Goal: Task Accomplishment & Management: Complete application form

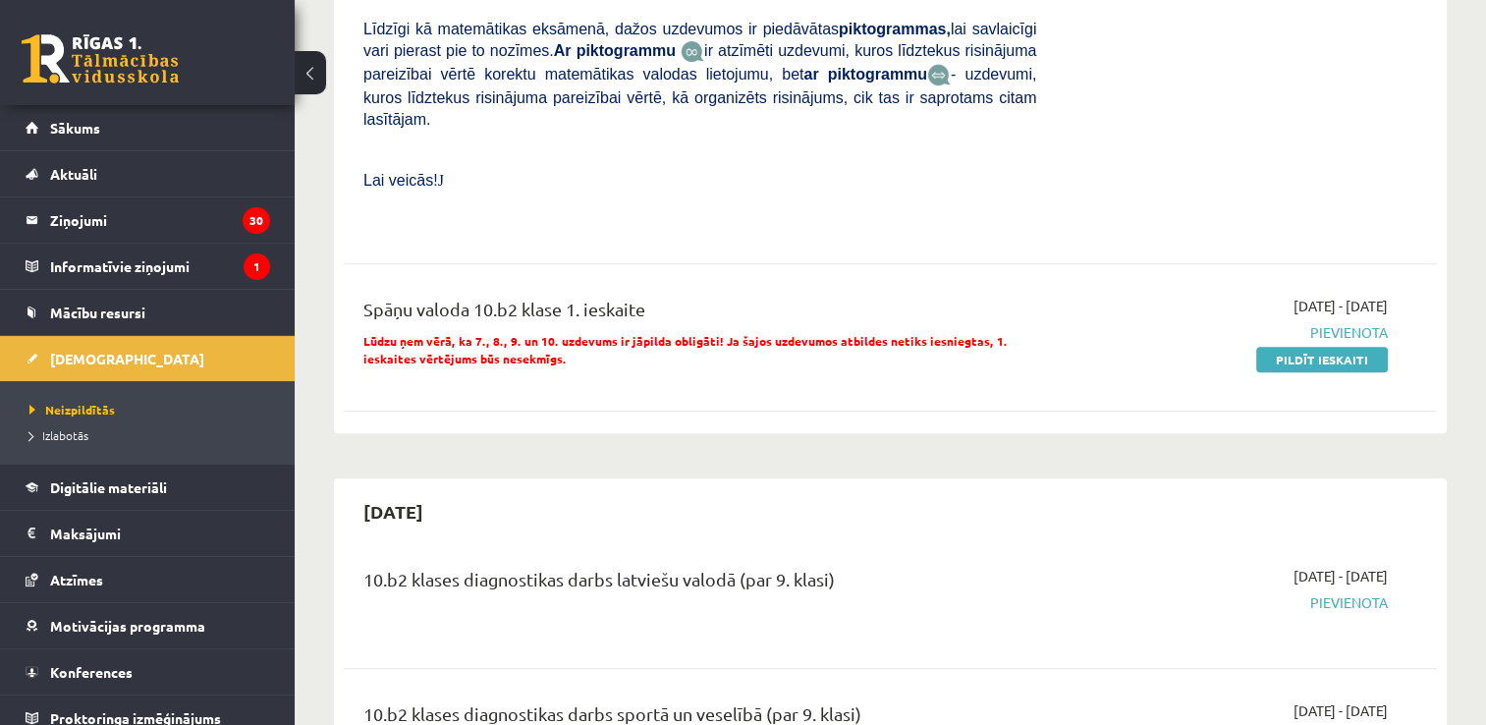
scroll to position [884, 0]
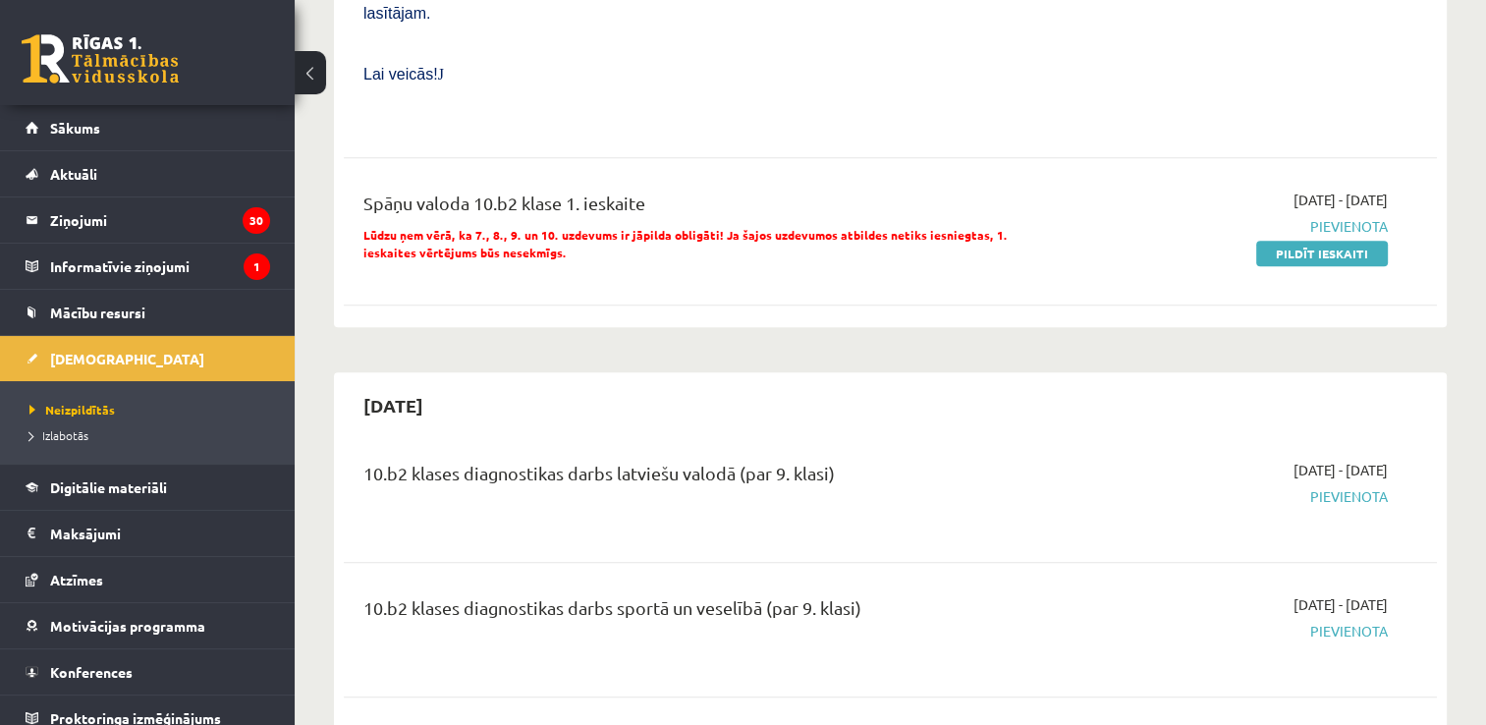
drag, startPoint x: 1372, startPoint y: 193, endPoint x: 852, endPoint y: 100, distance: 527.8
click at [1372, 241] on link "Pildīt ieskaiti" at bounding box center [1322, 254] width 132 height 26
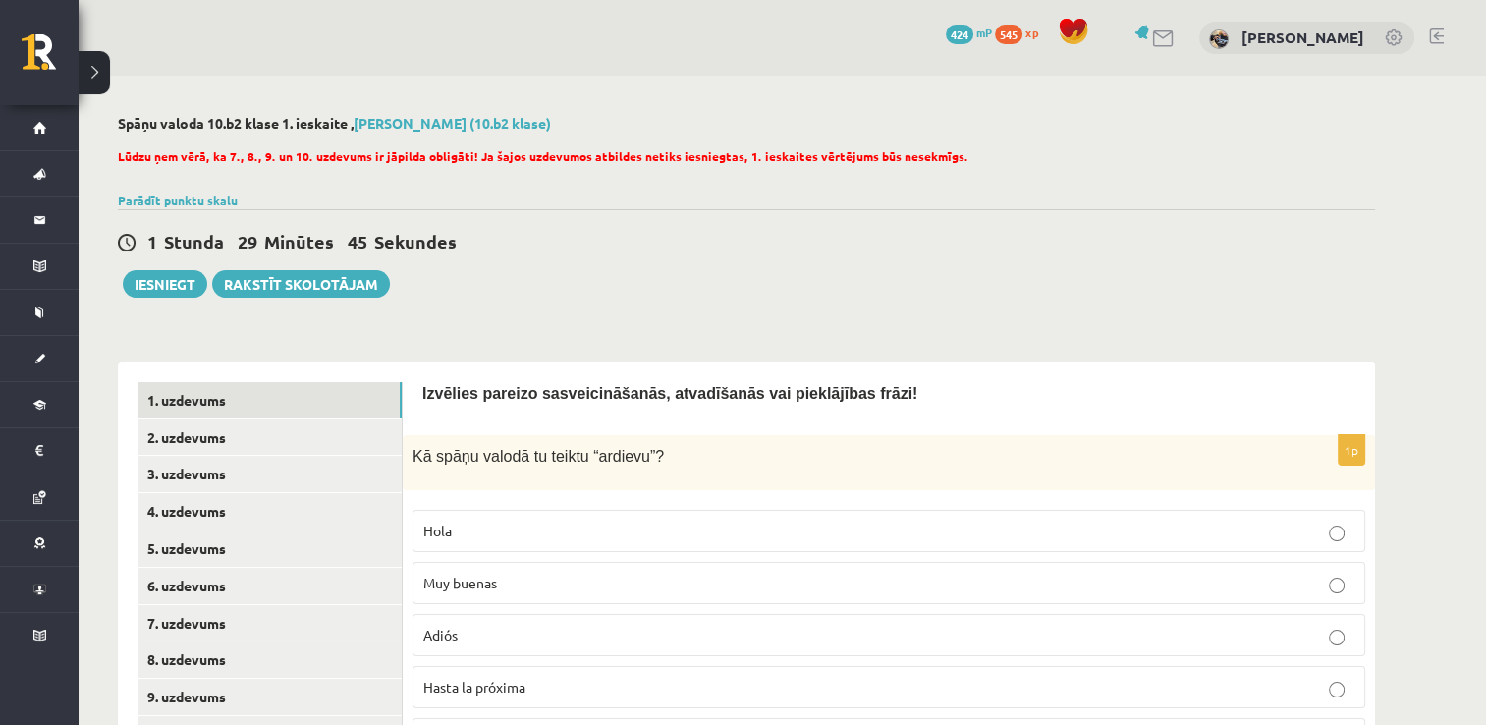
click at [504, 646] on label "Adiós" at bounding box center [888, 635] width 953 height 42
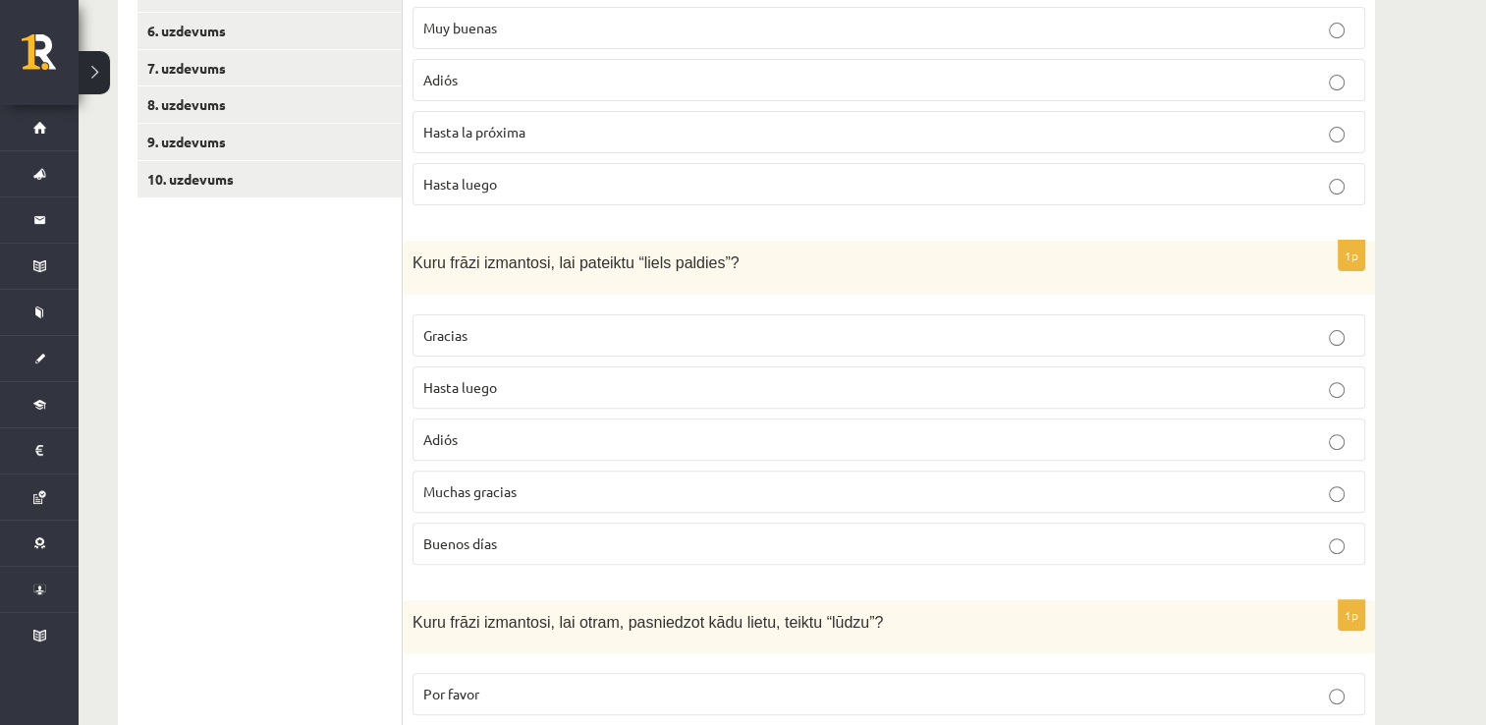
scroll to position [589, 0]
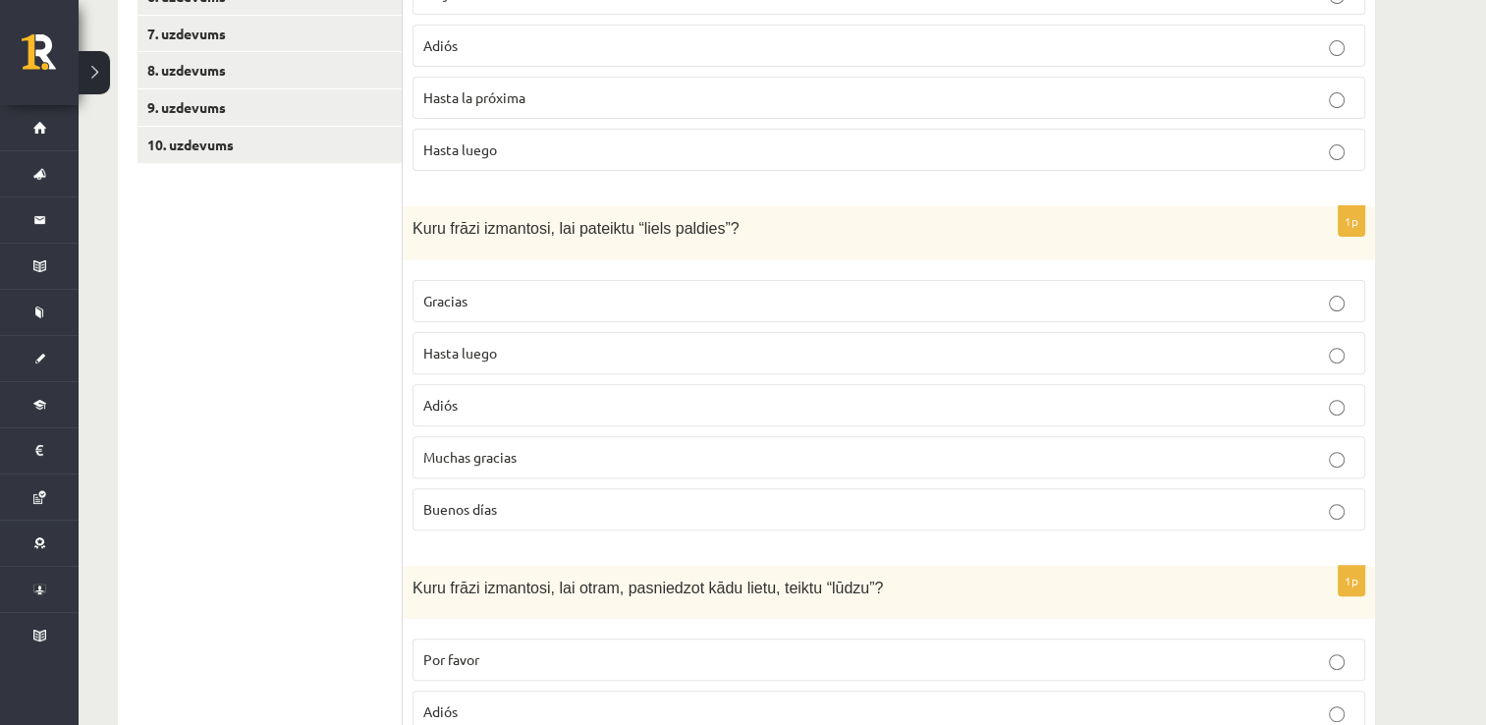
click at [666, 471] on label "Muchas gracias" at bounding box center [888, 457] width 953 height 42
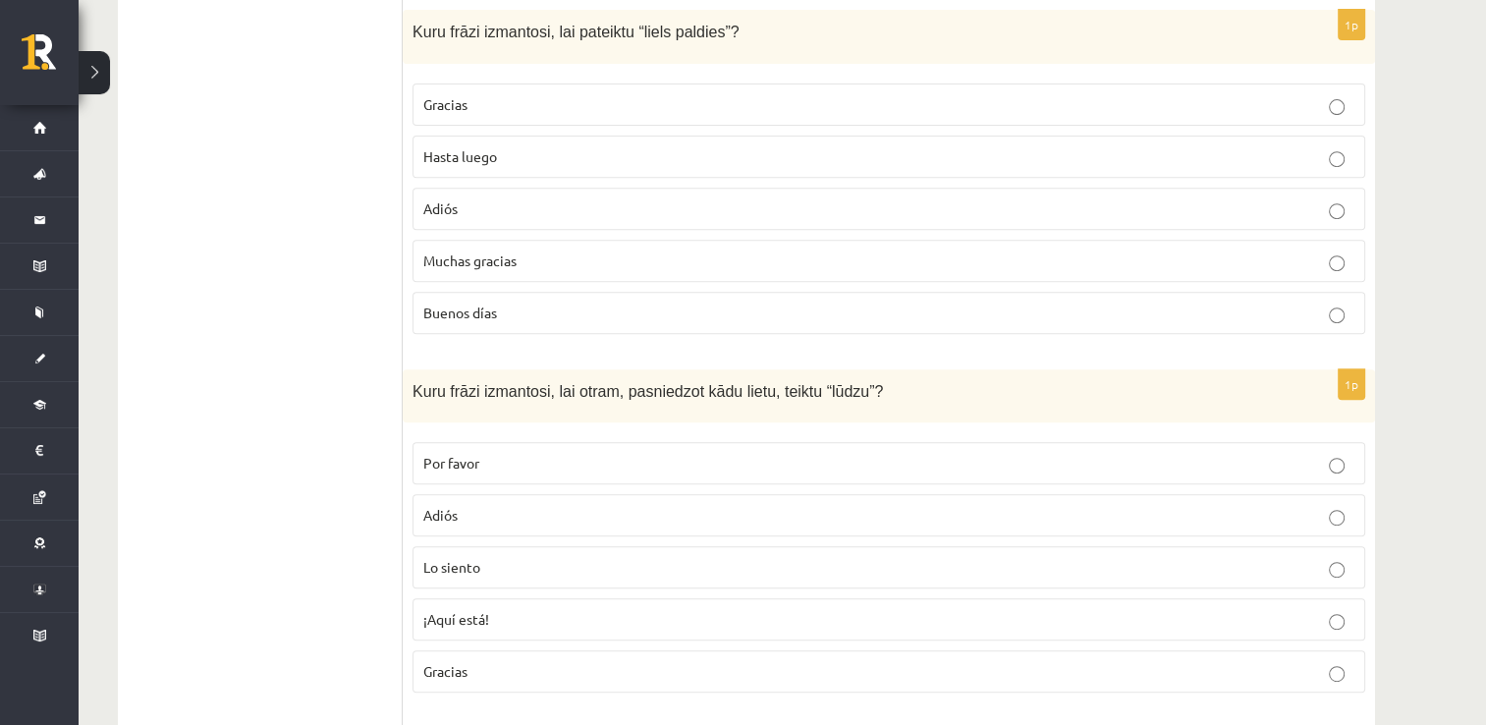
scroll to position [884, 0]
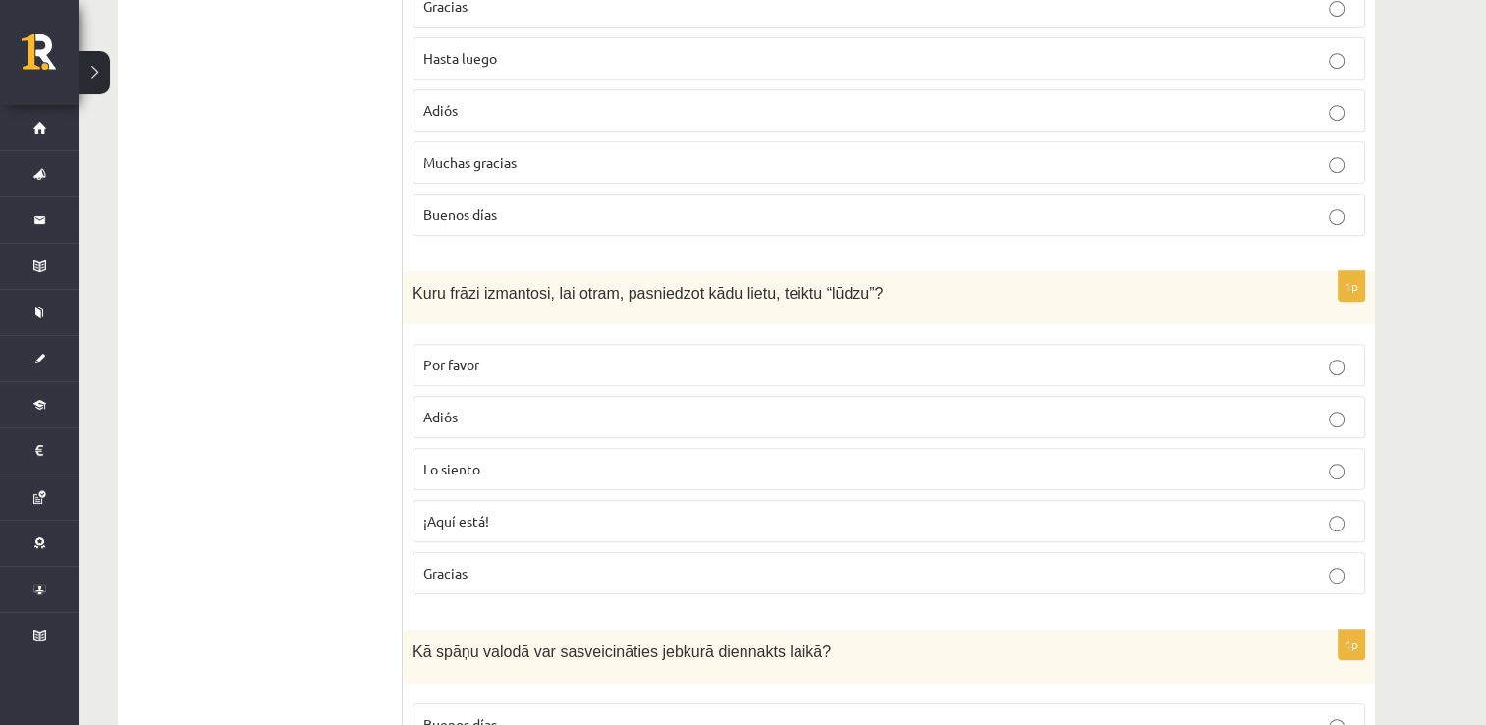
click at [661, 355] on p "Por favor" at bounding box center [888, 365] width 931 height 21
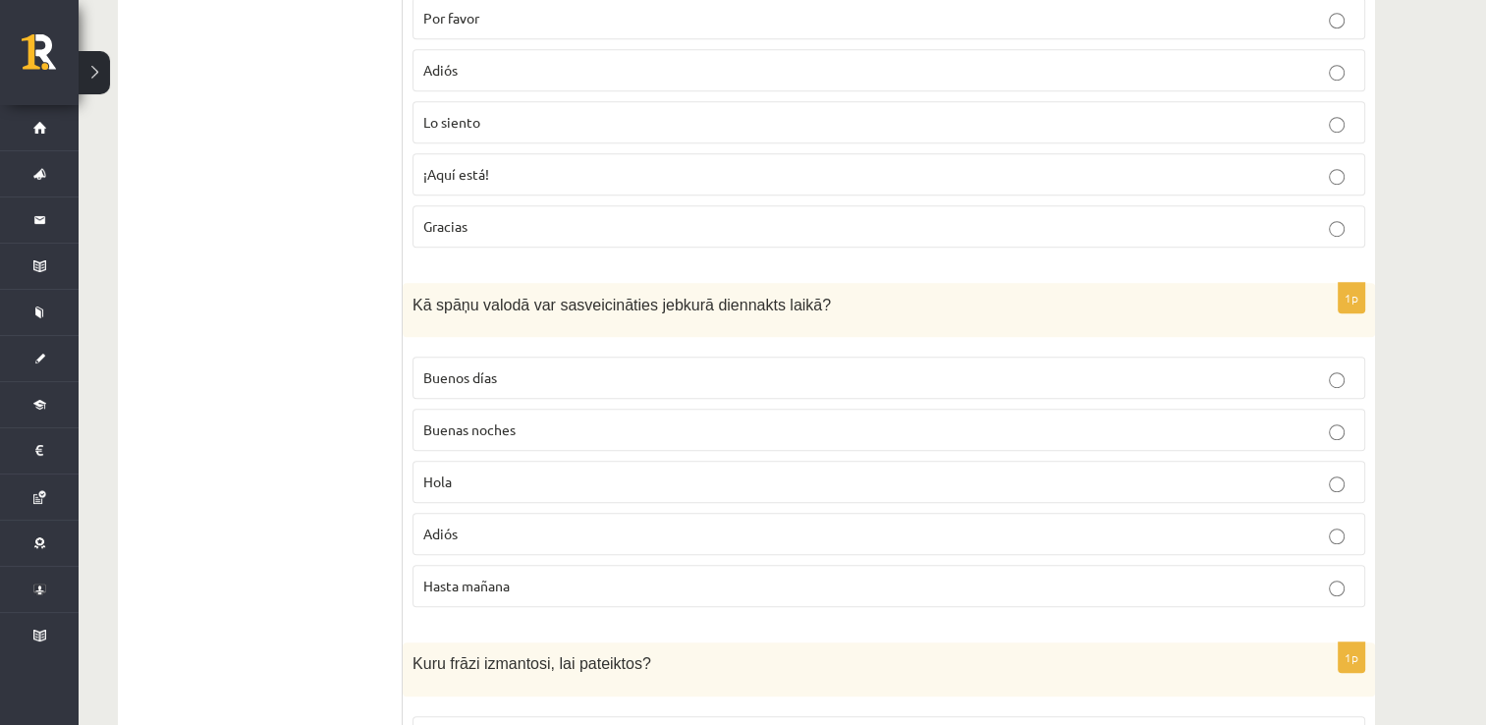
scroll to position [1277, 0]
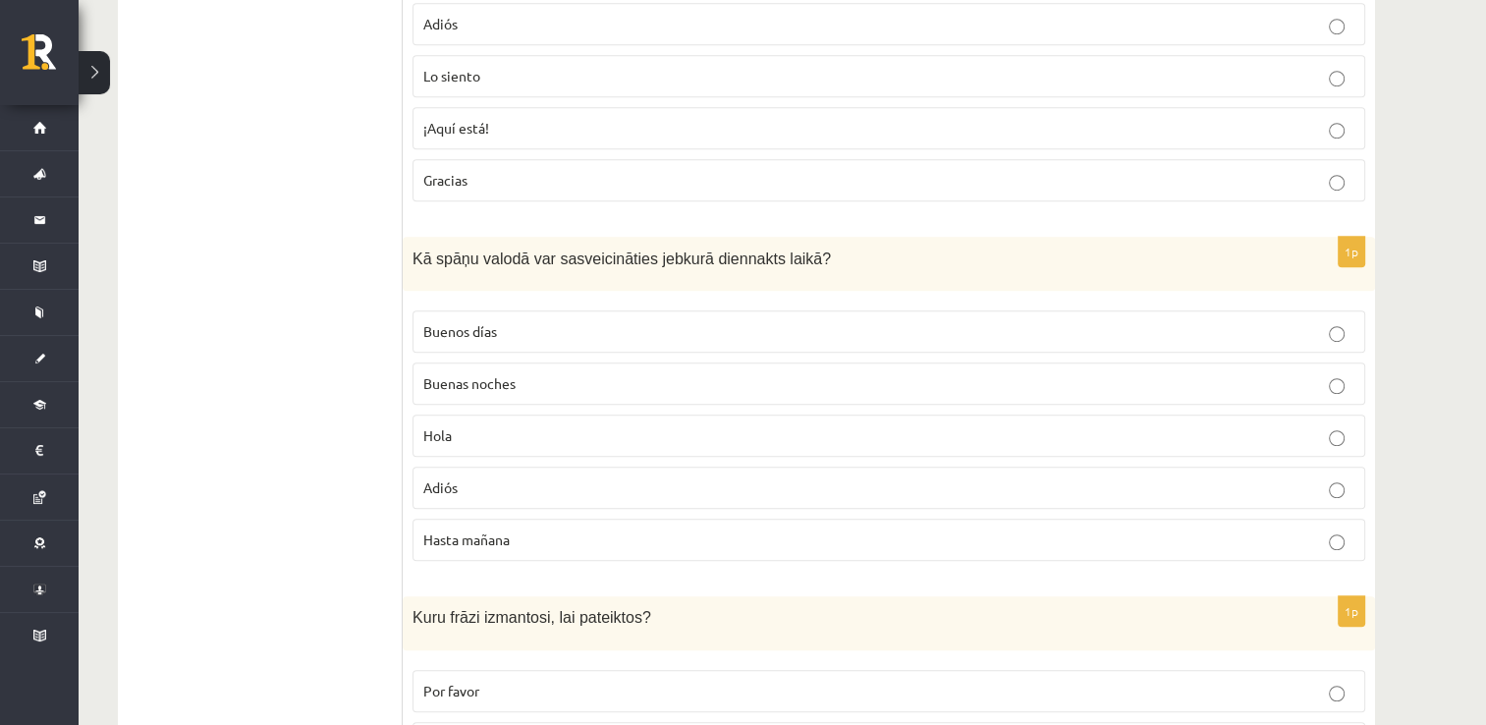
click at [709, 427] on p "Hola" at bounding box center [888, 435] width 931 height 21
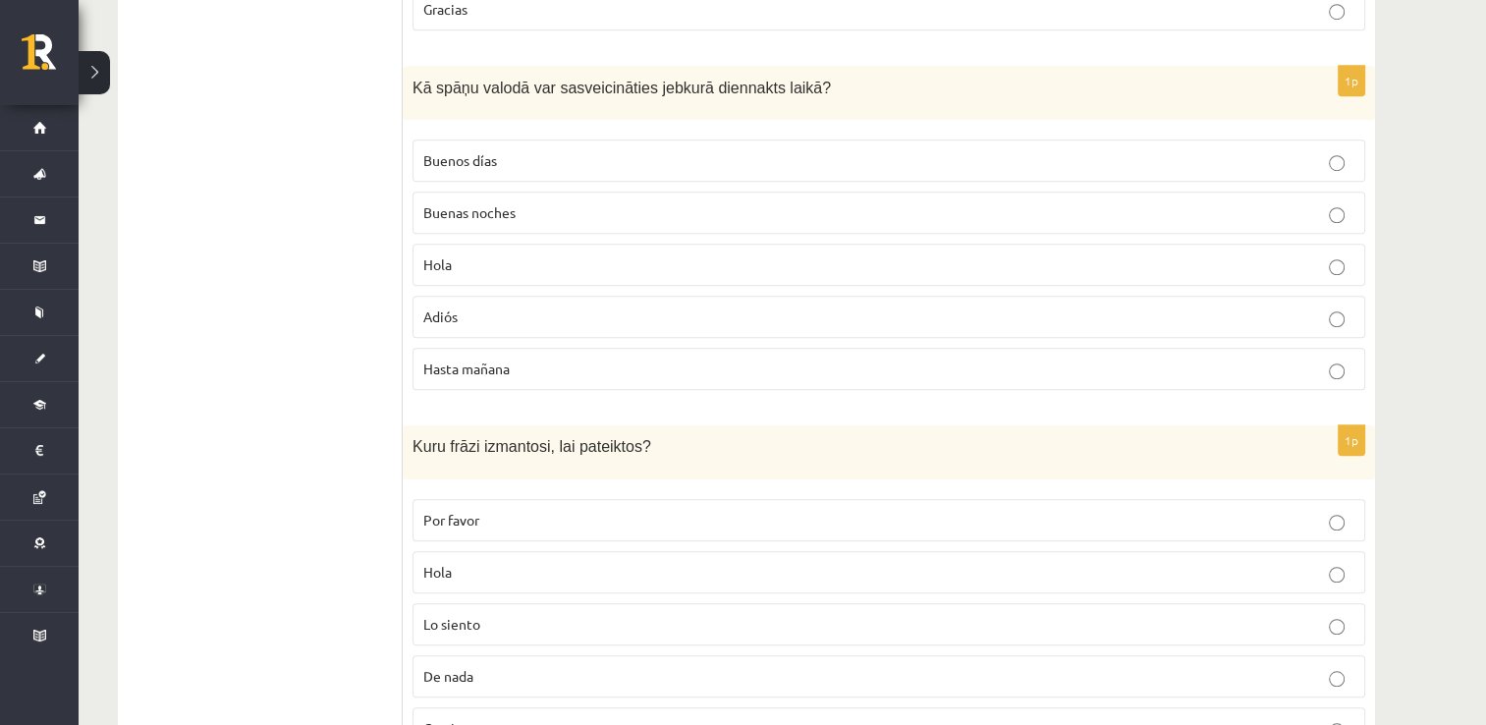
scroll to position [1536, 0]
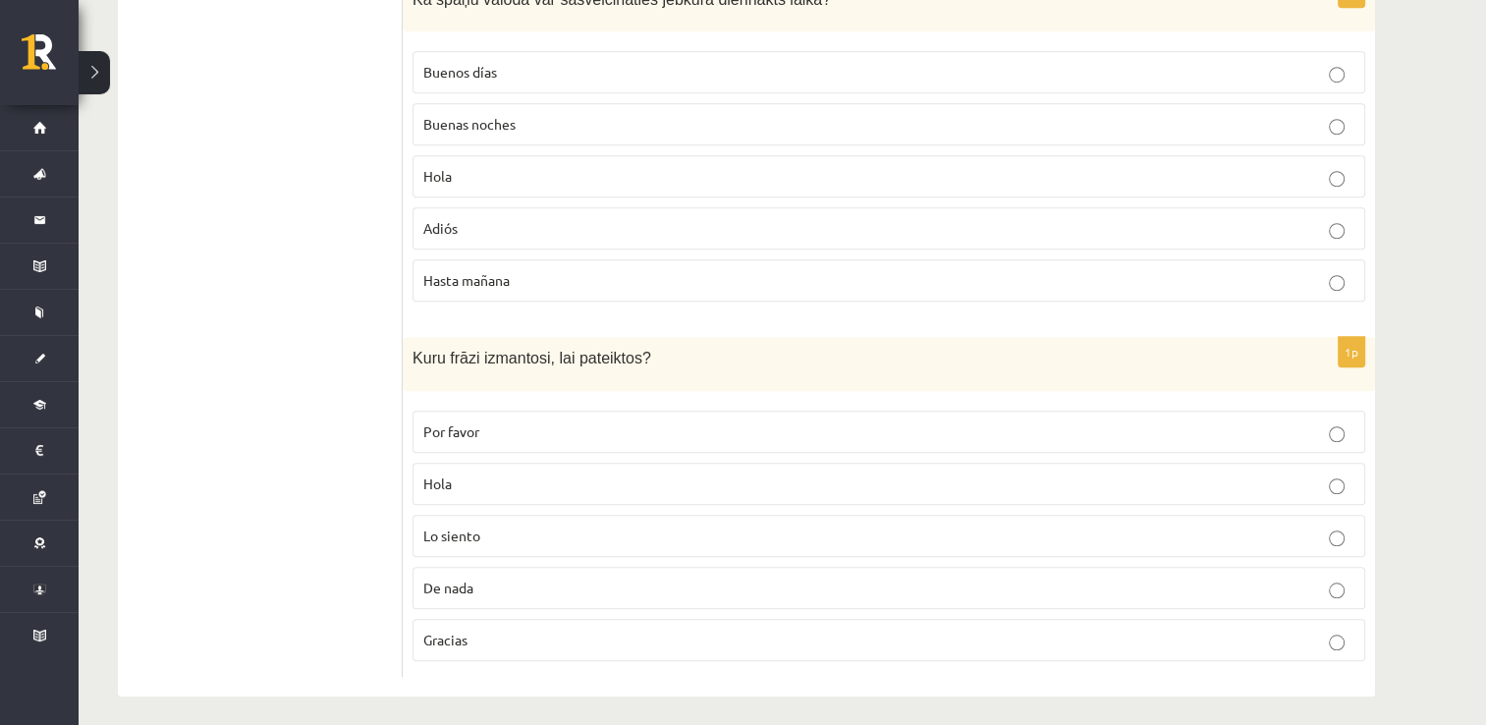
click at [531, 629] on p "Gracias" at bounding box center [888, 639] width 931 height 21
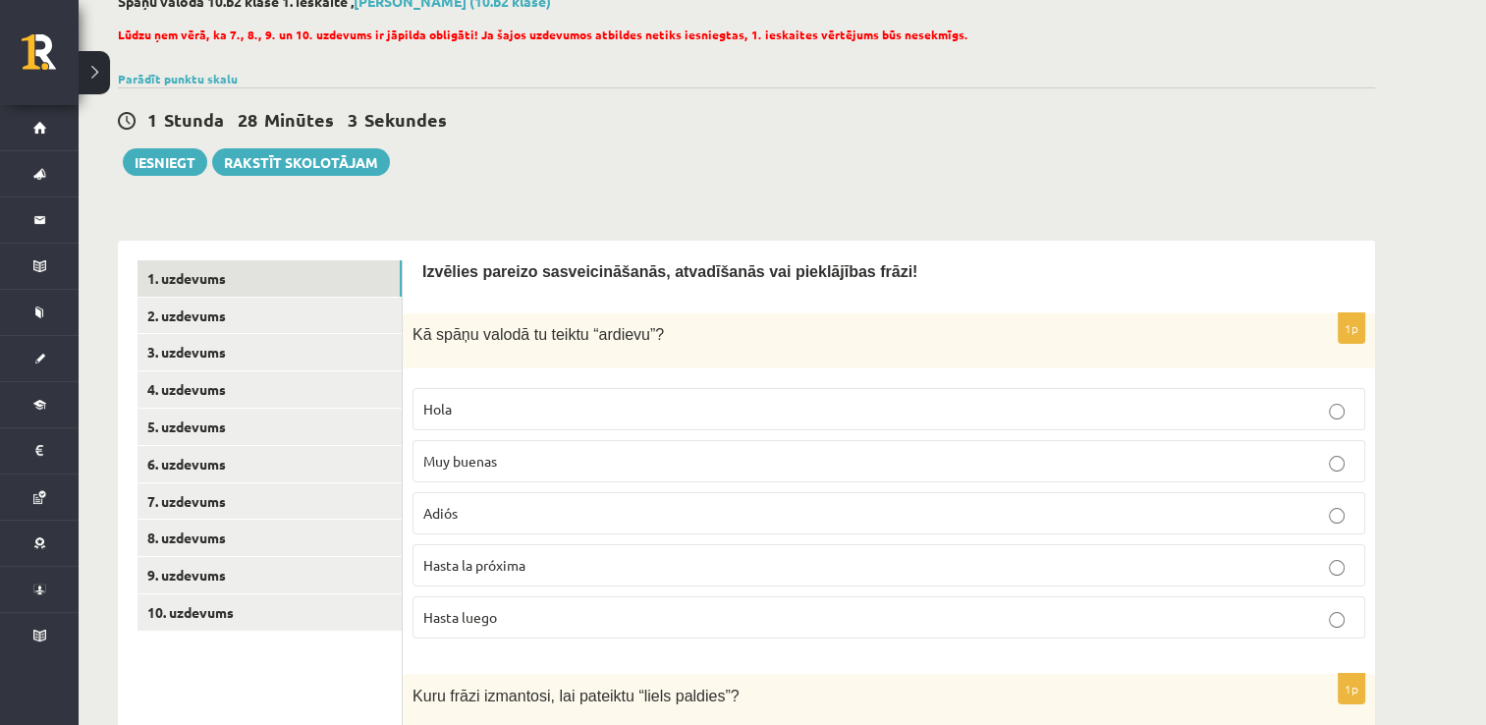
scroll to position [0, 0]
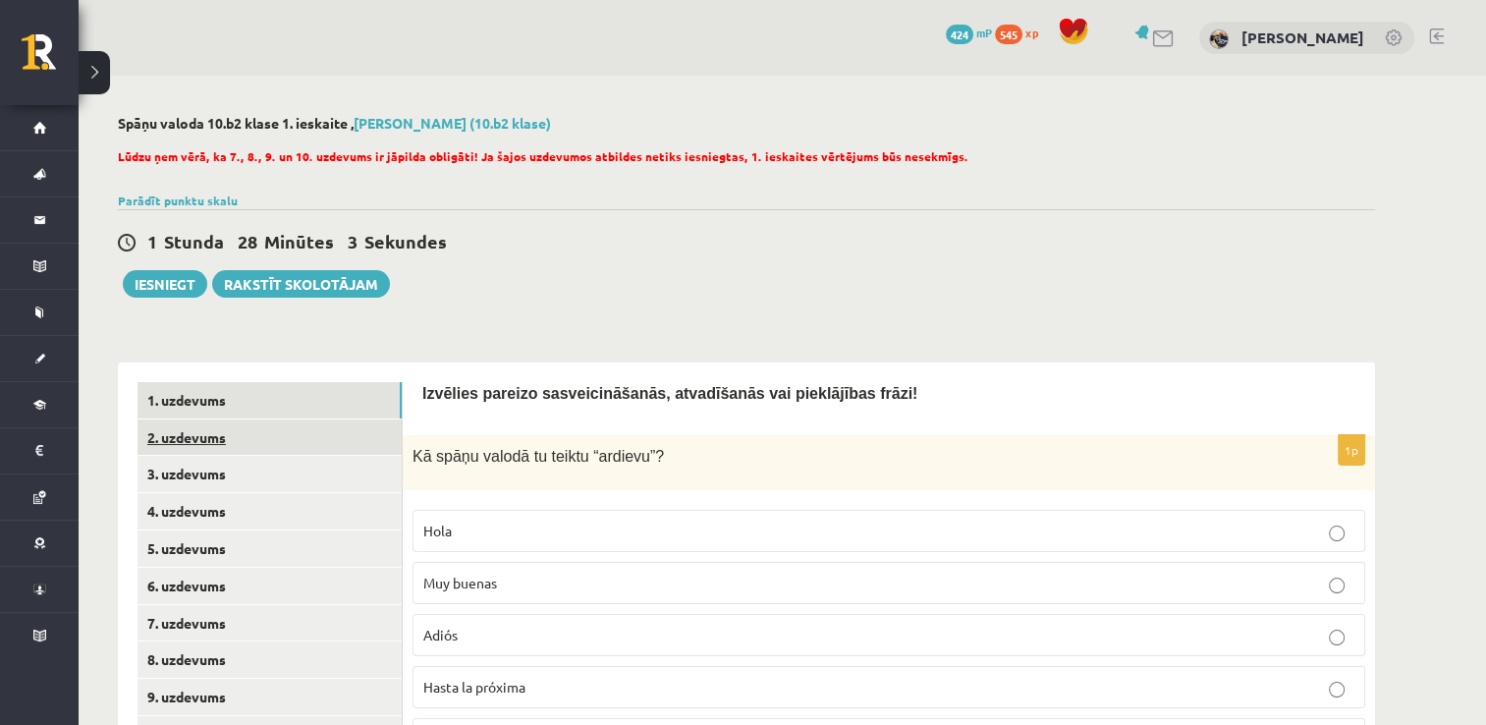
click at [319, 430] on link "2. uzdevums" at bounding box center [269, 437] width 264 height 36
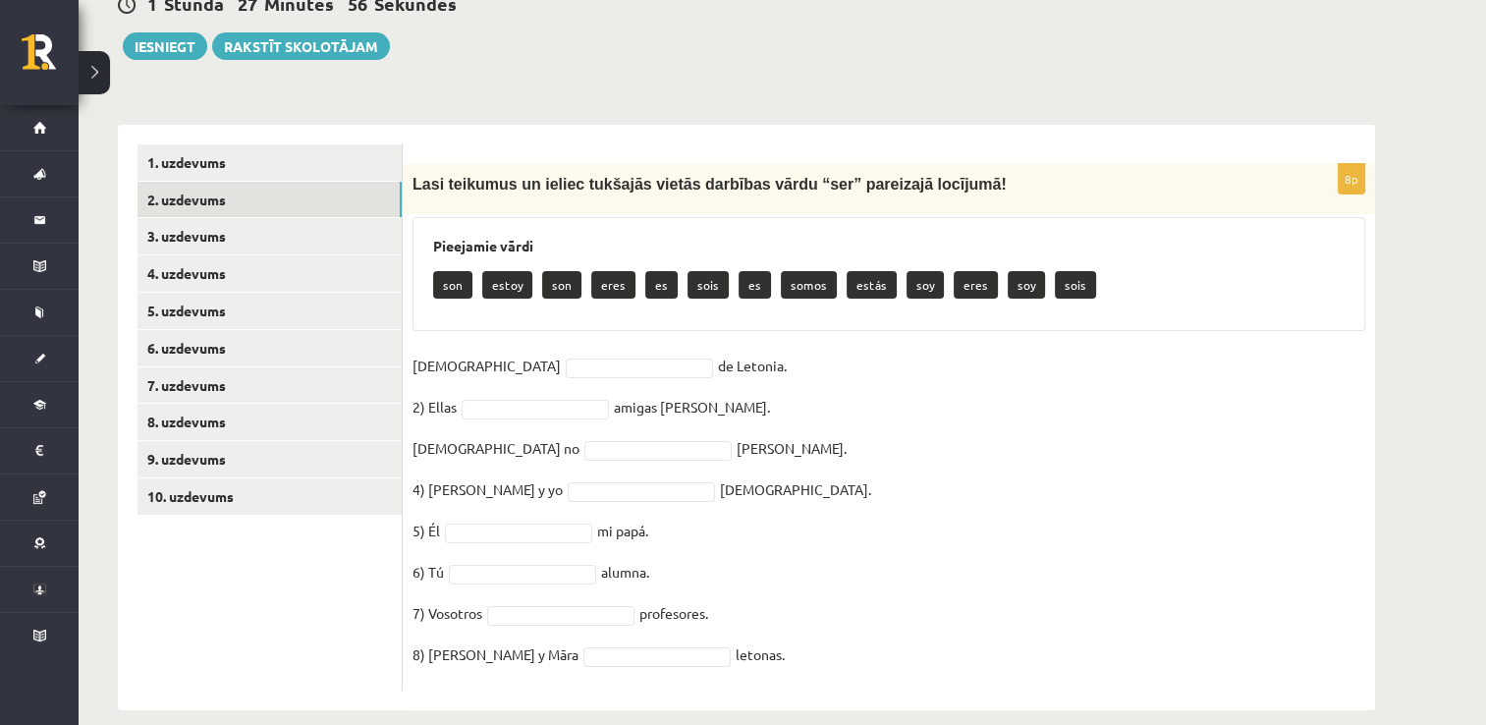
scroll to position [261, 0]
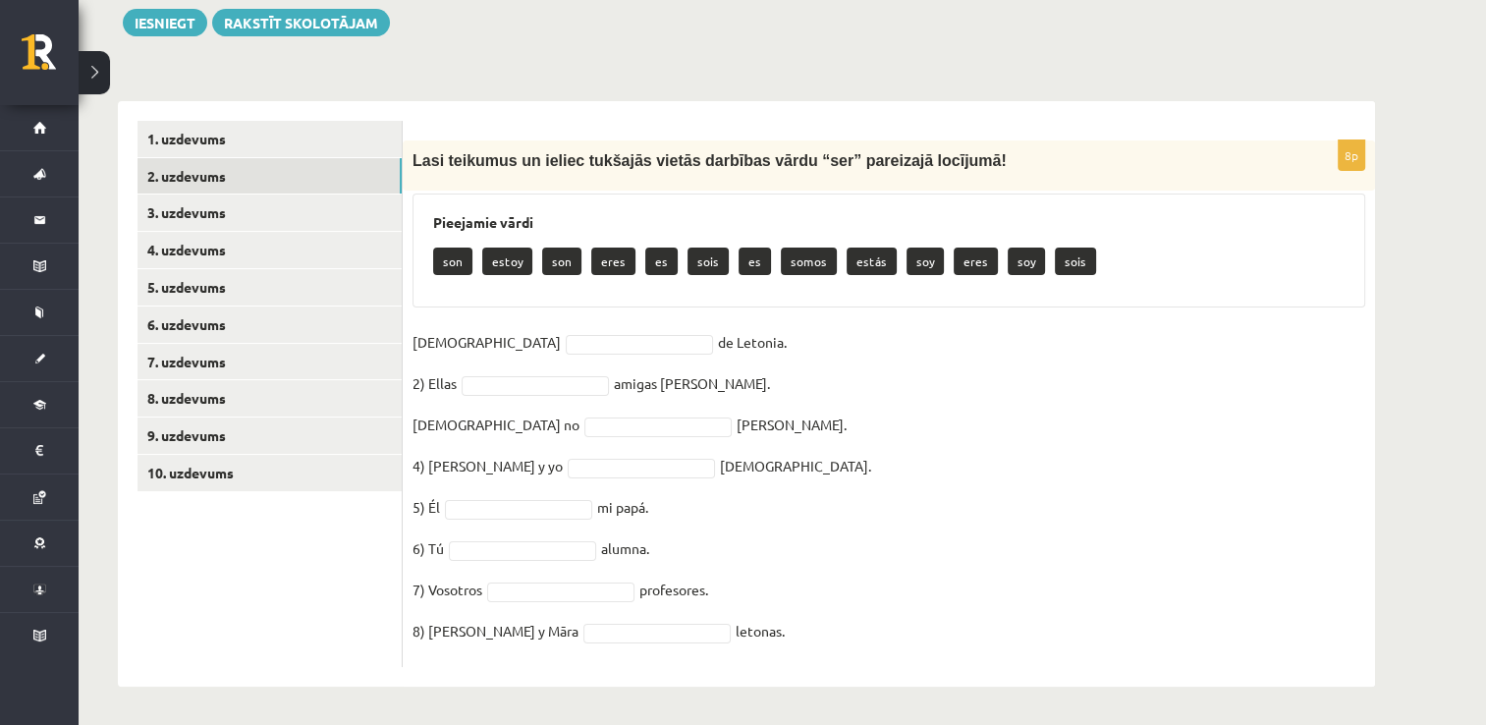
drag, startPoint x: 409, startPoint y: 158, endPoint x: 919, endPoint y: 621, distance: 689.0
click at [919, 621] on div "8p Lasi teikumus un ieliec tukšajās vietās darbības vārdu “ser” pareizajā locīj…" at bounding box center [889, 403] width 972 height 526
copy div "Lasi teikumus un ieliec tukšajās vietās darbības vārdu “ser” pareizajā locījumā…"
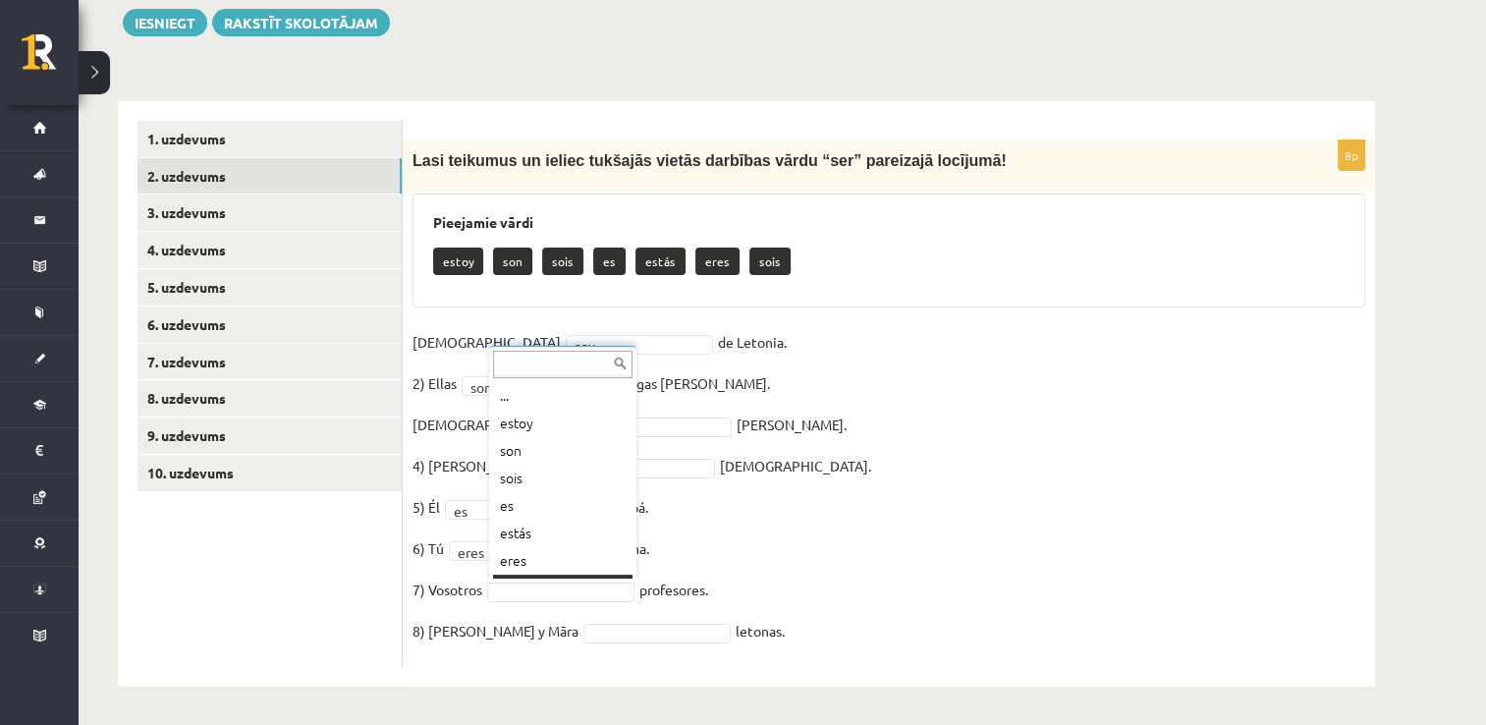
scroll to position [24, 0]
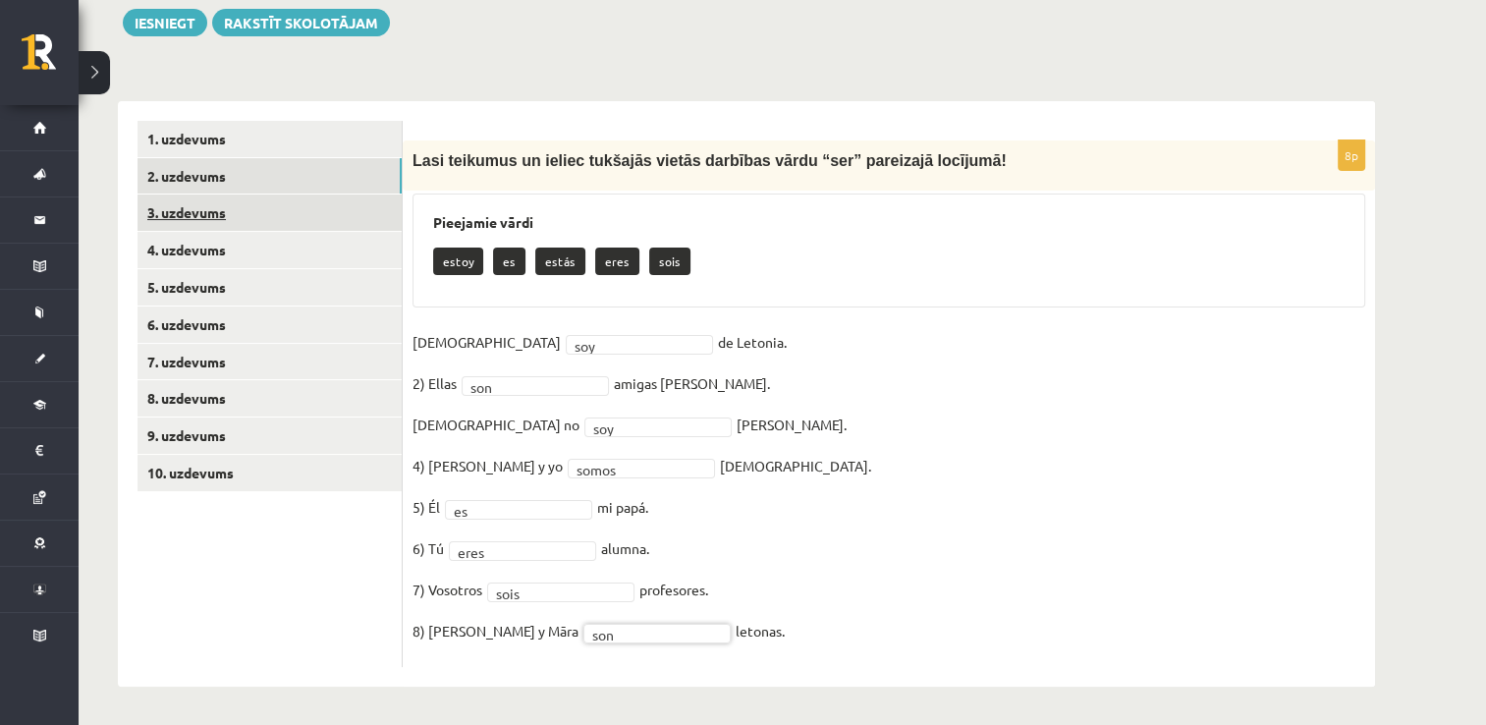
click at [307, 221] on link "3. uzdevums" at bounding box center [269, 212] width 264 height 36
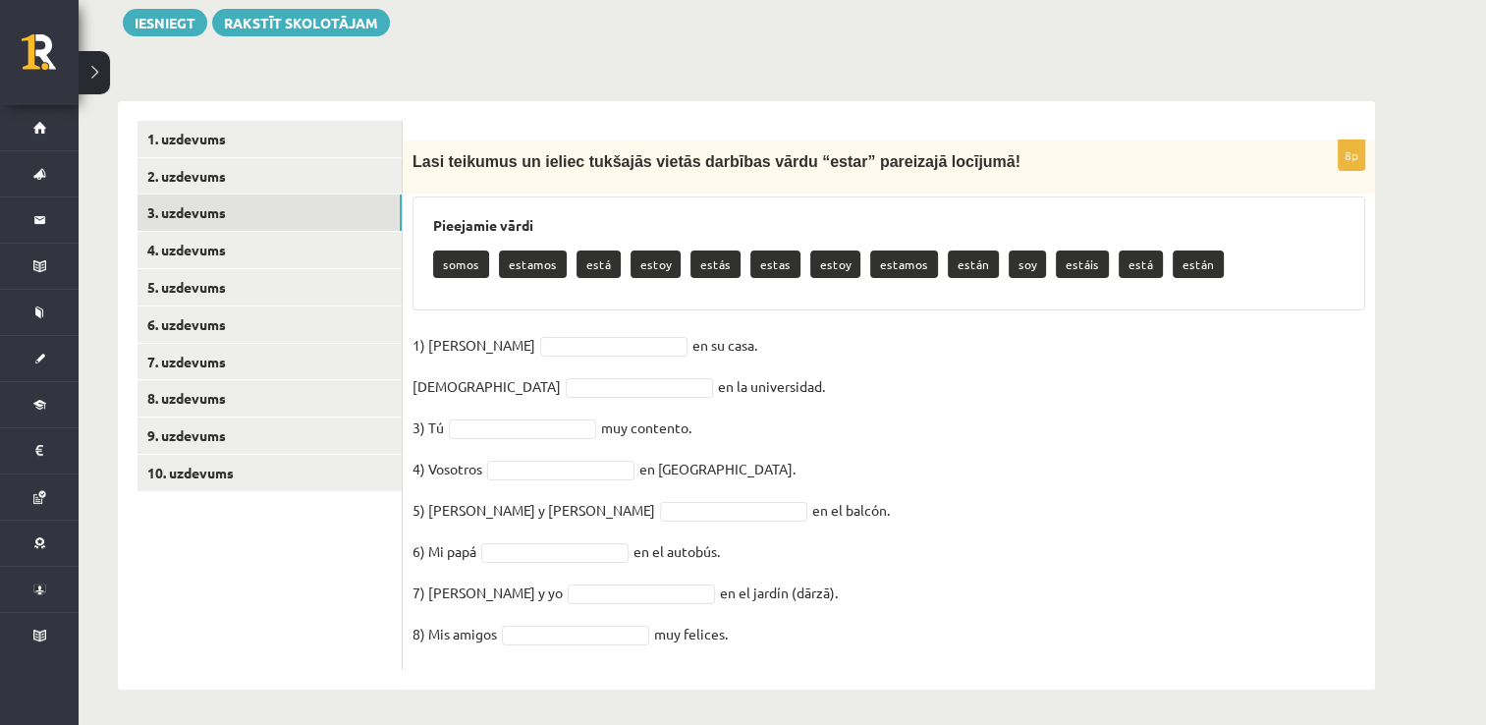
scroll to position [264, 0]
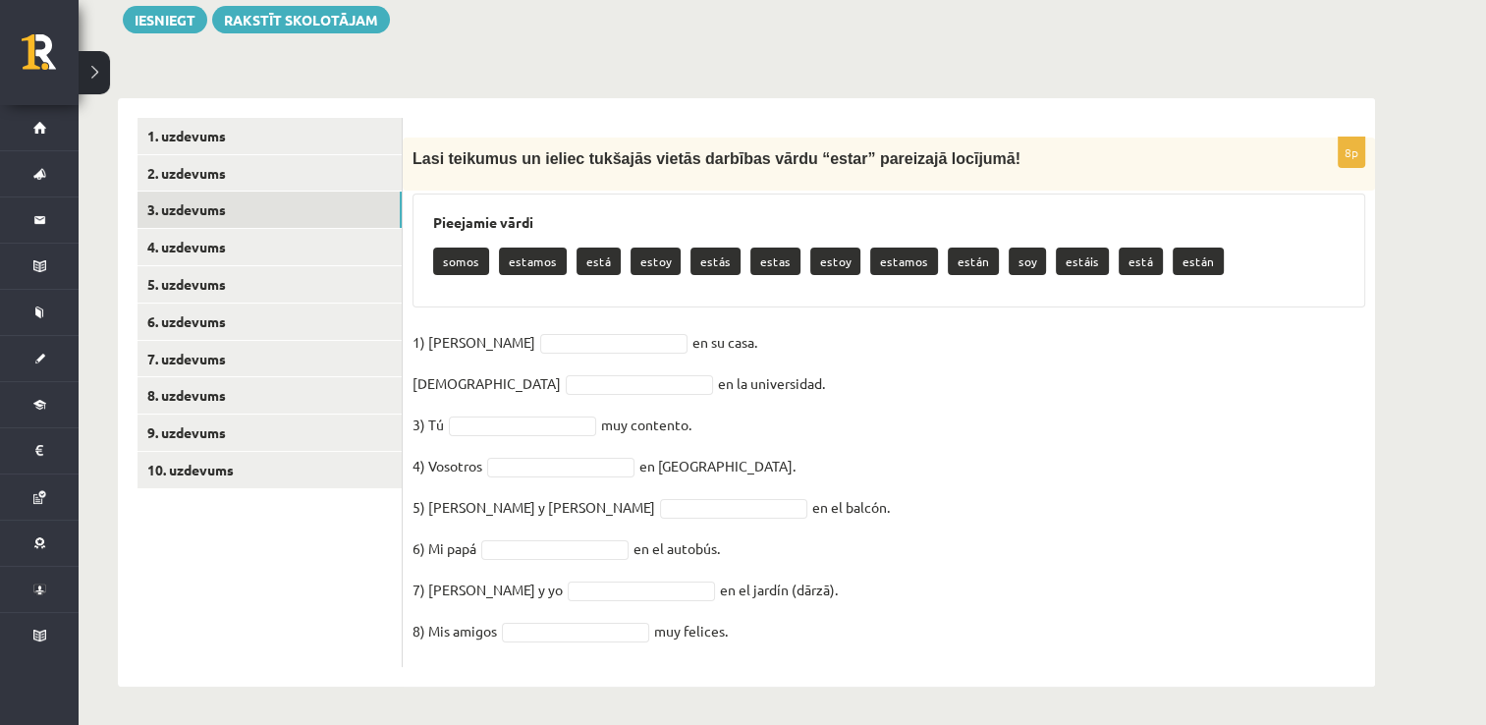
drag, startPoint x: 428, startPoint y: 221, endPoint x: 917, endPoint y: 683, distance: 672.5
click at [917, 683] on div "8p Lasi teikumus un ieliec tukšajās vietās darbības vārdu “estar” pareizajā loc…" at bounding box center [889, 392] width 972 height 588
copy div "Pieejamie vārdi somos estamos está estoy estás estas estoy estamos están soy es…"
click at [718, 64] on div "**********" at bounding box center [747, 268] width 1336 height 914
click at [864, 437] on fieldset "1) [PERSON_NAME] está **** en su casa. [DEMOGRAPHIC_DATA] en la universidad. 3)…" at bounding box center [888, 492] width 953 height 330
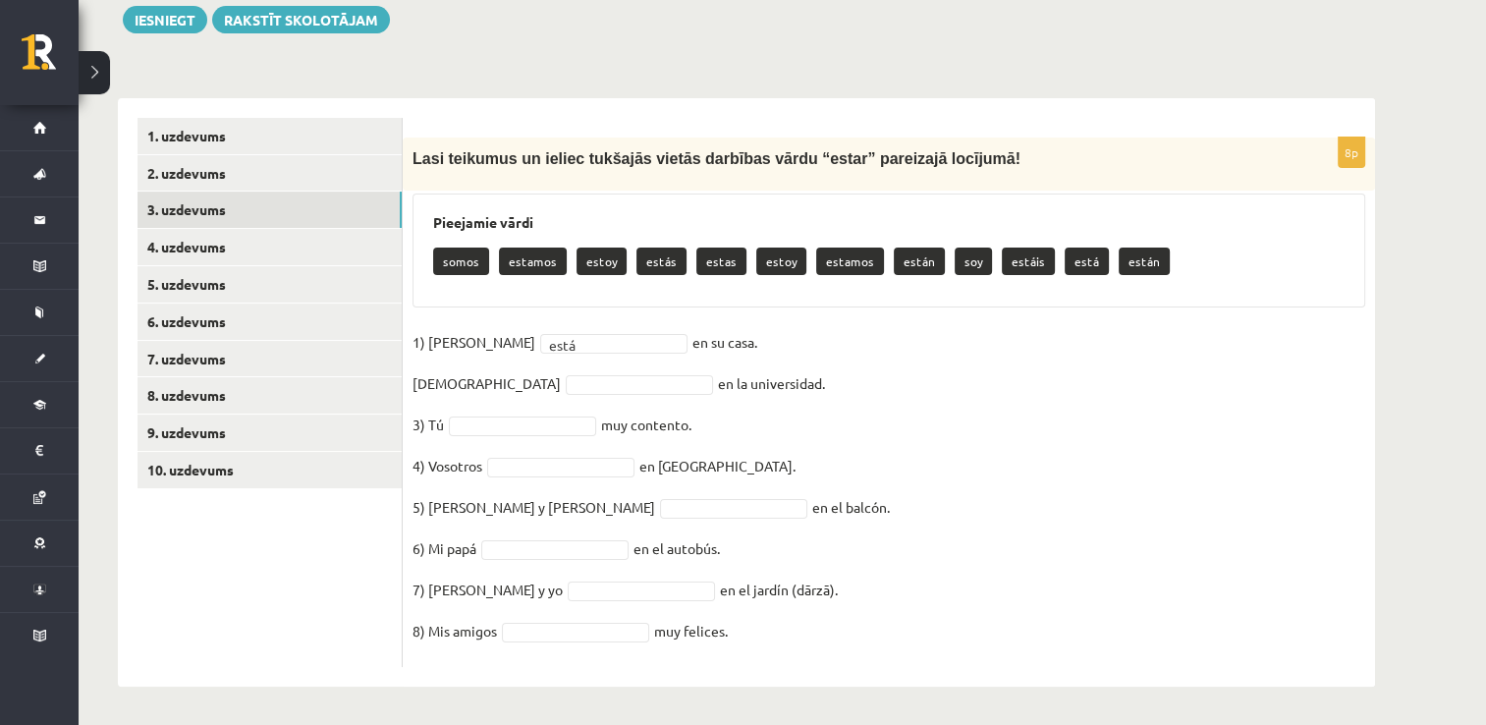
drag, startPoint x: 428, startPoint y: 214, endPoint x: 788, endPoint y: 672, distance: 581.9
click at [788, 672] on div "8p Lasi teikumus un ieliec tukšajās vietās darbības vārdu “estar” pareizajā loc…" at bounding box center [889, 392] width 972 height 588
copy div "Pieejamie vārdi somos estamos estoy estás estas estoy estamos están soy estáis …"
click at [489, 371] on fieldset "1) [PERSON_NAME] está **** en su casa. [DEMOGRAPHIC_DATA] en la universidad. 3)…" at bounding box center [888, 492] width 953 height 330
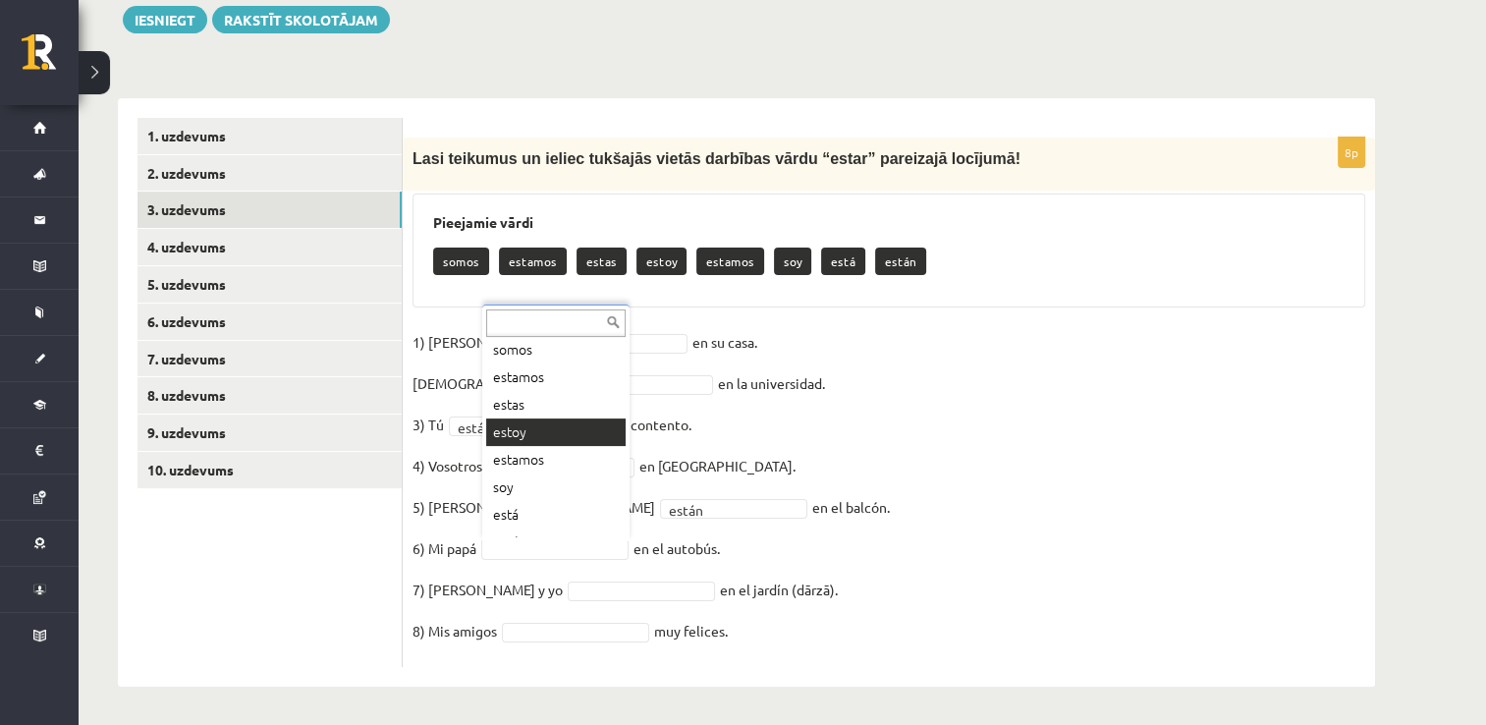
scroll to position [51, 0]
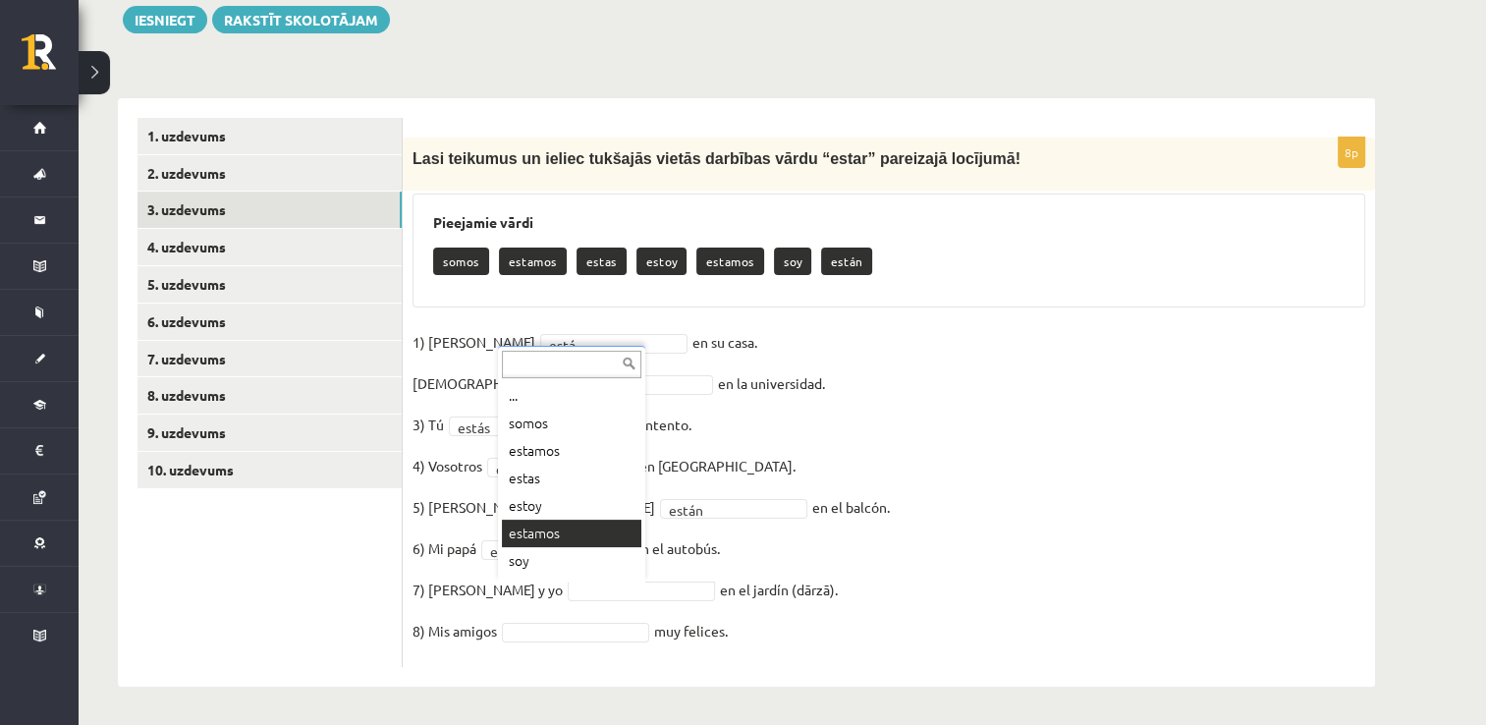
drag, startPoint x: 610, startPoint y: 522, endPoint x: 602, endPoint y: 512, distance: 13.4
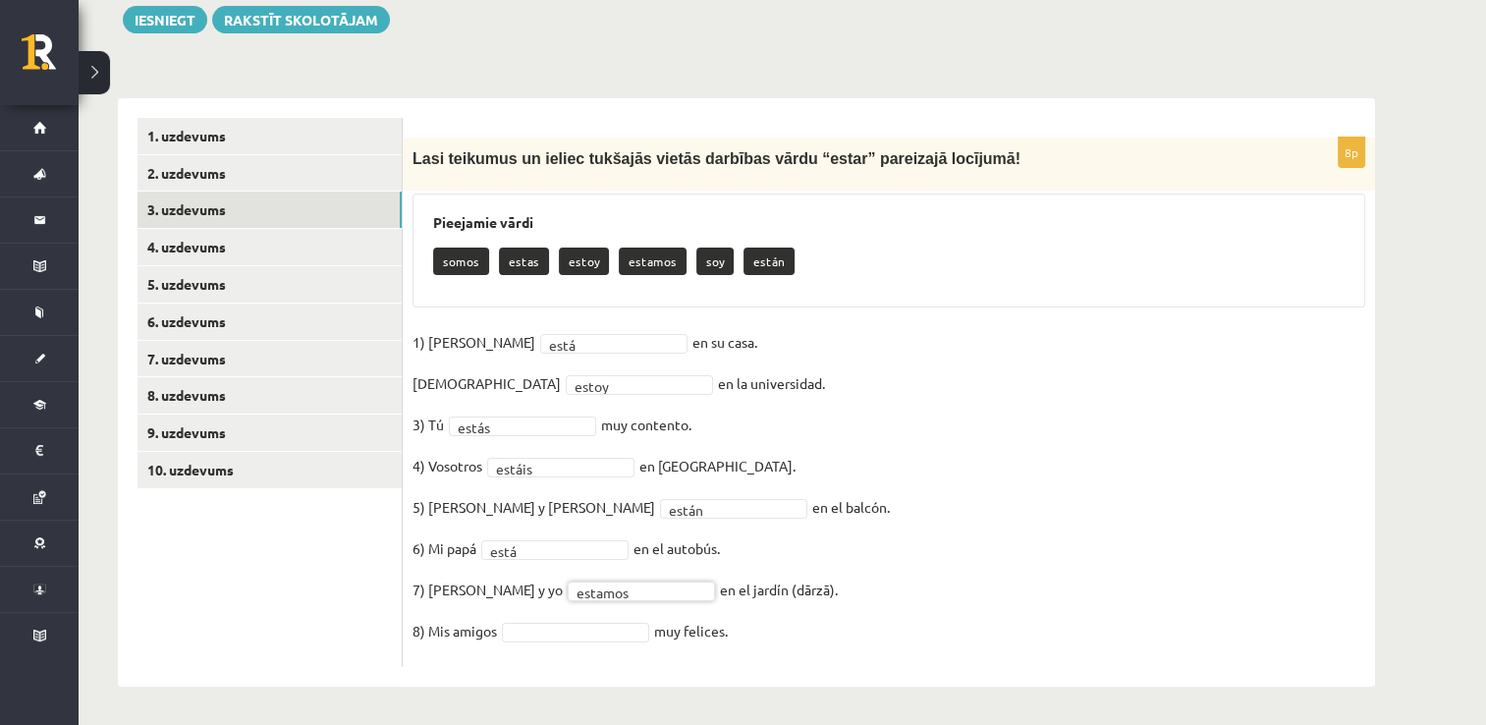
click at [586, 658] on div "8p Lasi teikumus un ieliec tukšajās vietās darbības vārdu “estar” pareizajā loc…" at bounding box center [889, 401] width 972 height 529
click at [276, 235] on link "4. uzdevums" at bounding box center [269, 247] width 264 height 36
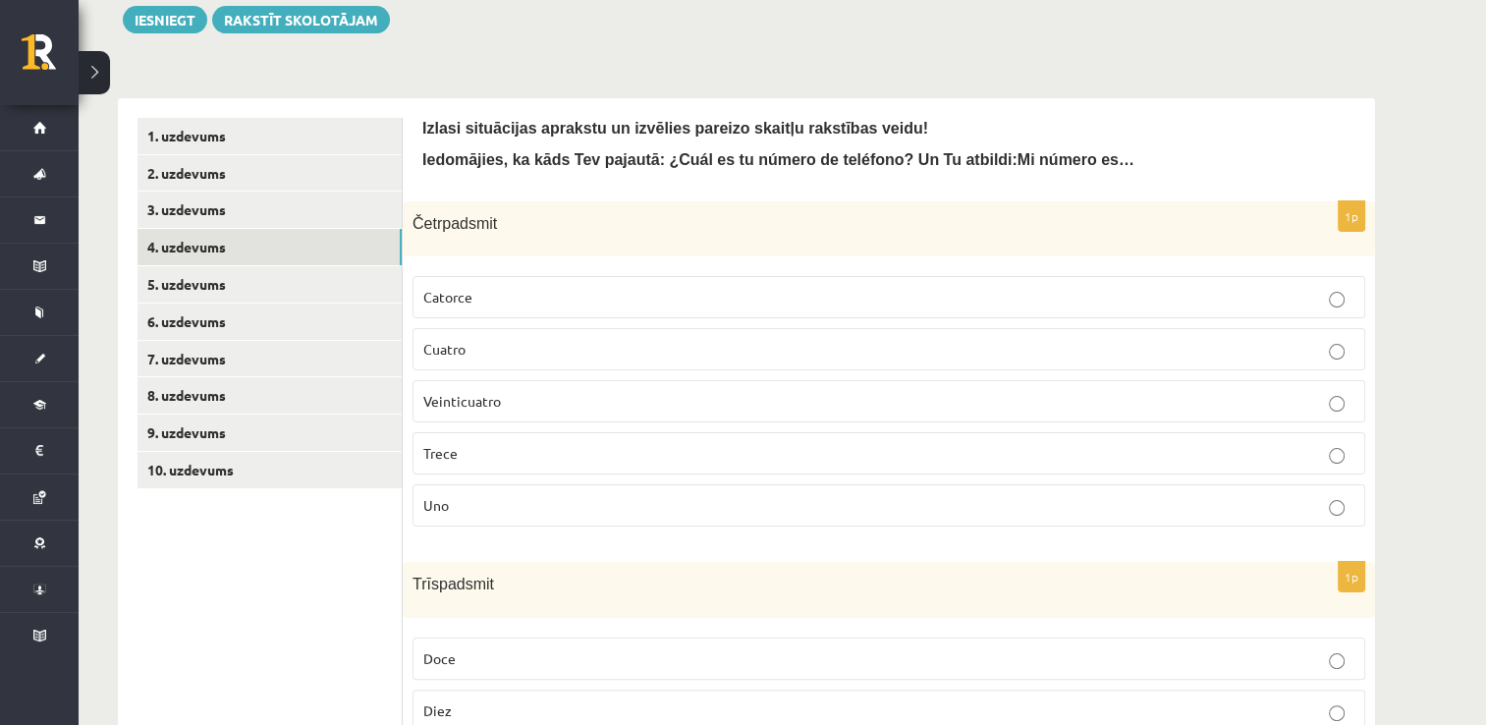
click at [508, 287] on p "Catorce" at bounding box center [888, 297] width 931 height 21
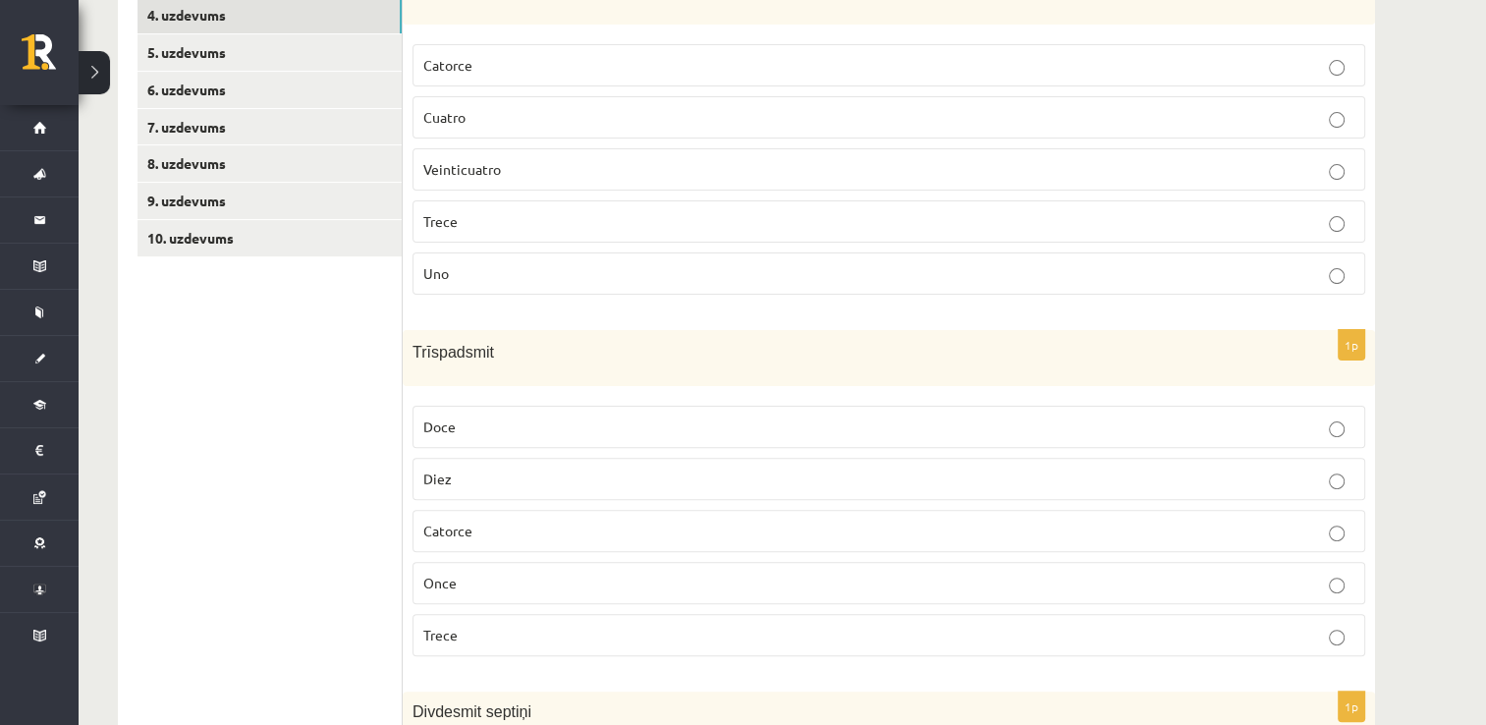
scroll to position [559, 0]
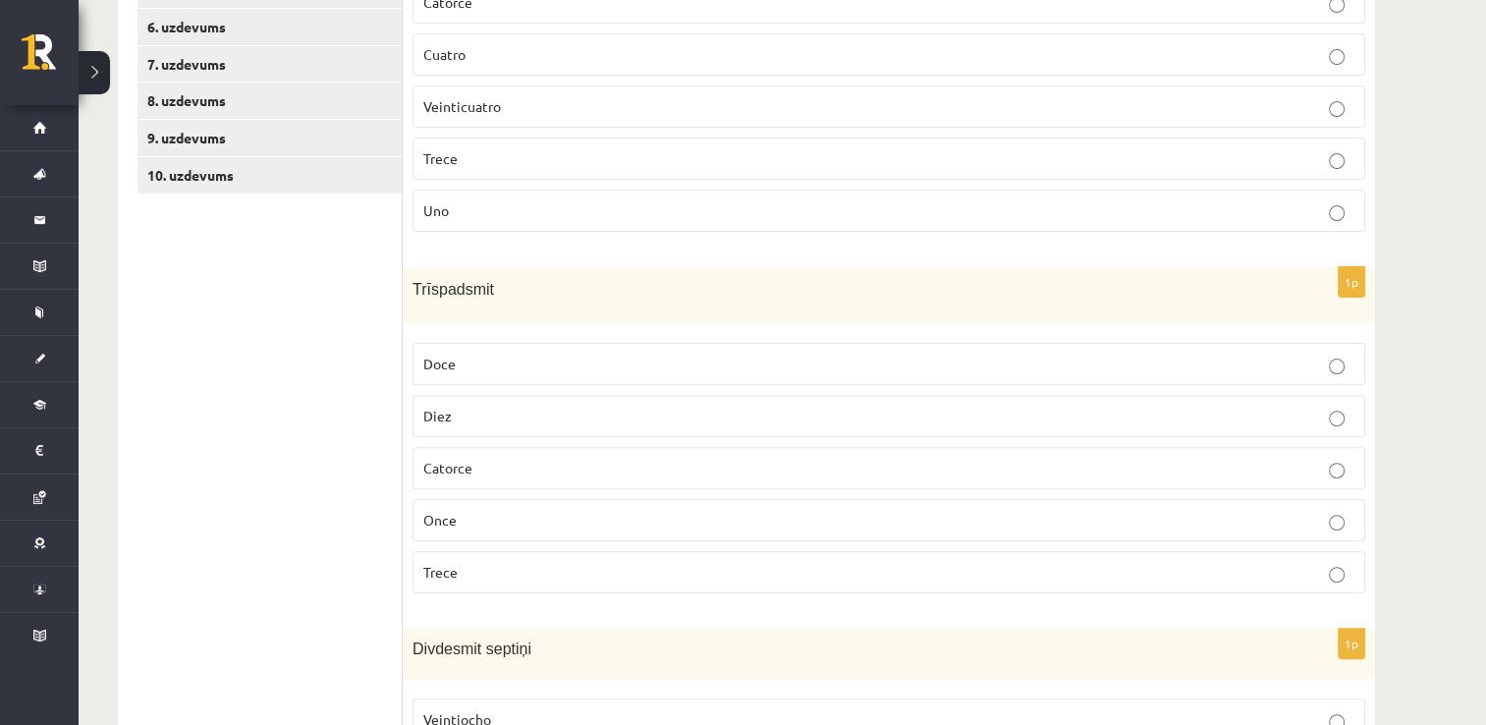
click at [575, 562] on p "Trece" at bounding box center [888, 572] width 931 height 21
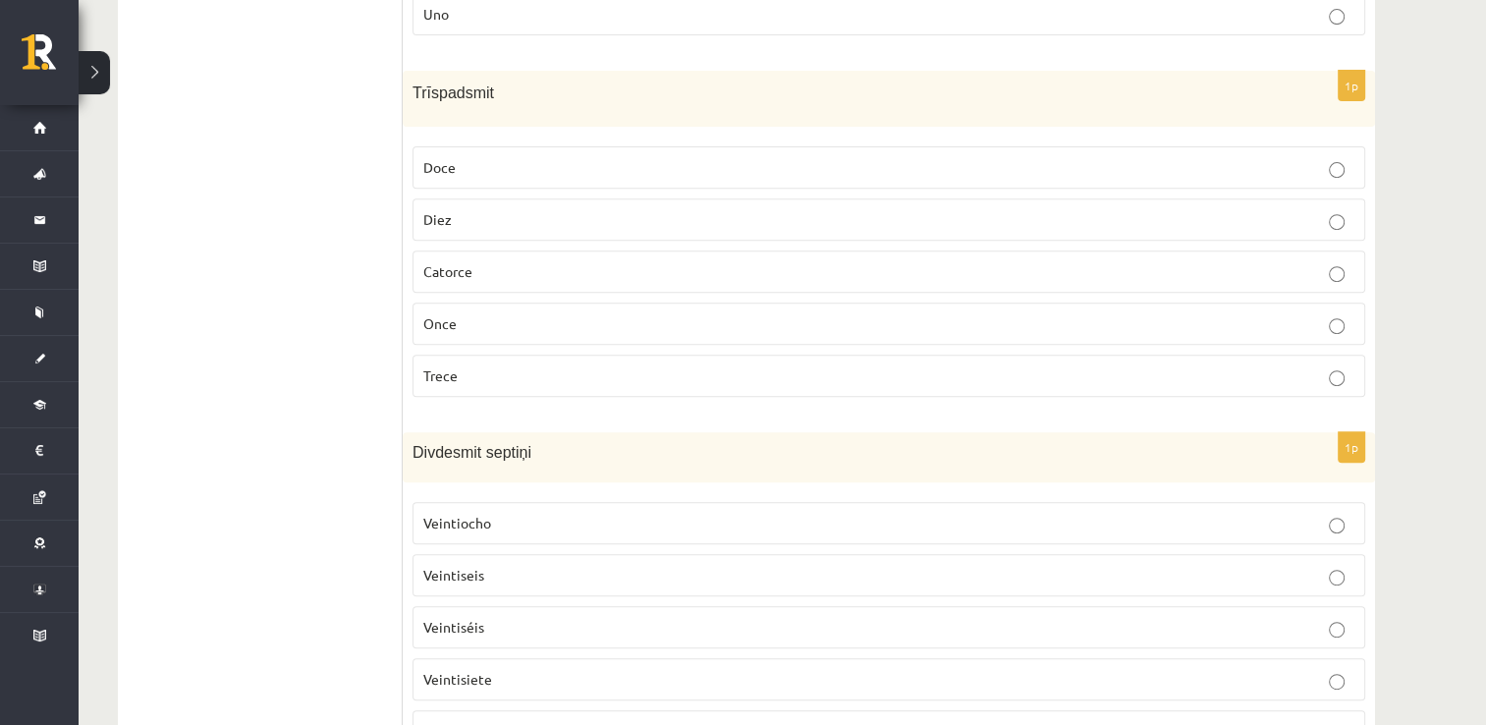
scroll to position [853, 0]
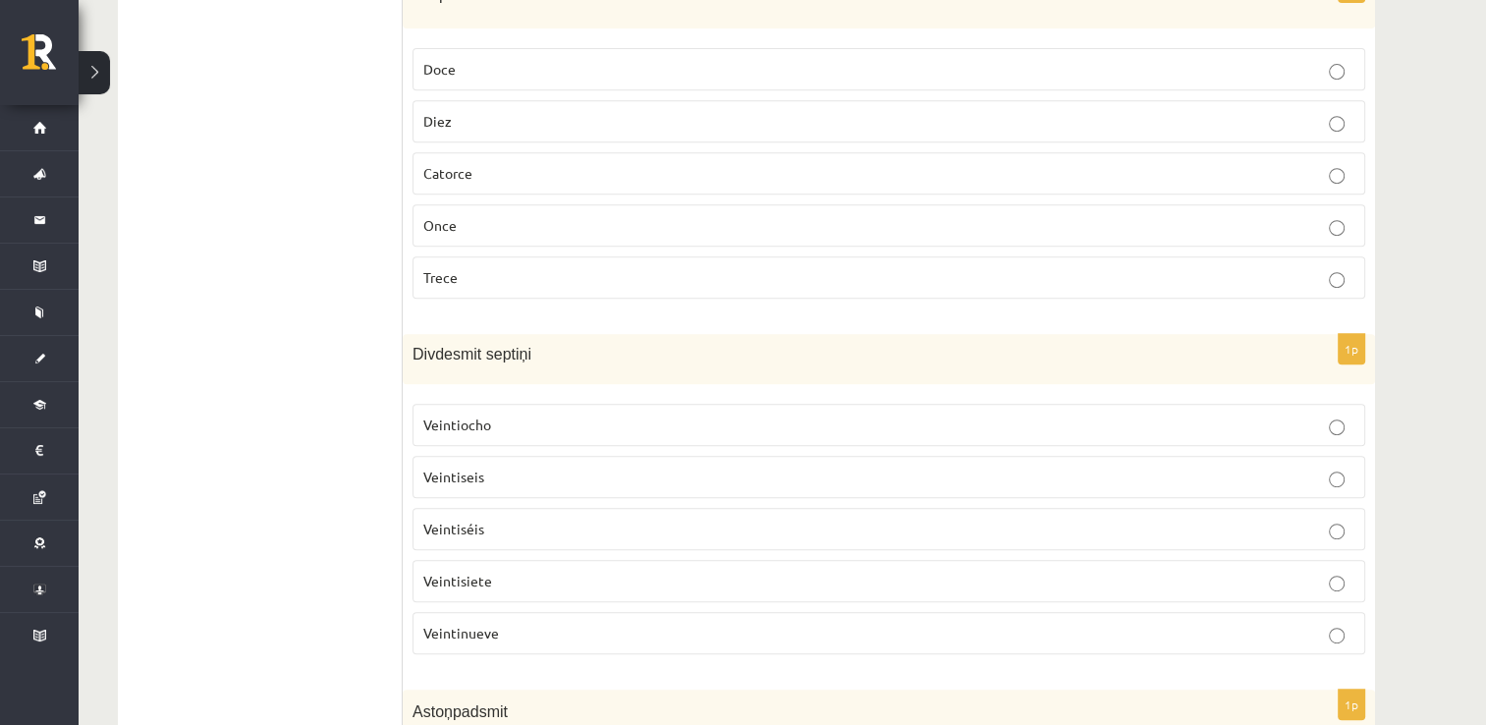
click at [577, 571] on p "Veintisiete" at bounding box center [888, 581] width 931 height 21
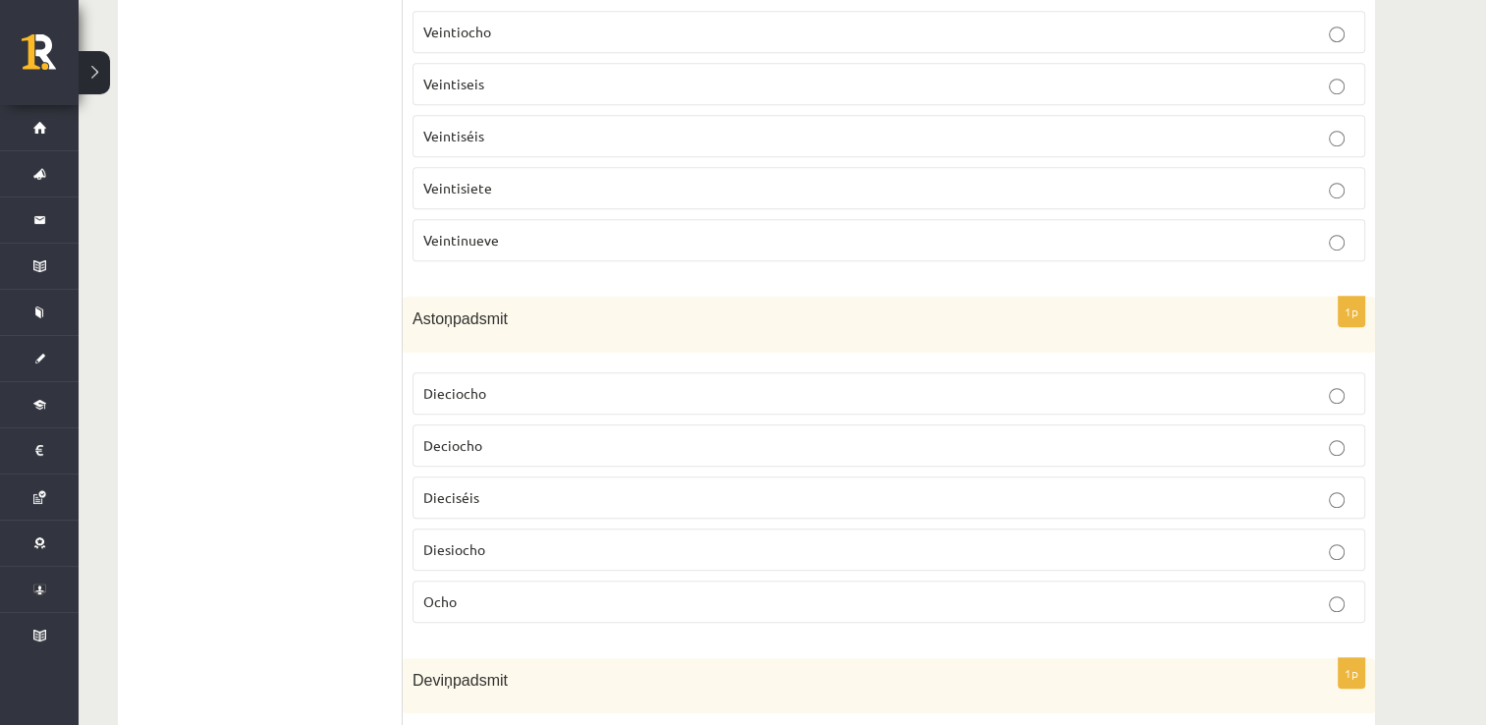
click at [519, 539] on p "Diesiocho" at bounding box center [888, 549] width 931 height 21
click at [624, 383] on p "Dieciocho" at bounding box center [888, 393] width 931 height 21
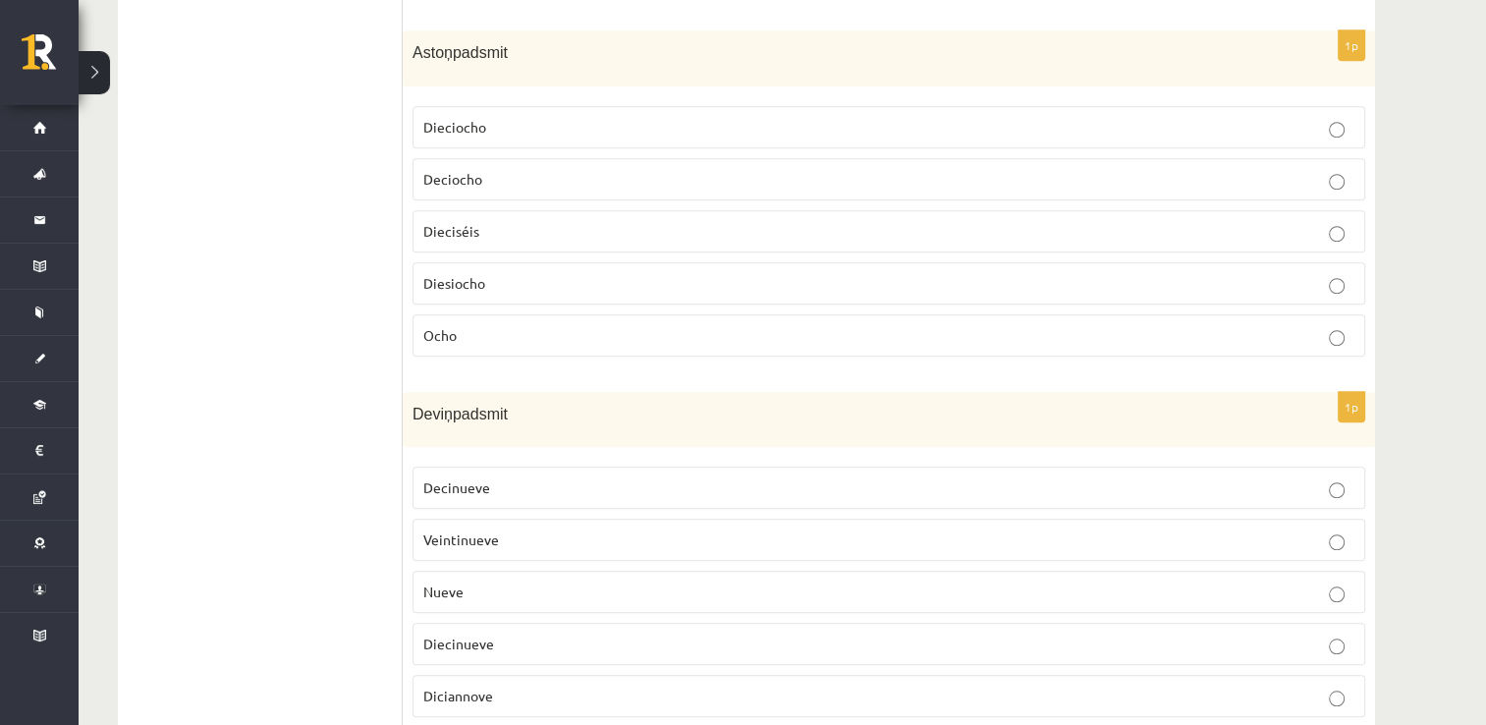
scroll to position [1541, 0]
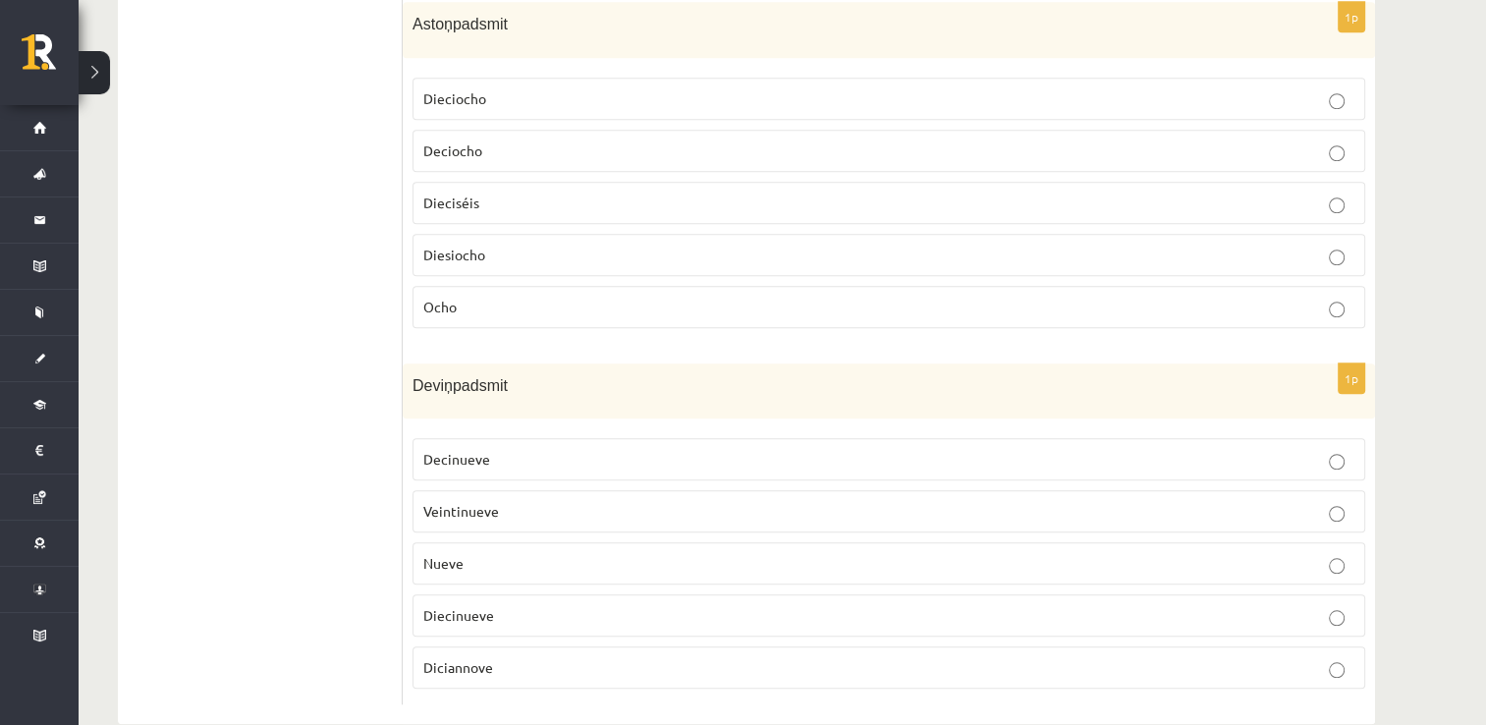
click at [650, 449] on p "Decinueve" at bounding box center [888, 459] width 931 height 21
click at [515, 605] on p "Diecinueve" at bounding box center [888, 615] width 931 height 21
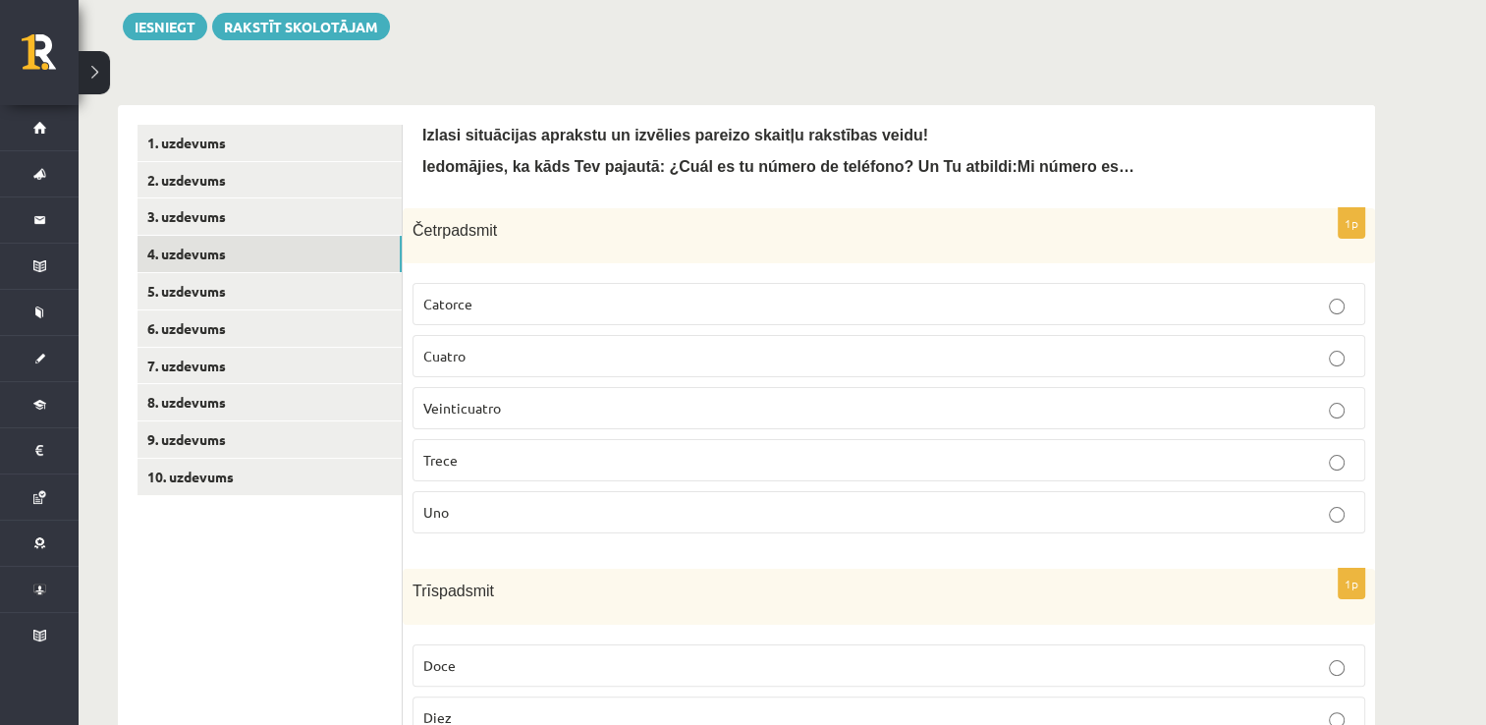
scroll to position [186, 0]
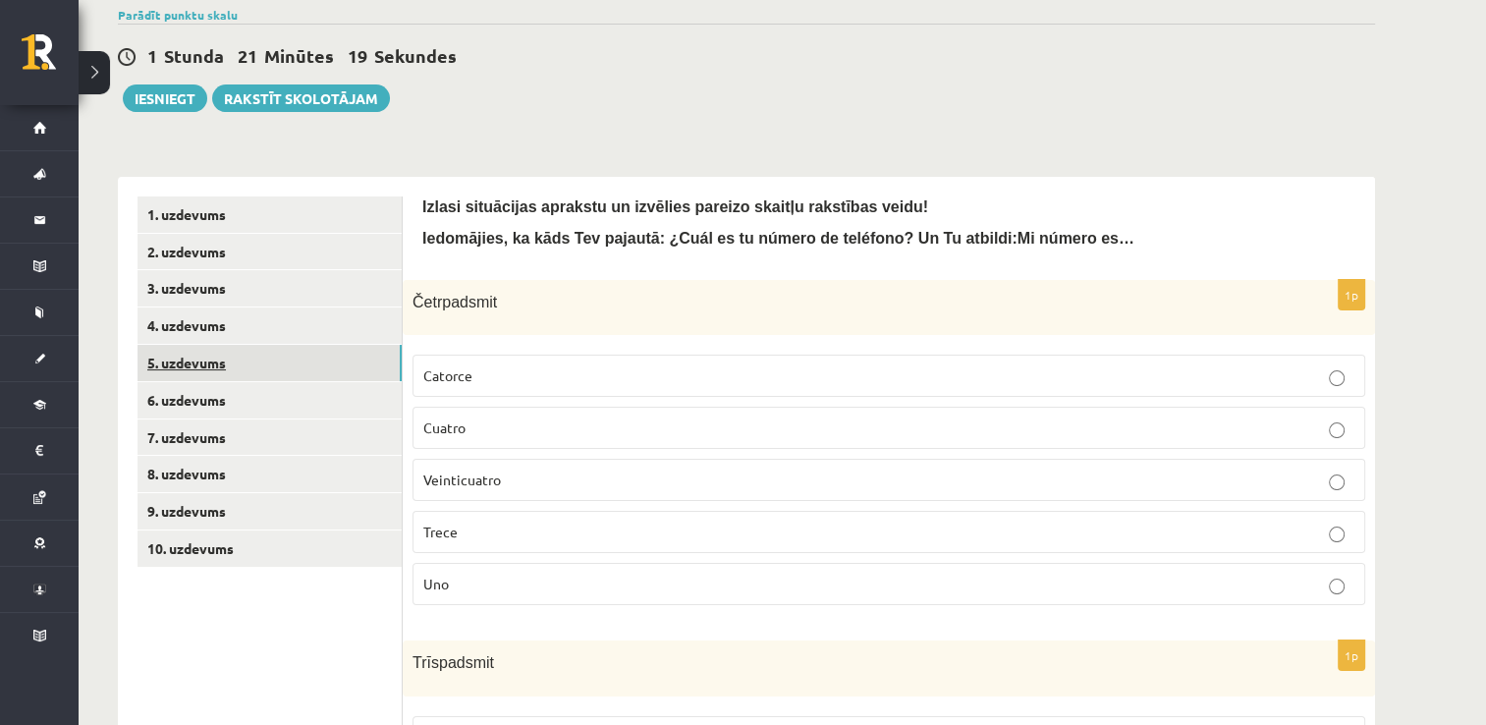
click at [330, 360] on link "5. uzdevums" at bounding box center [269, 363] width 264 height 36
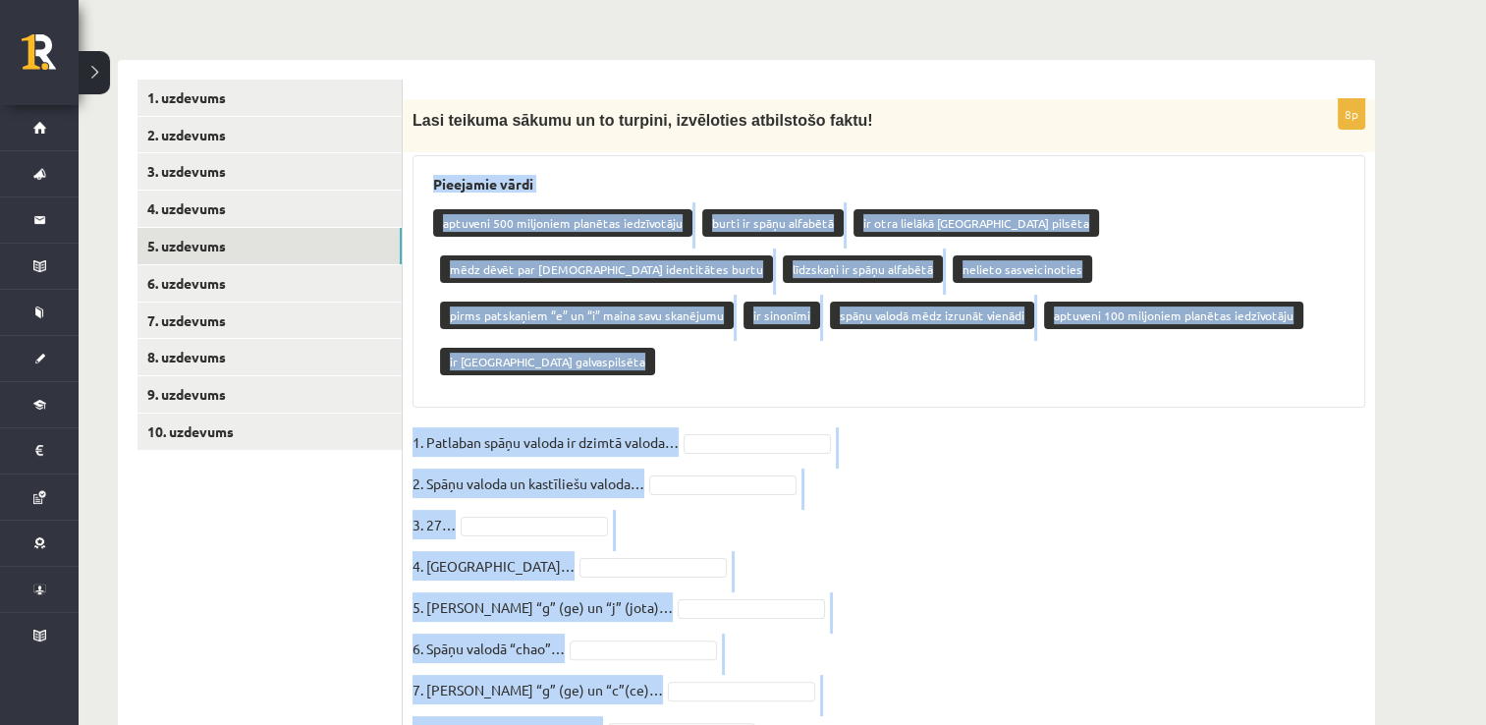
scroll to position [356, 0]
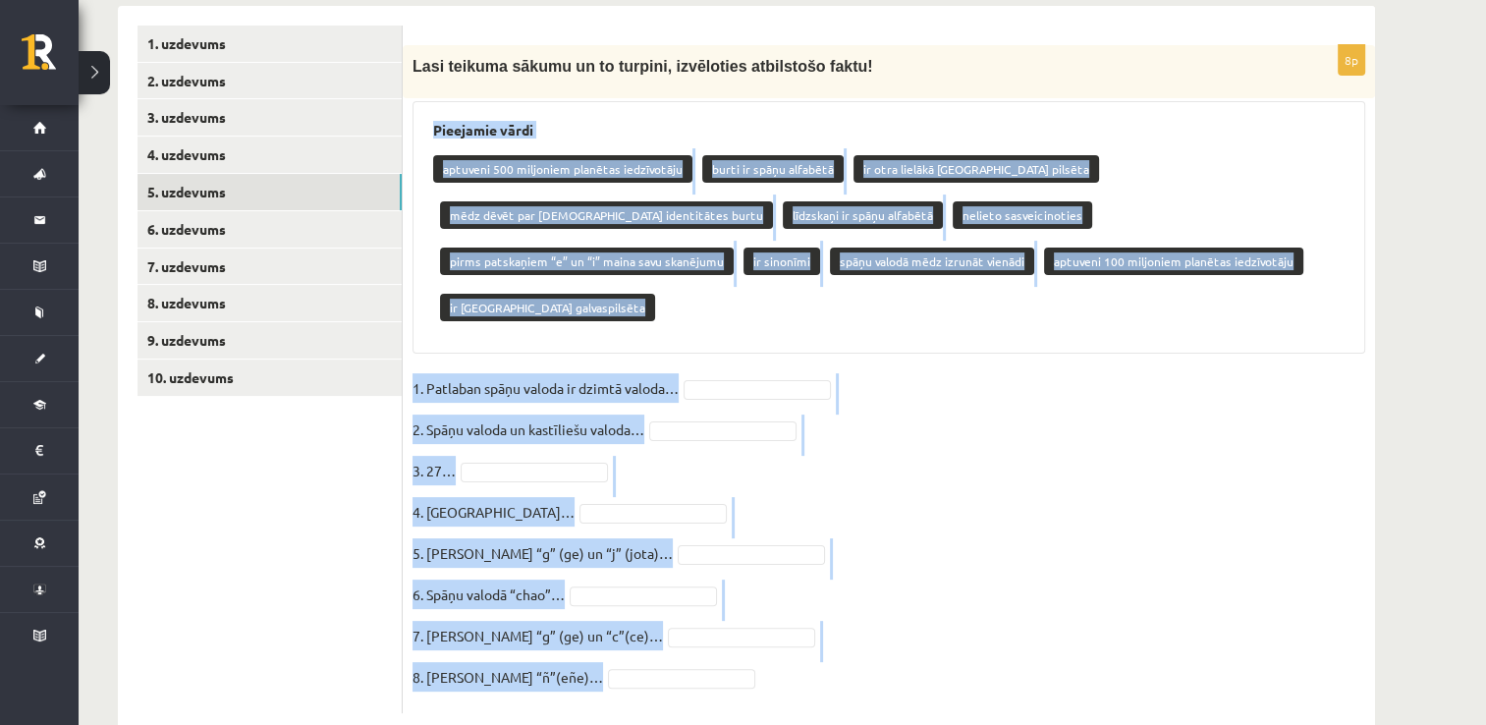
drag, startPoint x: 424, startPoint y: 285, endPoint x: 778, endPoint y: 760, distance: 592.4
click at [778, 368] on html "0 Dāvanas 424 mP 545 xp [PERSON_NAME] Niedre Sākums Aktuāli Kā mācīties eSKOLĀ …" at bounding box center [743, 6] width 1486 height 725
copy div "Loremipsu dolor sitametc 601 adipiscin elitsedd eiusmodtemp incid ut labor etdo…"
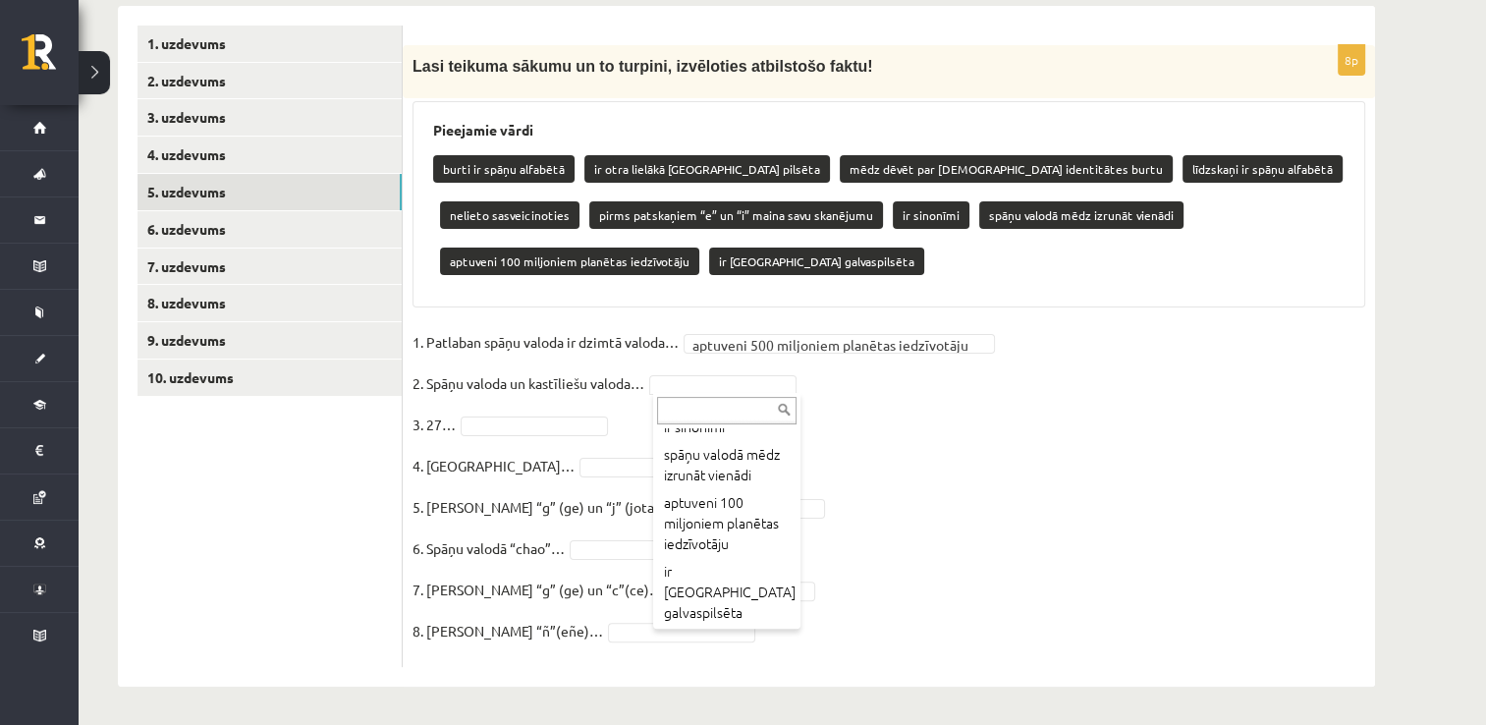
scroll to position [385, 0]
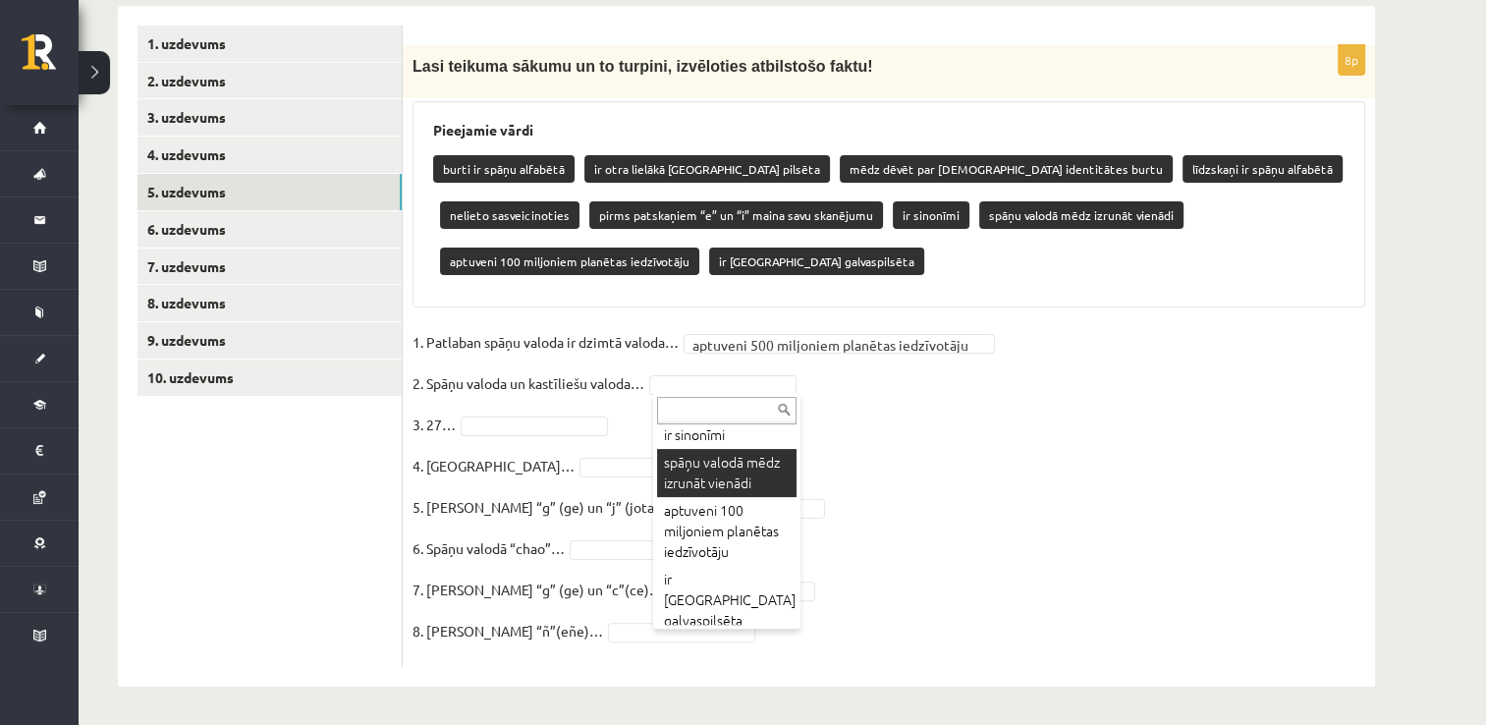
click at [715, 411] on input "text" at bounding box center [726, 410] width 139 height 27
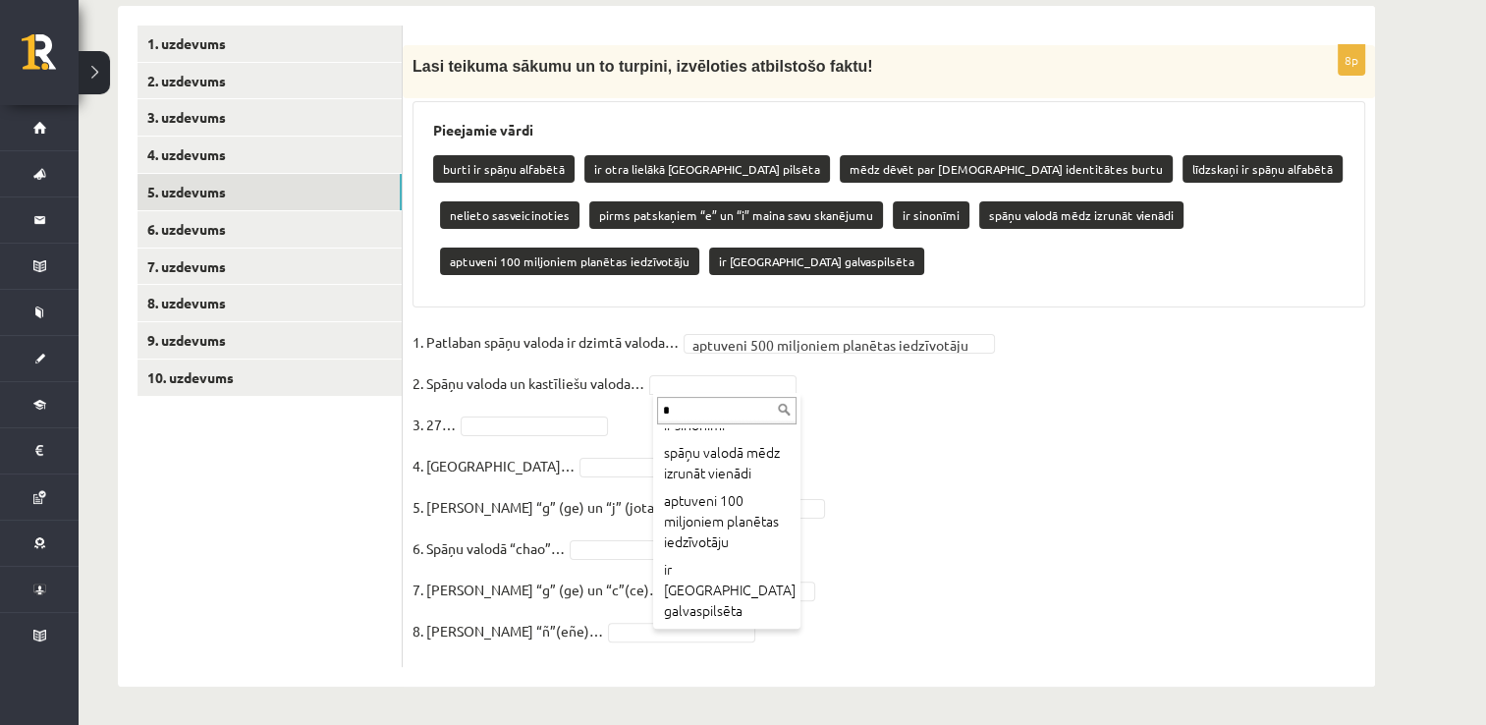
scroll to position [0, 0]
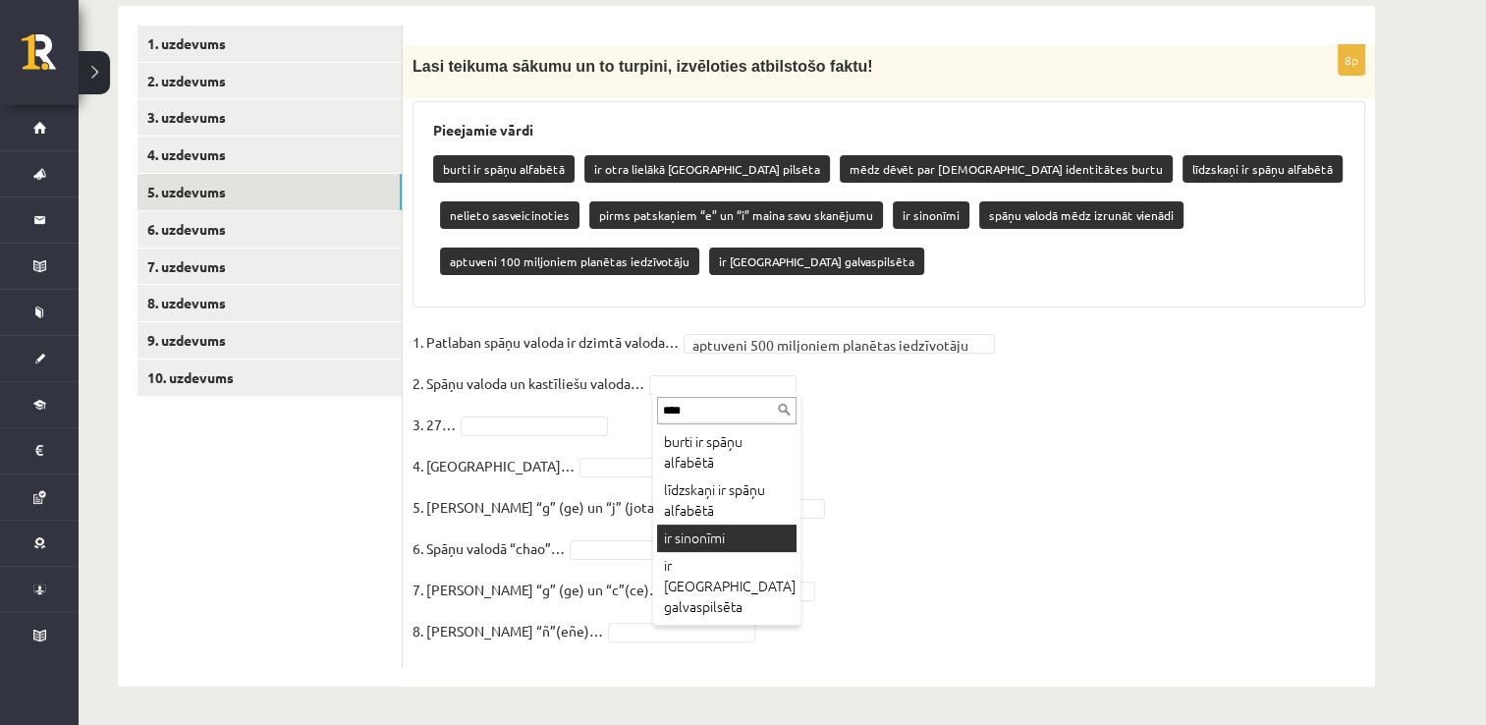
type input "****"
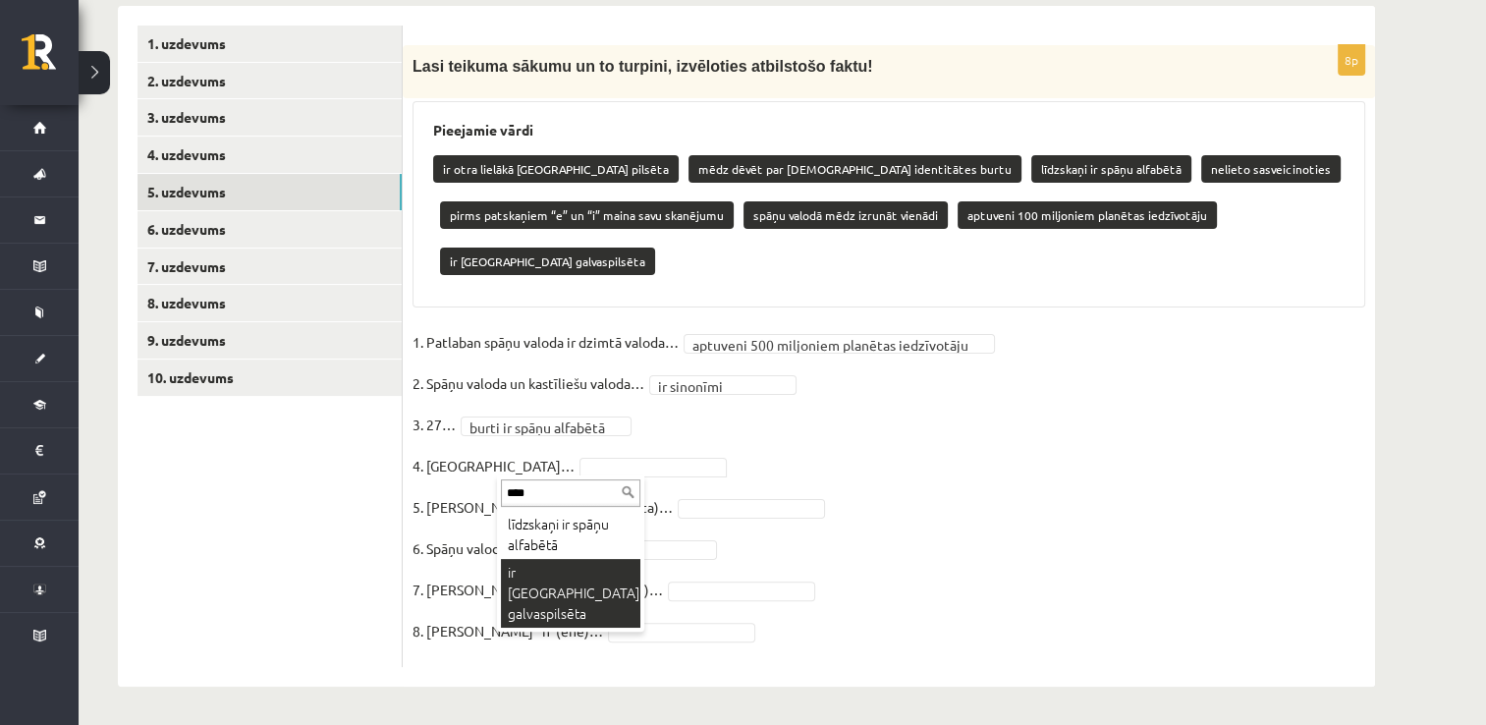
type input "****"
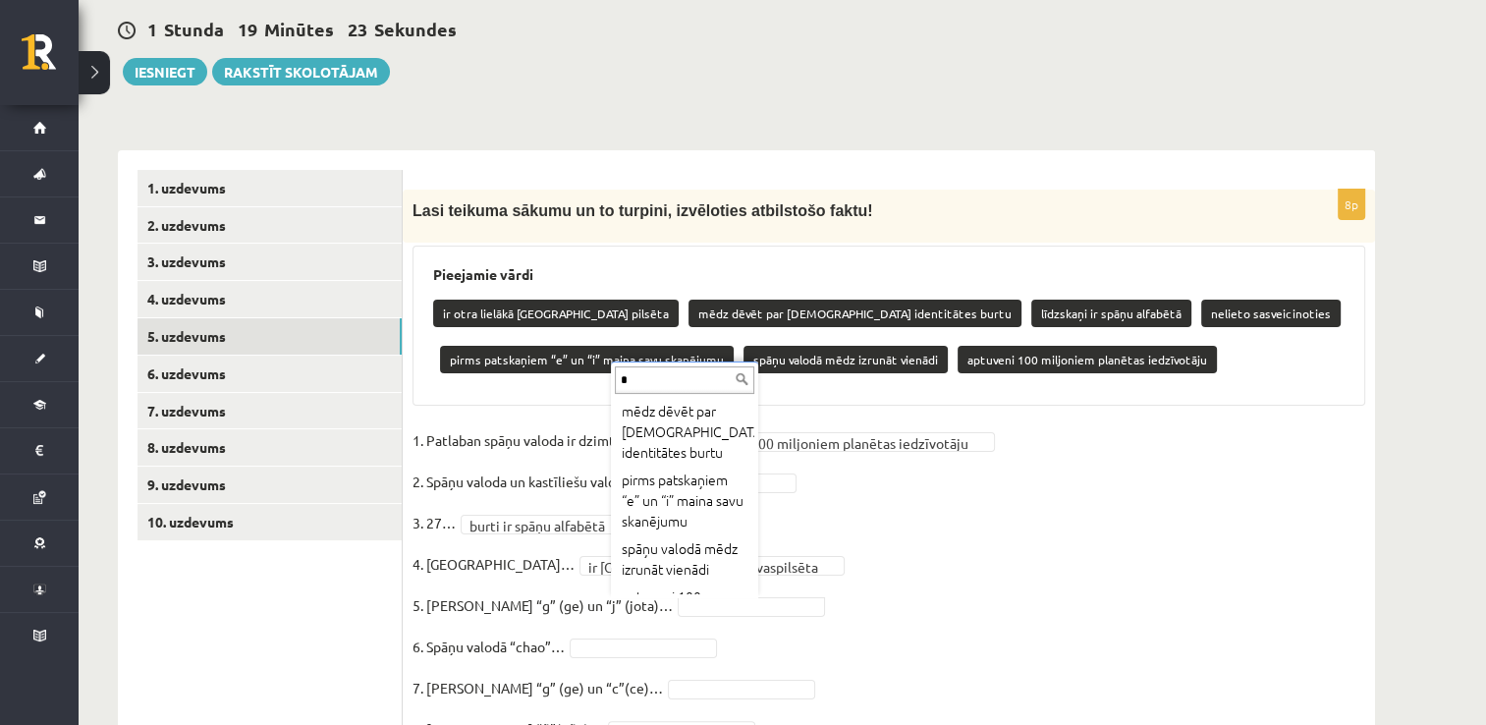
scroll to position [310, 0]
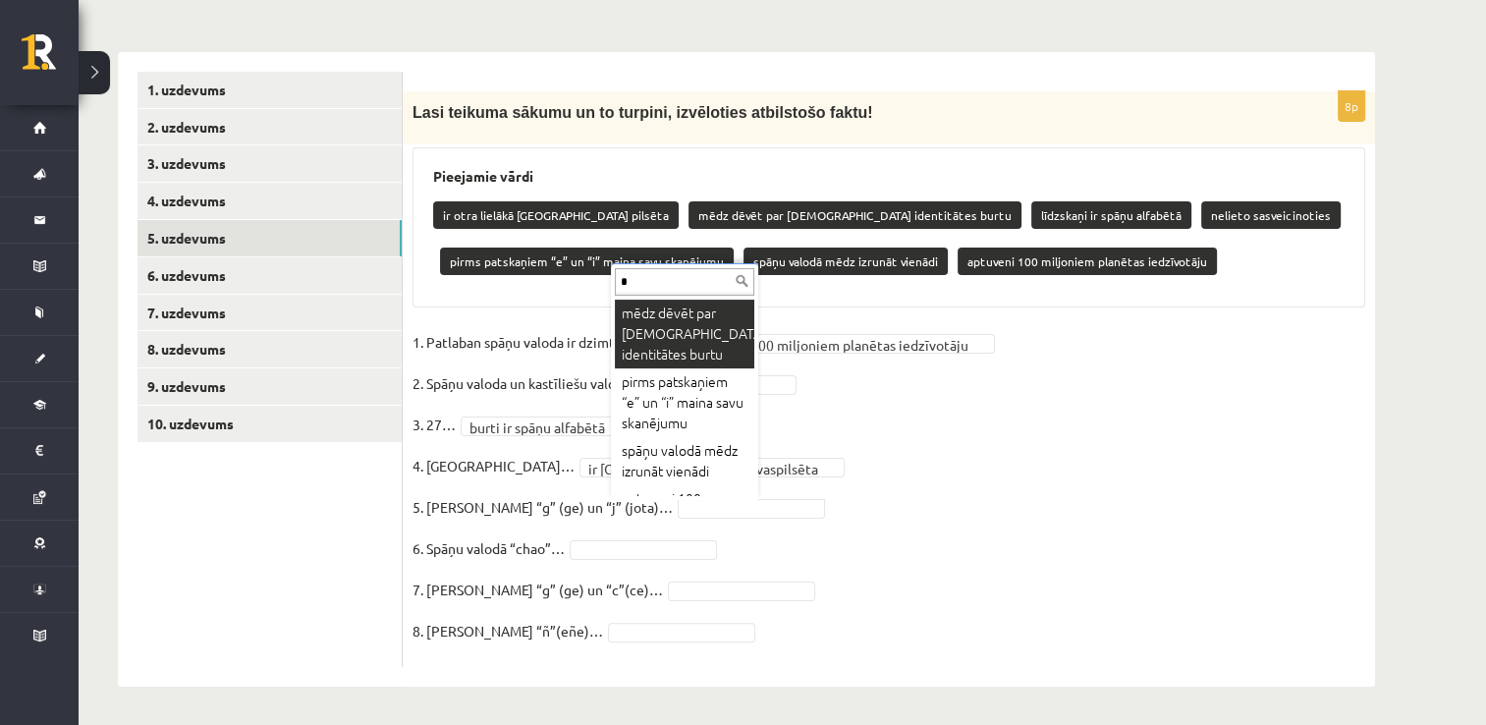
type input "*"
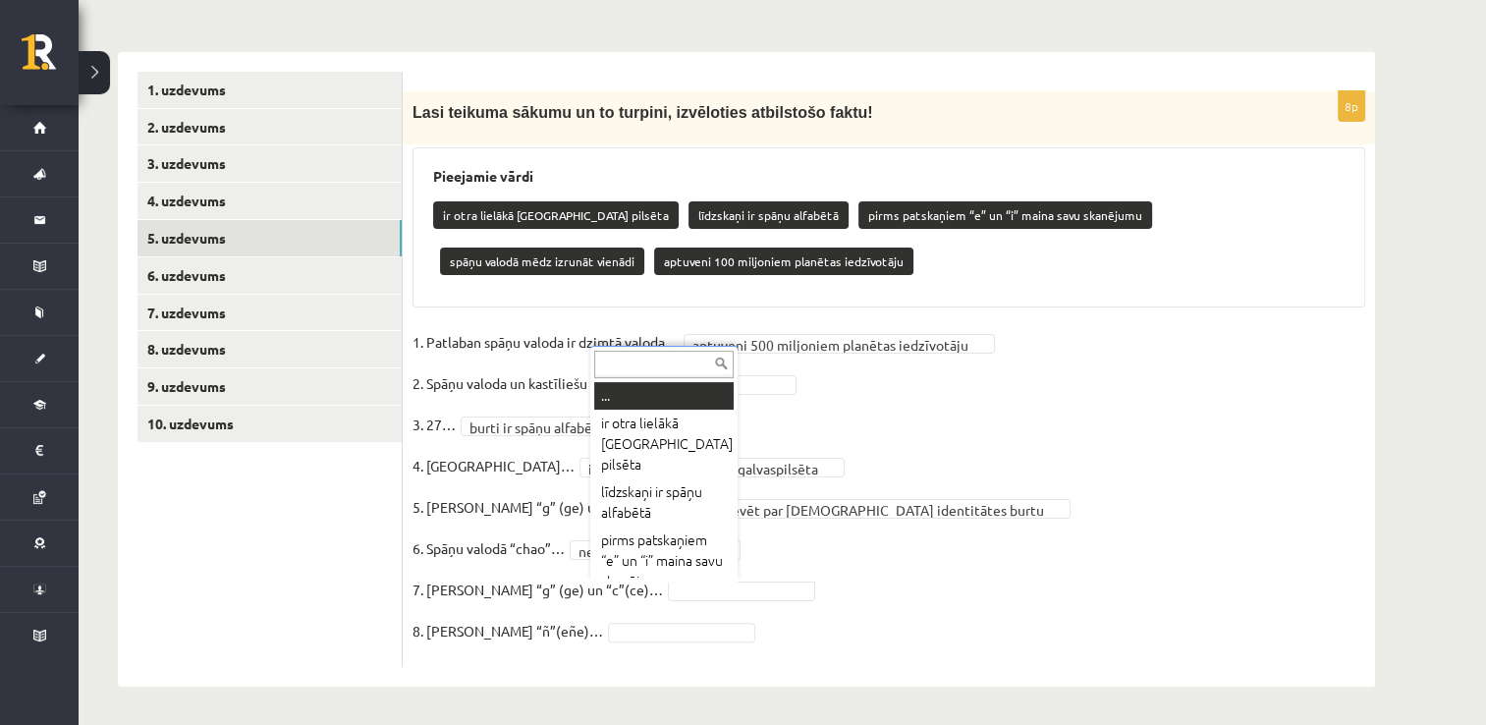
scroll to position [65, 0]
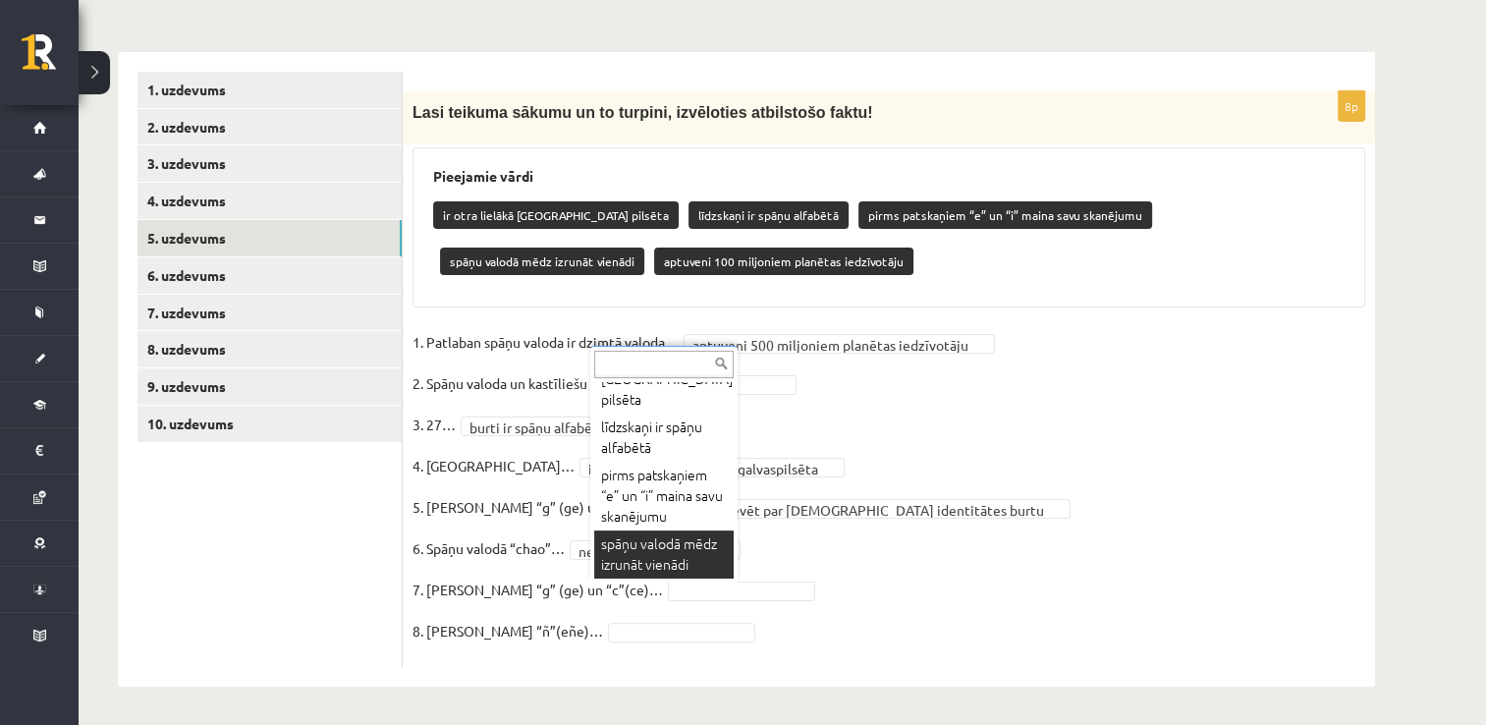
type input "*"
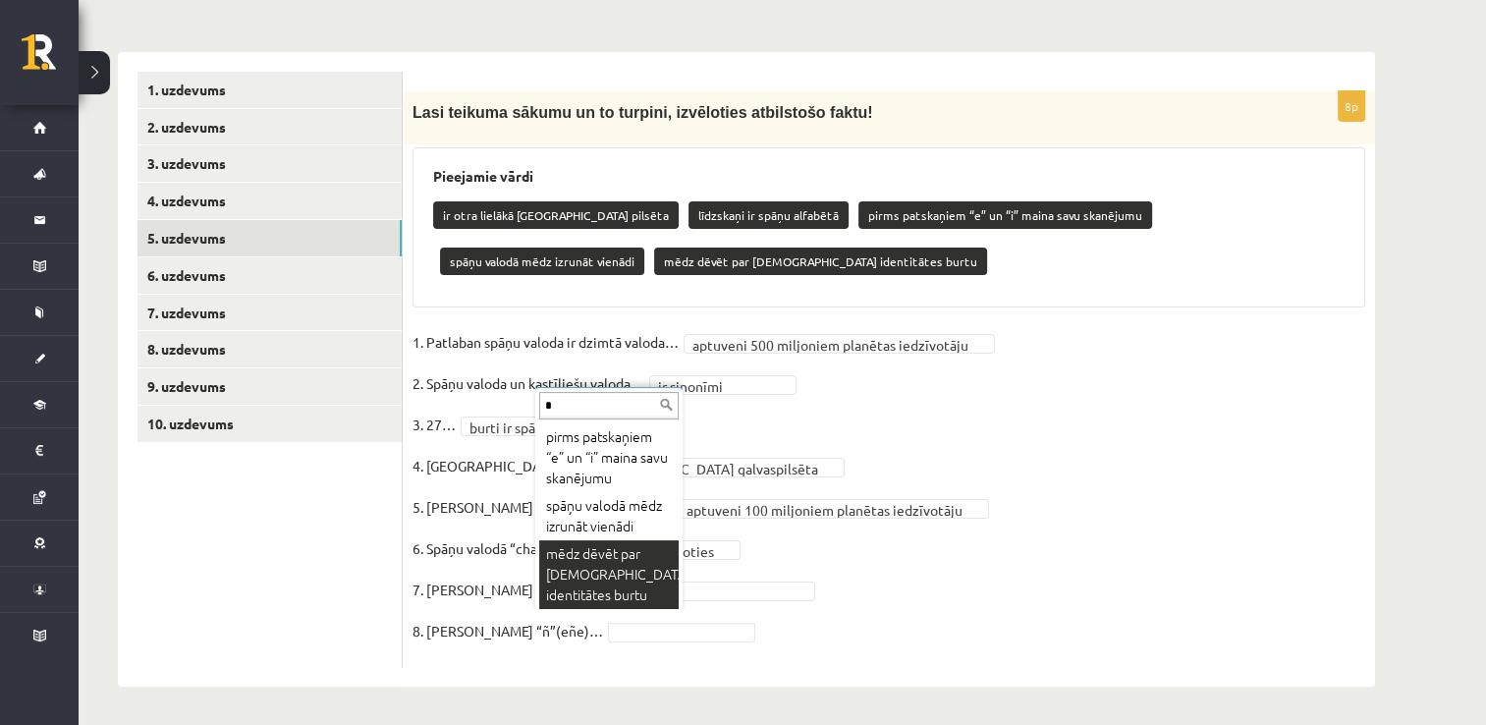
scroll to position [10, 0]
type input "*"
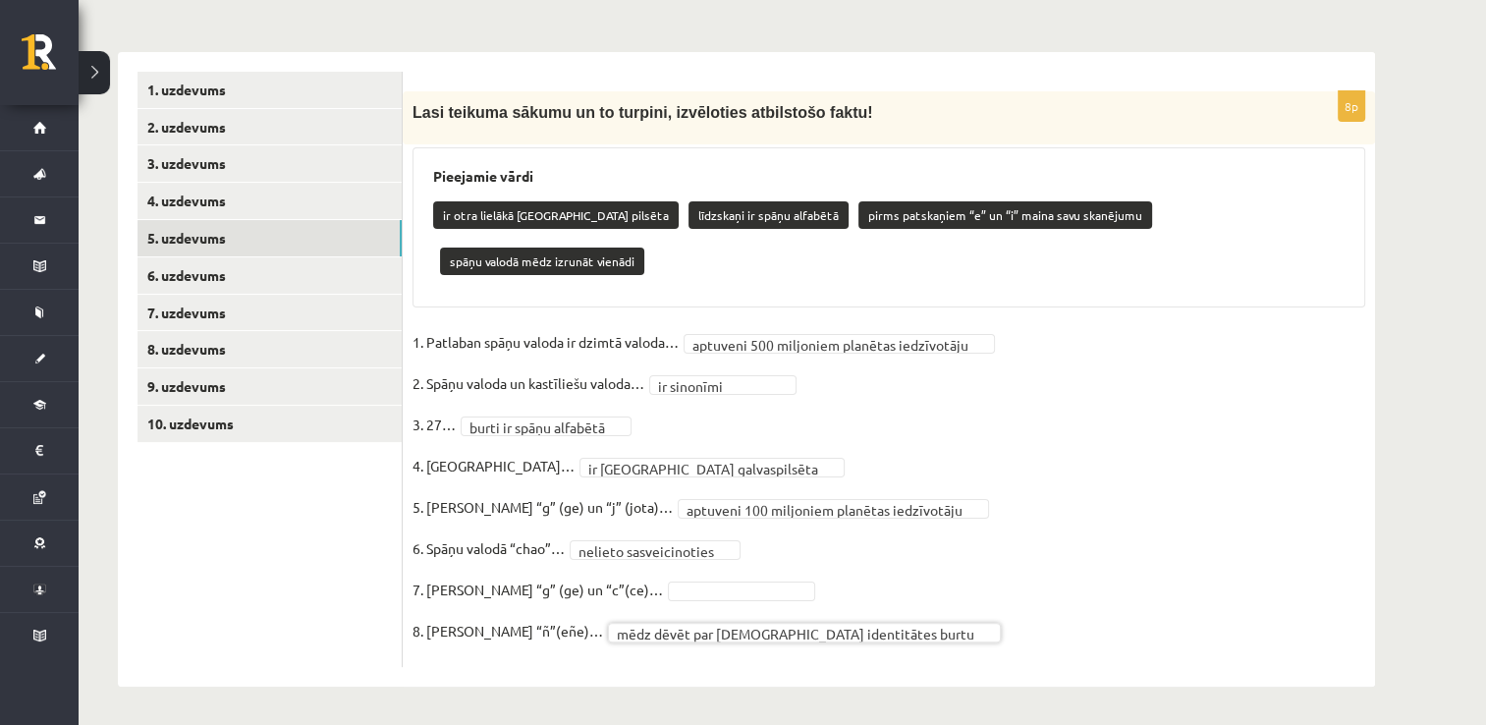
scroll to position [264, 0]
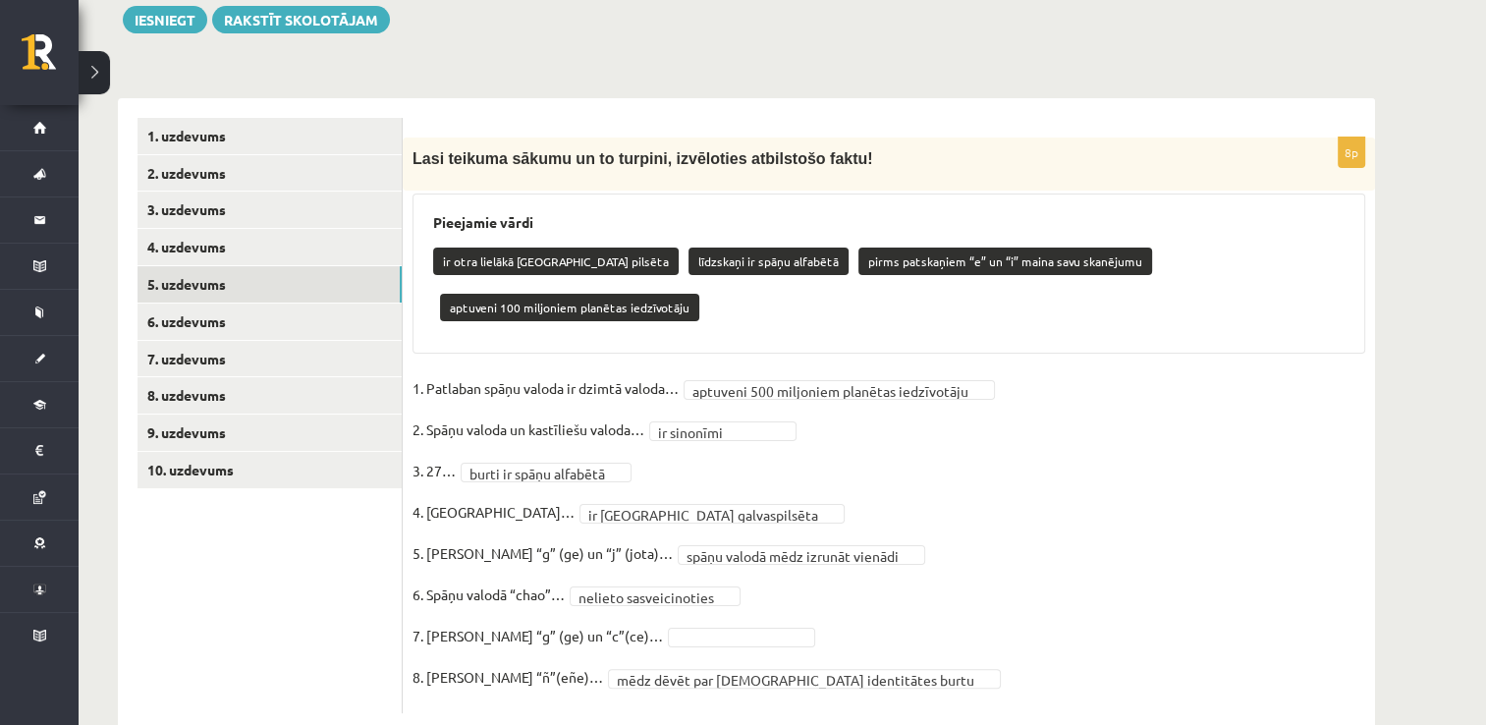
click at [689, 606] on fieldset "**********" at bounding box center [888, 538] width 953 height 330
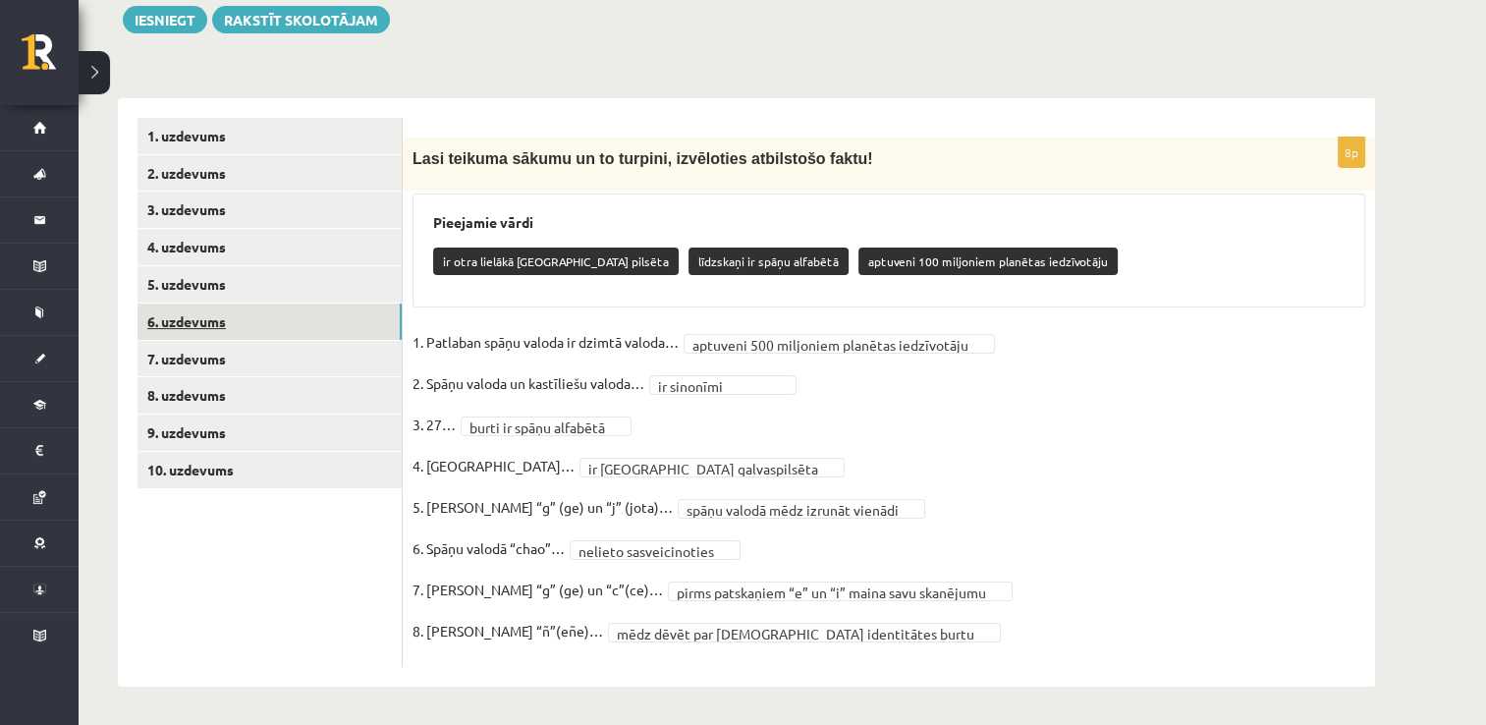
click at [365, 328] on link "6. uzdevums" at bounding box center [269, 321] width 264 height 36
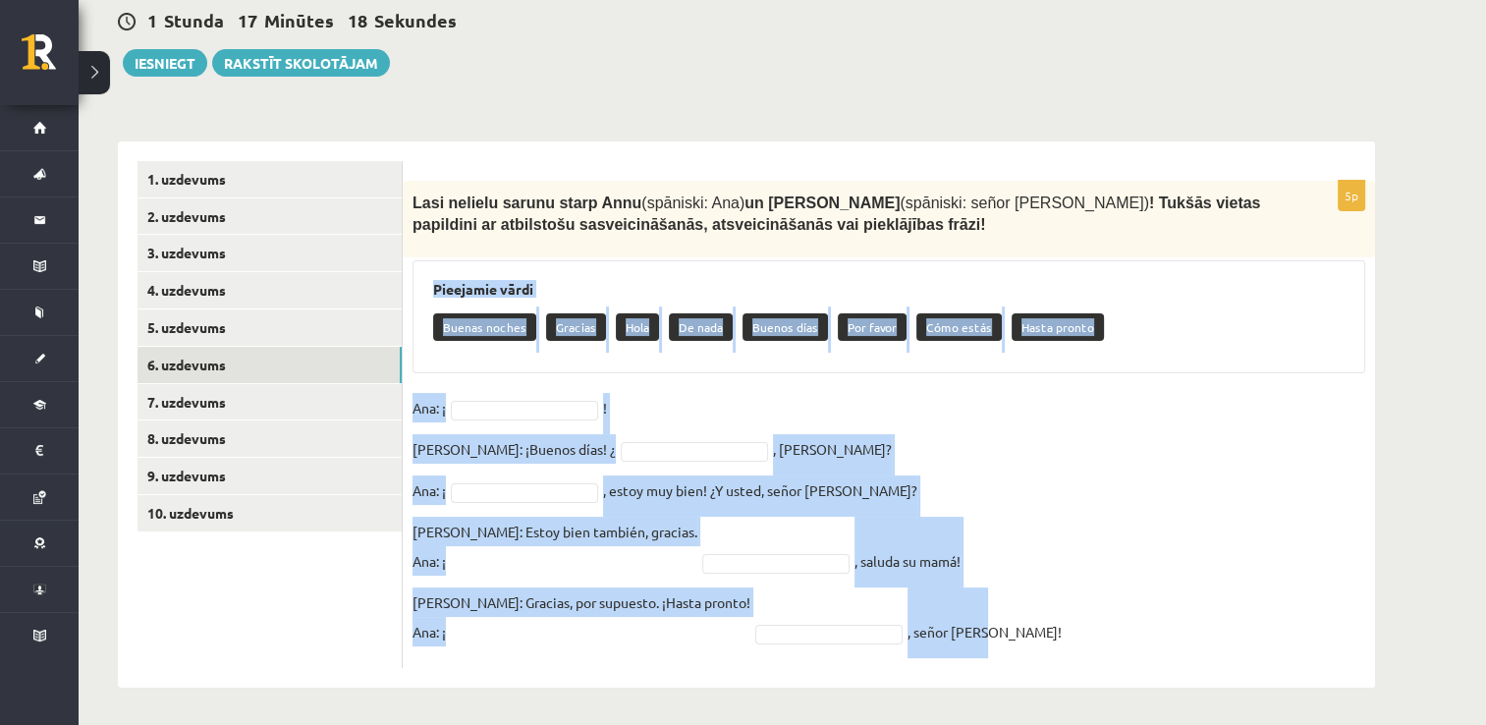
drag, startPoint x: 430, startPoint y: 285, endPoint x: 951, endPoint y: 671, distance: 648.0
click at [951, 671] on div "5p Lasi nelielu sarunu starp Annu (spāniski: [PERSON_NAME]) un [PERSON_NAME] (s…" at bounding box center [889, 414] width 972 height 547
drag, startPoint x: 951, startPoint y: 671, endPoint x: 934, endPoint y: 558, distance: 114.2
click at [934, 558] on fieldset "[PERSON_NAME]: ¡ ! [PERSON_NAME]: ¡Buenos días! ¿ , [PERSON_NAME]? [PERSON_NAME…" at bounding box center [888, 525] width 953 height 265
drag, startPoint x: 907, startPoint y: 513, endPoint x: 807, endPoint y: 276, distance: 257.0
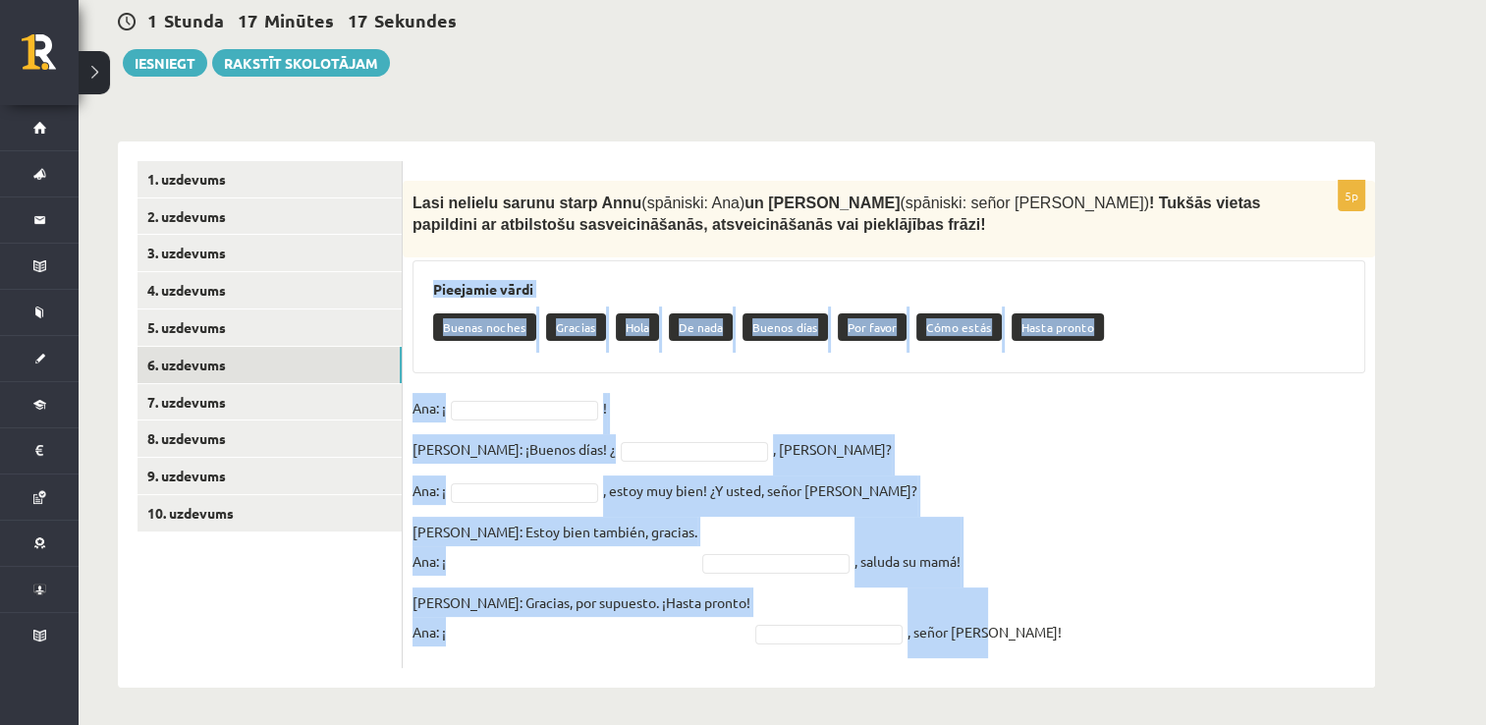
click at [905, 511] on fieldset "[PERSON_NAME]: ¡ ! [PERSON_NAME]: ¡Buenos días! ¿ , [PERSON_NAME]? [PERSON_NAME…" at bounding box center [888, 525] width 953 height 265
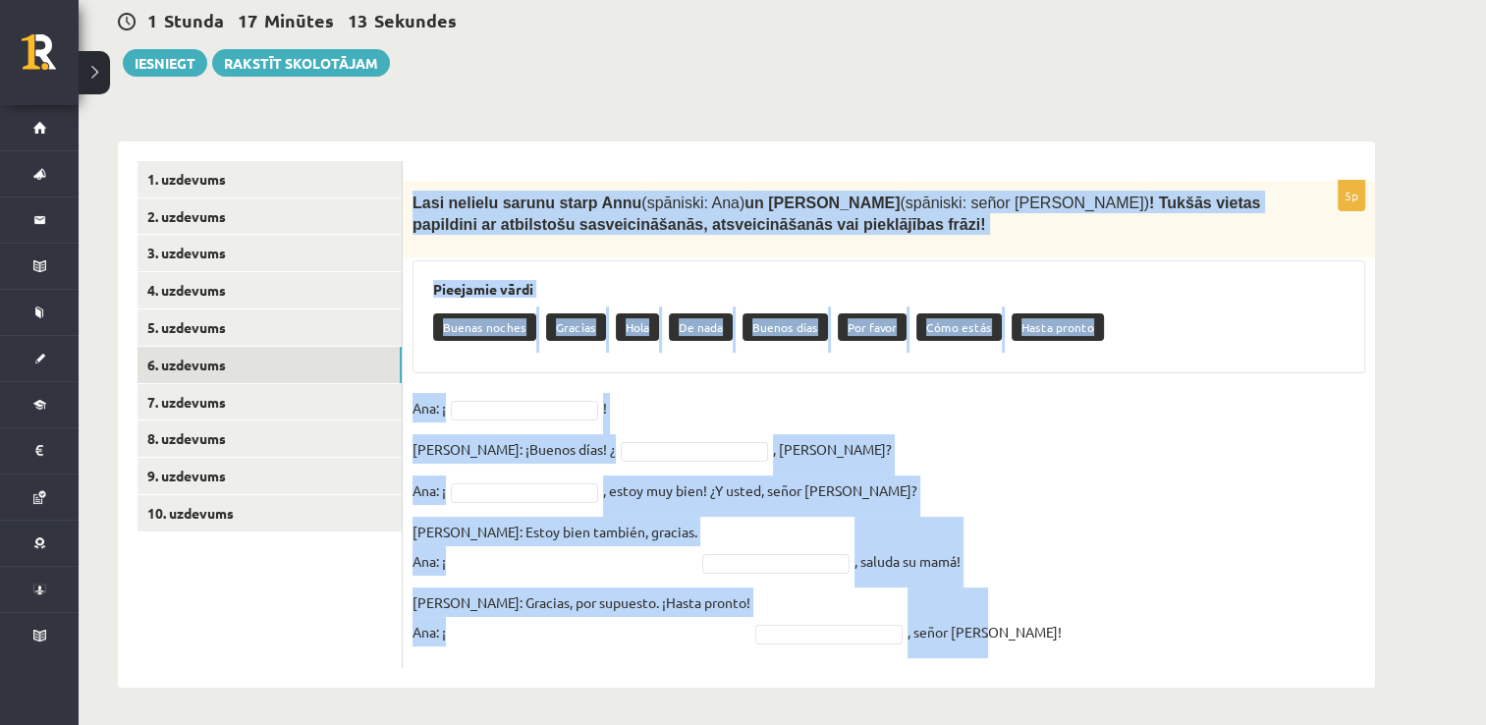
drag, startPoint x: 410, startPoint y: 194, endPoint x: 950, endPoint y: 650, distance: 706.7
click at [950, 650] on div "5p Lasi nelielu sarunu starp Annu (spāniski: [PERSON_NAME]) un [PERSON_NAME] (s…" at bounding box center [889, 425] width 972 height 488
copy div "Lasi nelielu sarunu starp Annu (spāniski: [PERSON_NAME]) un [PERSON_NAME] (spān…"
click at [530, 396] on fieldset "[PERSON_NAME]: ¡ ! [PERSON_NAME]: ¡Buenos días! ¿ , [PERSON_NAME]? [PERSON_NAME…" at bounding box center [888, 525] width 953 height 265
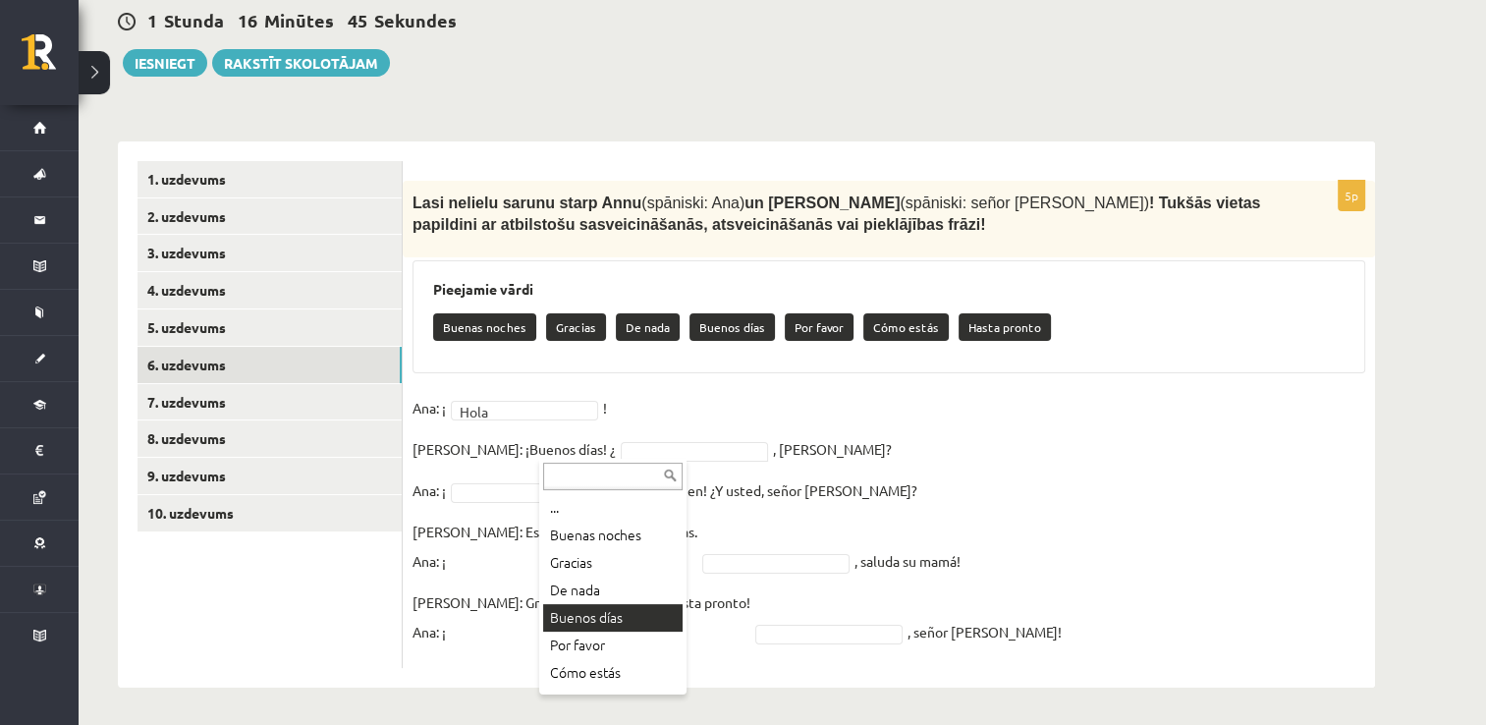
scroll to position [24, 0]
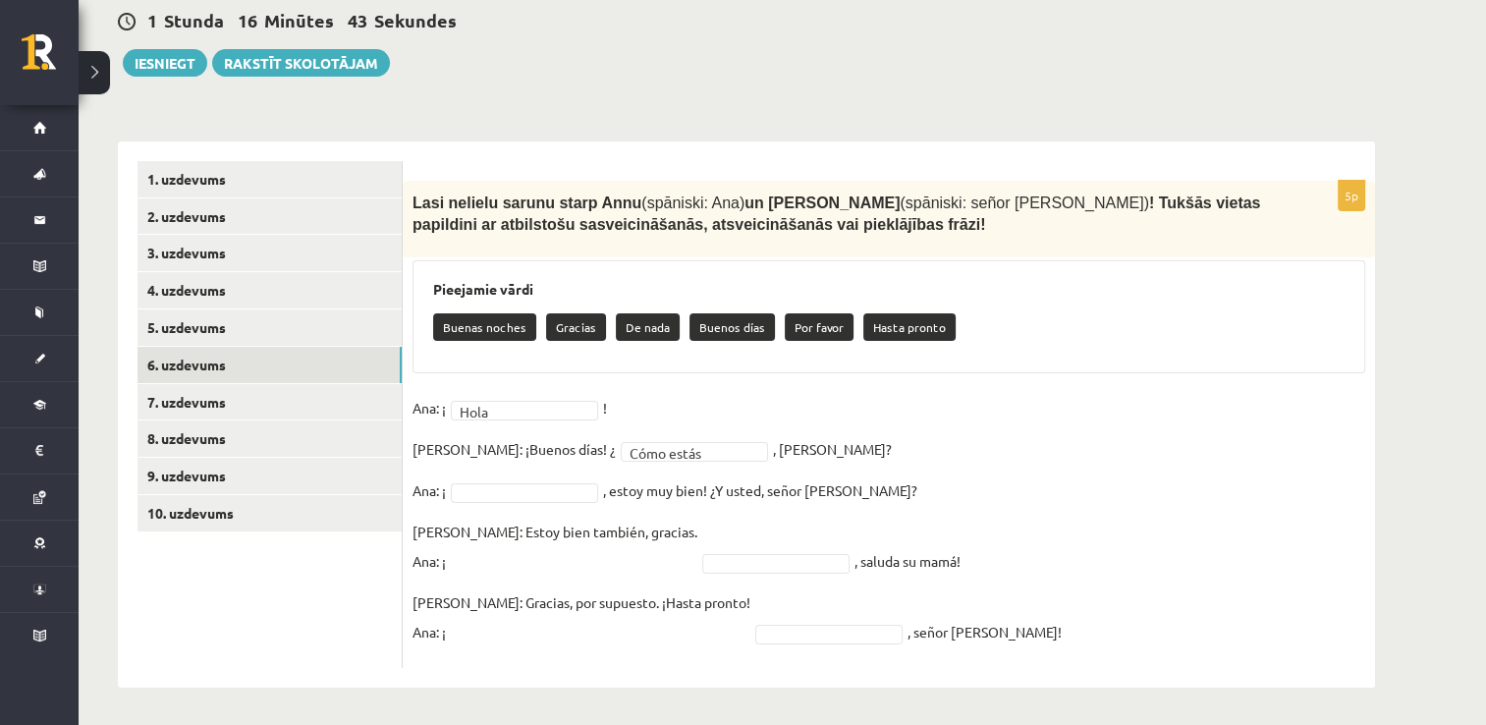
click at [561, 501] on fieldset "**********" at bounding box center [888, 525] width 953 height 265
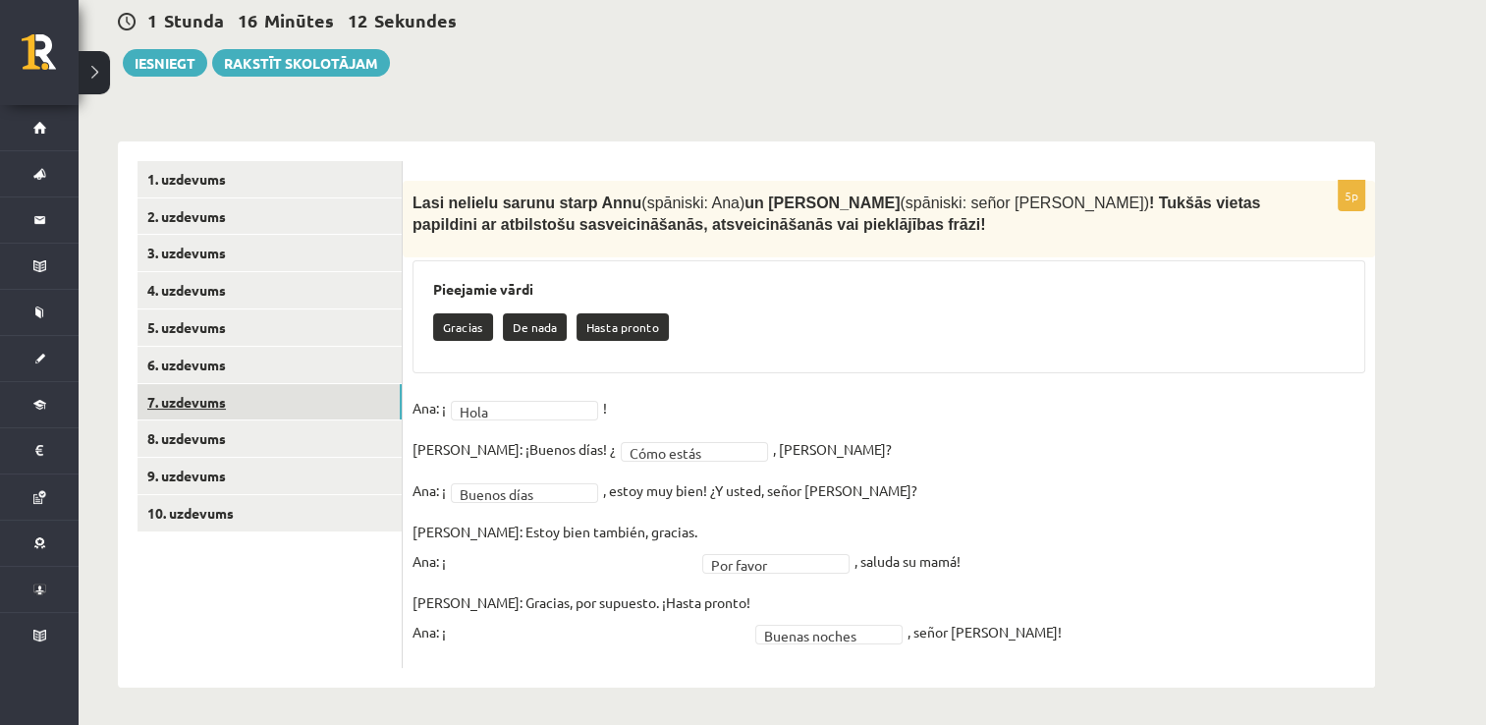
click at [337, 412] on link "7. uzdevums" at bounding box center [269, 402] width 264 height 36
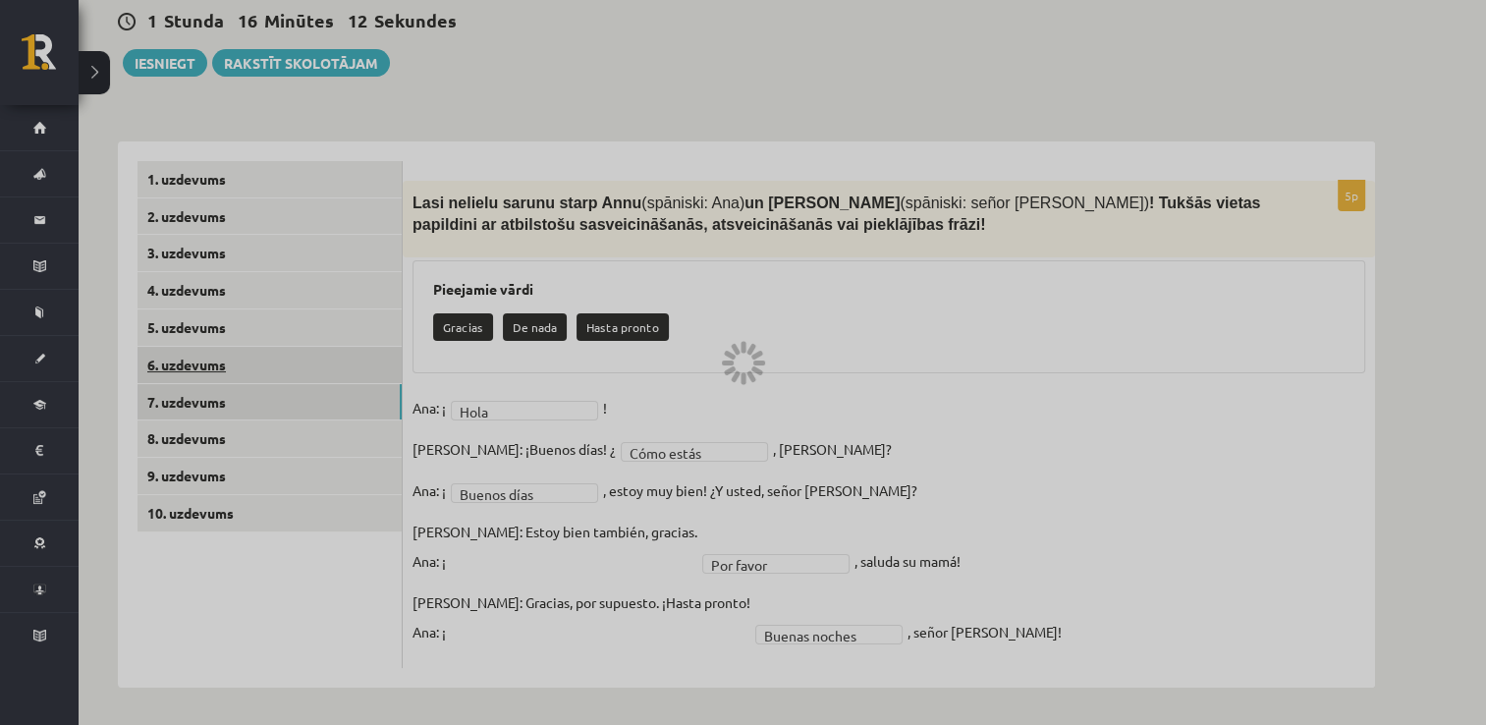
scroll to position [192, 0]
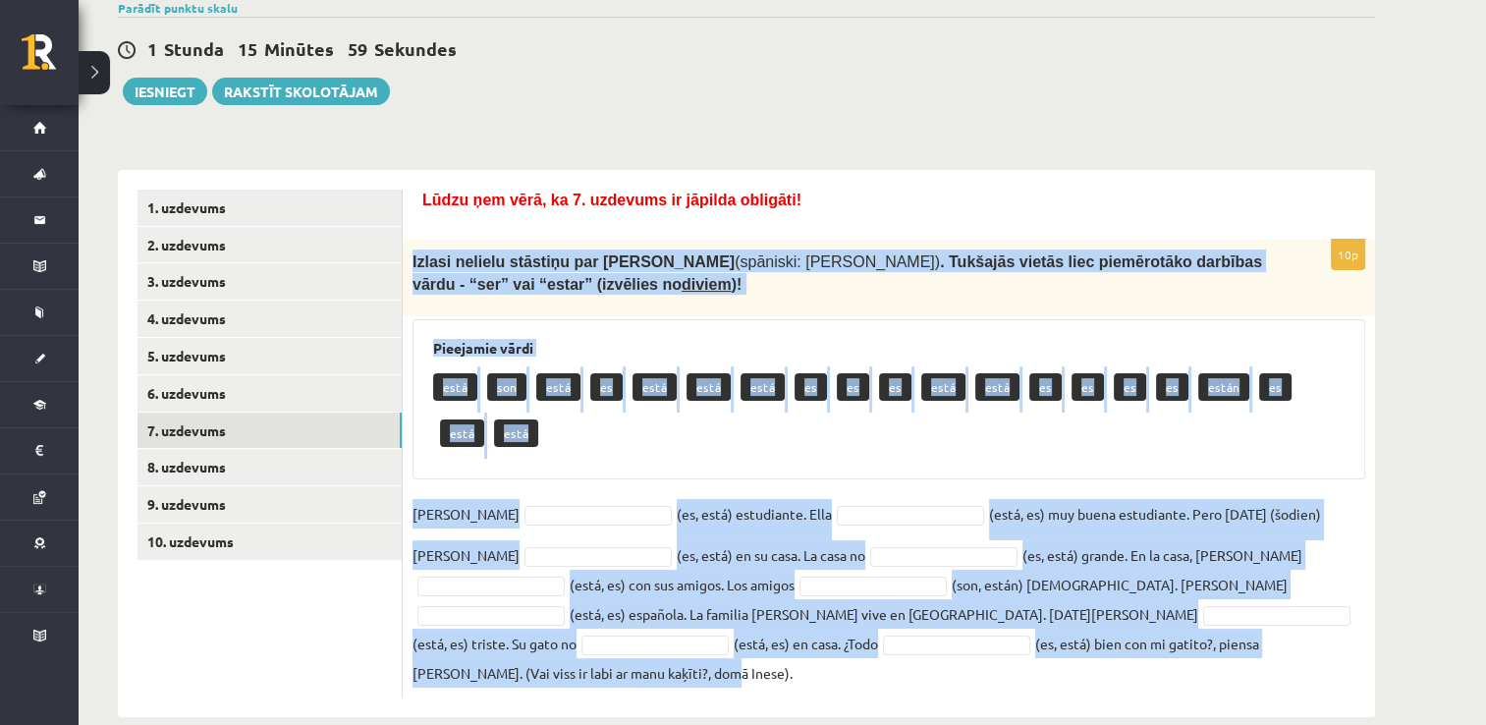
drag, startPoint x: 405, startPoint y: 257, endPoint x: 1027, endPoint y: 688, distance: 757.3
click at [1027, 688] on div "**********" at bounding box center [747, 319] width 1336 height 873
copy div "Loremi dolorsi ametcons adi Elits (doeiusmo: Temp) . Incididu utlabo etdo magna…"
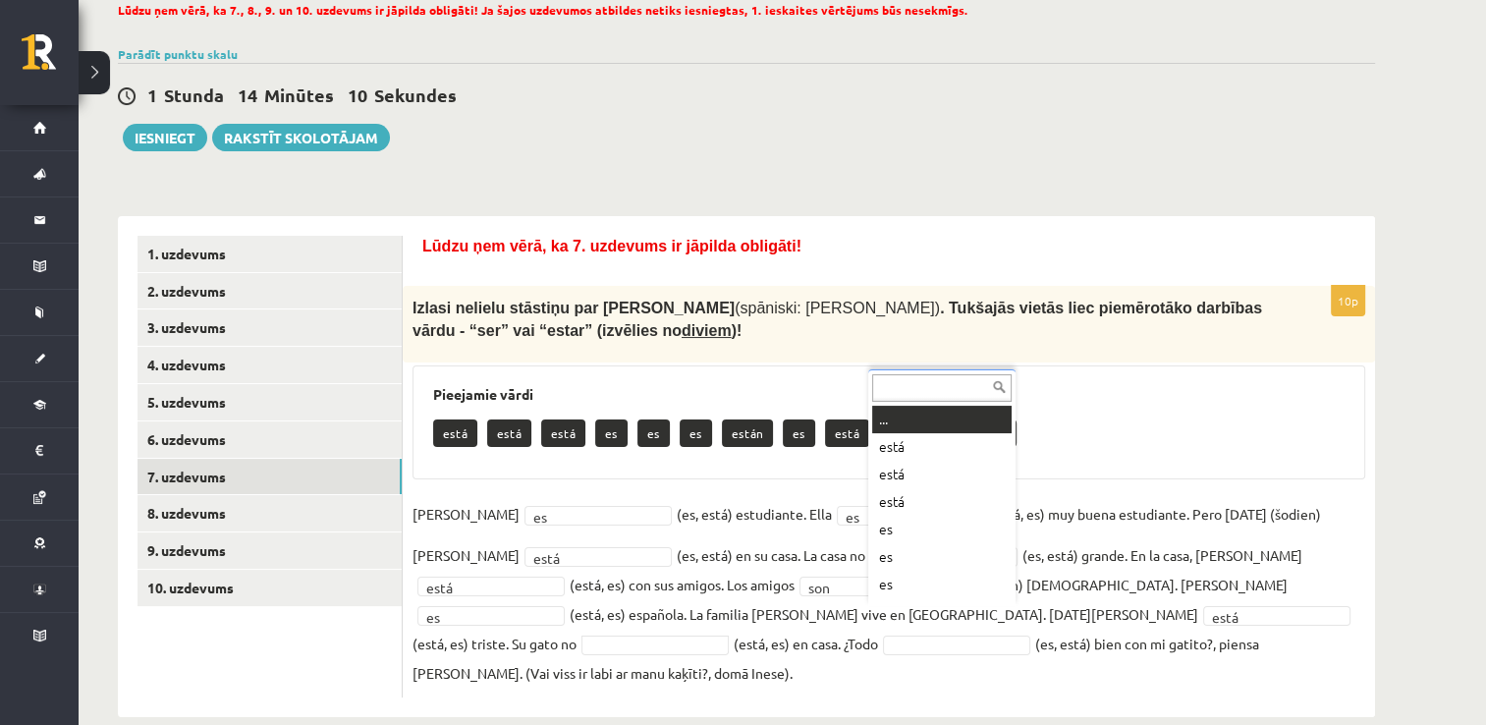
scroll to position [24, 0]
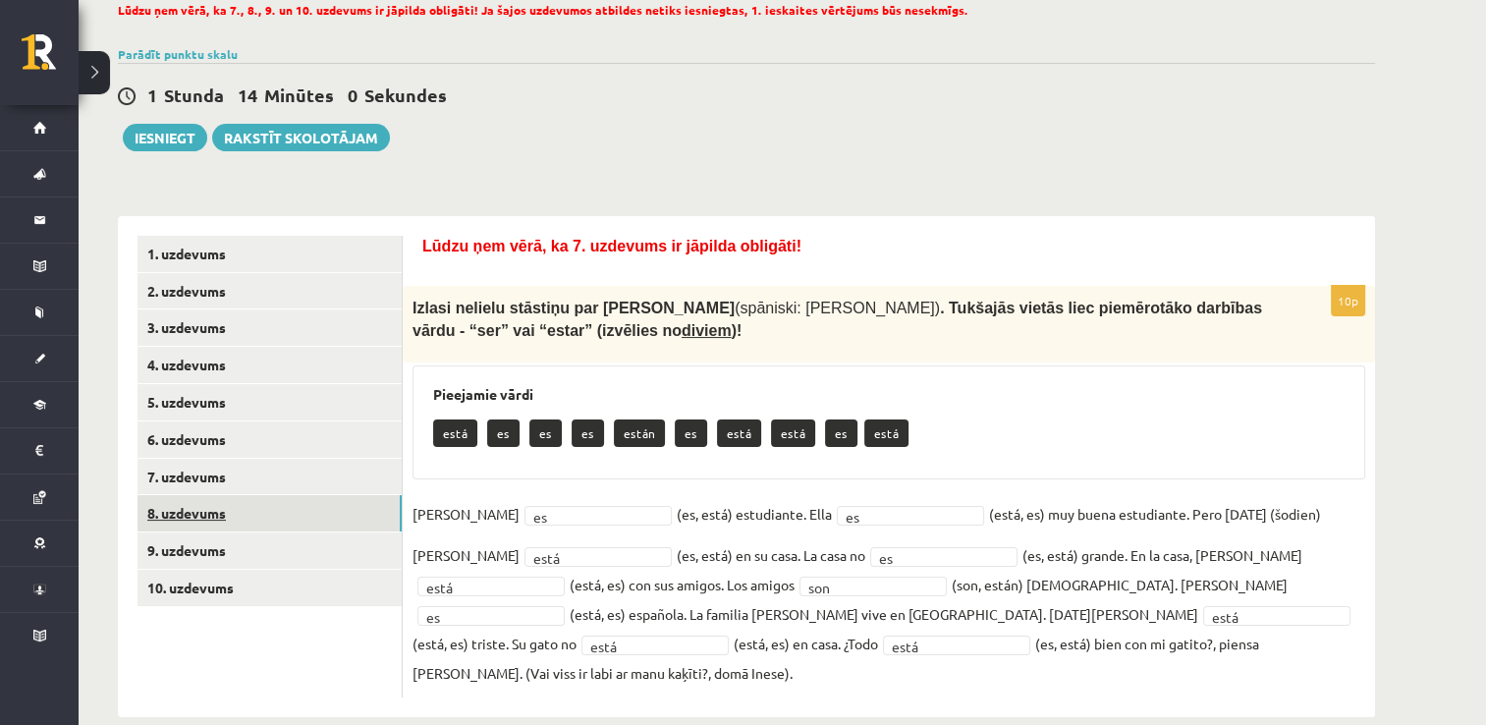
click at [254, 509] on link "8. uzdevums" at bounding box center [269, 513] width 264 height 36
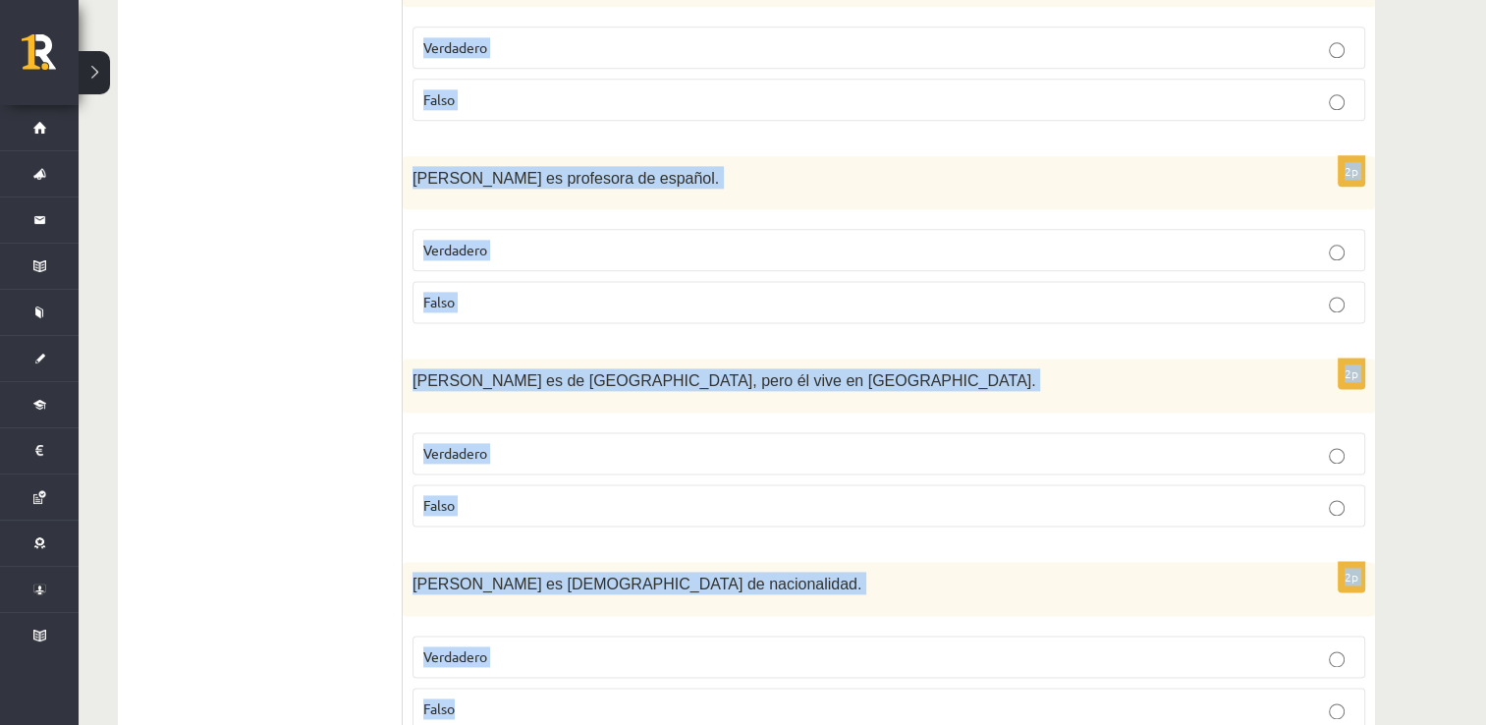
scroll to position [2574, 0]
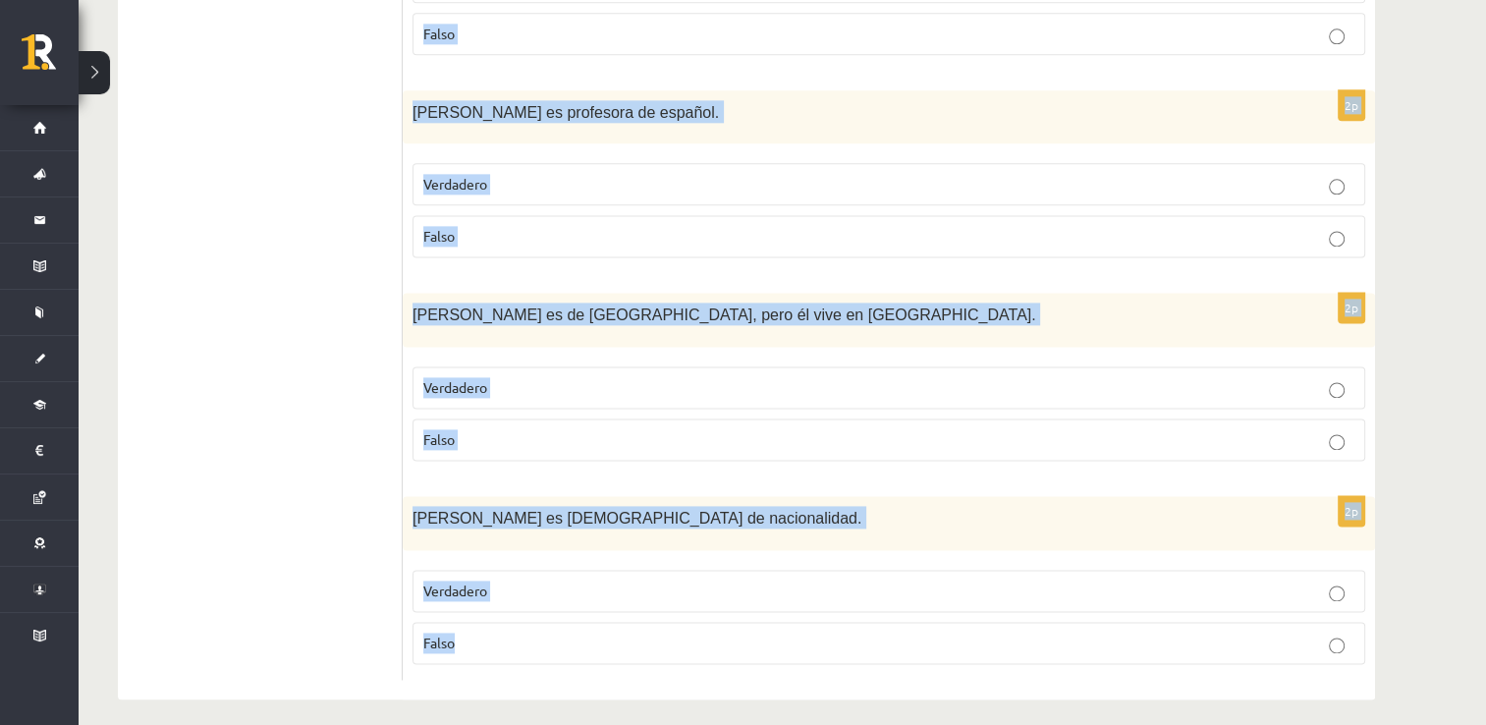
drag, startPoint x: 416, startPoint y: 419, endPoint x: 856, endPoint y: 736, distance: 541.8
copy form "Loremi dolorsi (ametco adipi elitse )! Doe temp incididuntu la etdolo, mag ali …"
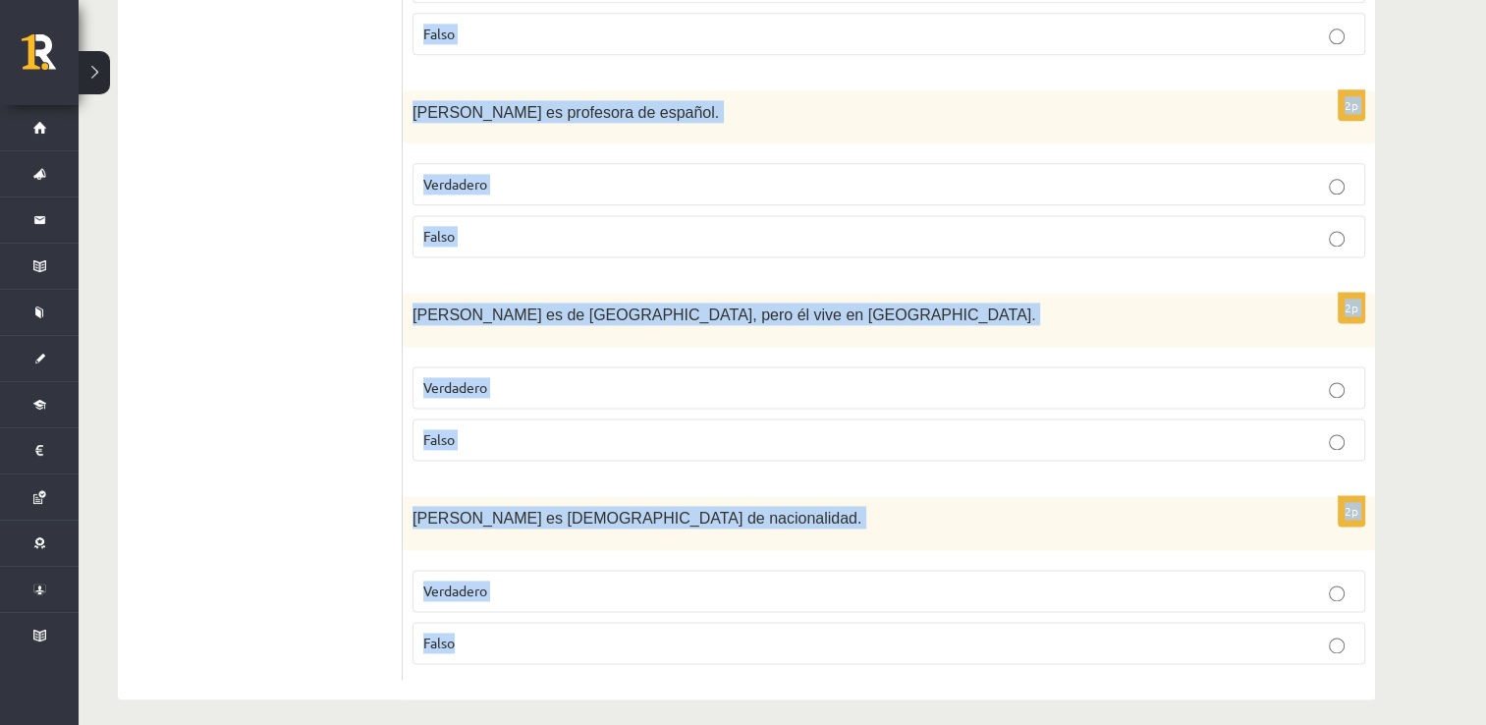
drag, startPoint x: 409, startPoint y: 254, endPoint x: 733, endPoint y: 775, distance: 613.1
copy form "[PERSON_NAME] es [DEMOGRAPHIC_DATA]. Verdadero Falso 2p [PERSON_NAME] habla tre…"
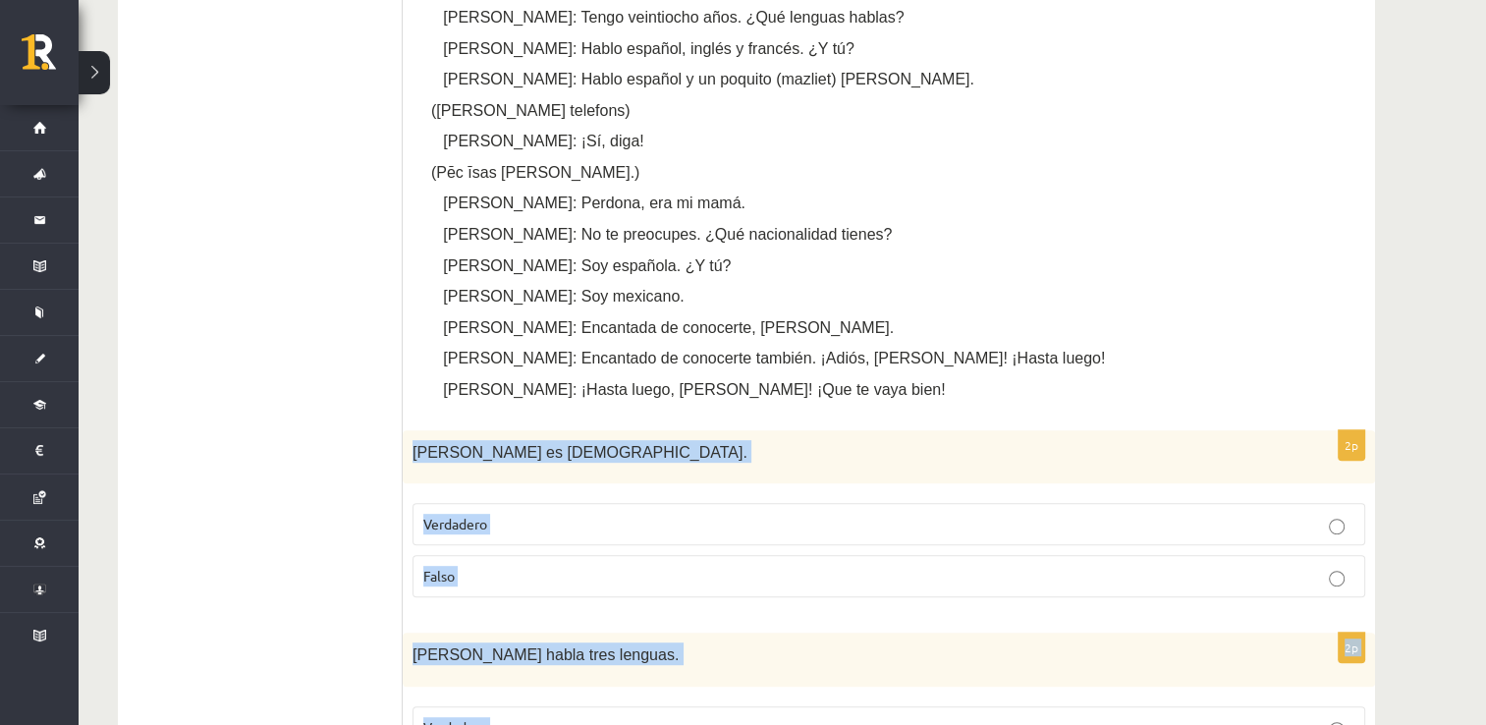
scroll to position [610, 0]
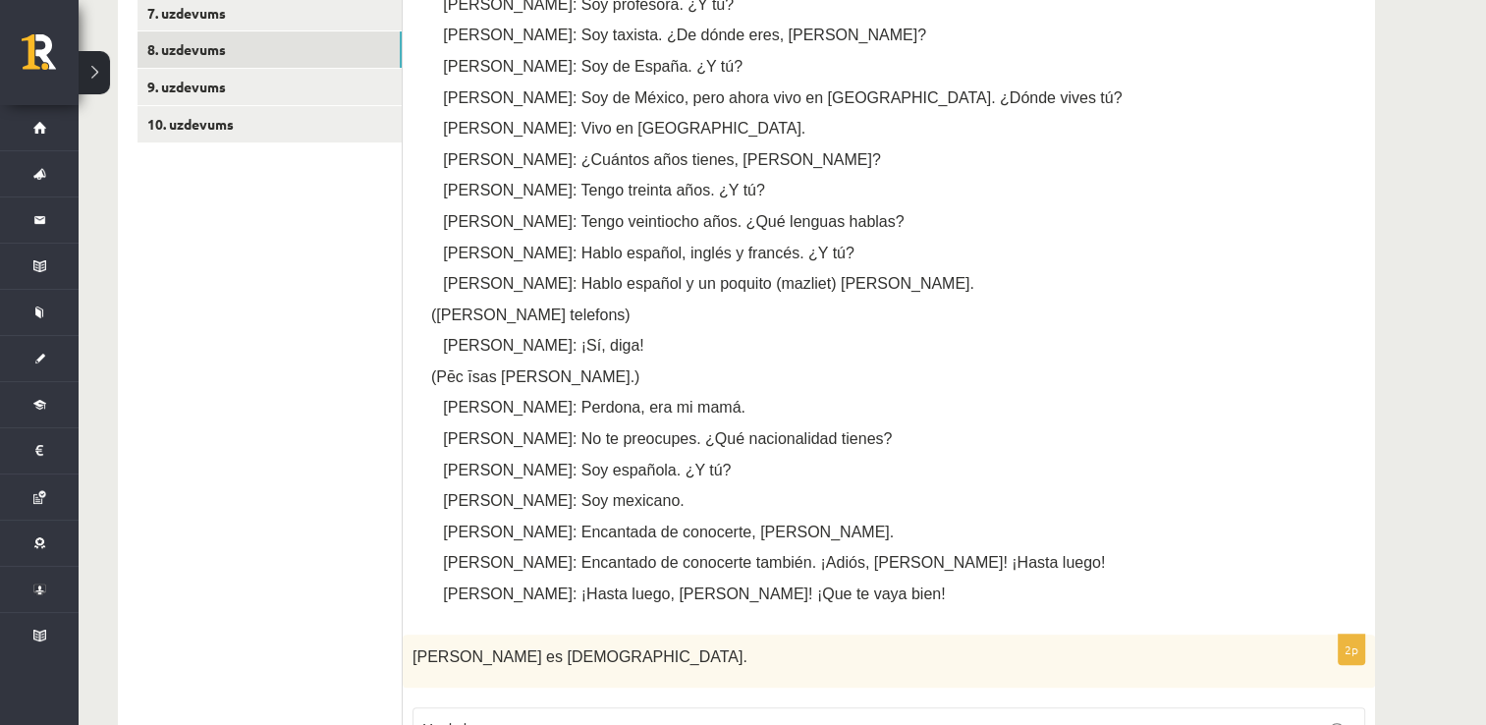
click at [822, 308] on p "([PERSON_NAME] telefons)" at bounding box center [902, 314] width 906 height 21
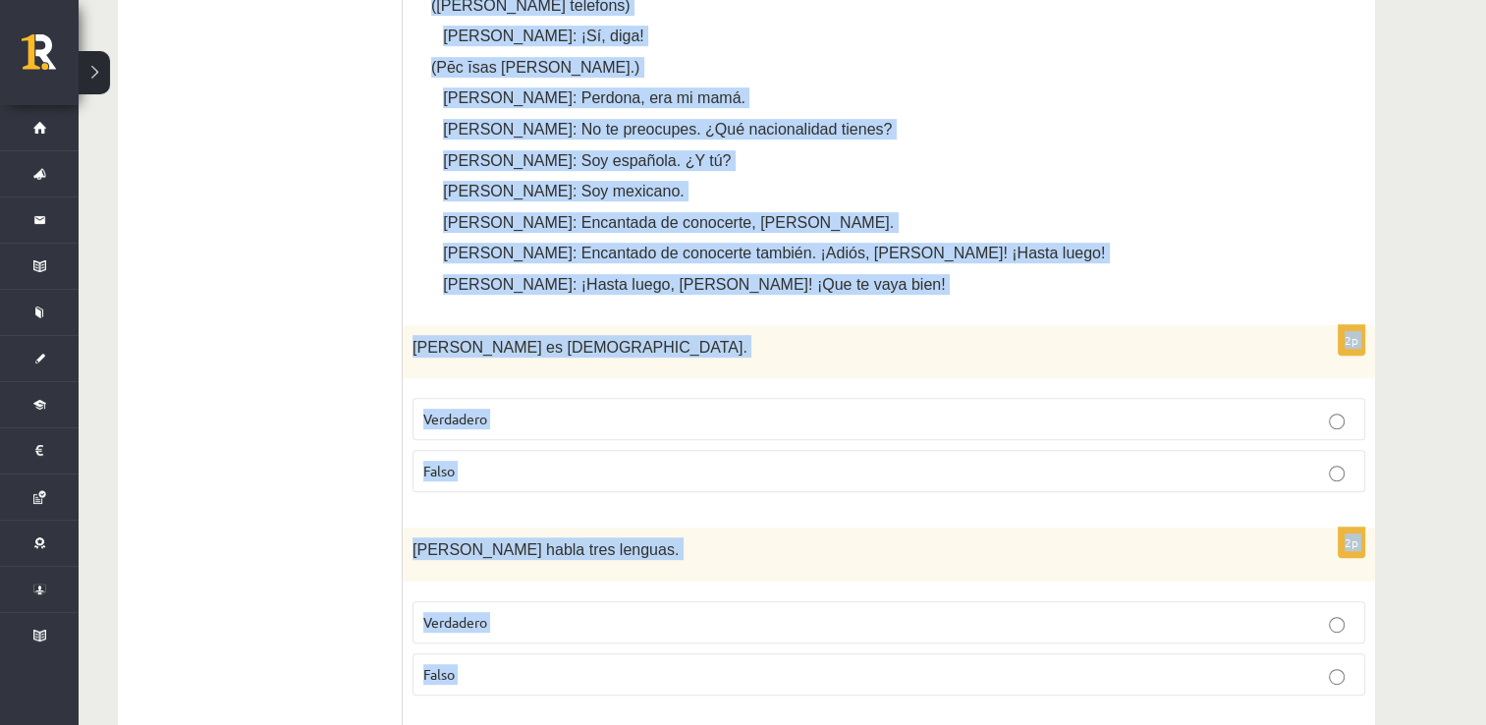
scroll to position [1037, 0]
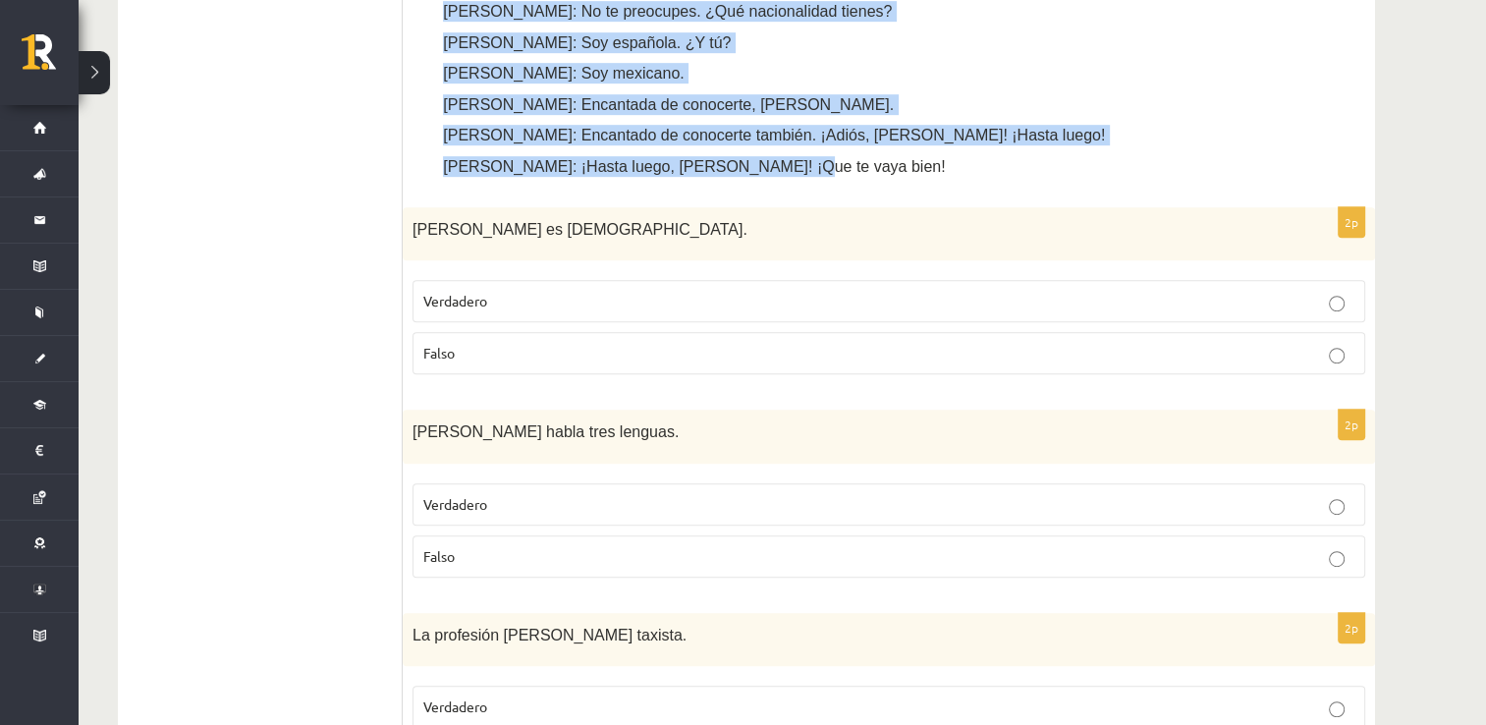
drag, startPoint x: 440, startPoint y: 449, endPoint x: 801, endPoint y: 161, distance: 462.0
copy div "Lorem: ¡Ipsu, Dolor! Sitam: ¡Cons, Adipi! ¿Elit seddo? Eiusm: Tempo inci, utlab…"
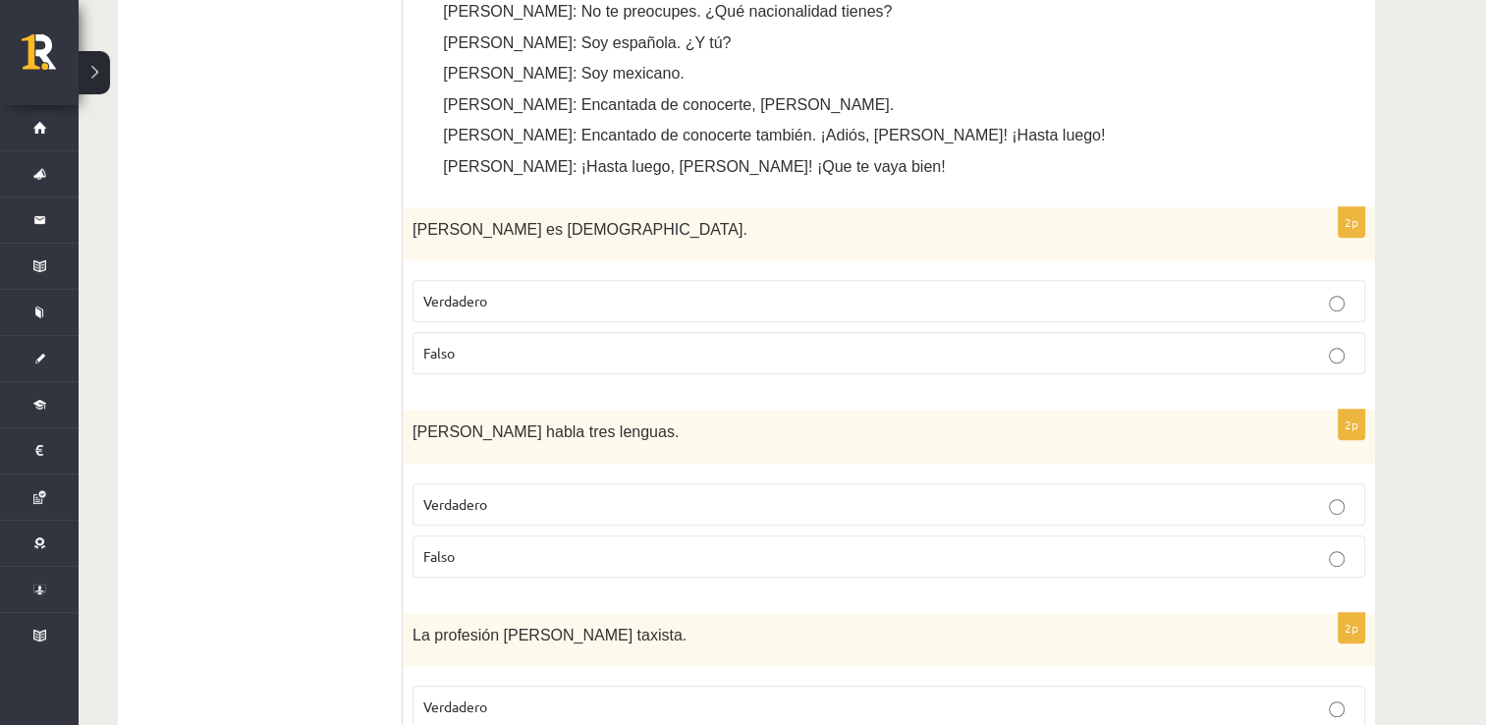
click at [503, 350] on p "Falso" at bounding box center [888, 353] width 931 height 21
click at [518, 559] on p "Falso" at bounding box center [888, 556] width 931 height 21
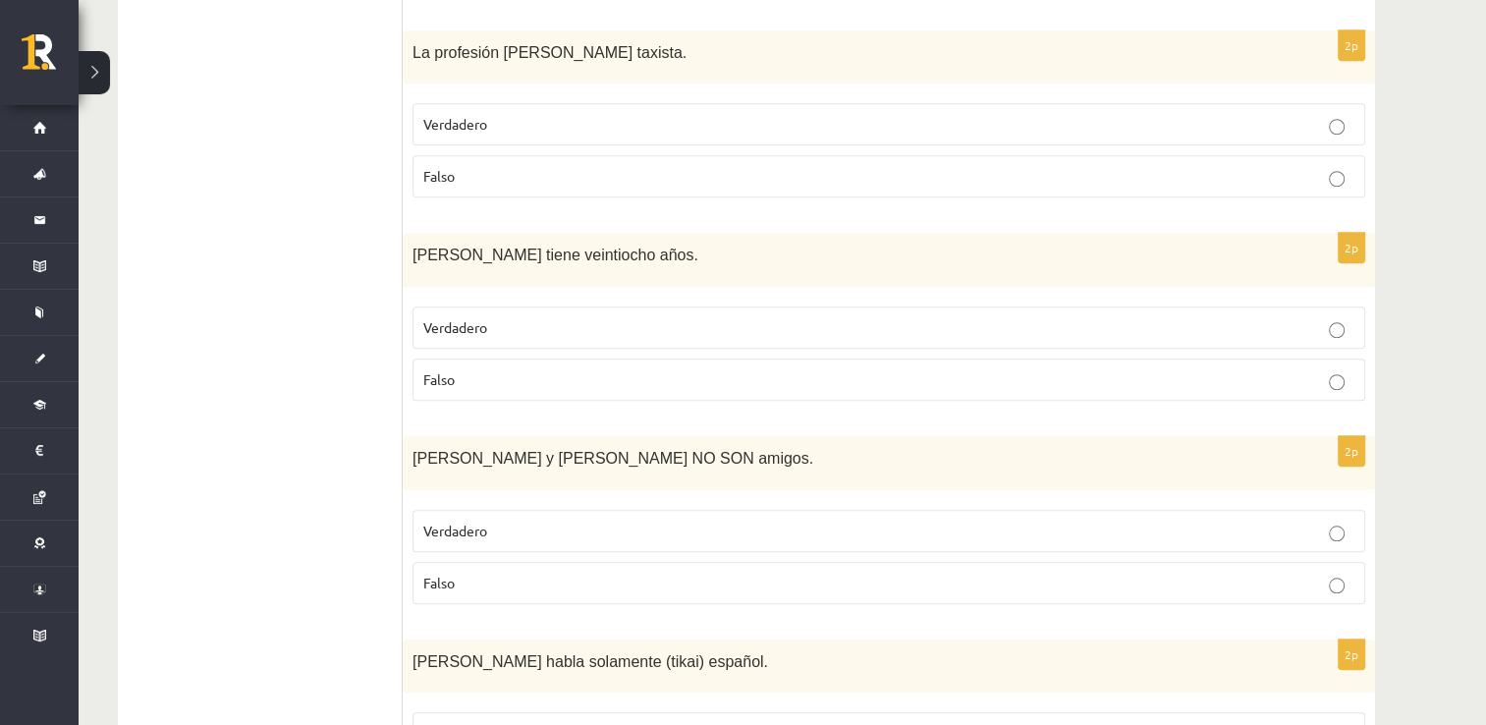
scroll to position [1626, 0]
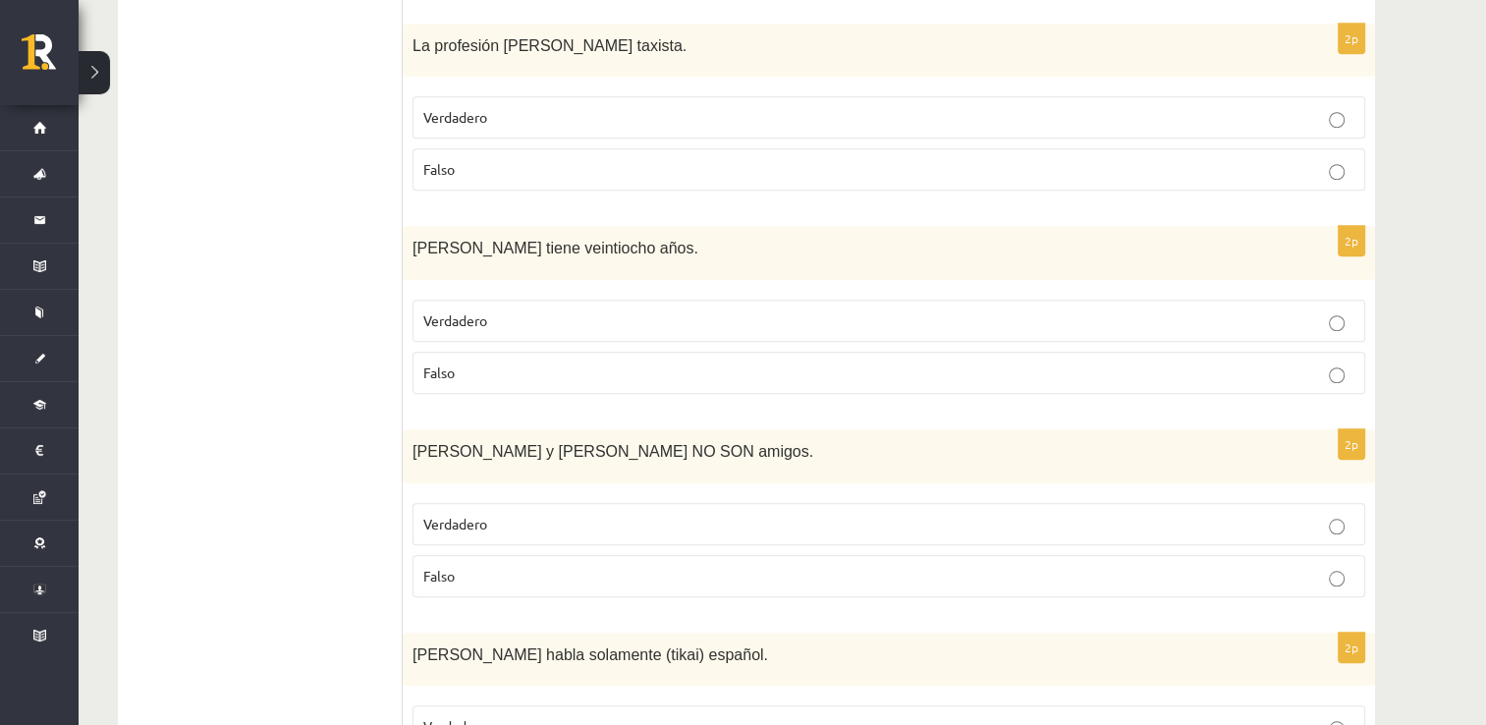
click at [500, 310] on p "Verdadero" at bounding box center [888, 320] width 931 height 21
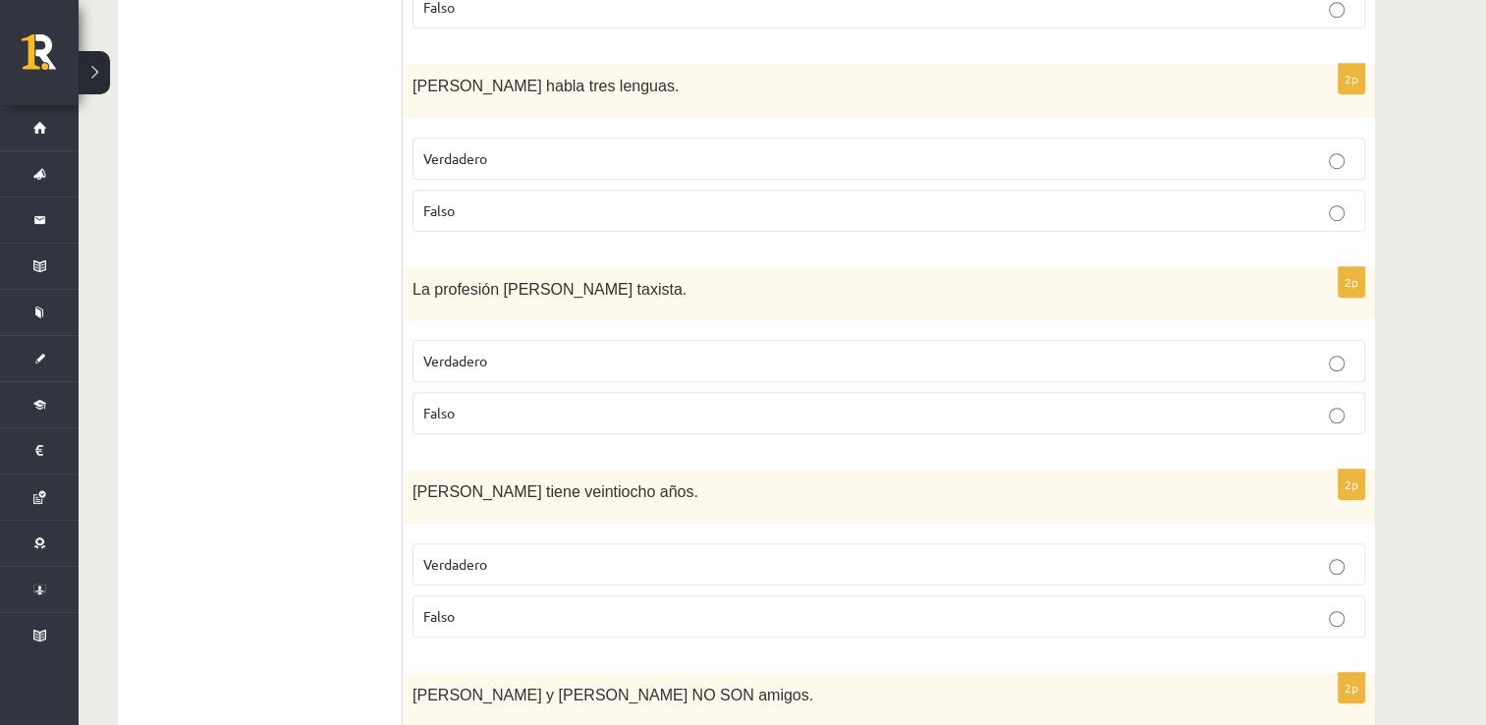
scroll to position [1430, 0]
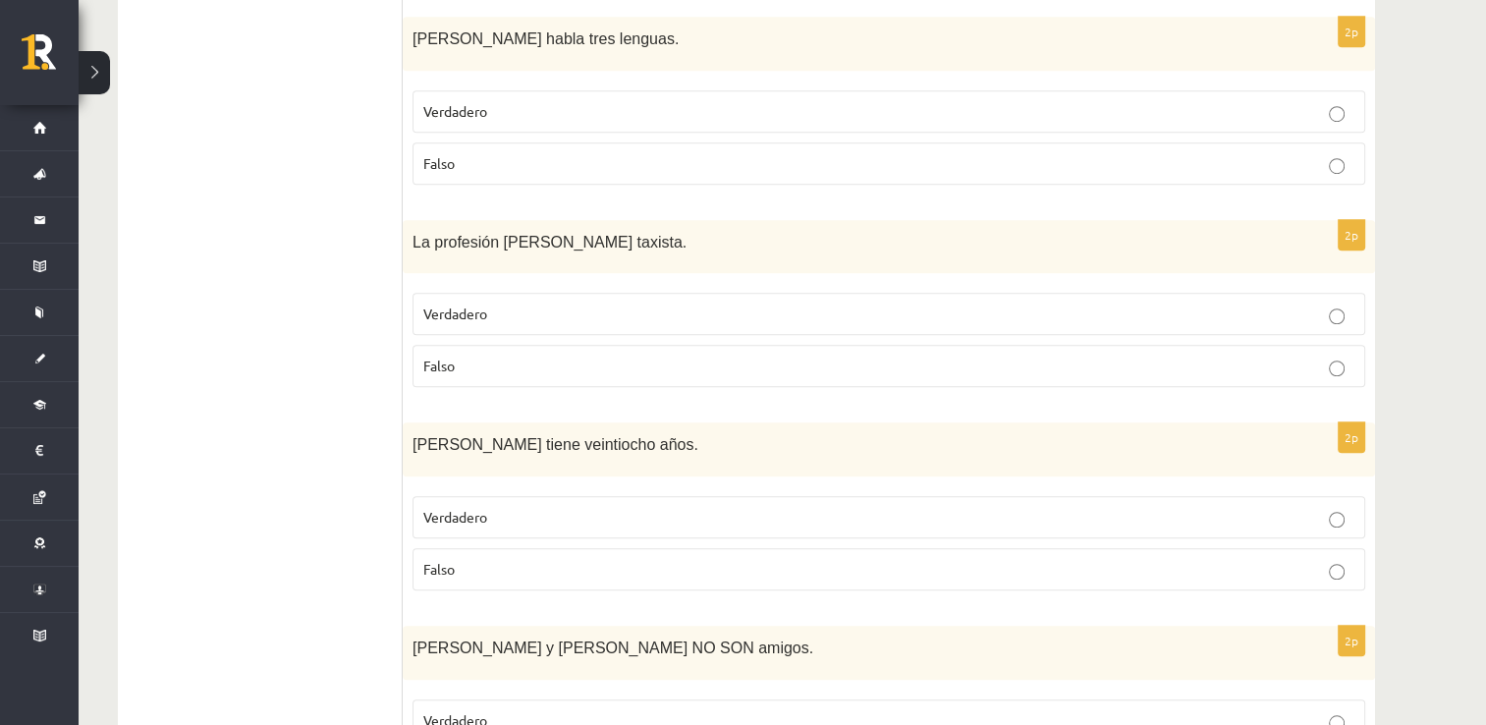
click at [570, 283] on fieldset "Verdadero [GEOGRAPHIC_DATA]" at bounding box center [888, 338] width 953 height 110
click at [585, 564] on p "Falso" at bounding box center [888, 569] width 931 height 21
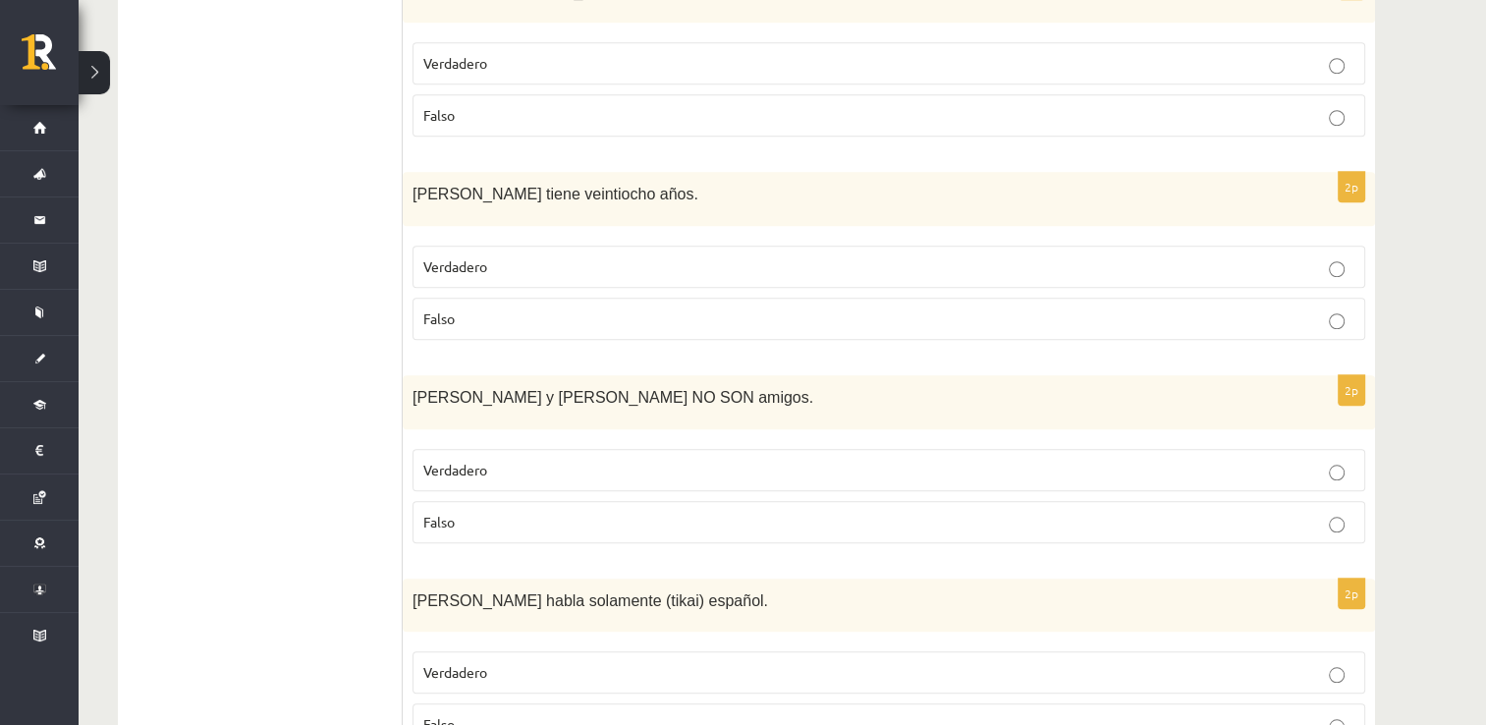
scroll to position [1724, 0]
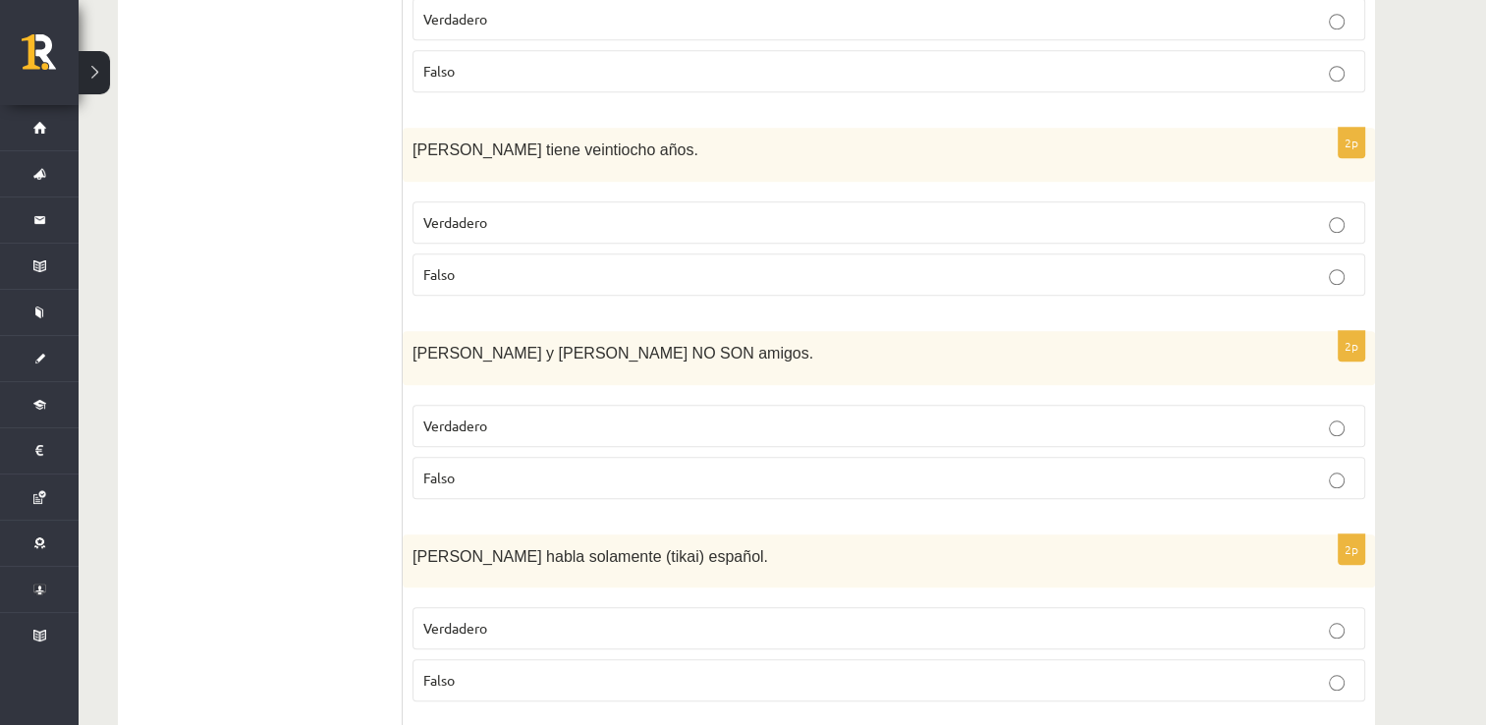
click at [566, 422] on p "Verdadero" at bounding box center [888, 425] width 931 height 21
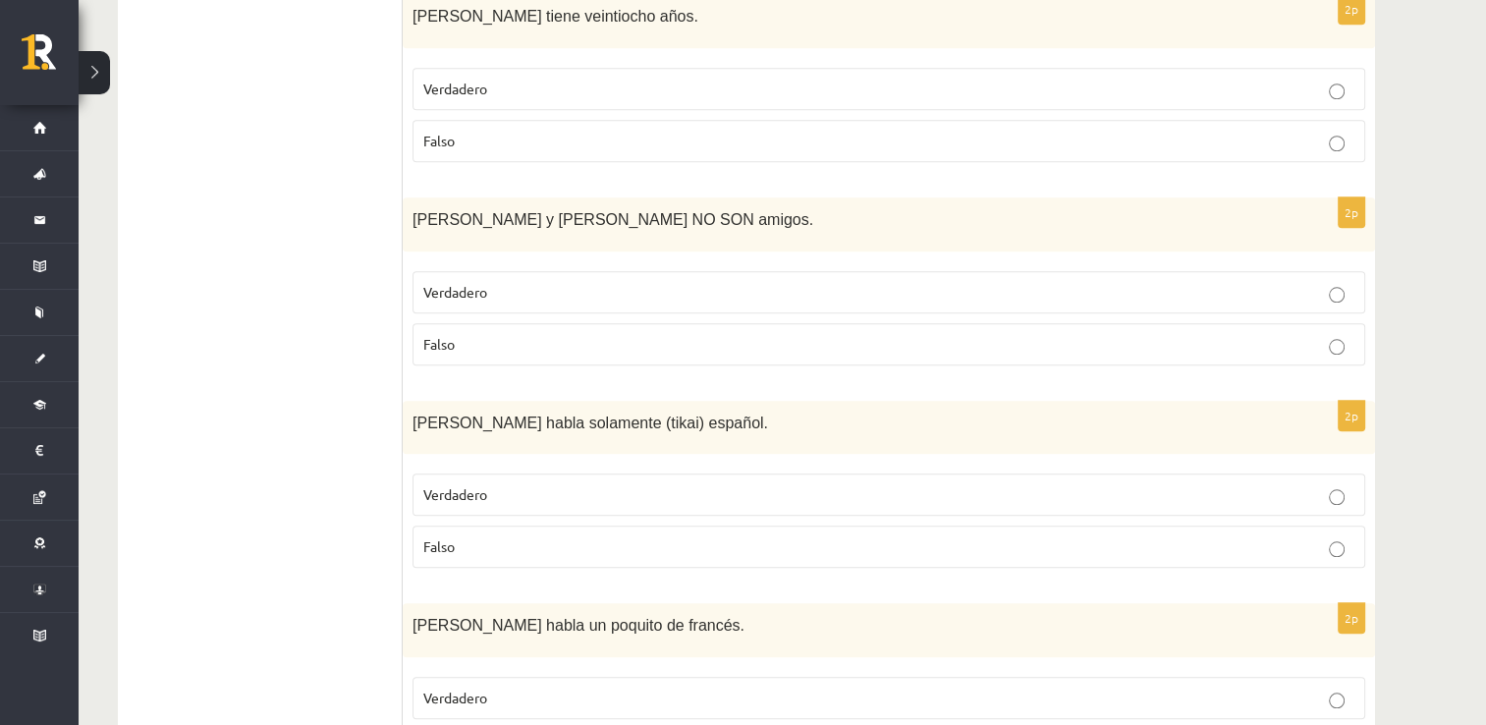
scroll to position [1921, 0]
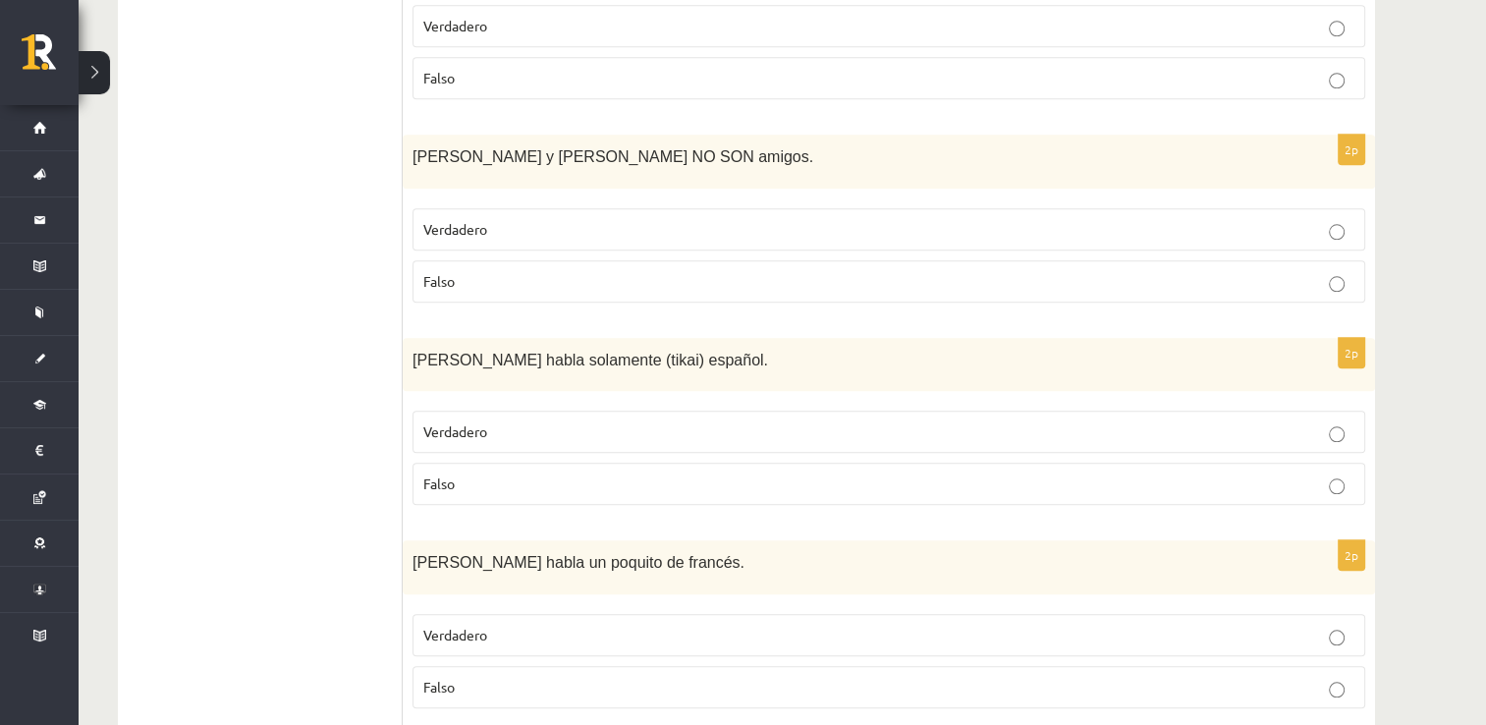
click at [577, 473] on p "Falso" at bounding box center [888, 483] width 931 height 21
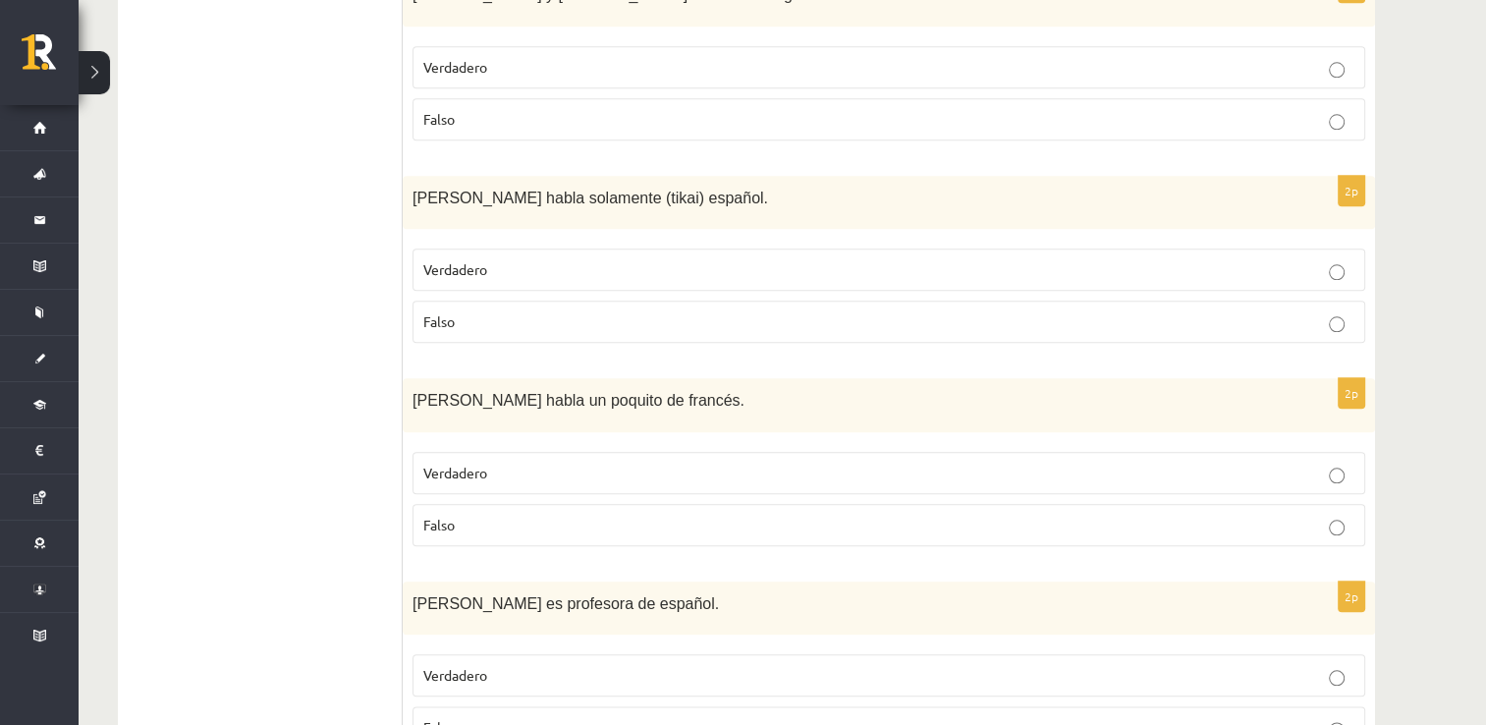
scroll to position [2117, 0]
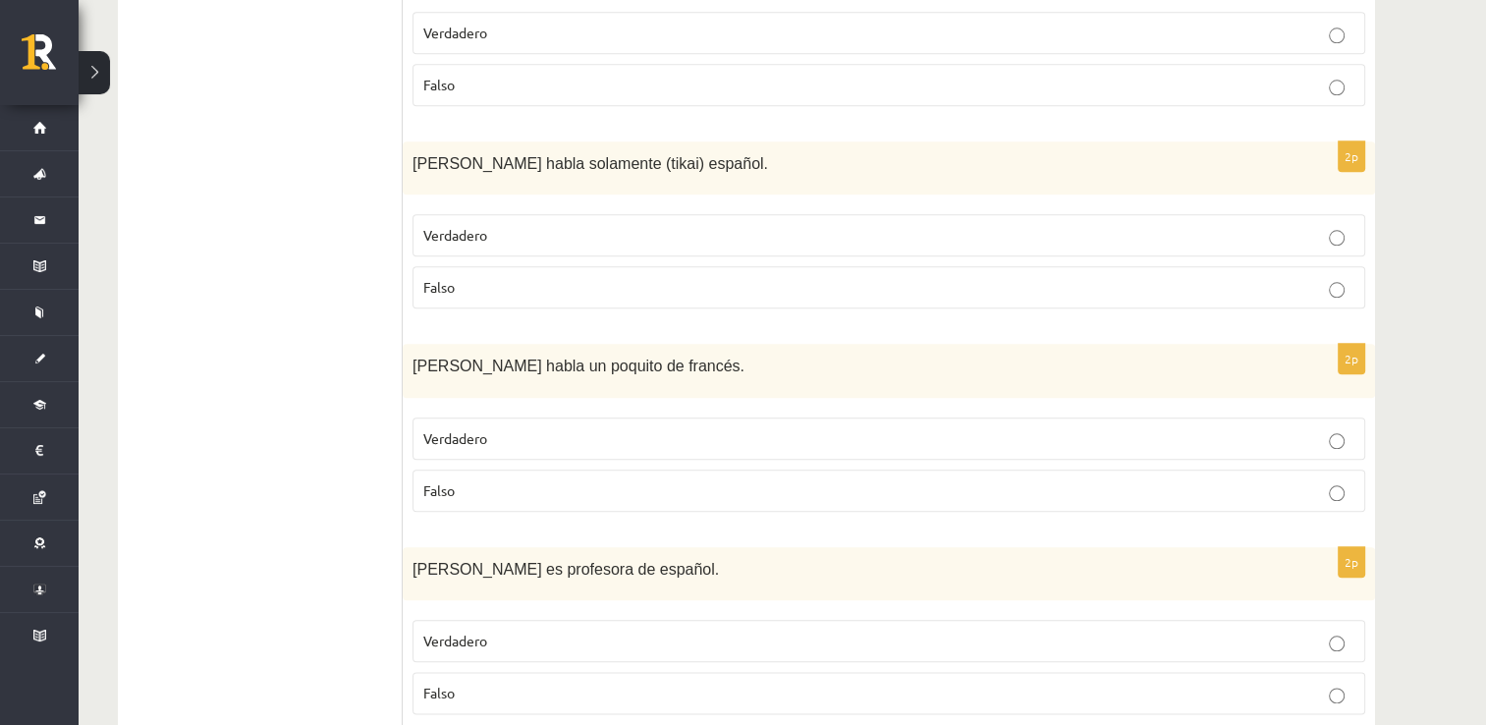
click at [570, 434] on p "Verdadero" at bounding box center [888, 438] width 931 height 21
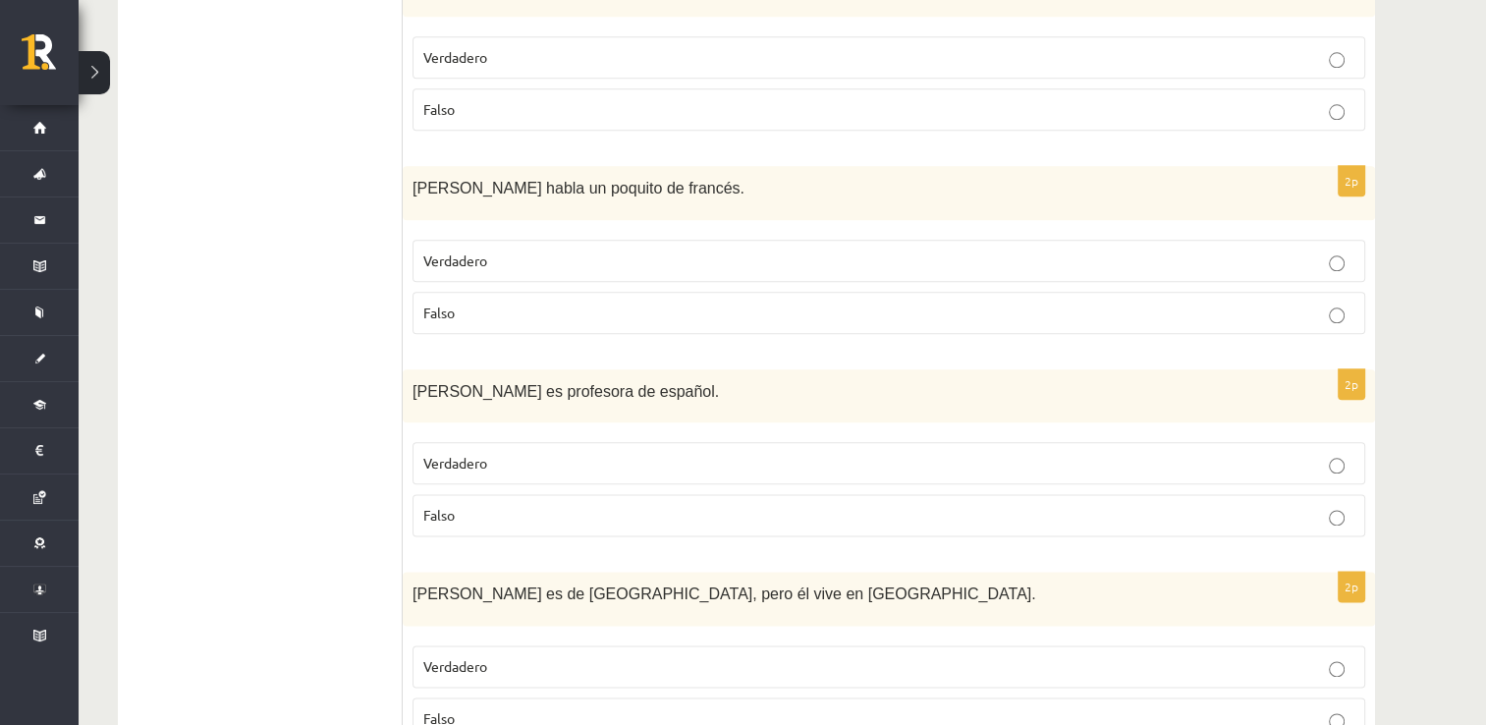
scroll to position [2314, 0]
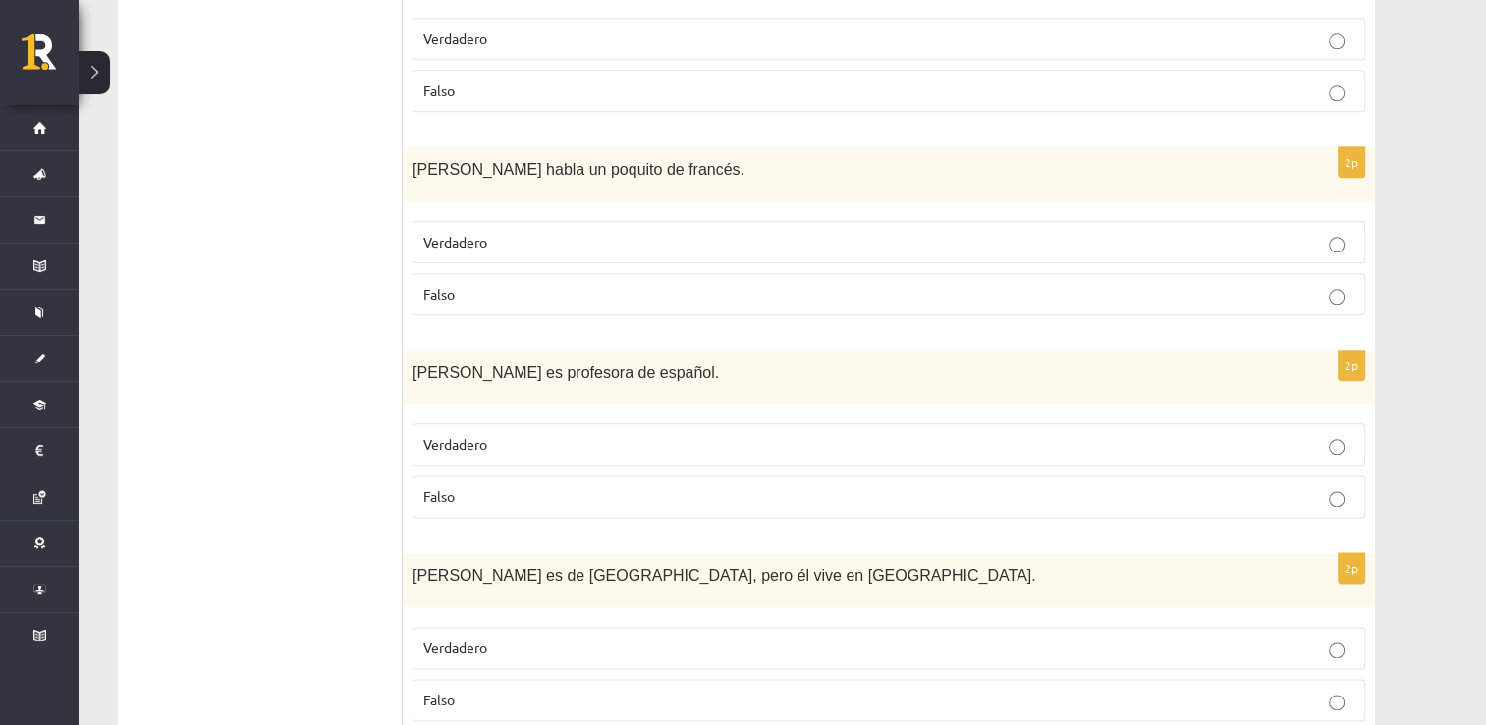
click at [574, 476] on label "Falso" at bounding box center [888, 496] width 953 height 42
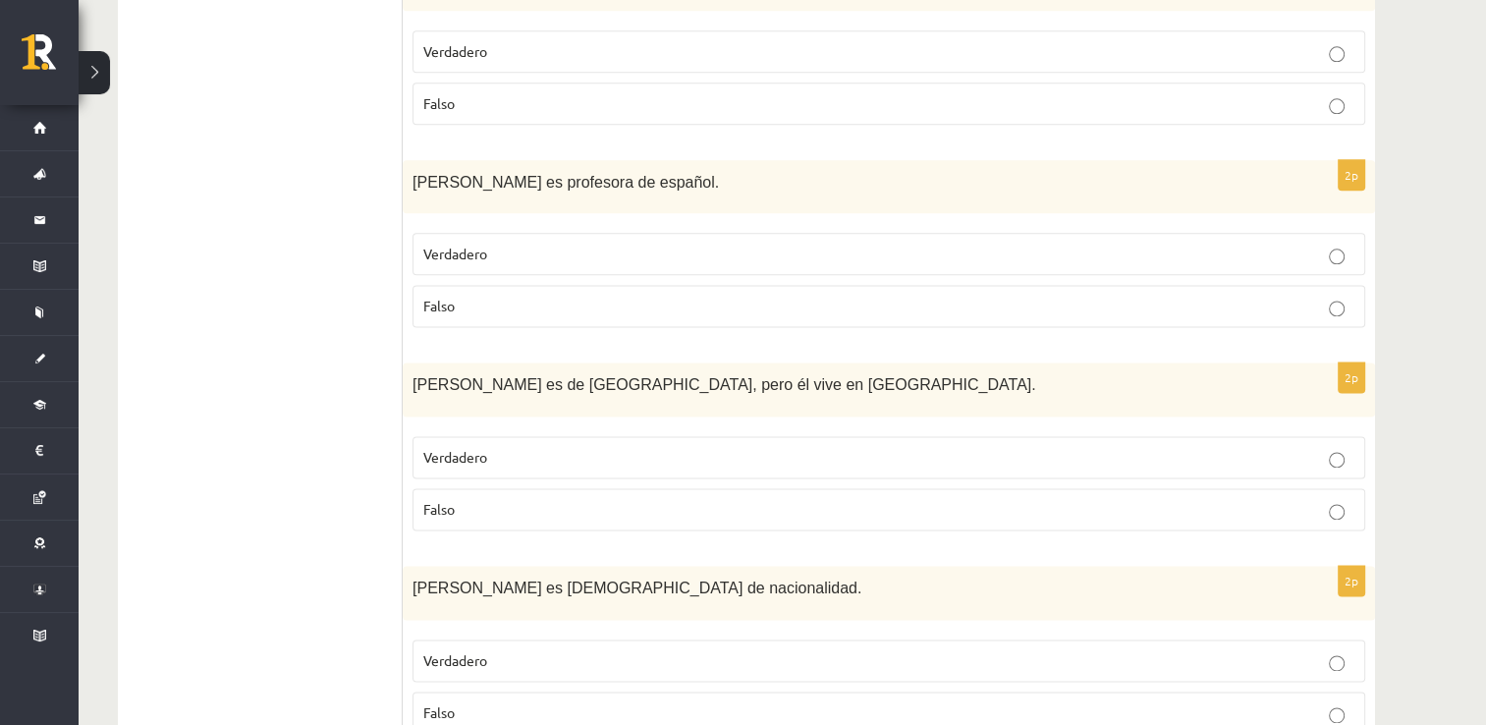
scroll to position [2510, 0]
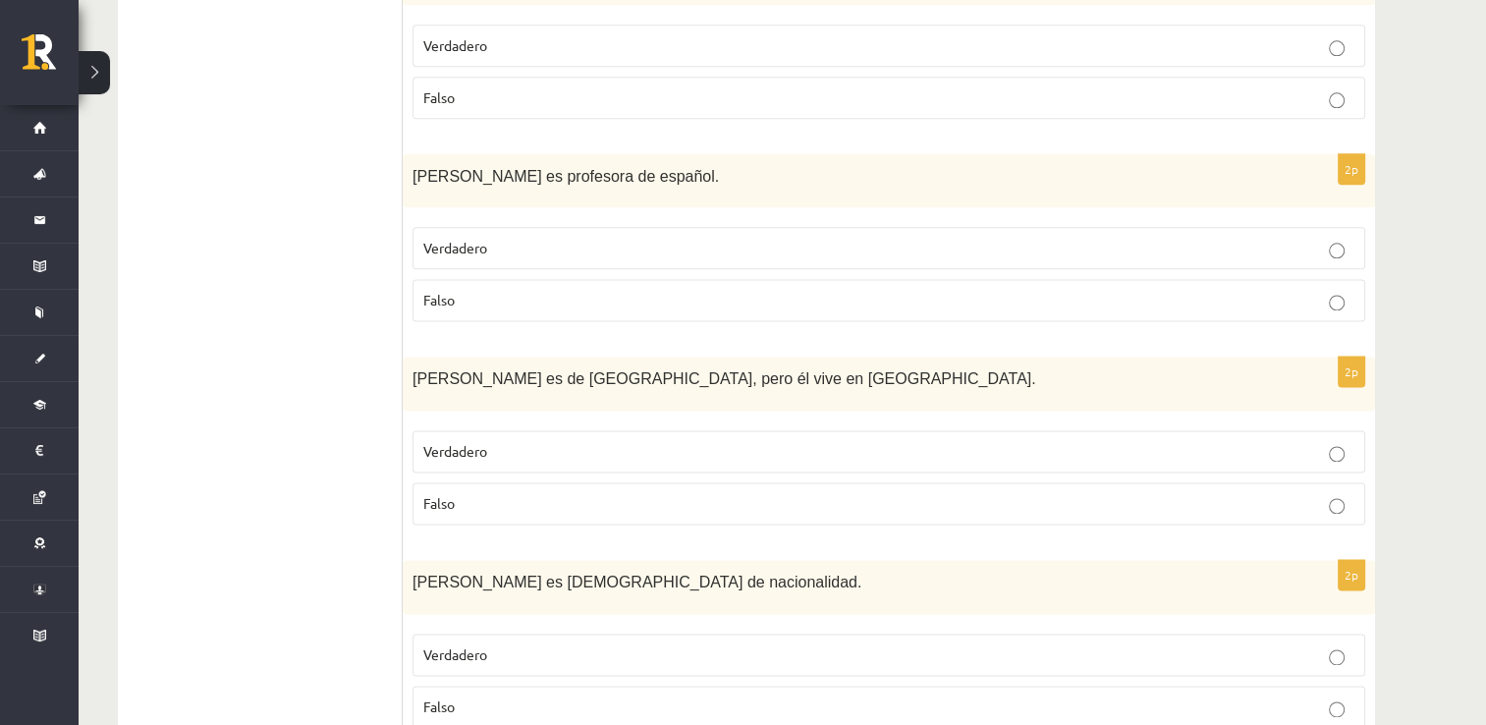
click at [570, 442] on p "Verdadero" at bounding box center [888, 451] width 931 height 21
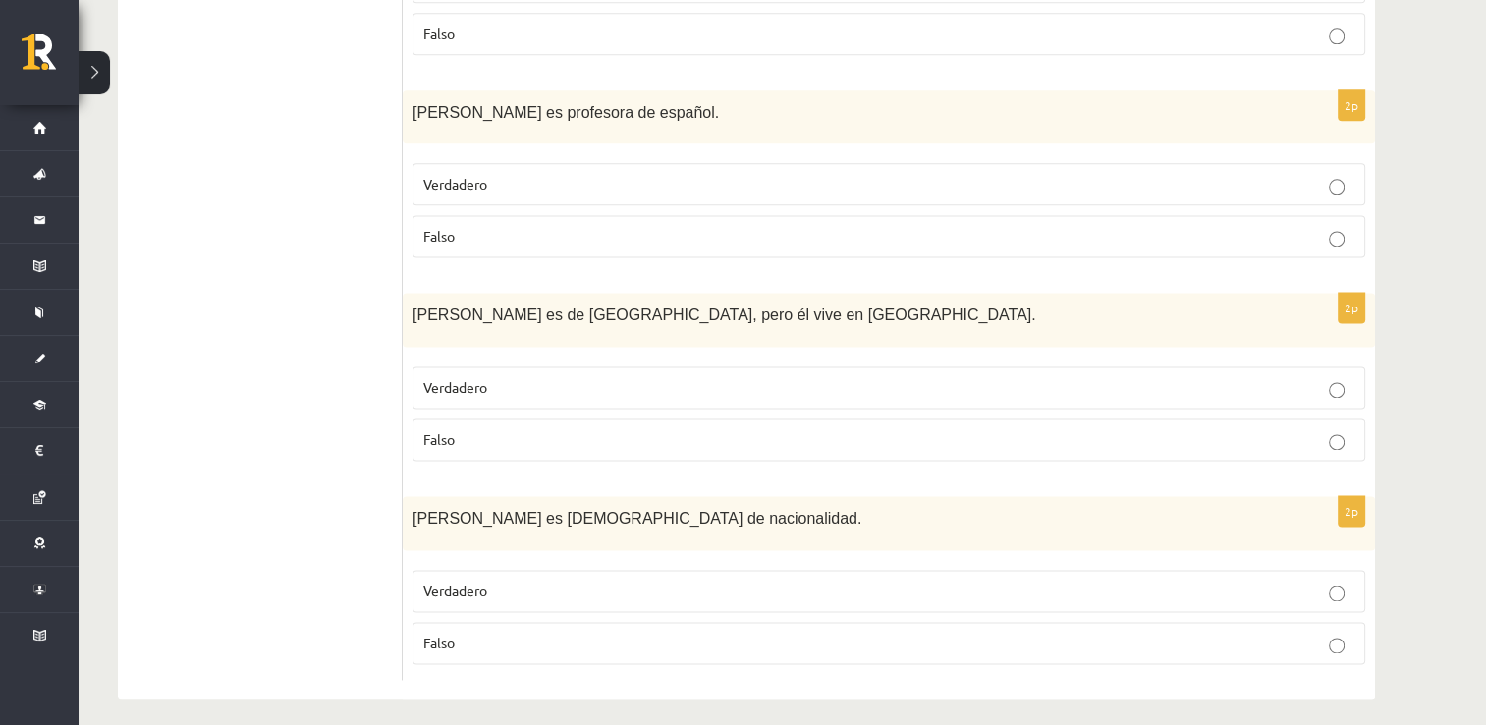
click at [574, 580] on p "Verdadero" at bounding box center [888, 590] width 931 height 21
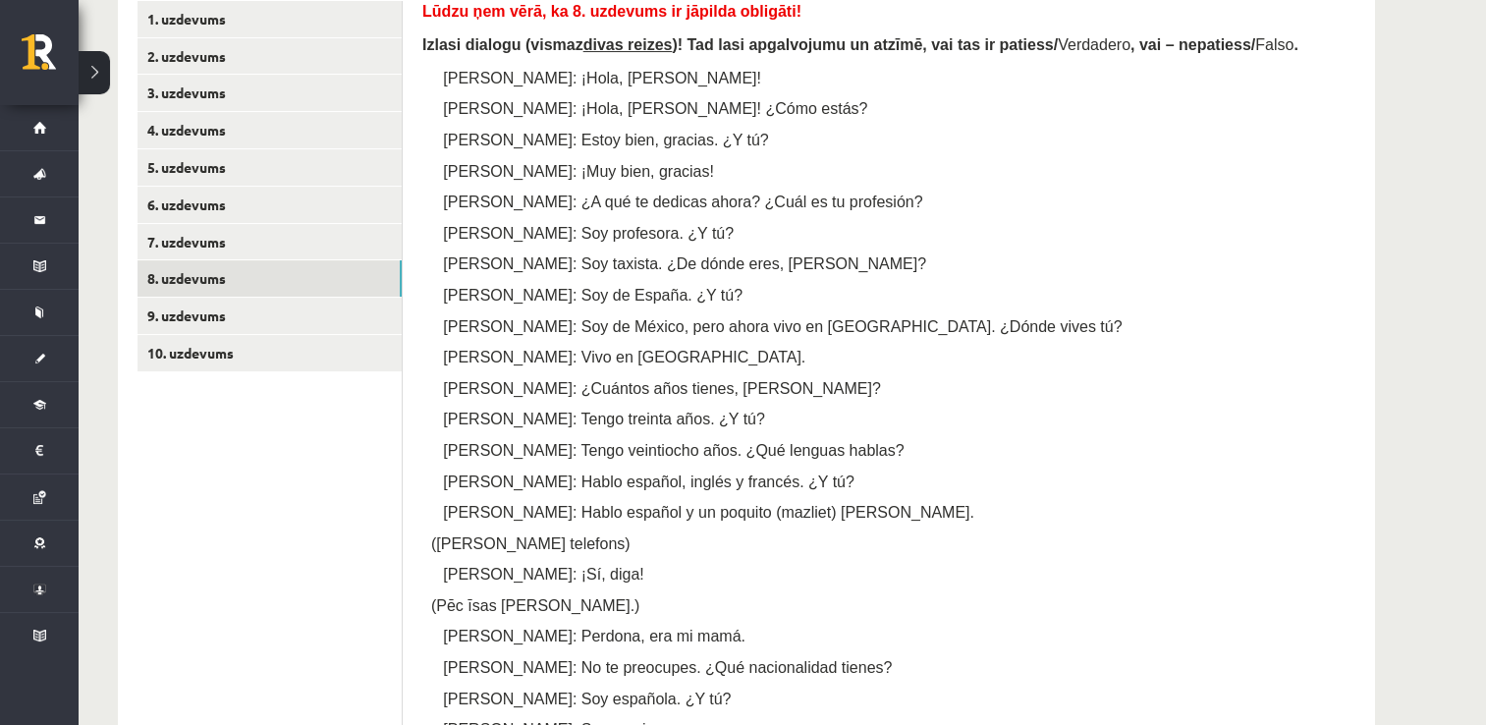
scroll to position [217, 0]
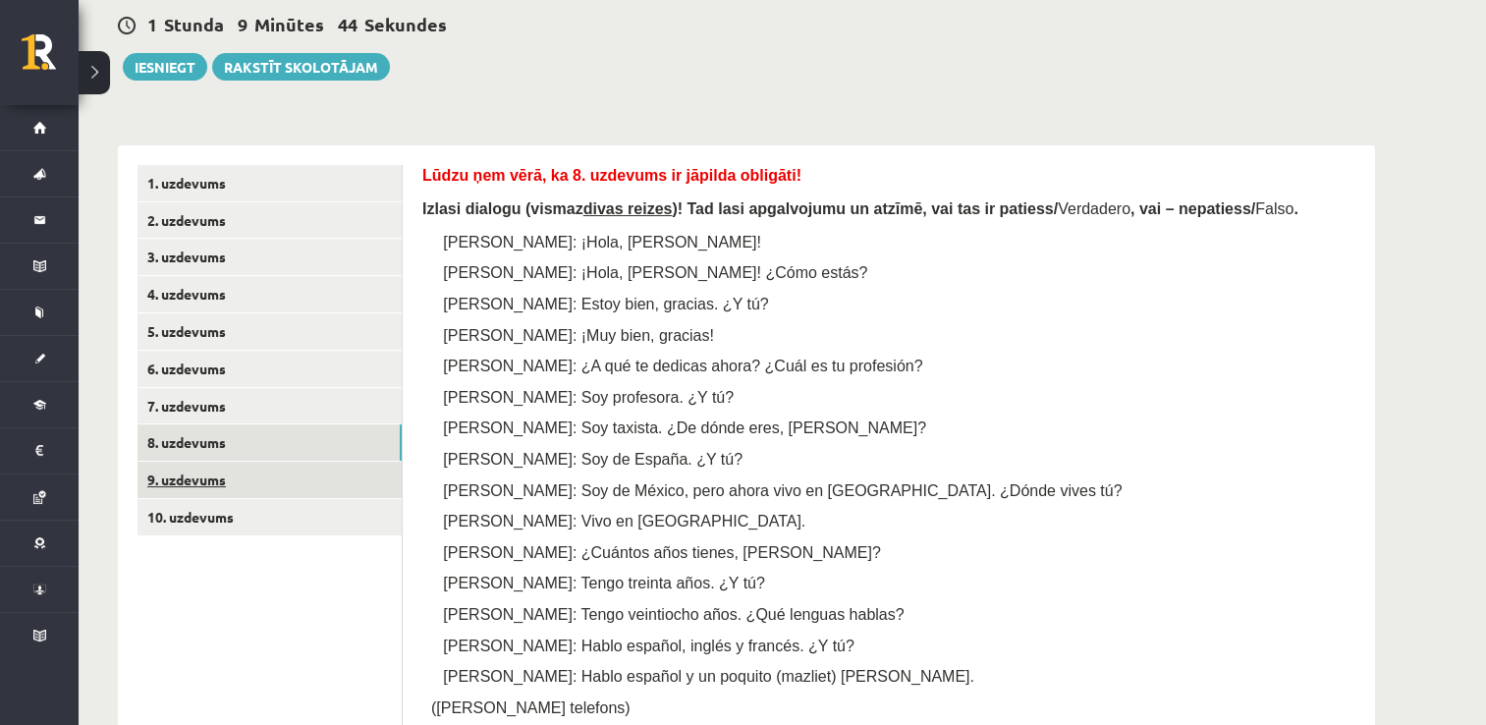
click at [311, 481] on link "9. uzdevums" at bounding box center [269, 480] width 264 height 36
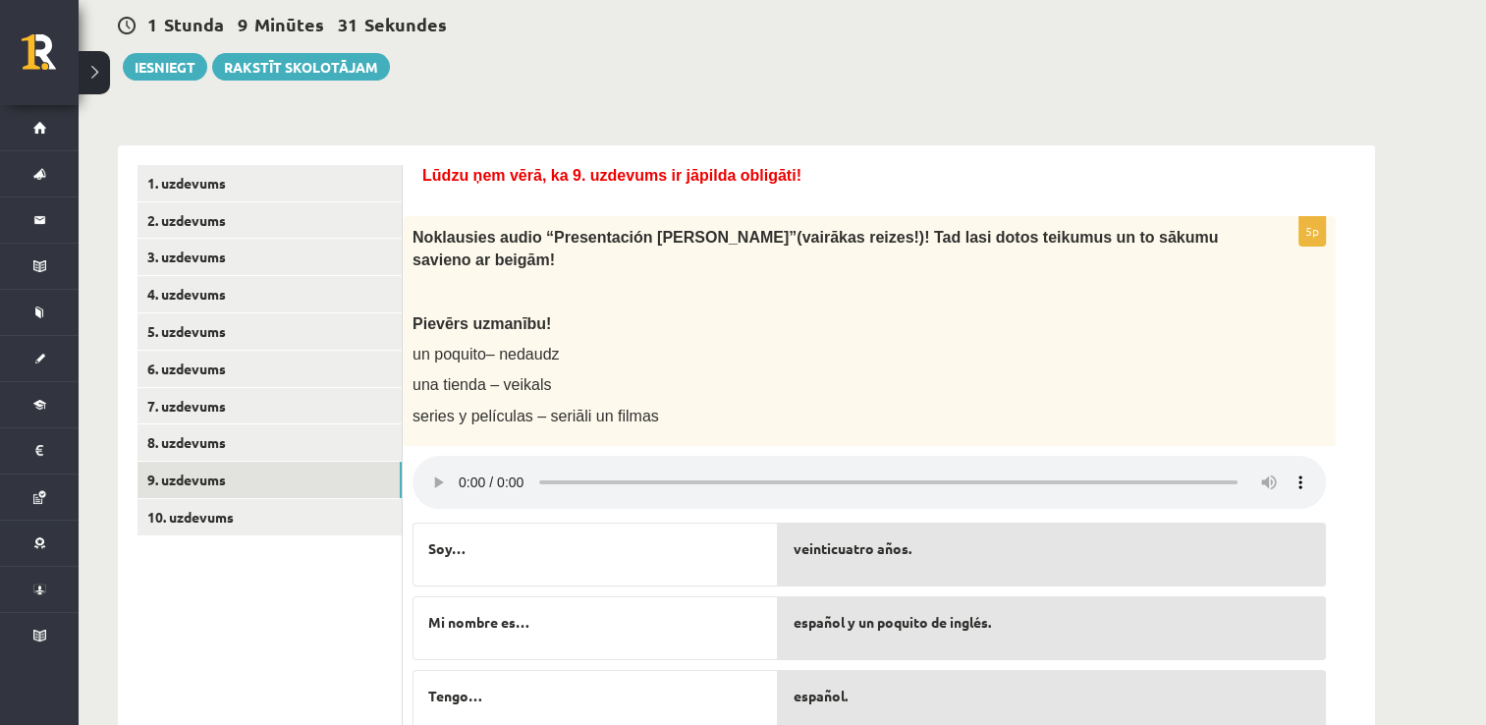
click at [583, 538] on p "Soy…" at bounding box center [595, 548] width 334 height 21
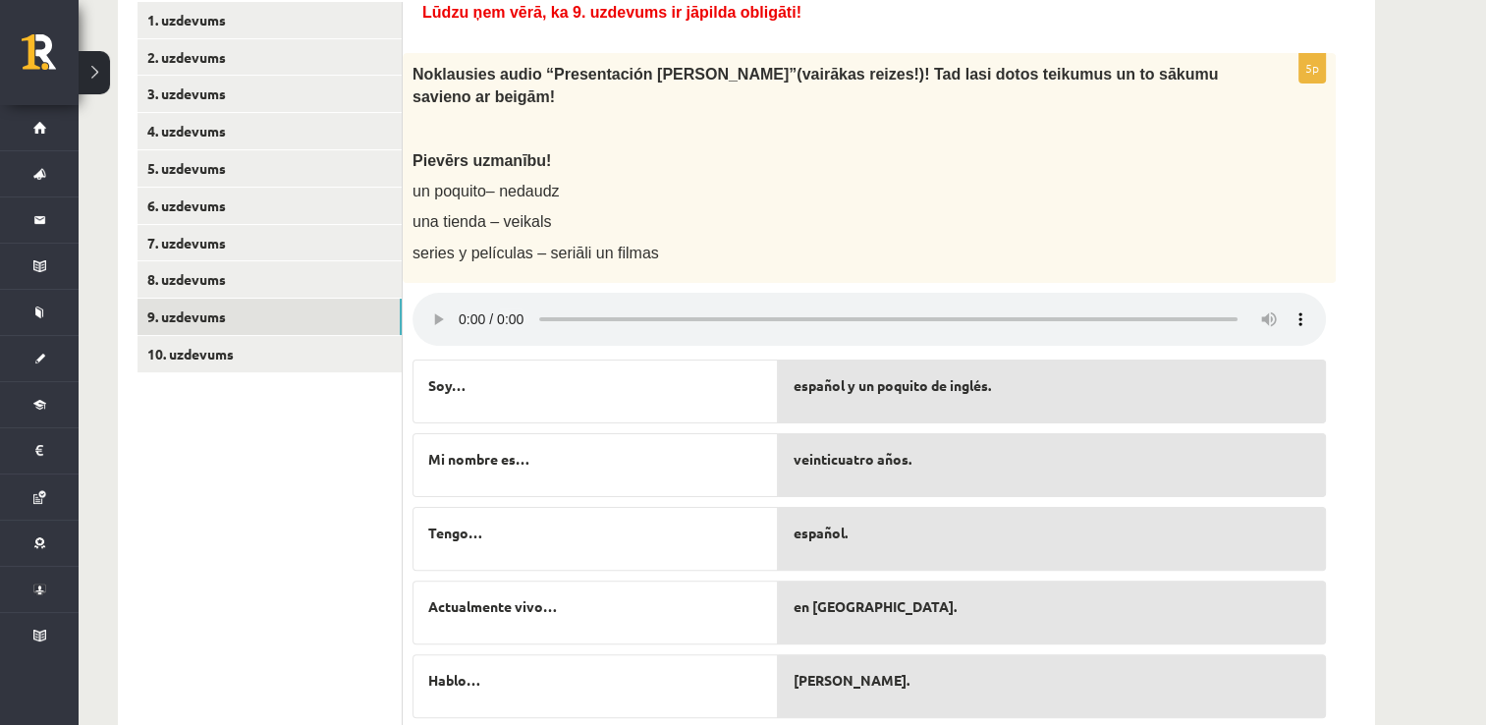
scroll to position [418, 0]
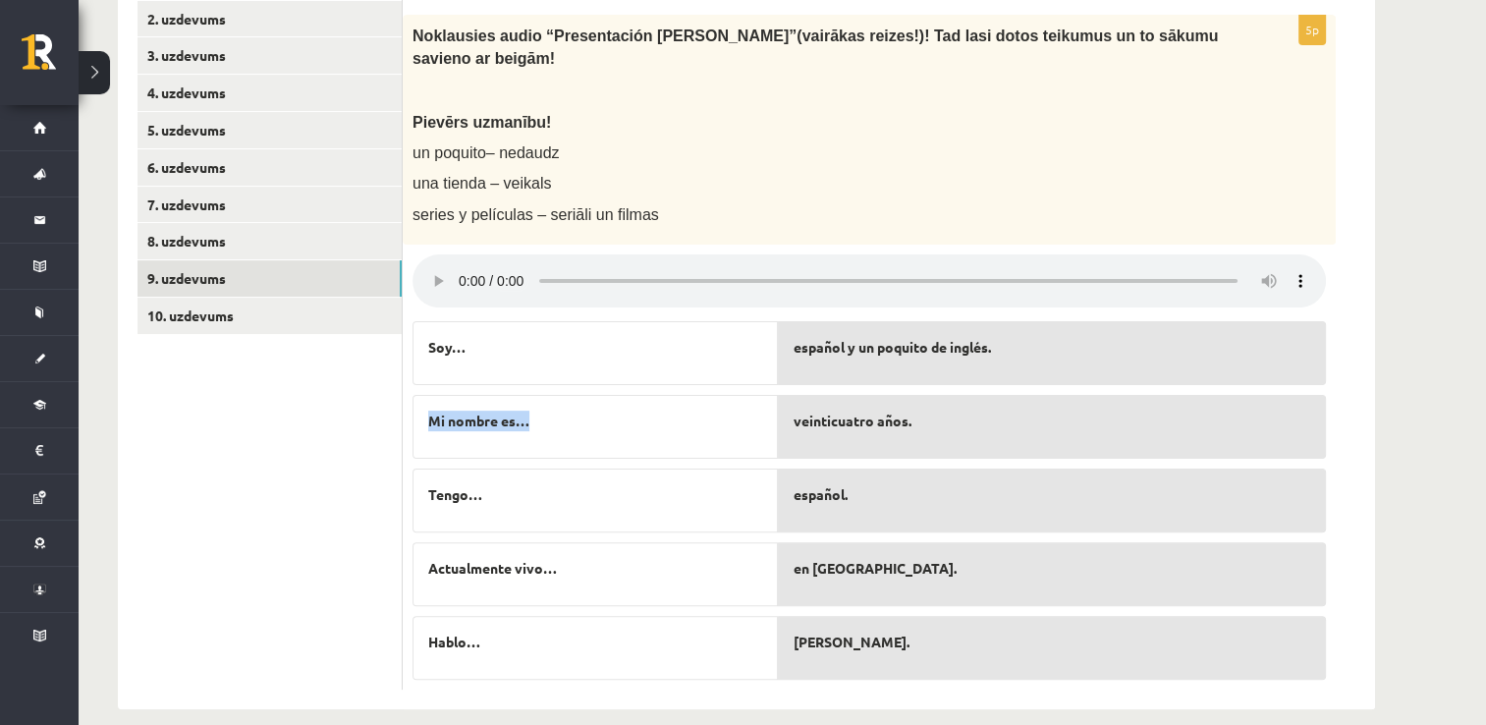
drag, startPoint x: 609, startPoint y: 407, endPoint x: 599, endPoint y: 305, distance: 101.6
click at [599, 311] on div "Soy… Mi nombre es… Tengo… Actualmente vivo… Hablo…" at bounding box center [594, 495] width 365 height 368
drag, startPoint x: 599, startPoint y: 305, endPoint x: 644, endPoint y: 403, distance: 107.2
click at [644, 410] on p "Mi nombre es…" at bounding box center [595, 420] width 334 height 21
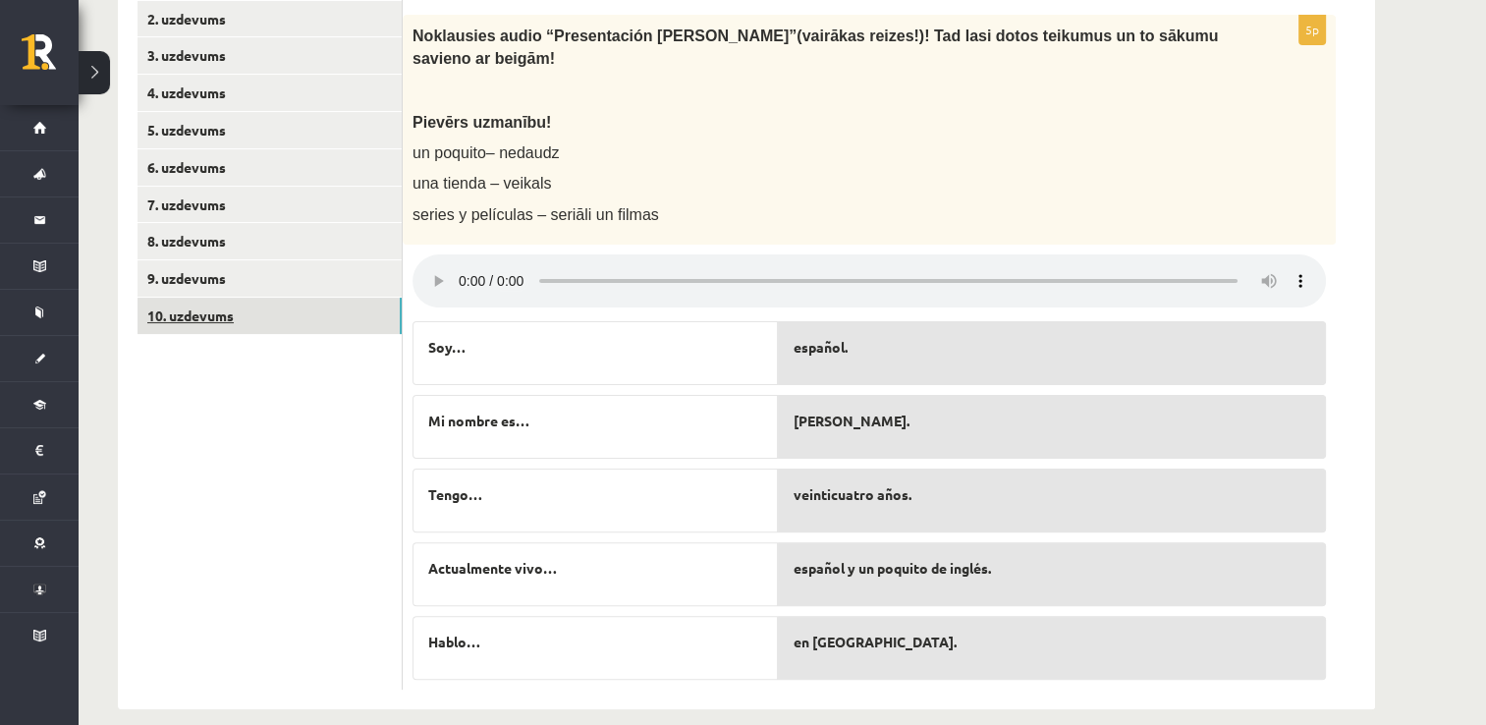
click at [350, 307] on link "10. uzdevums" at bounding box center [269, 316] width 264 height 36
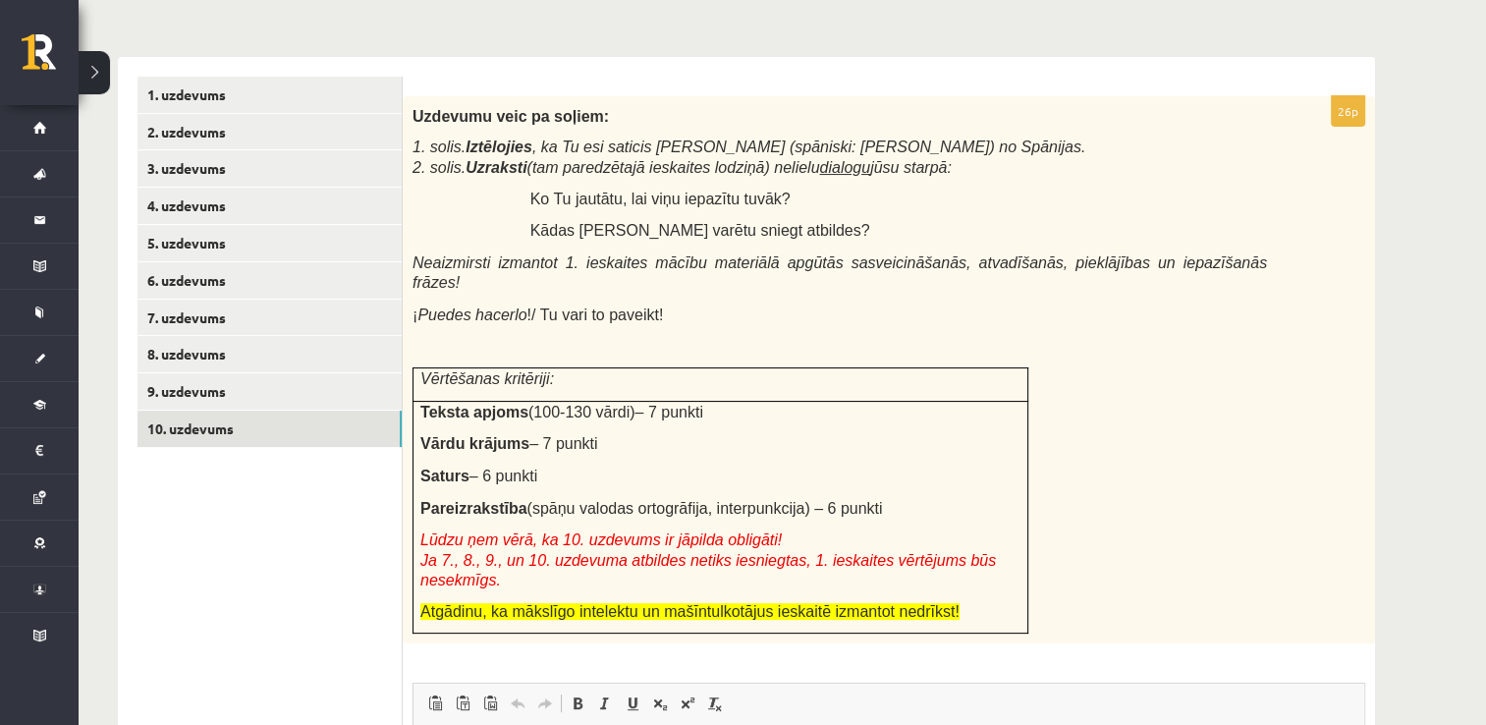
scroll to position [295, 0]
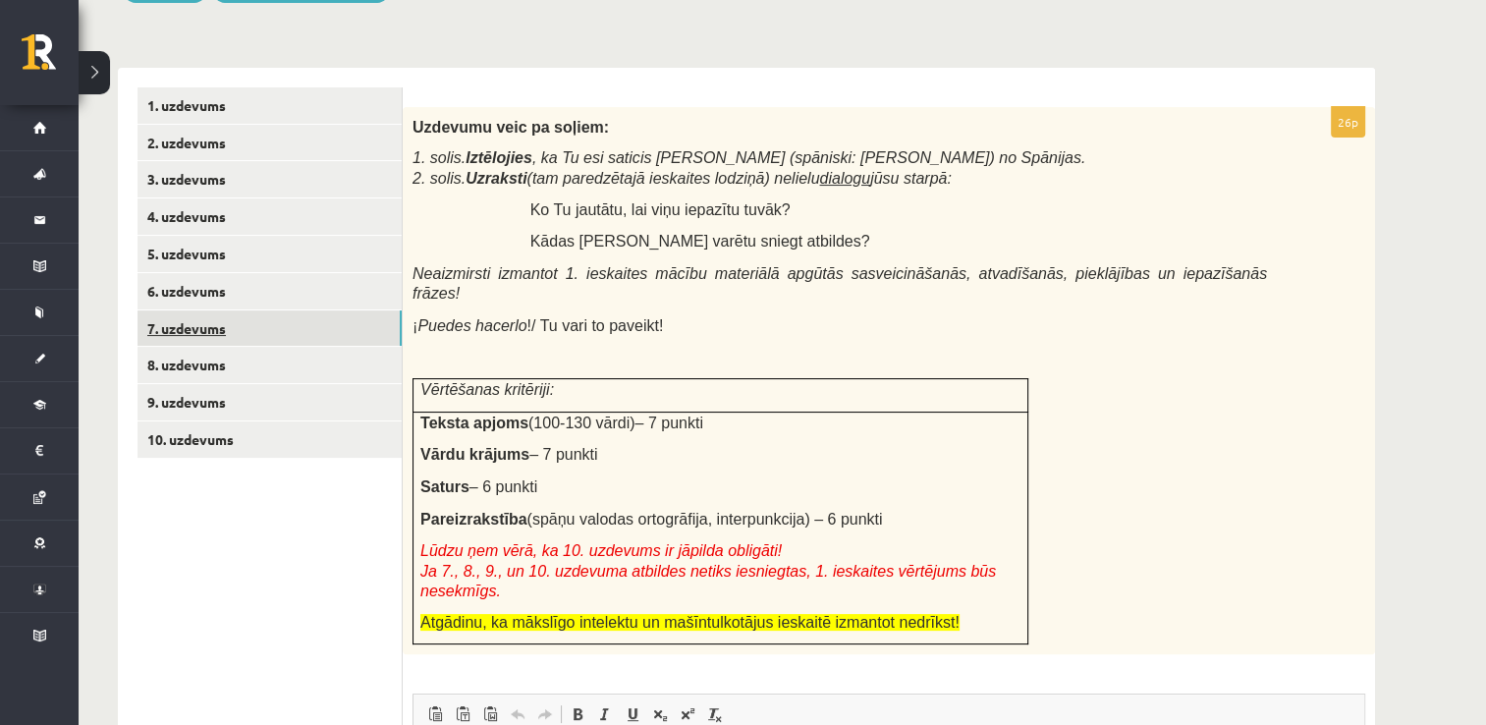
click at [273, 334] on link "7. uzdevums" at bounding box center [269, 328] width 264 height 36
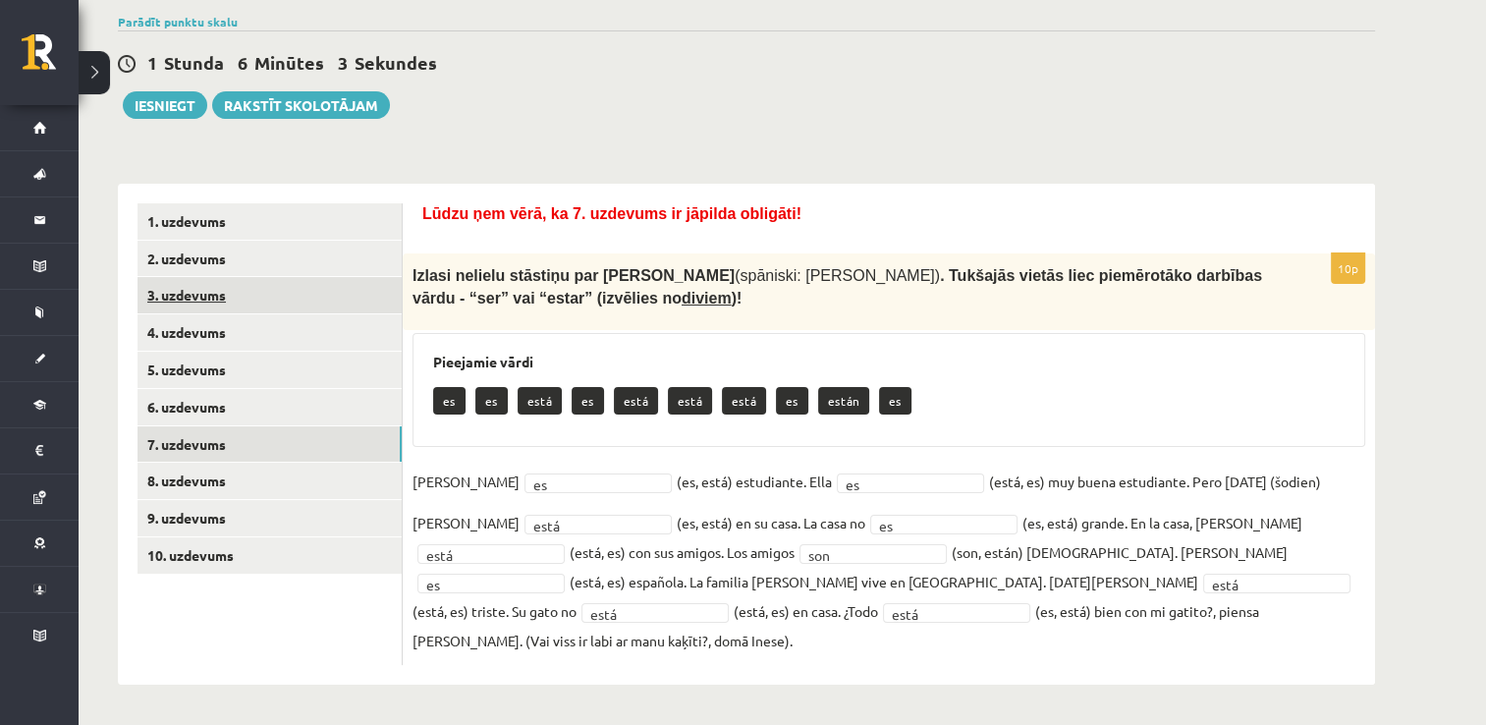
scroll to position [147, 0]
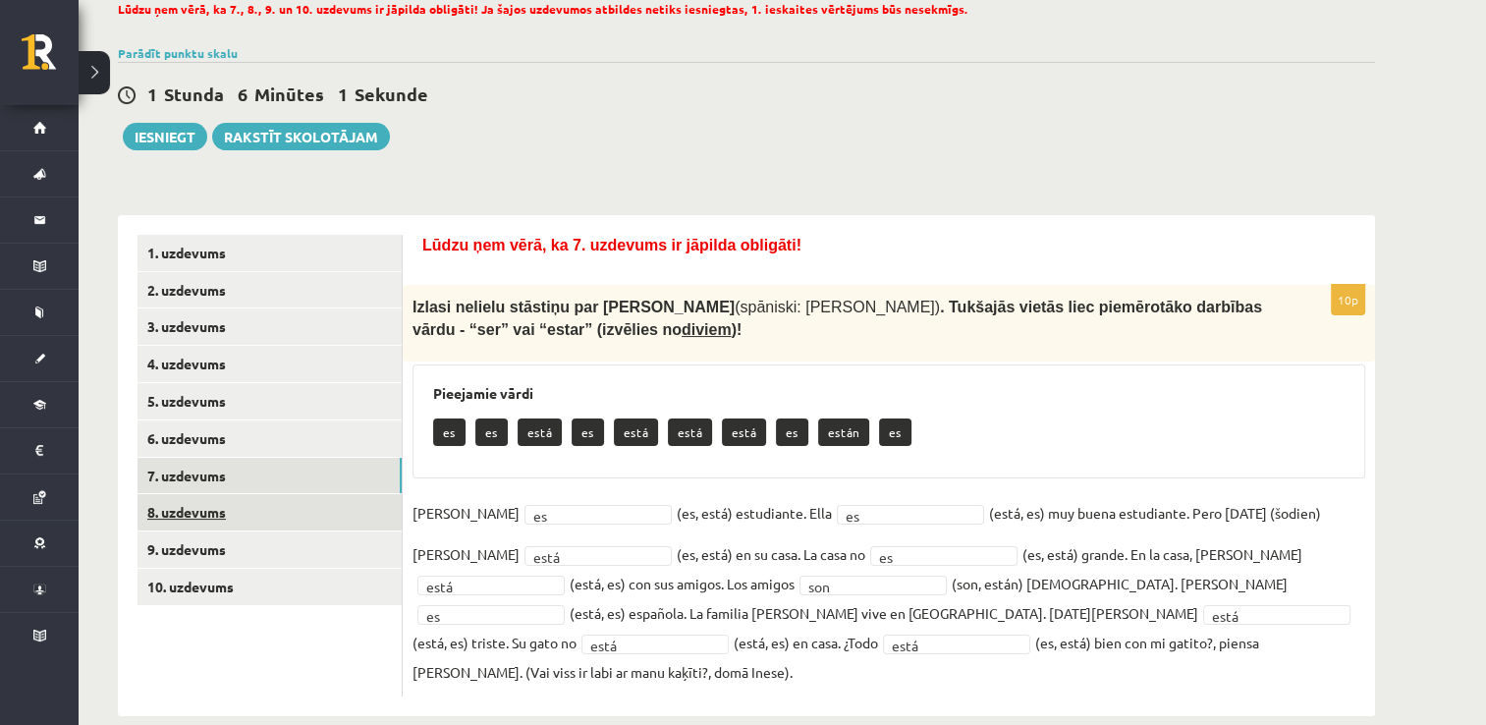
click at [373, 502] on link "8. uzdevums" at bounding box center [269, 512] width 264 height 36
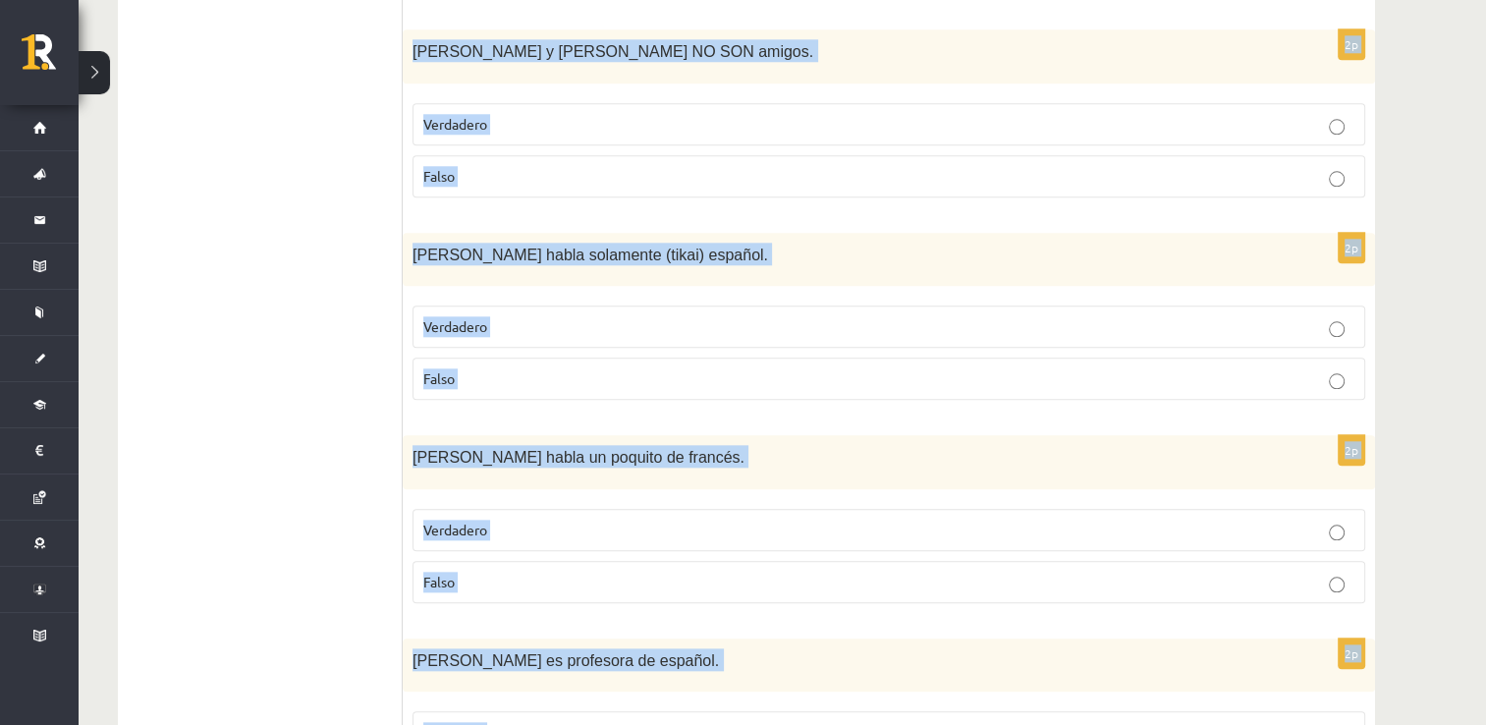
scroll to position [2060, 0]
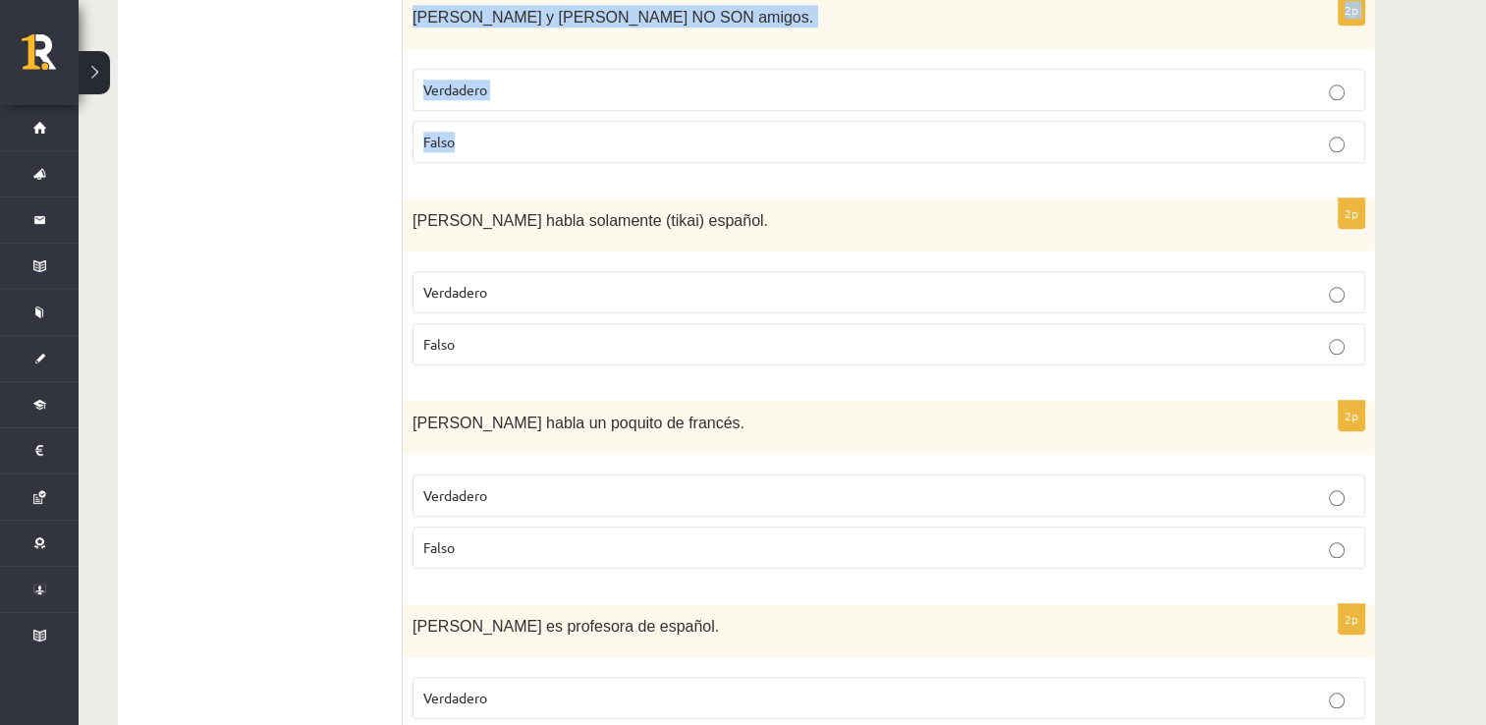
drag, startPoint x: 428, startPoint y: 309, endPoint x: 845, endPoint y: 165, distance: 440.7
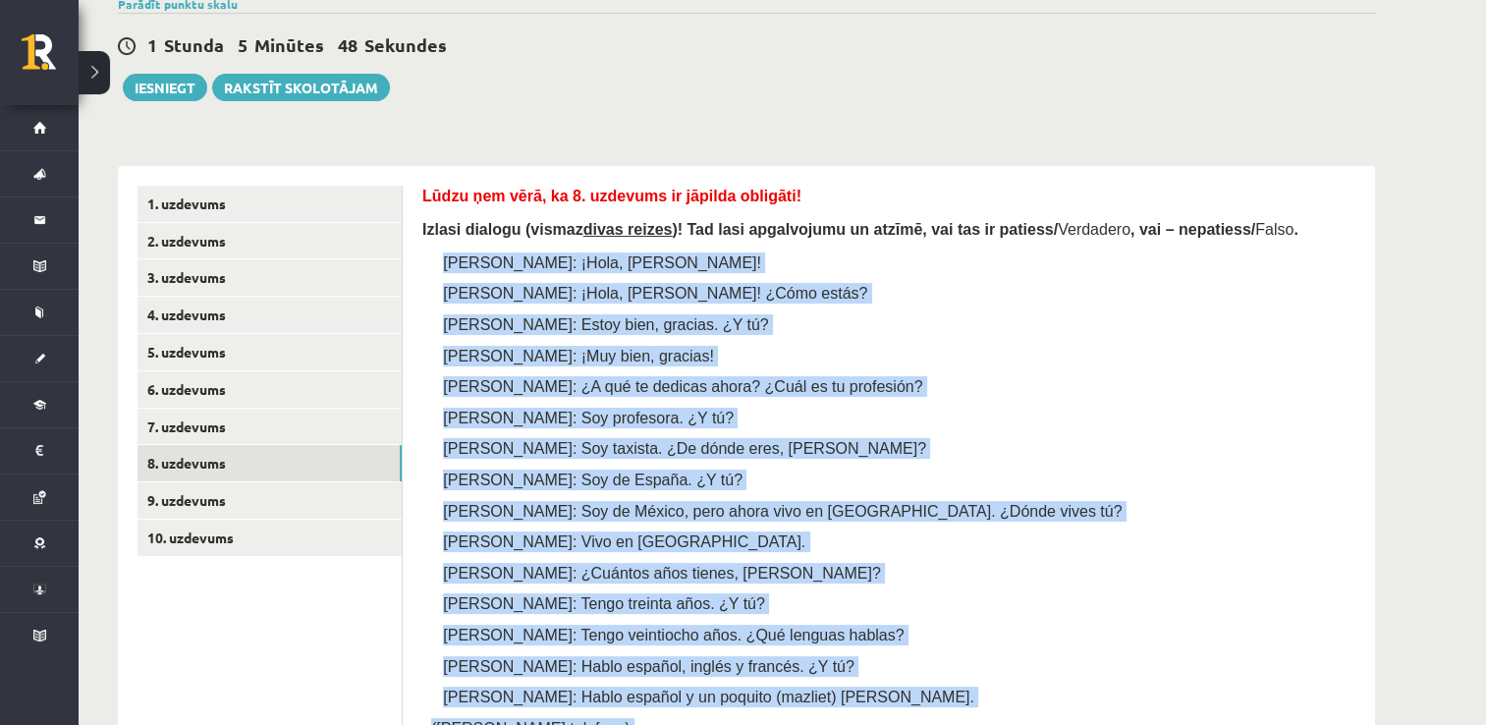
scroll to position [194, 0]
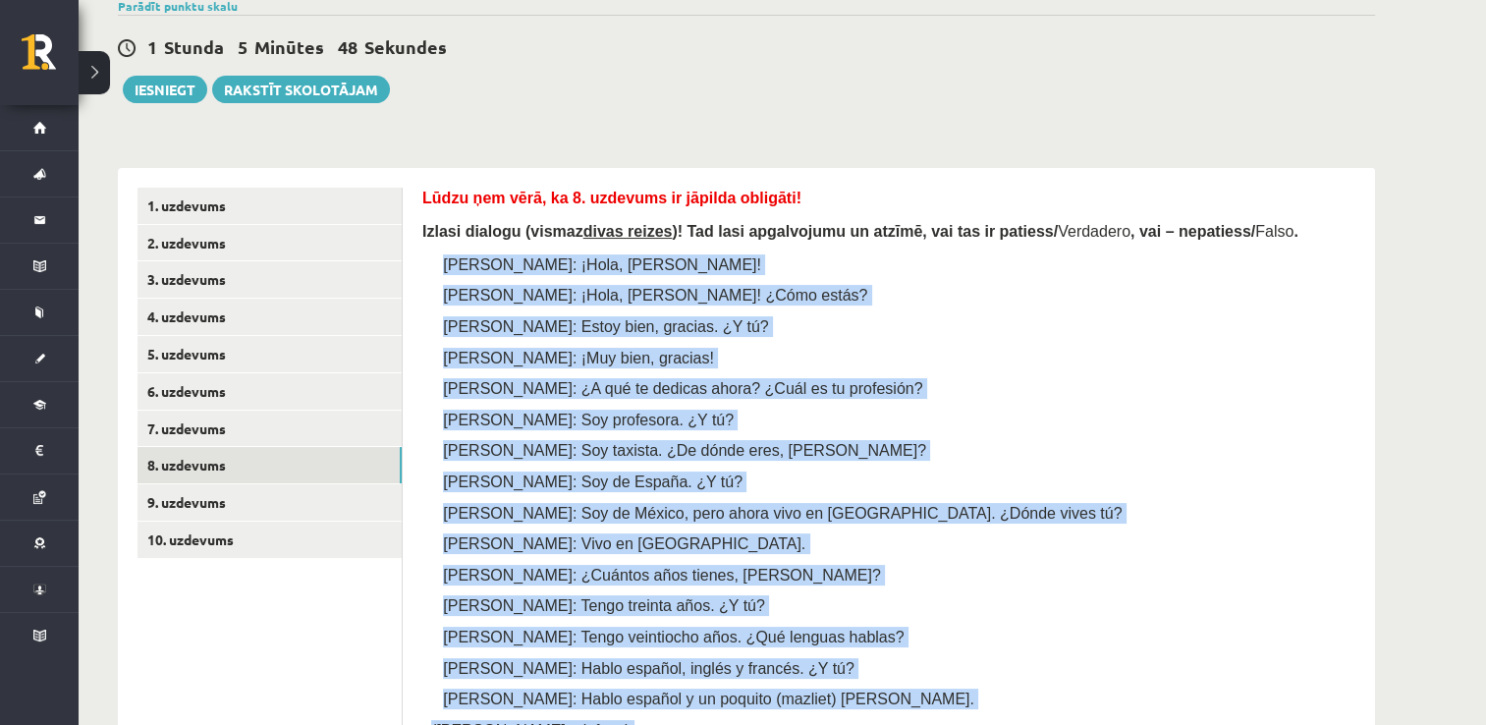
click at [903, 308] on div "Lūdzu ņem vērā, ka 8. uzdevums ir jāpilda obligāti! Izlasi dialogu (vismaz diva…" at bounding box center [888, 609] width 933 height 843
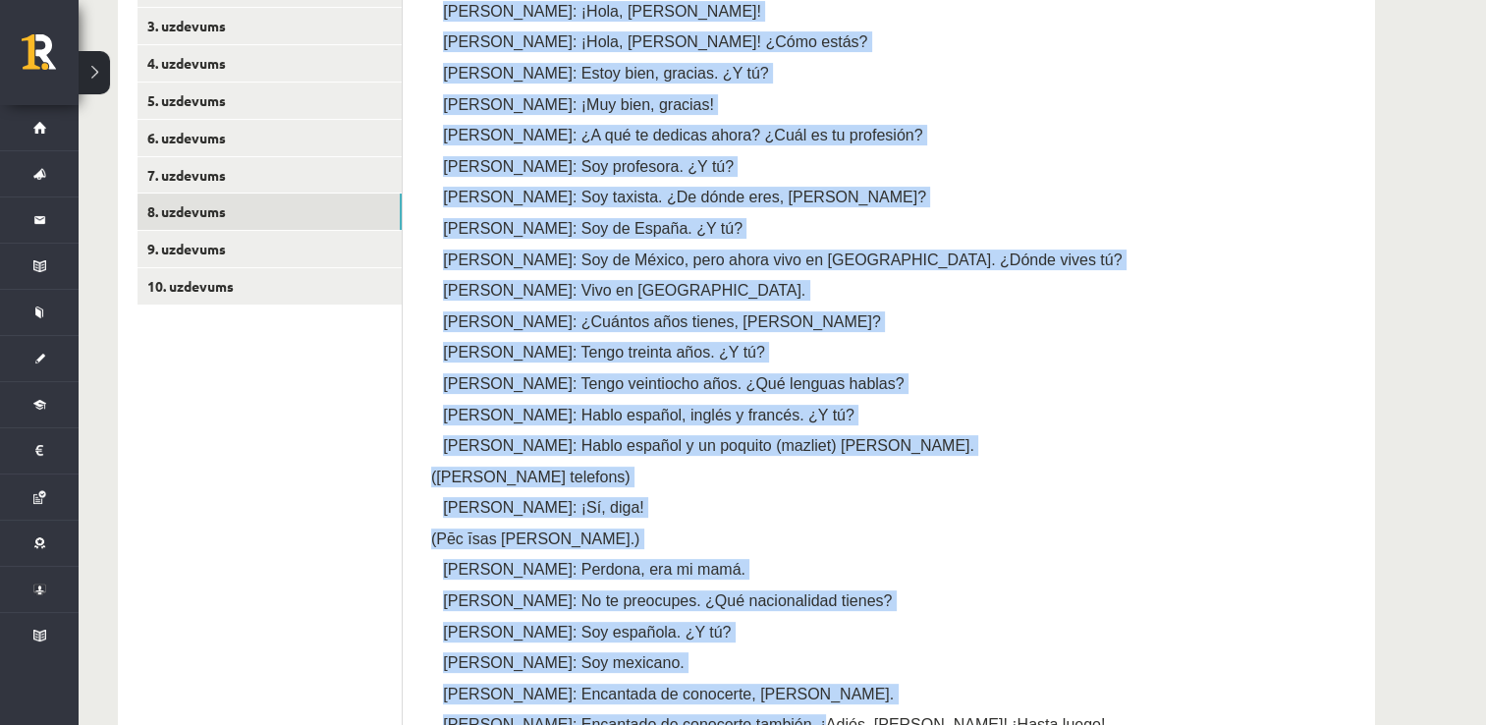
scroll to position [602, 0]
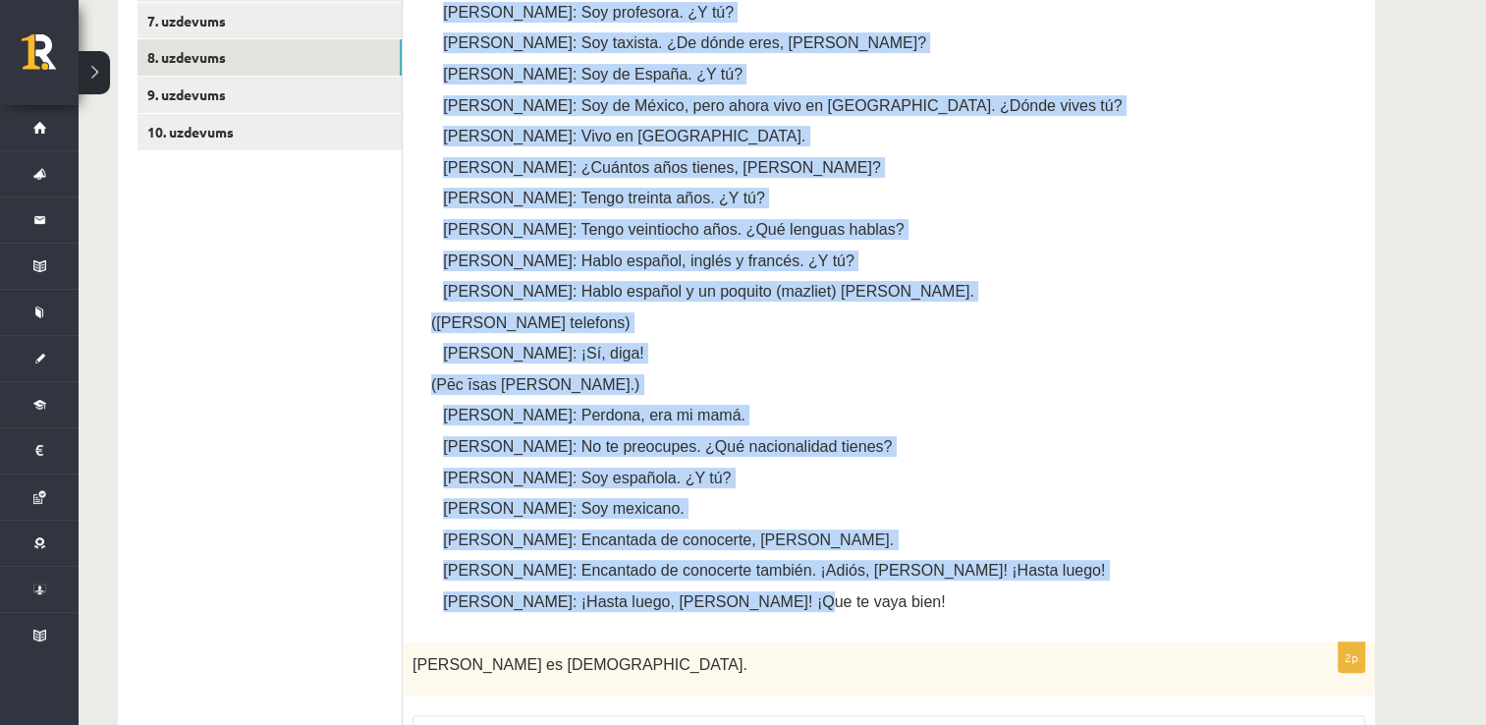
drag, startPoint x: 440, startPoint y: 258, endPoint x: 781, endPoint y: 594, distance: 478.5
click at [781, 594] on div "Lūdzu ņem vērā, ka 8. uzdevums ir jāpilda obligāti! Izlasi dialogu (vismaz diva…" at bounding box center [888, 201] width 933 height 843
copy div "Lorem: ¡Ipsu, Dolor! Sitam: ¡Cons, Adipi! ¿Elit seddo? Eiusm: Tempo inci, utlab…"
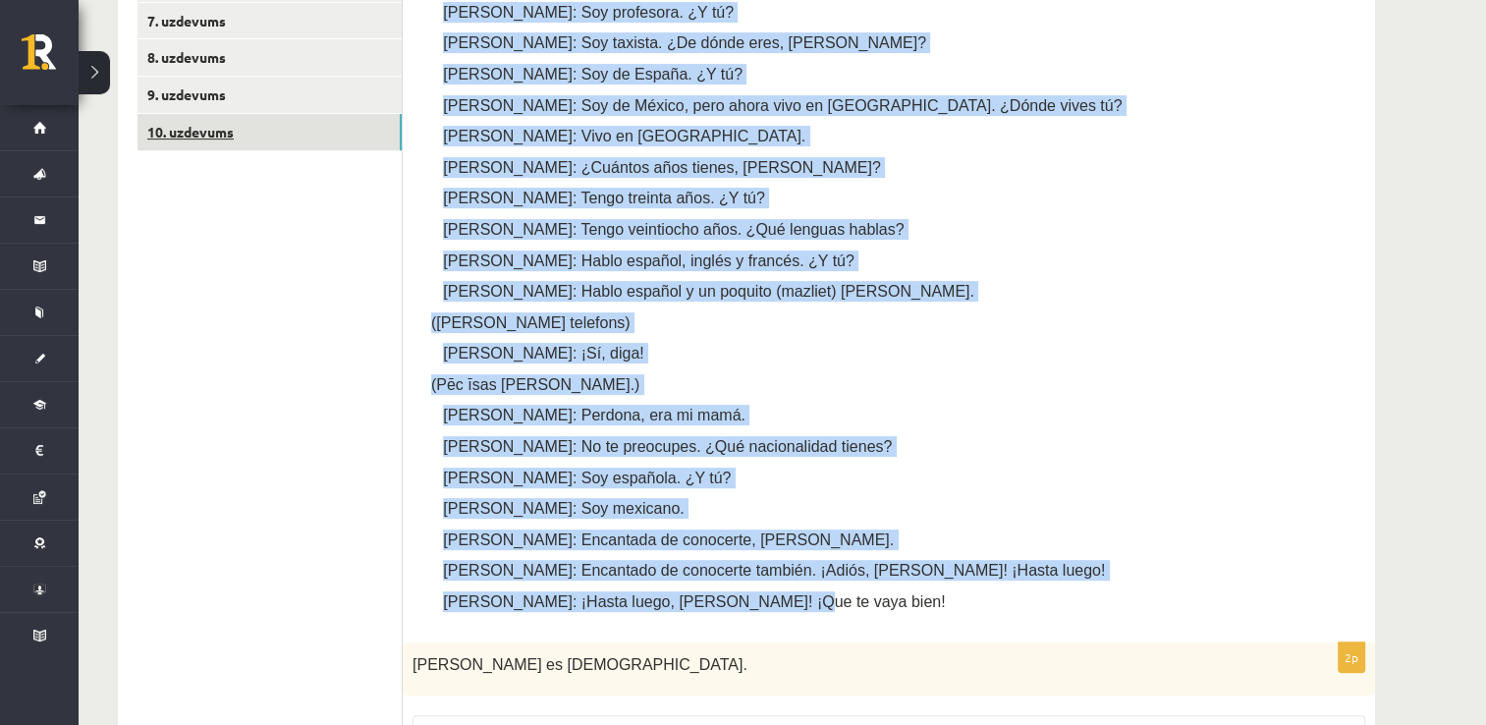
click at [314, 139] on link "10. uzdevums" at bounding box center [269, 132] width 264 height 36
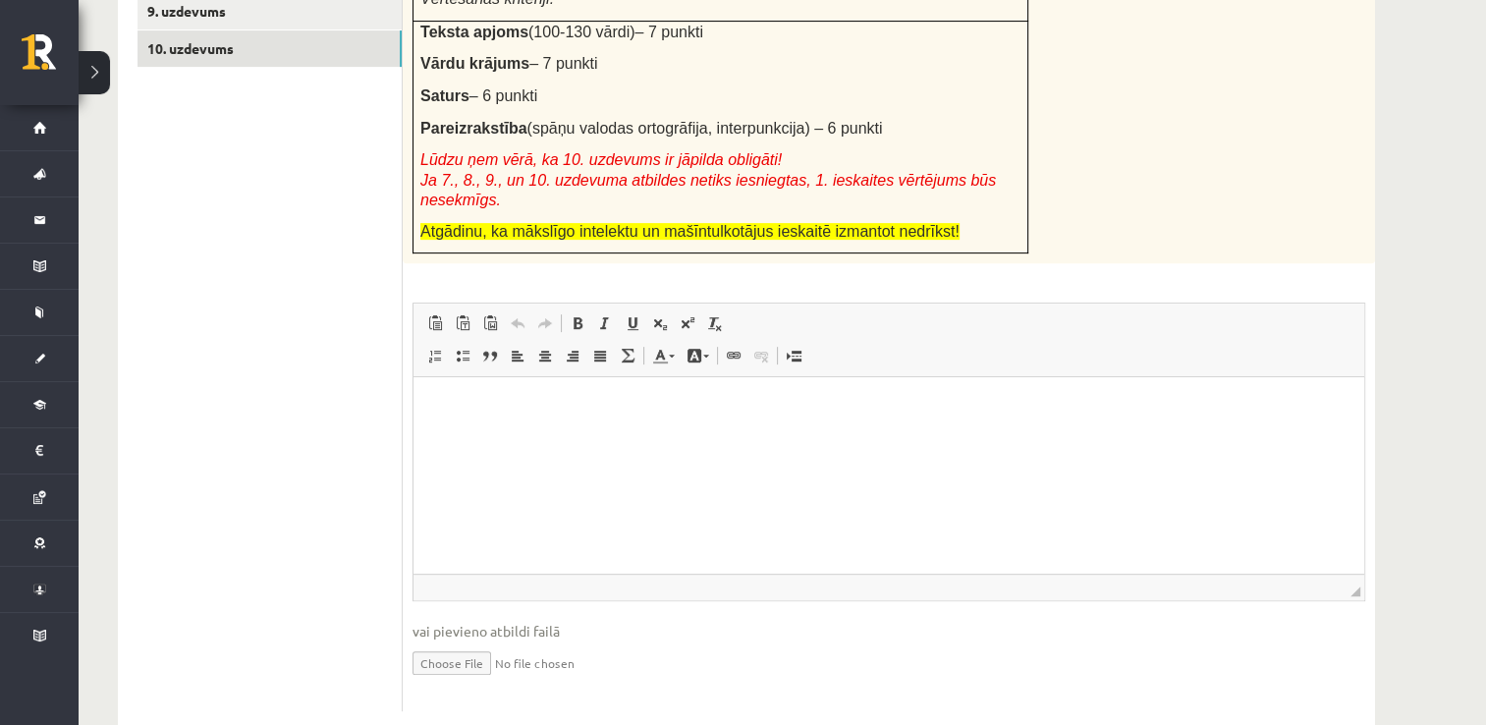
scroll to position [687, 0]
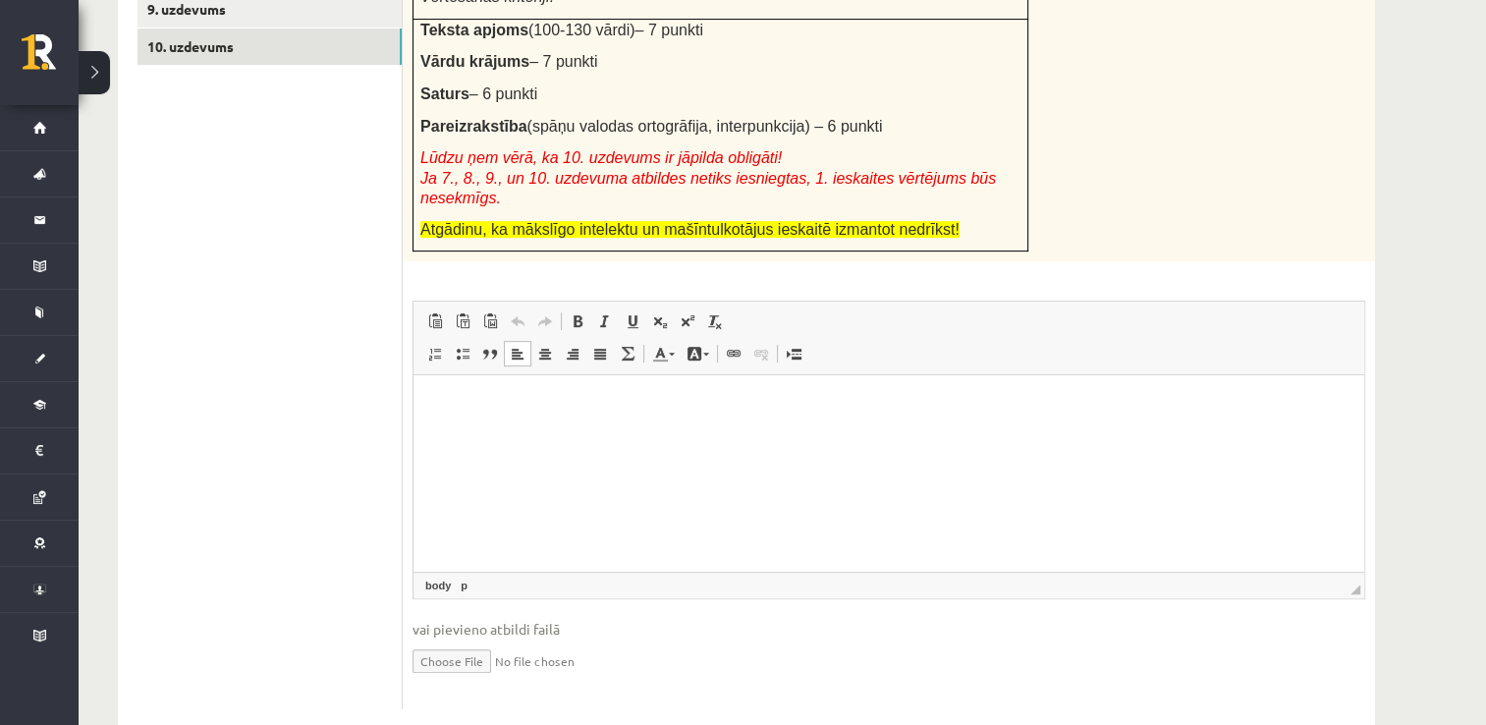
click at [724, 390] on html at bounding box center [888, 405] width 951 height 60
click at [425, 413] on html "**********" at bounding box center [888, 405] width 951 height 60
click at [582, 403] on p "**********" at bounding box center [889, 405] width 912 height 21
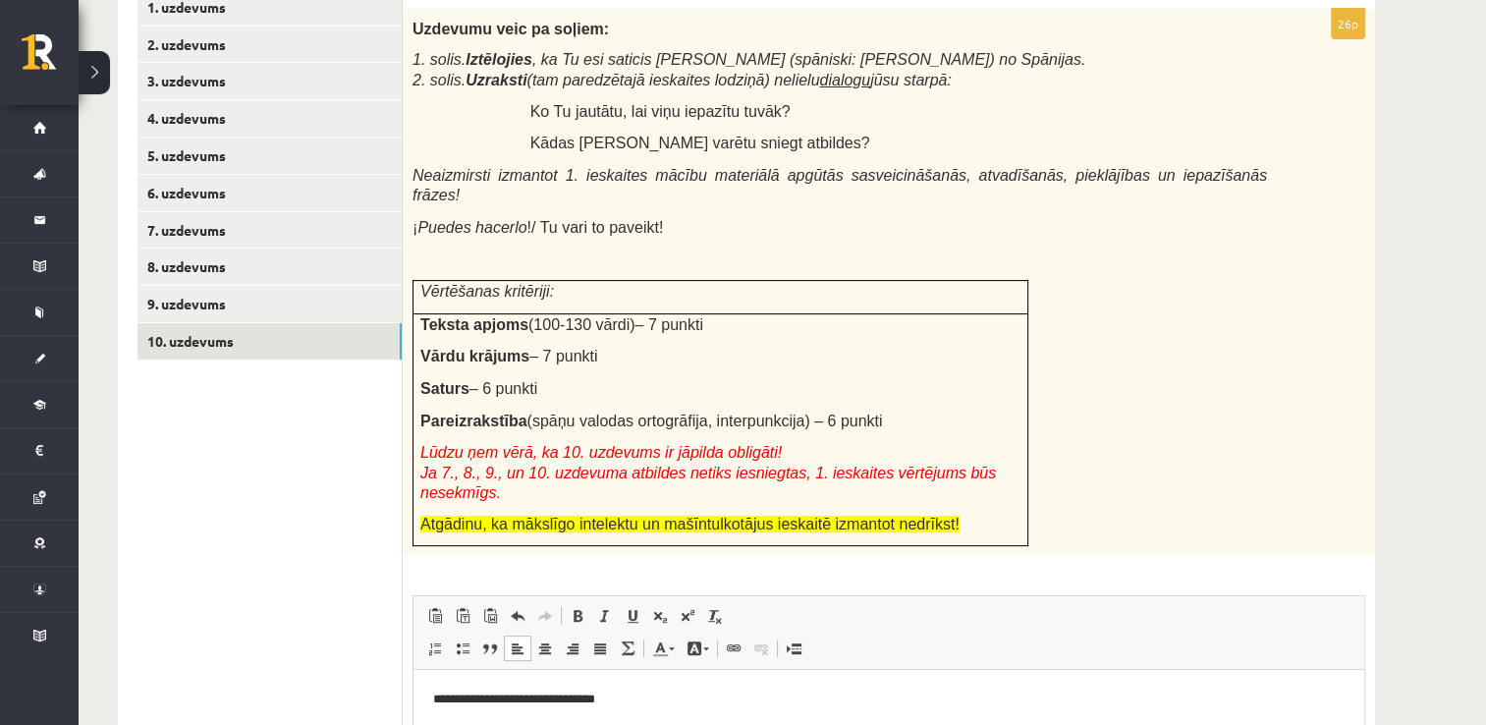
scroll to position [491, 0]
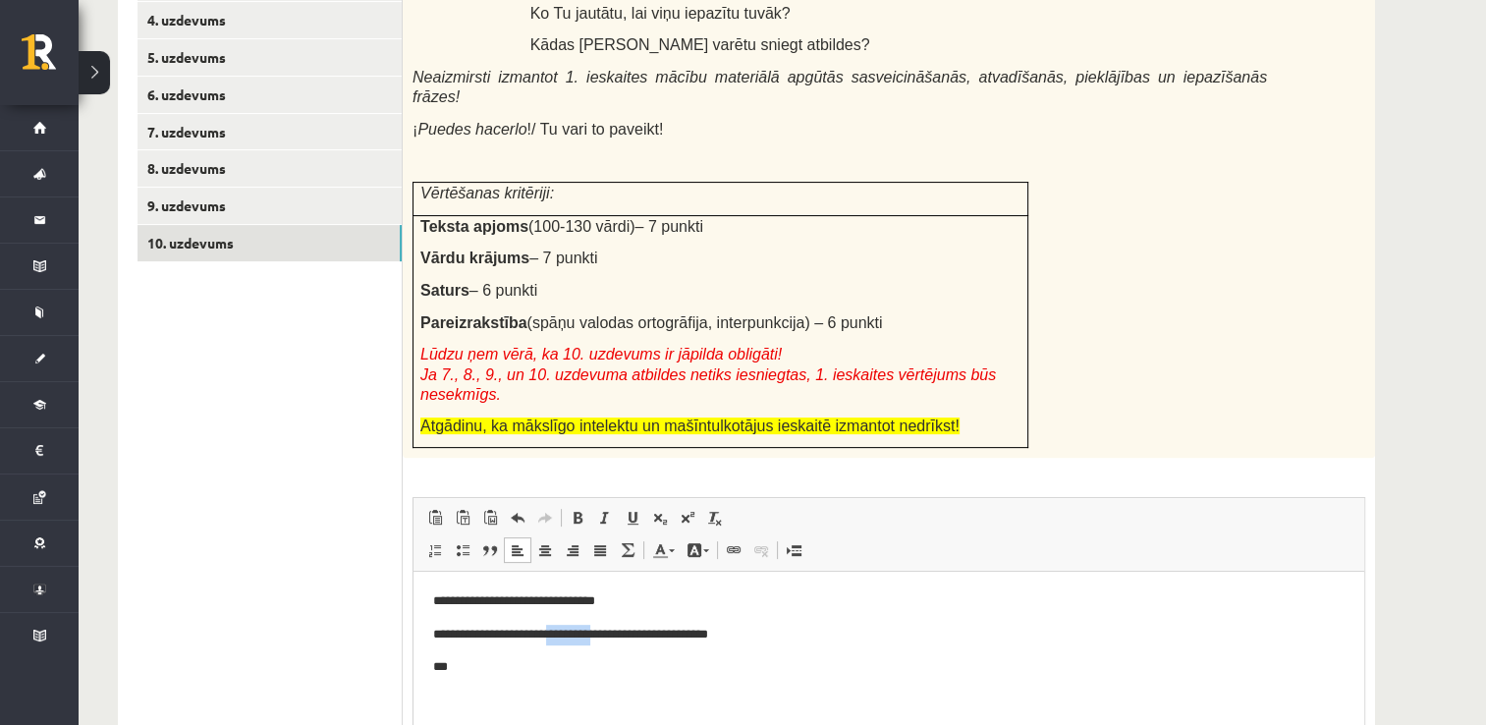
drag, startPoint x: 571, startPoint y: 629, endPoint x: 626, endPoint y: 643, distance: 56.7
click at [626, 643] on p "**********" at bounding box center [889, 635] width 912 height 21
click at [510, 663] on p "***" at bounding box center [889, 667] width 912 height 21
click at [711, 669] on p "**********" at bounding box center [889, 667] width 912 height 21
click at [550, 698] on p "**********" at bounding box center [889, 700] width 912 height 21
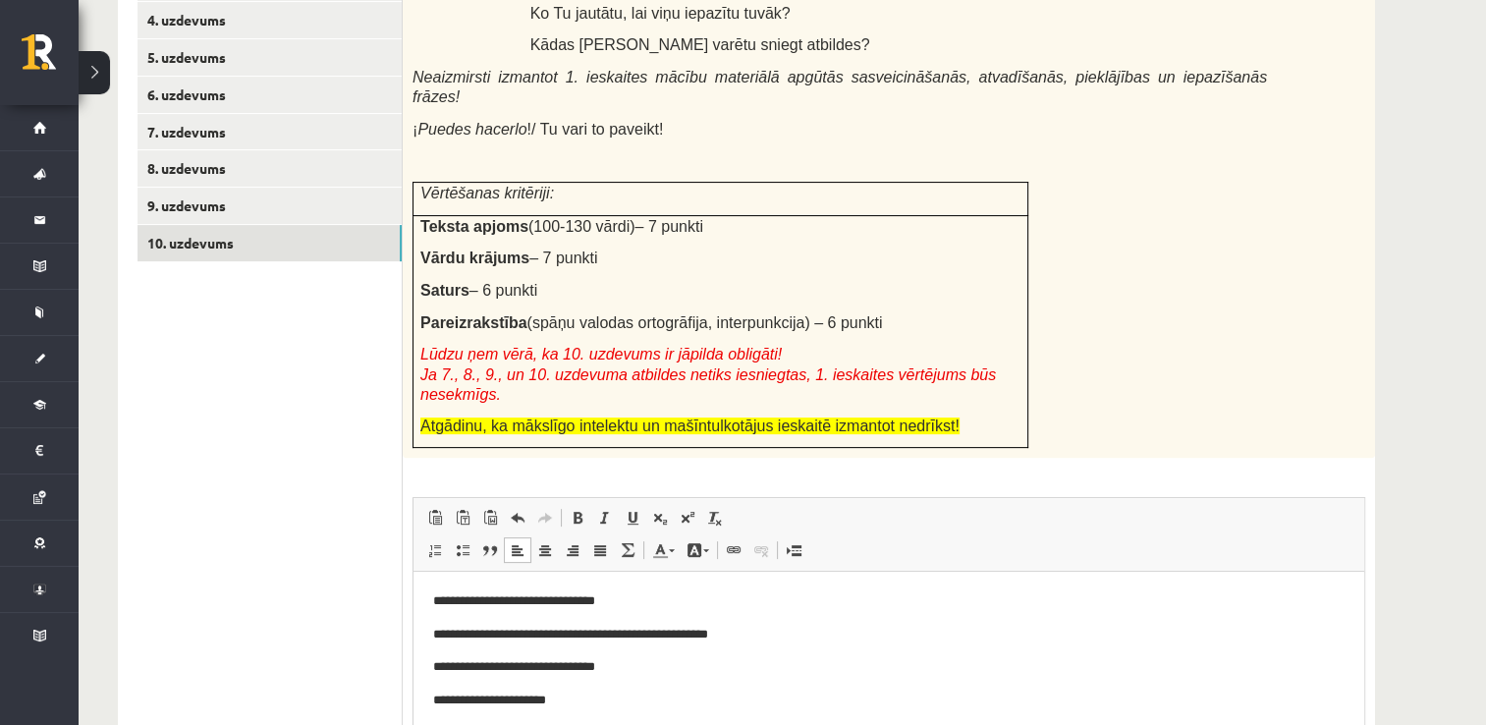
click at [572, 695] on p "**********" at bounding box center [889, 700] width 912 height 21
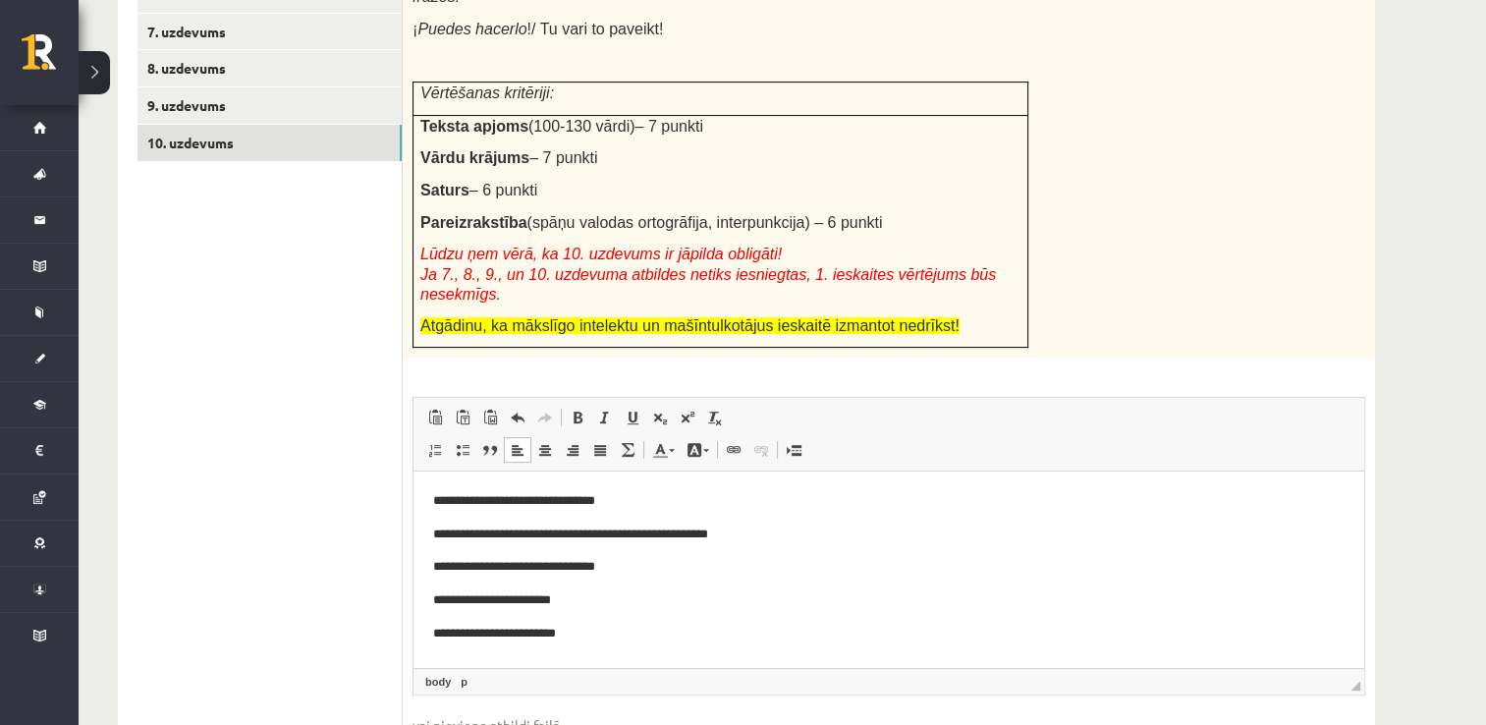
scroll to position [589, 0]
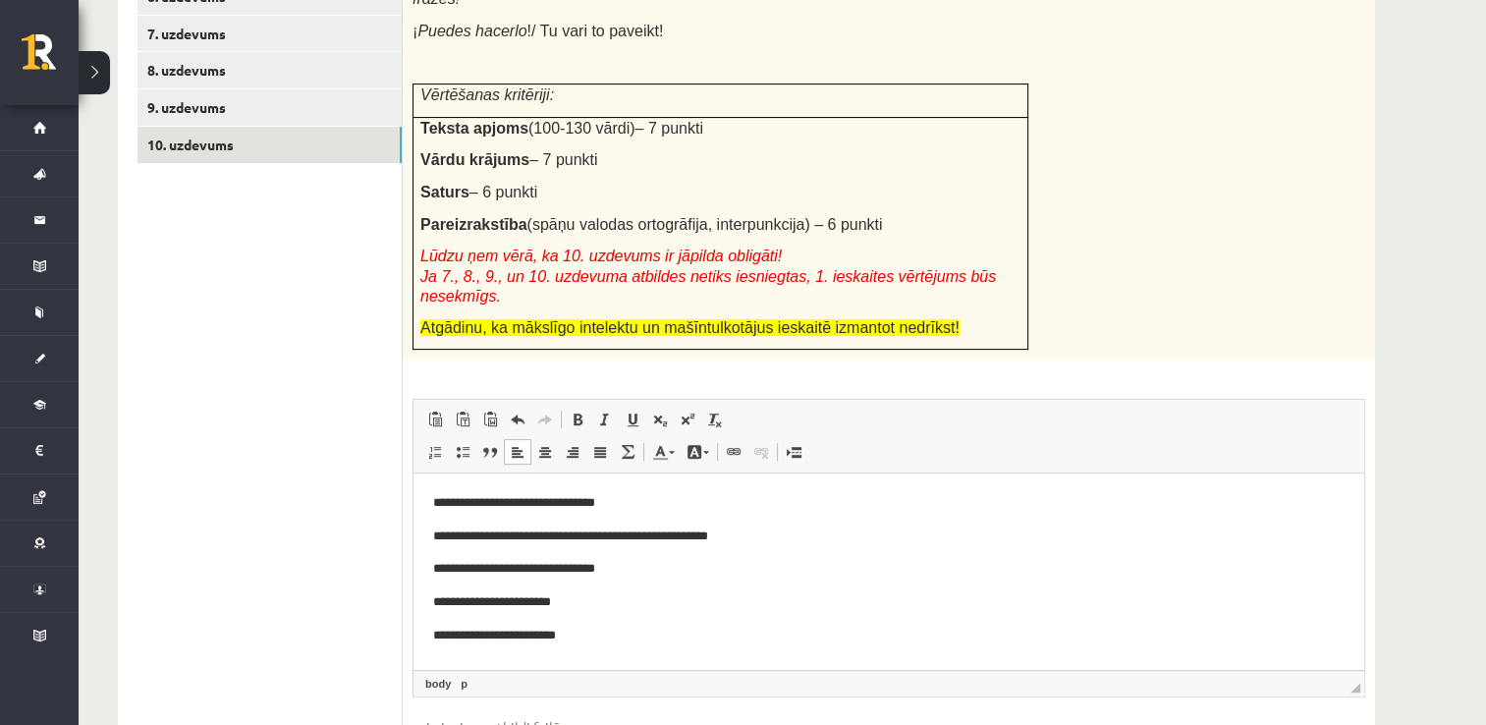
drag, startPoint x: 105, startPoint y: 30, endPoint x: 503, endPoint y: 372, distance: 524.4
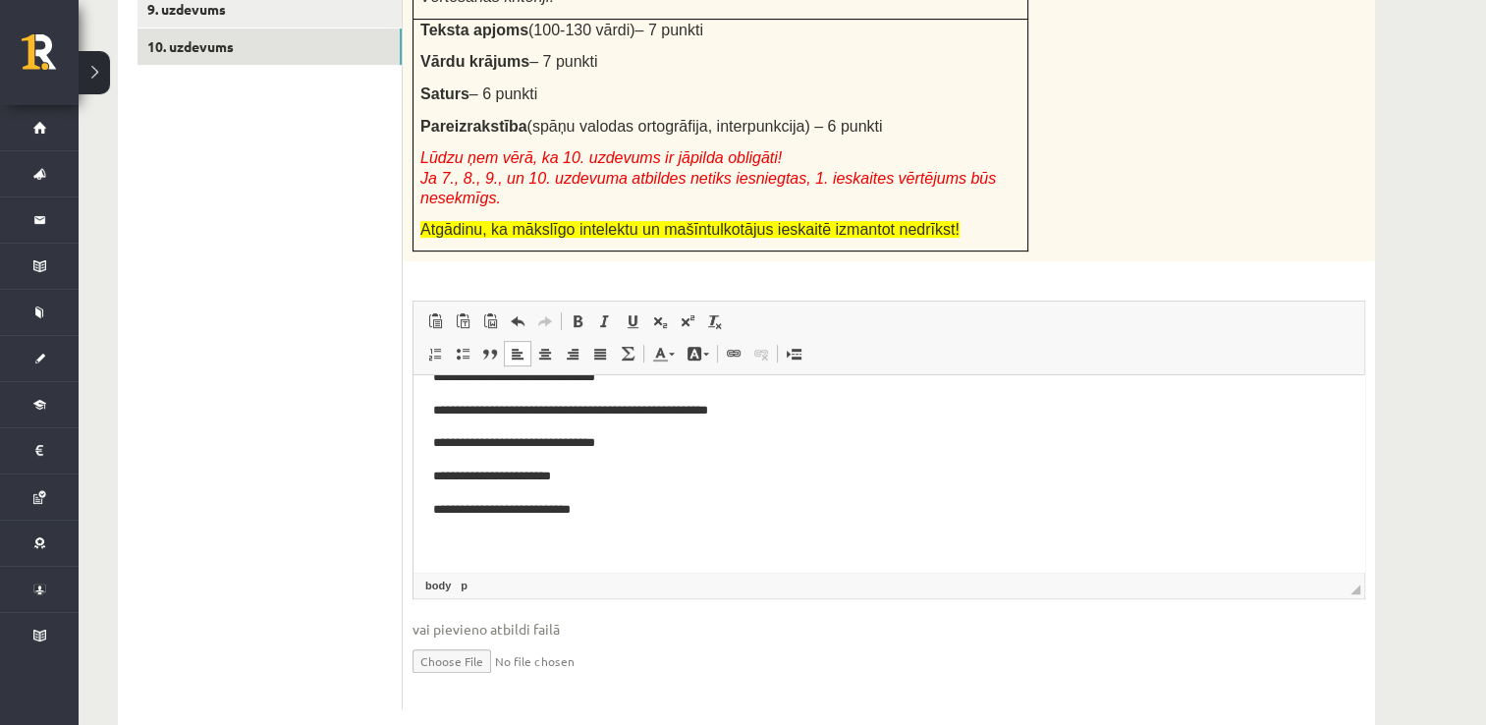
scroll to position [28, 0]
click at [530, 519] on body "**********" at bounding box center [888, 459] width 911 height 186
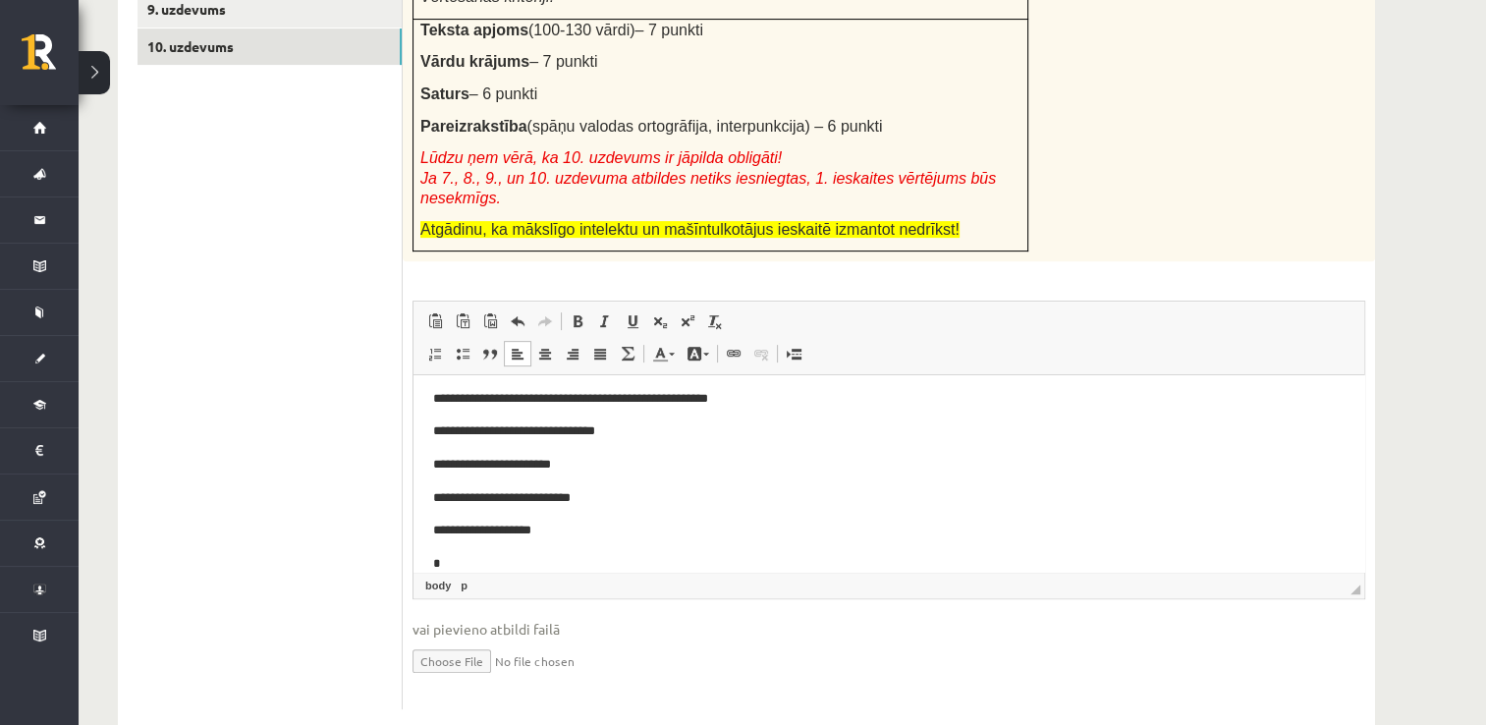
scroll to position [39, 0]
click at [531, 564] on p "**********" at bounding box center [882, 564] width 898 height 21
click at [614, 563] on p "**********" at bounding box center [882, 564] width 898 height 21
click at [647, 565] on p "**********" at bounding box center [882, 564] width 898 height 21
click at [613, 500] on p "**********" at bounding box center [882, 498] width 898 height 21
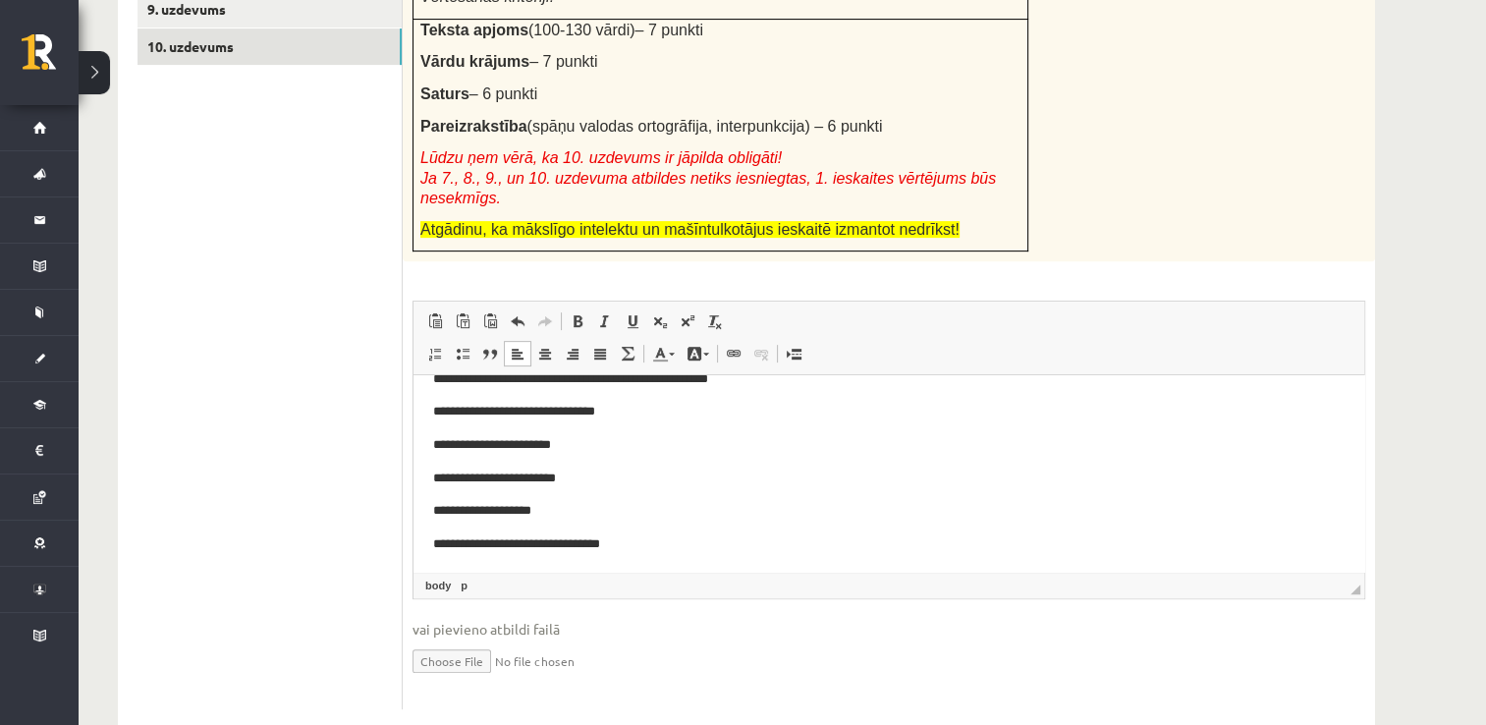
scroll to position [63, 0]
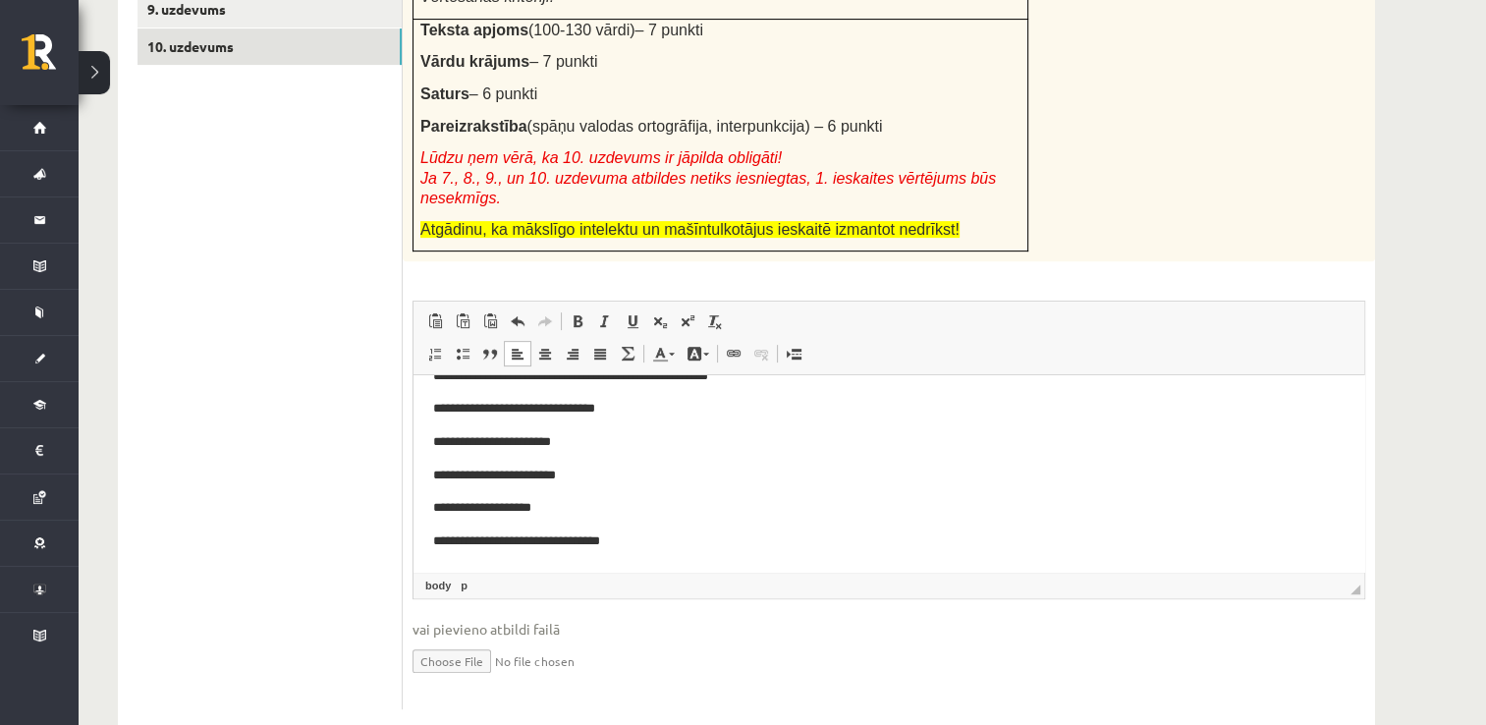
click at [669, 541] on p "**********" at bounding box center [882, 541] width 898 height 21
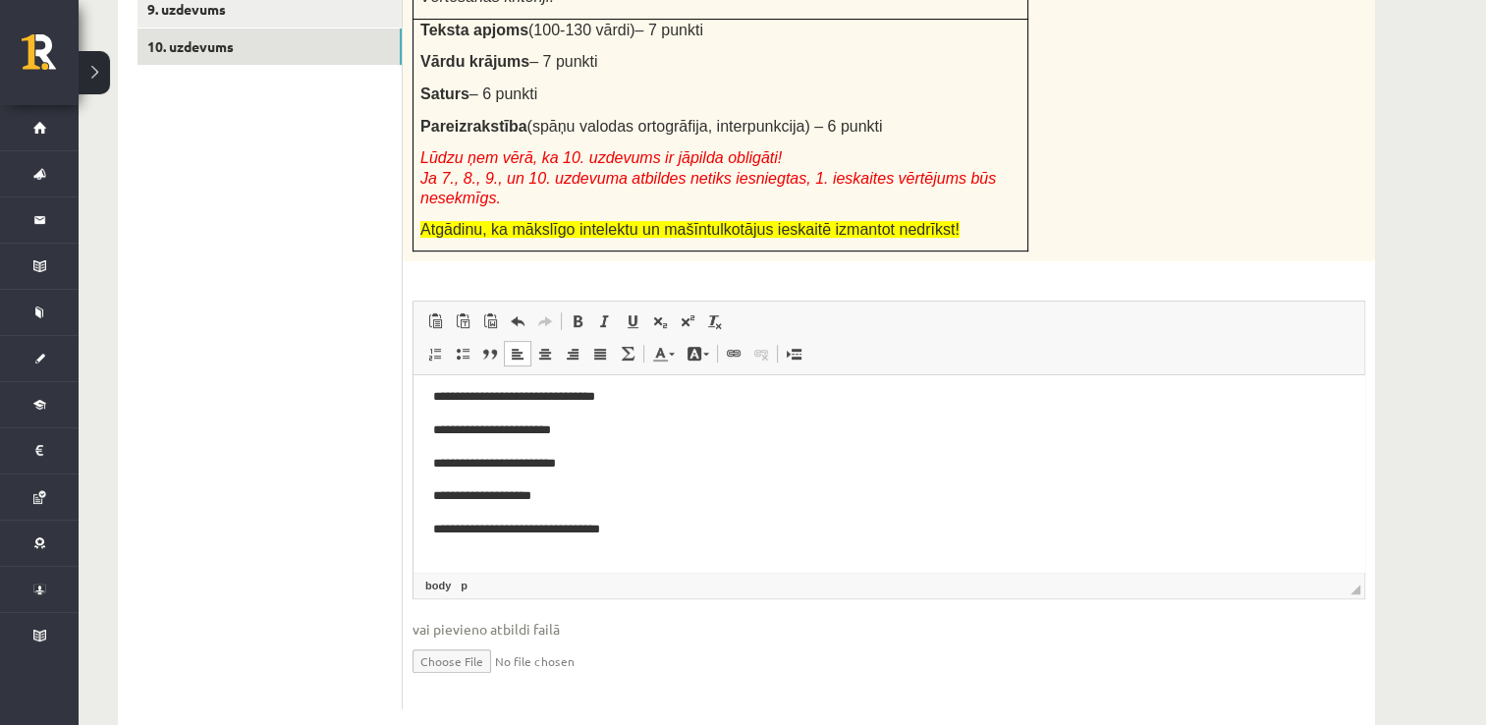
scroll to position [95, 0]
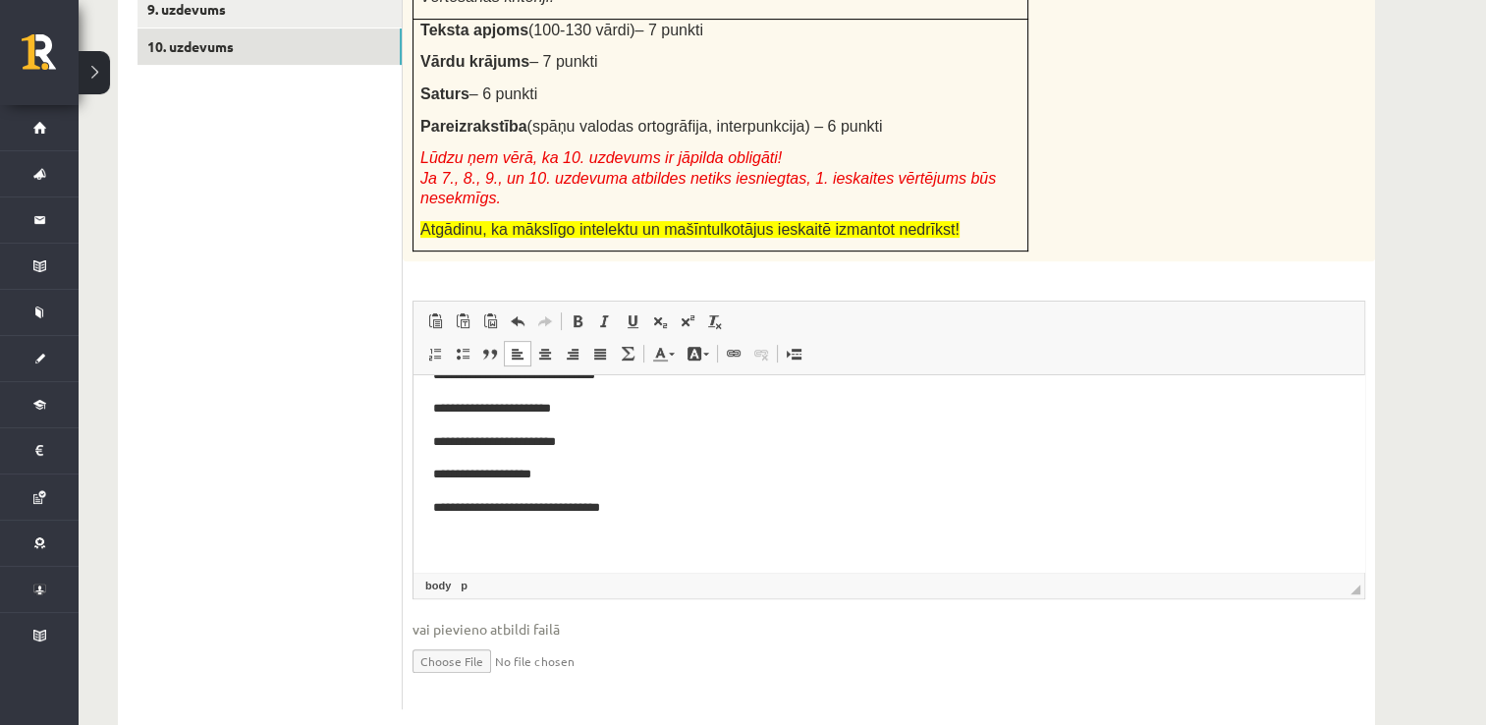
click at [538, 524] on body "**********" at bounding box center [888, 426] width 911 height 252
click at [561, 537] on p "**********" at bounding box center [882, 541] width 898 height 21
click at [646, 544] on p "**********" at bounding box center [882, 541] width 898 height 21
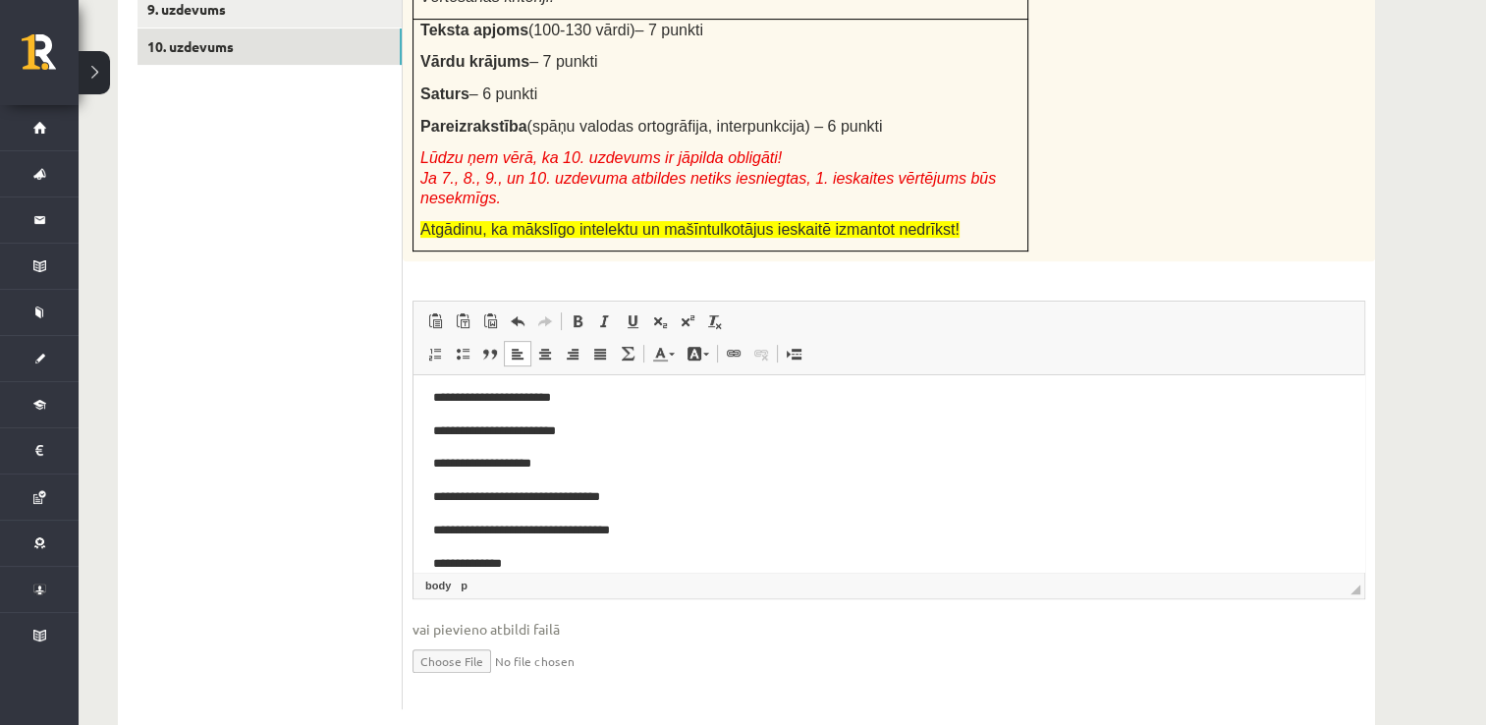
click at [547, 566] on p "**********" at bounding box center [882, 564] width 898 height 21
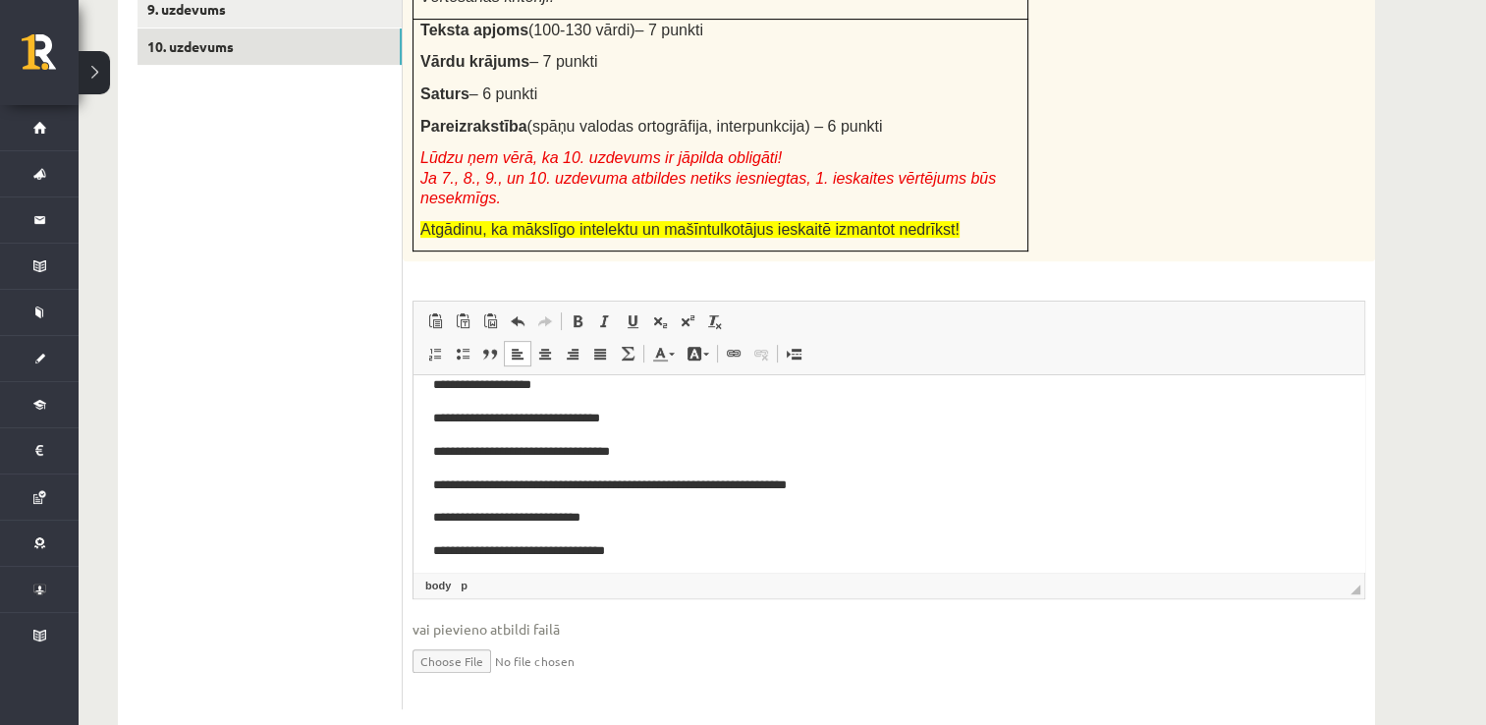
scroll to position [195, 0]
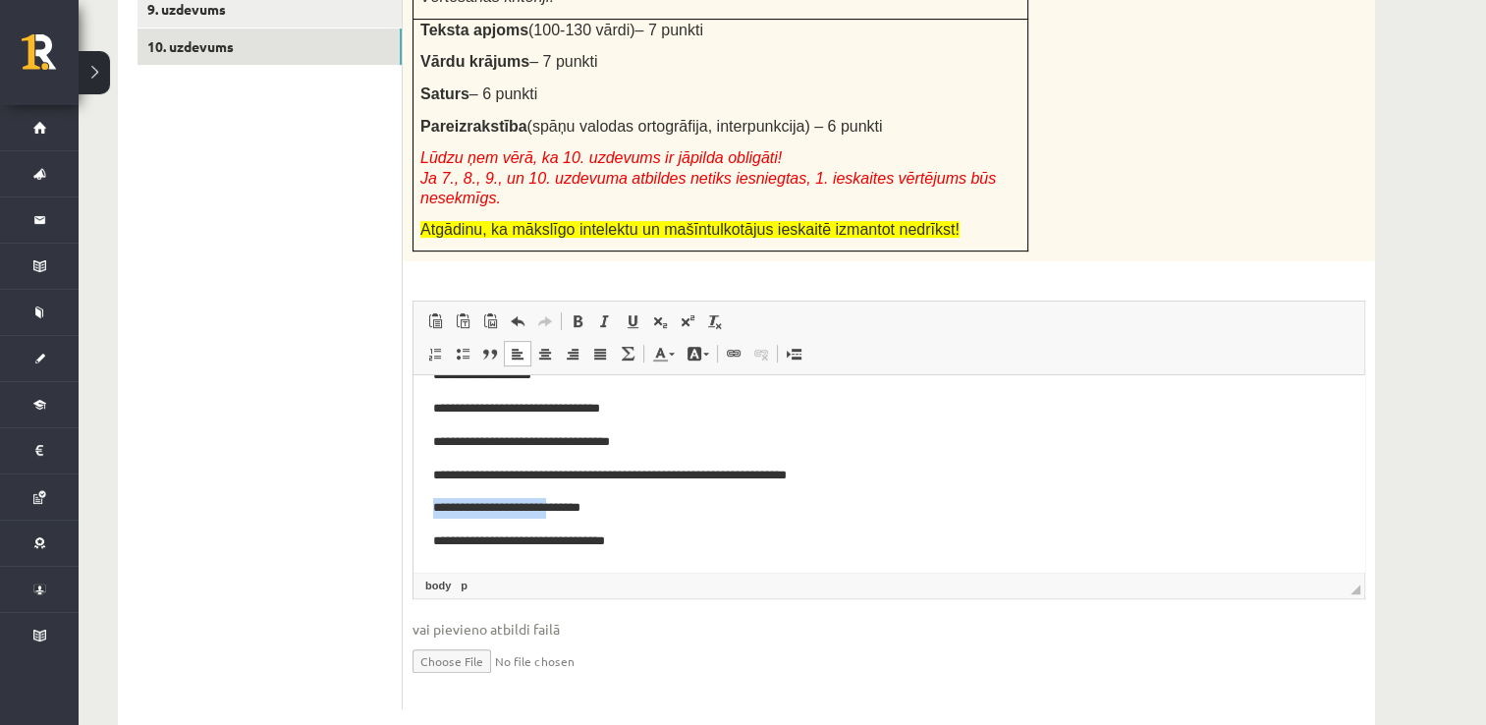
drag, startPoint x: 563, startPoint y: 504, endPoint x: 420, endPoint y: 514, distance: 142.7
click at [420, 514] on html "**********" at bounding box center [888, 376] width 951 height 391
click at [439, 510] on p "*******" at bounding box center [882, 508] width 898 height 21
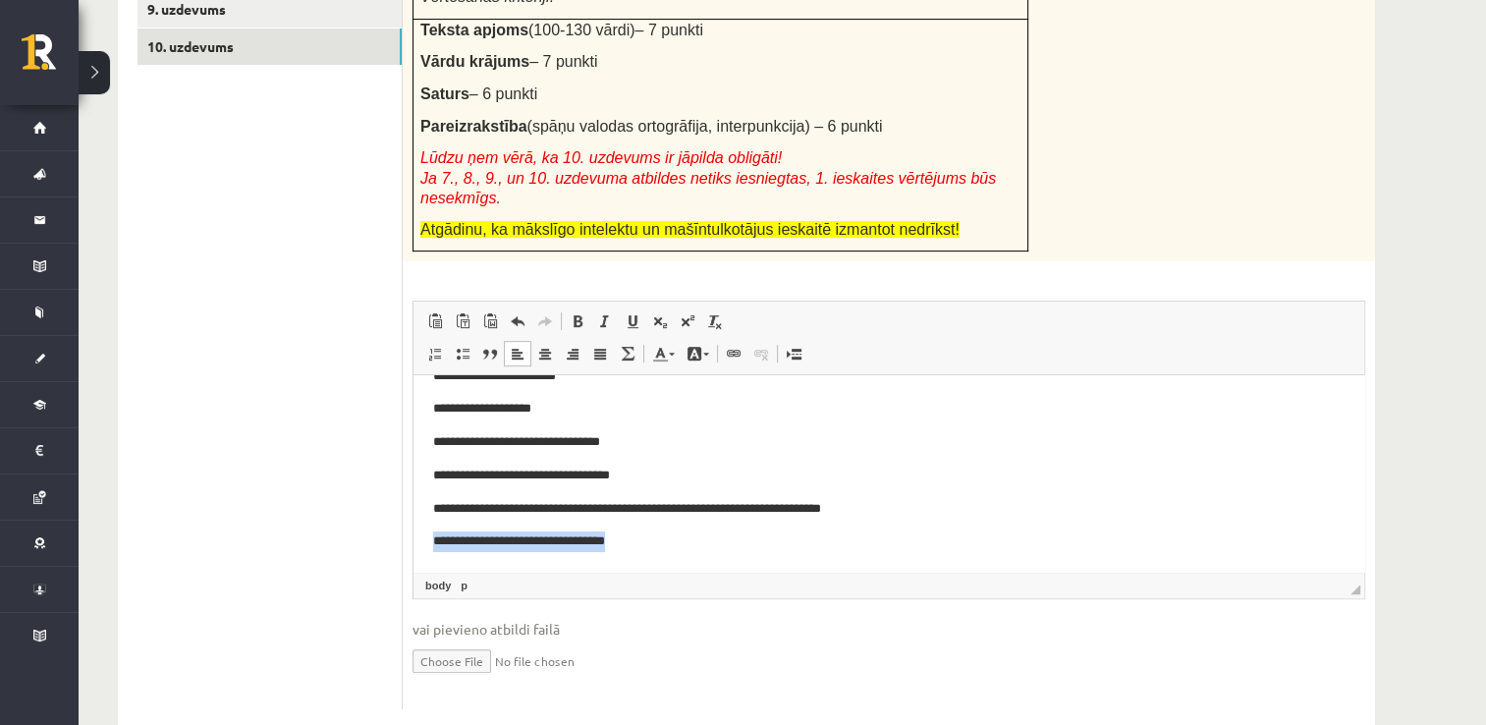
drag, startPoint x: 656, startPoint y: 548, endPoint x: 762, endPoint y: 907, distance: 374.8
click at [413, 572] on html "**********" at bounding box center [888, 392] width 951 height 357
click at [901, 512] on p "**********" at bounding box center [882, 509] width 898 height 21
click at [672, 526] on body "**********" at bounding box center [888, 393] width 911 height 318
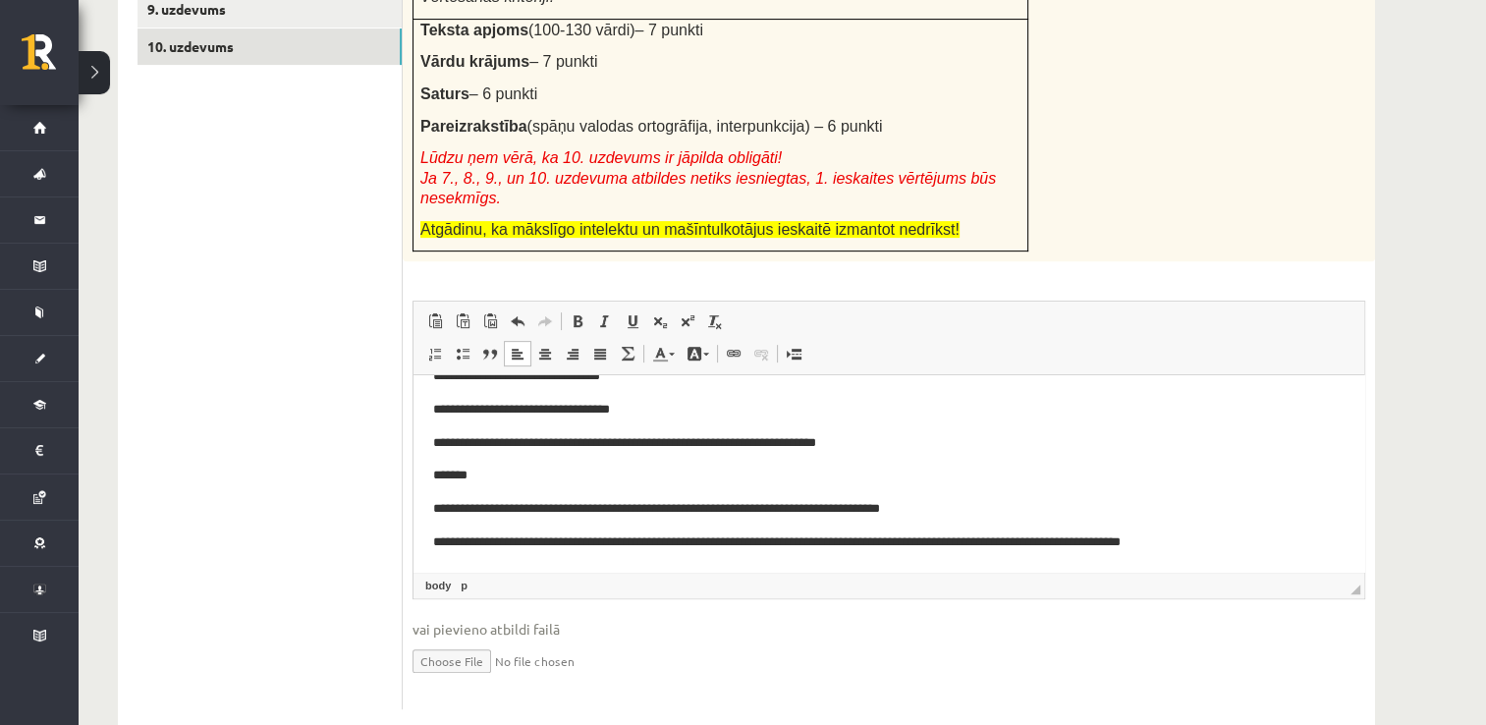
scroll to position [228, 0]
click at [460, 539] on p "**********" at bounding box center [882, 542] width 898 height 21
click at [429, 510] on html "**********" at bounding box center [888, 359] width 951 height 423
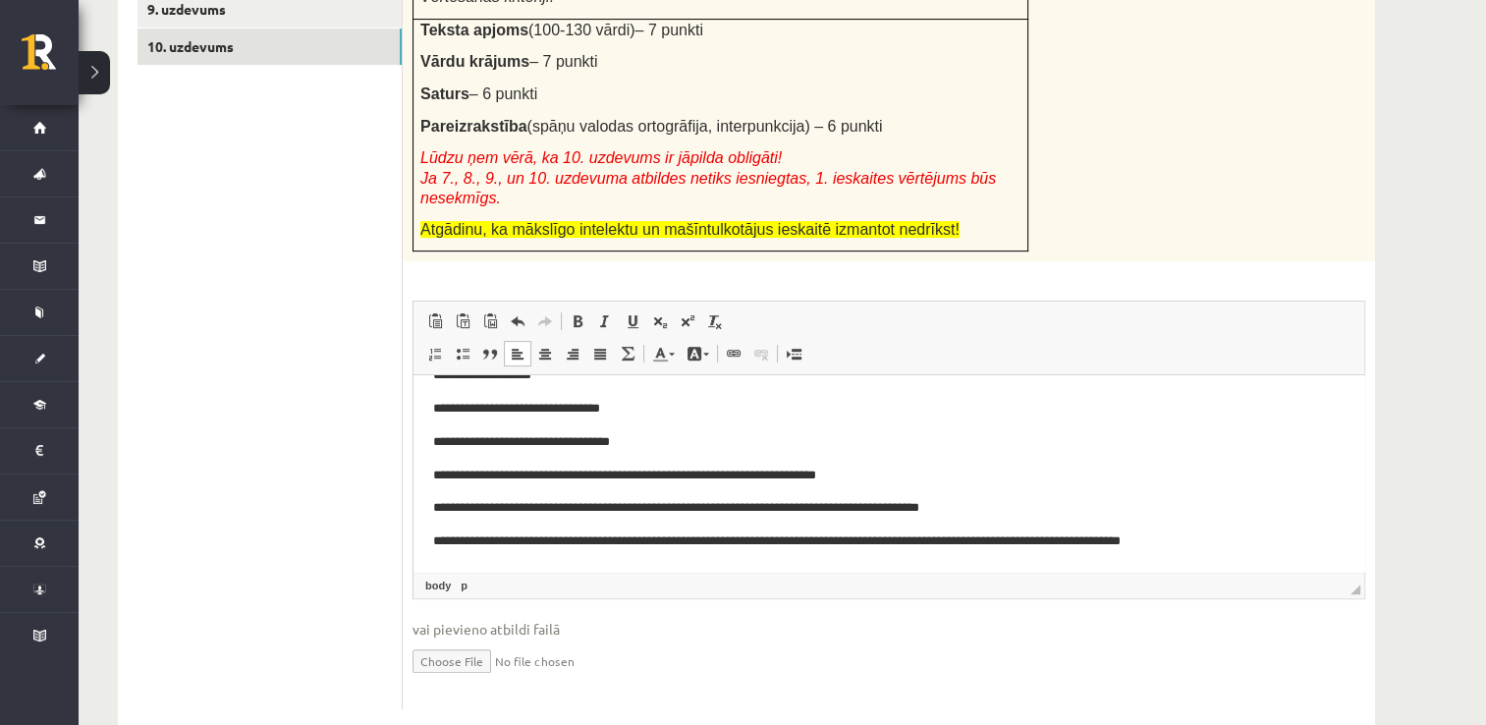
click at [1217, 536] on p "**********" at bounding box center [882, 541] width 898 height 21
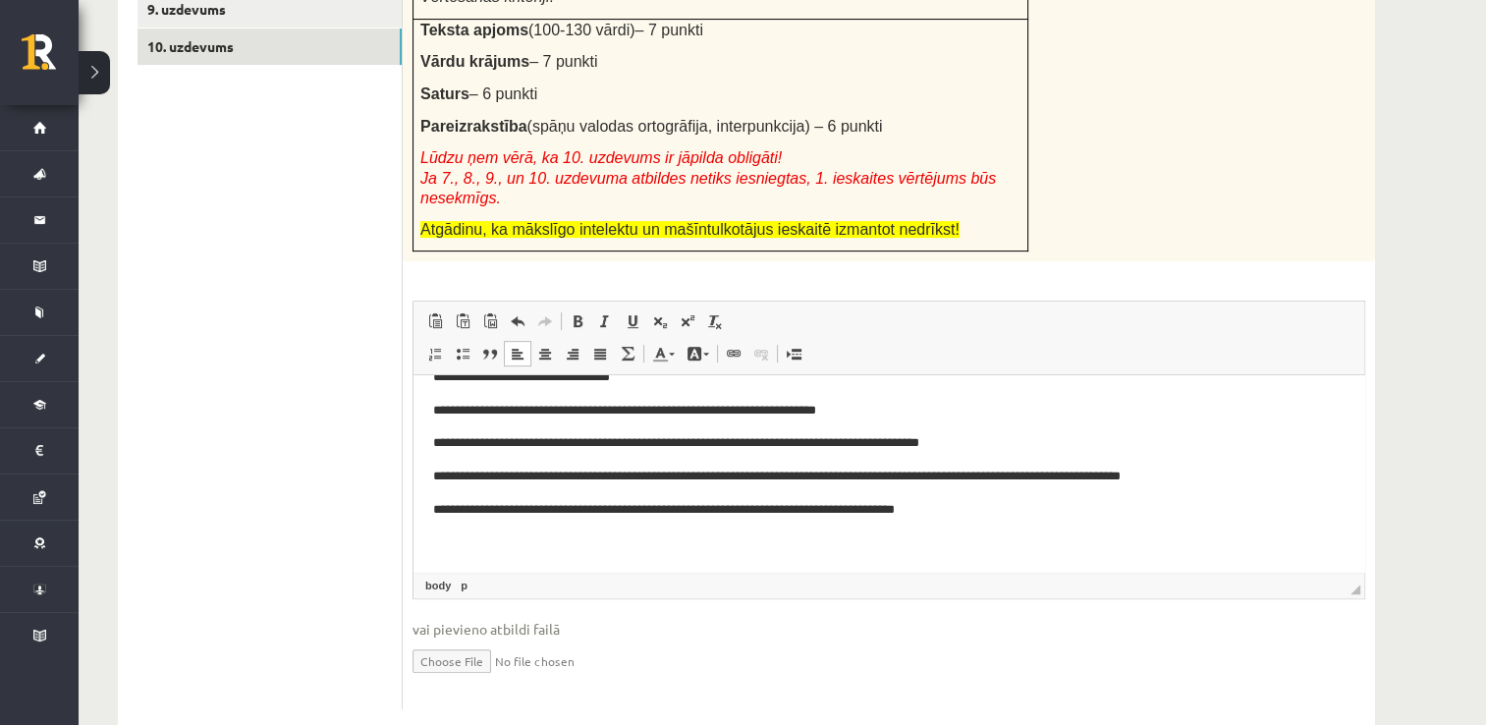
scroll to position [261, 0]
click at [473, 538] on p "Rich Text Editor, wiswyg-editor-user-answer-47433870235080" at bounding box center [888, 541] width 911 height 21
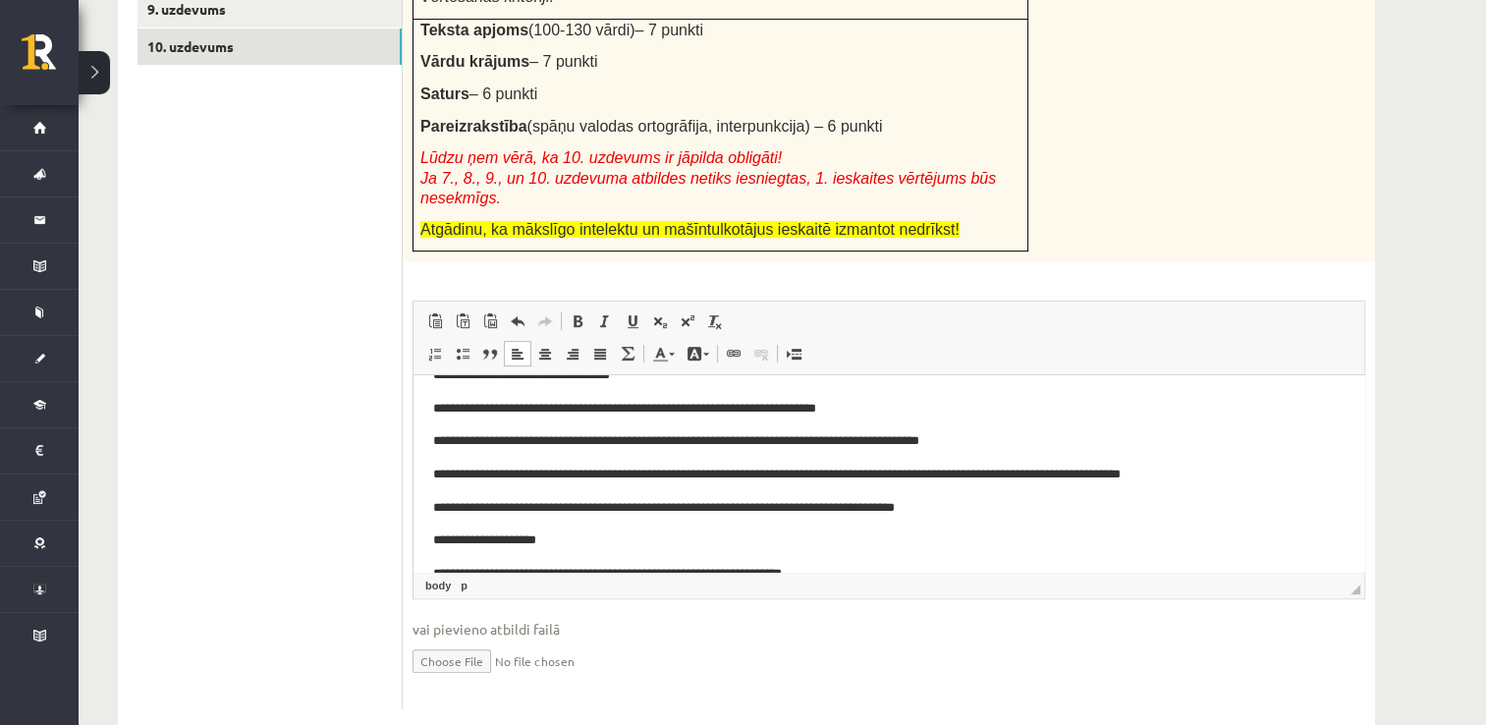
scroll to position [271, 0]
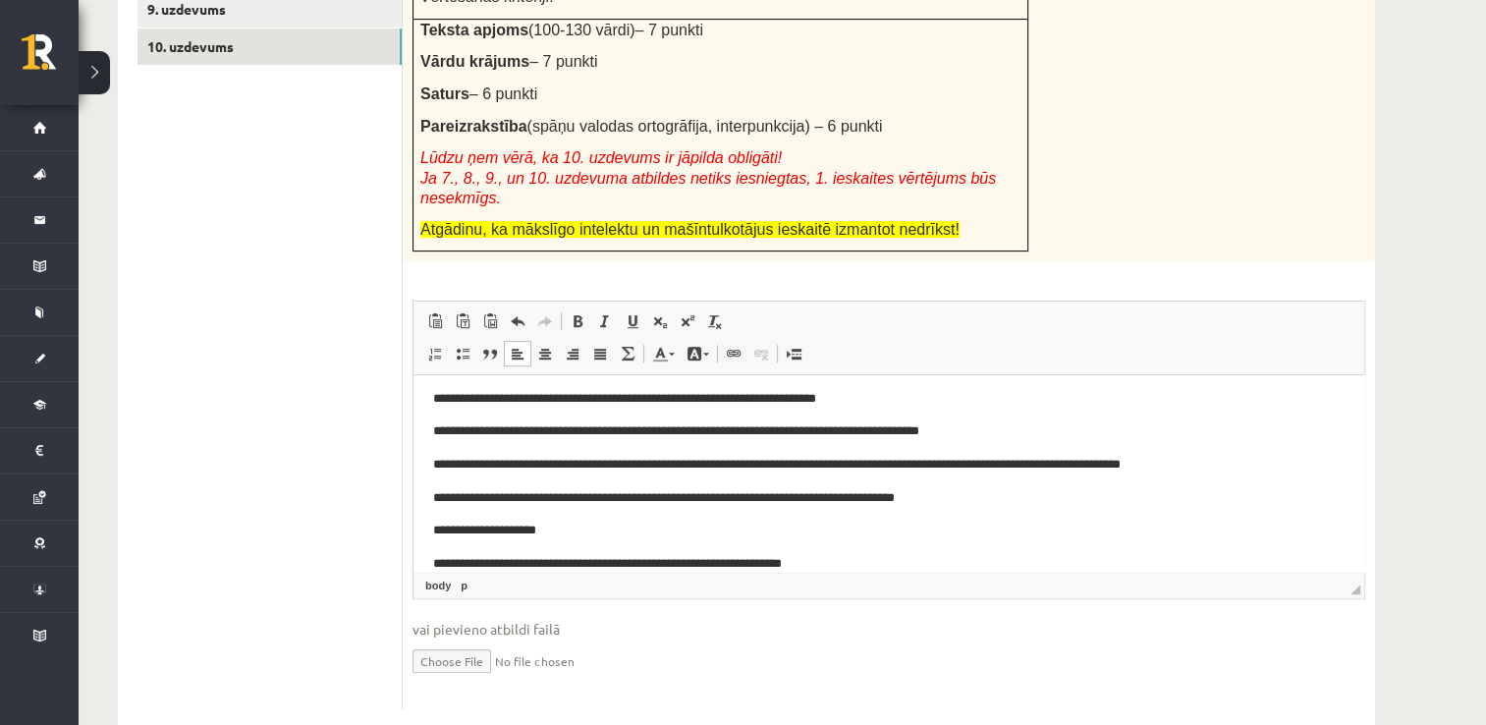
click at [431, 568] on html "**********" at bounding box center [888, 349] width 951 height 490
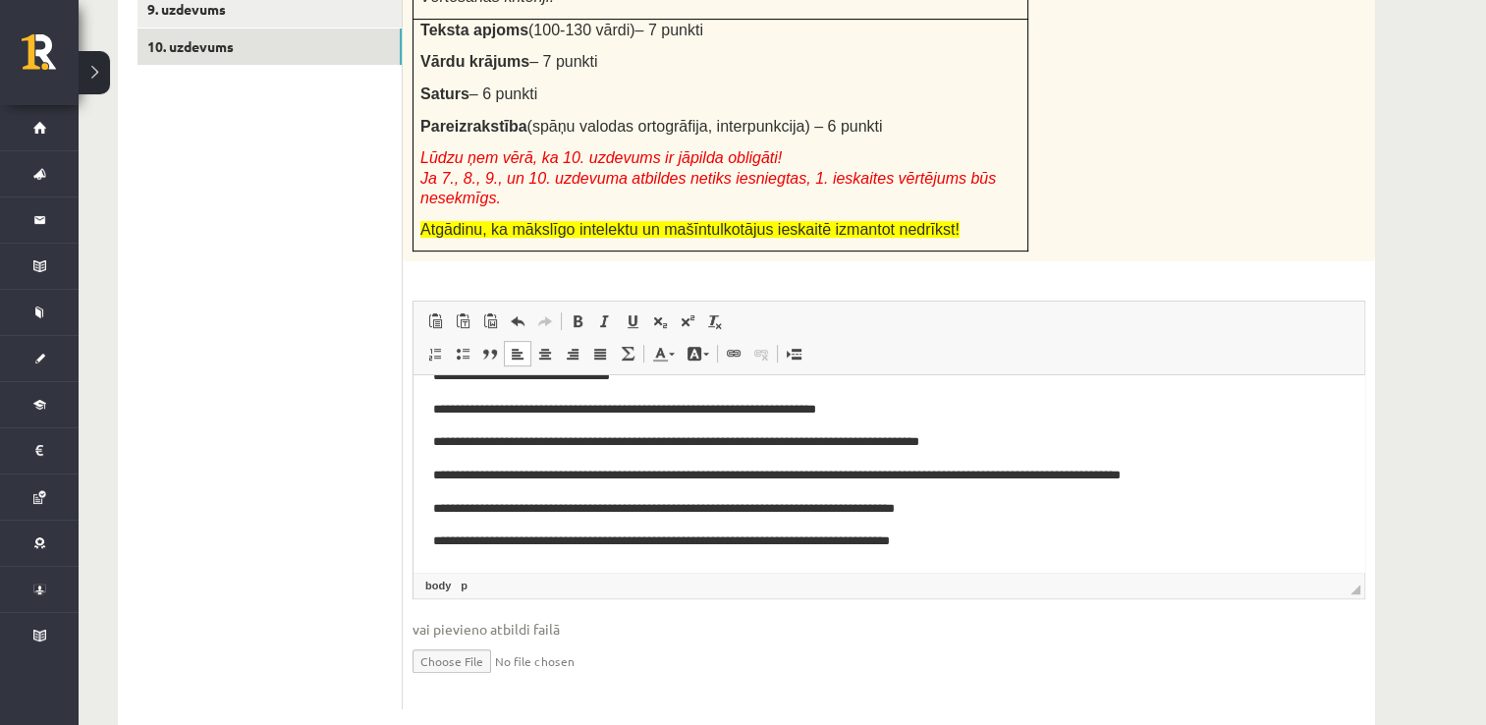
click at [565, 539] on p "**********" at bounding box center [882, 541] width 898 height 21
click at [975, 542] on p "**********" at bounding box center [882, 541] width 898 height 21
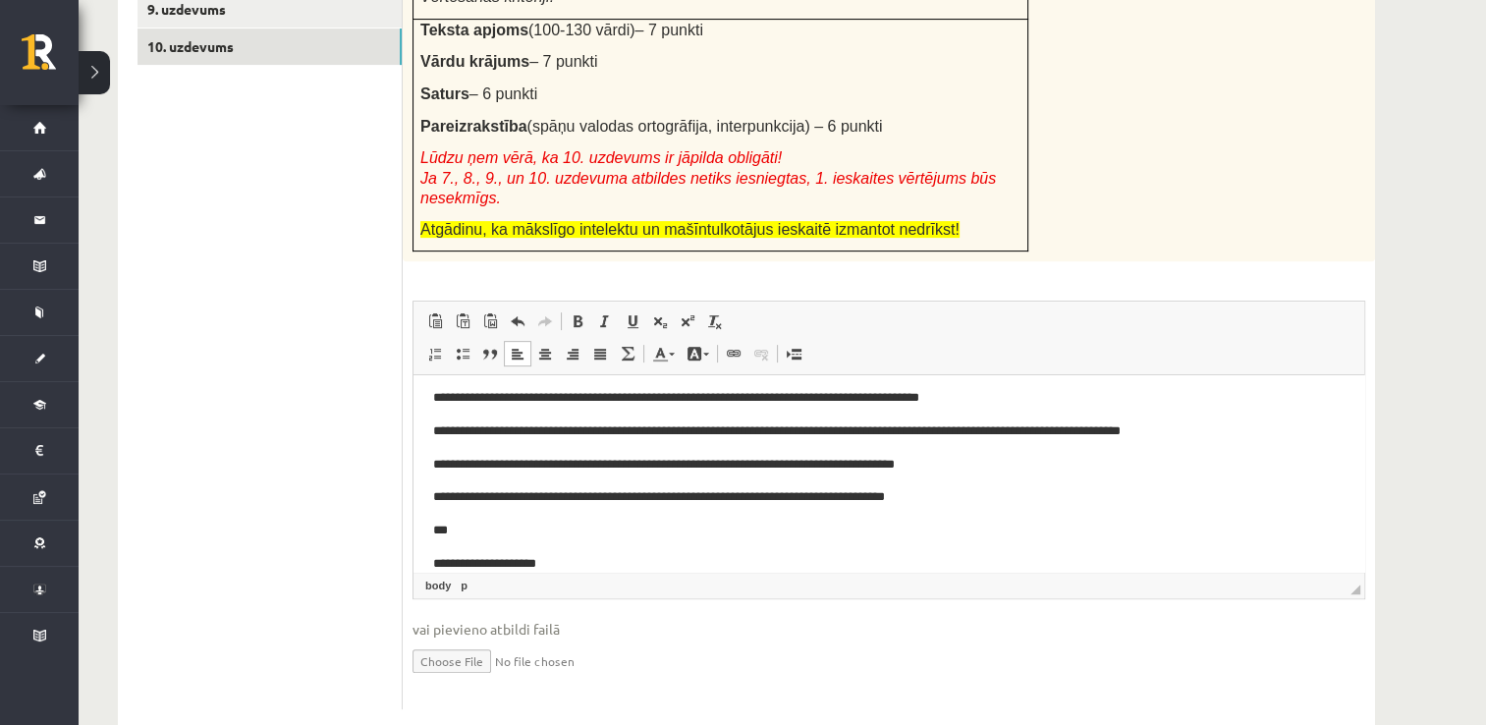
scroll to position [305, 0]
click at [433, 566] on p "**********" at bounding box center [882, 563] width 898 height 21
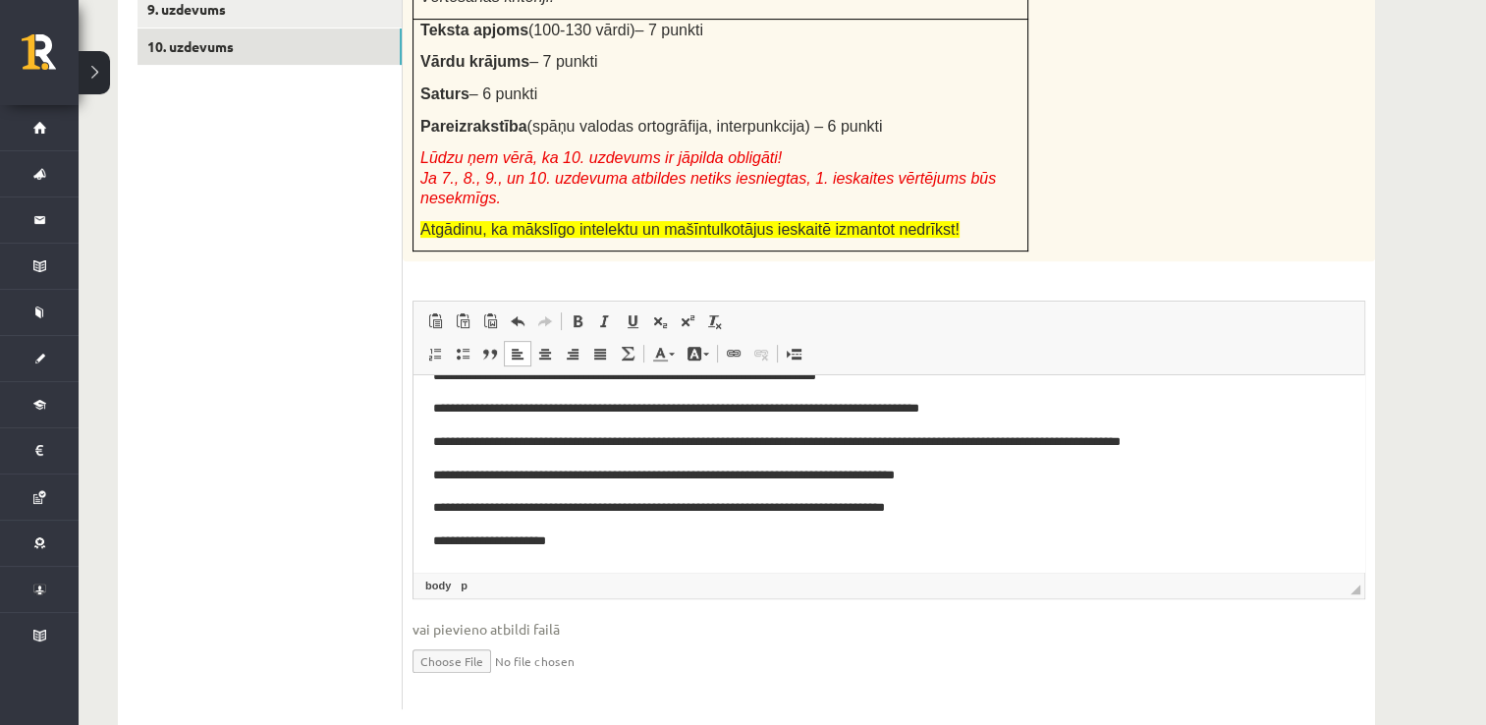
scroll to position [295, 0]
click at [594, 542] on p "**********" at bounding box center [882, 541] width 898 height 21
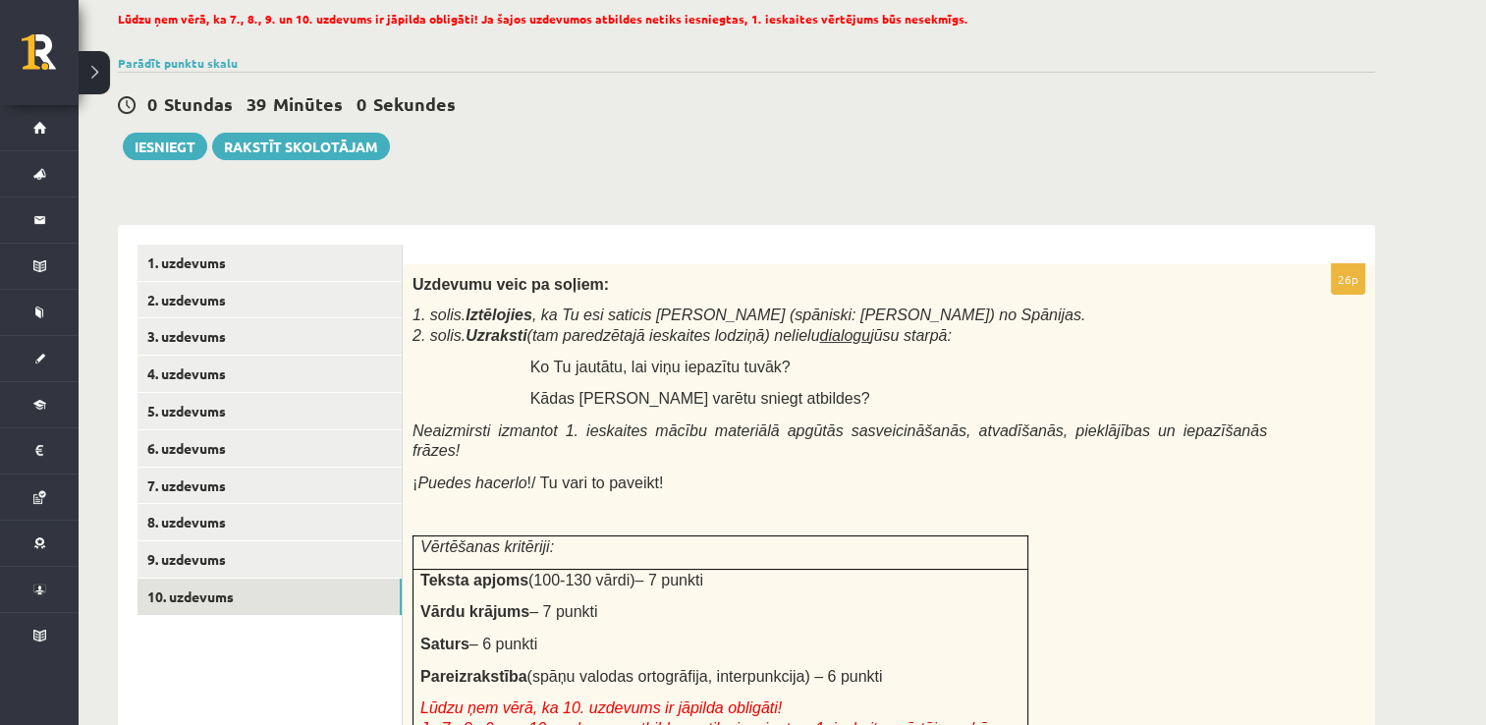
scroll to position [98, 0]
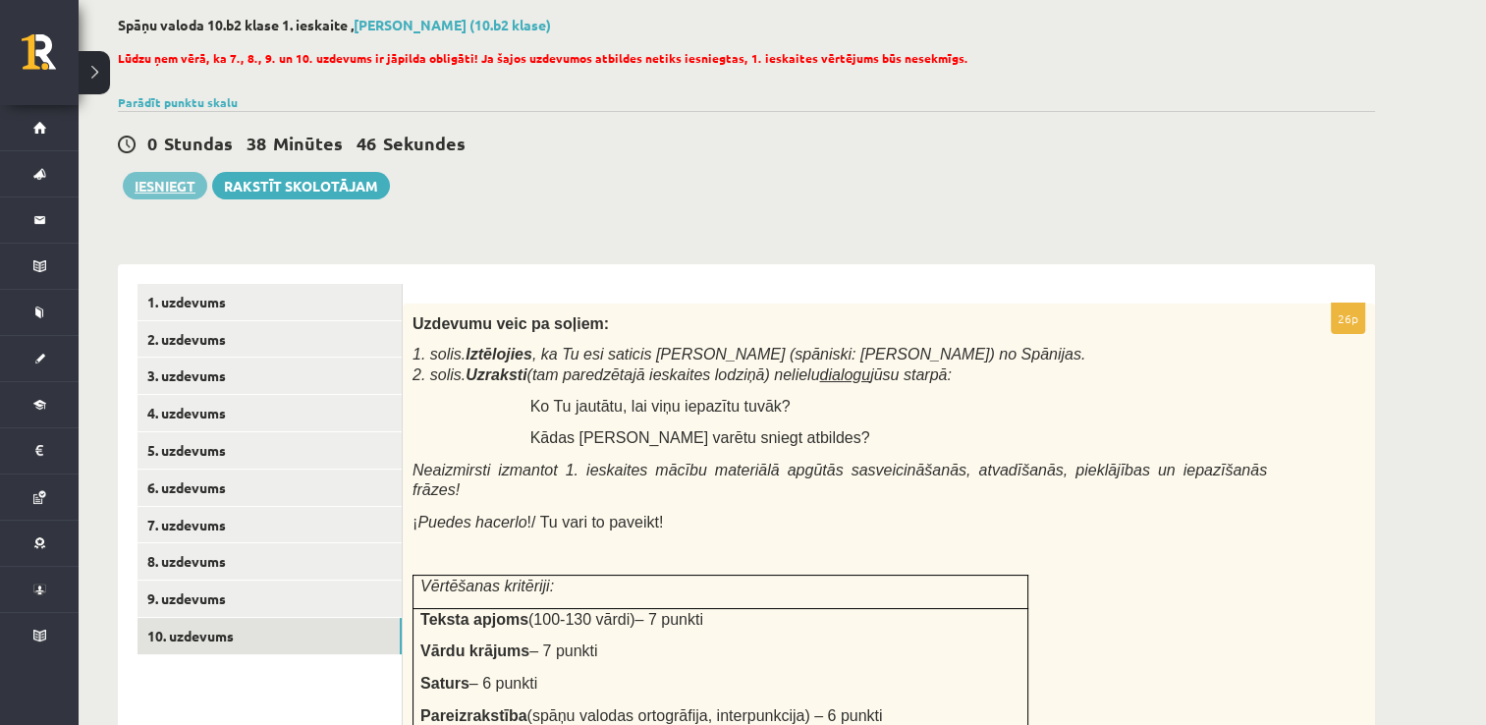
click at [143, 186] on button "Iesniegt" at bounding box center [165, 185] width 84 height 27
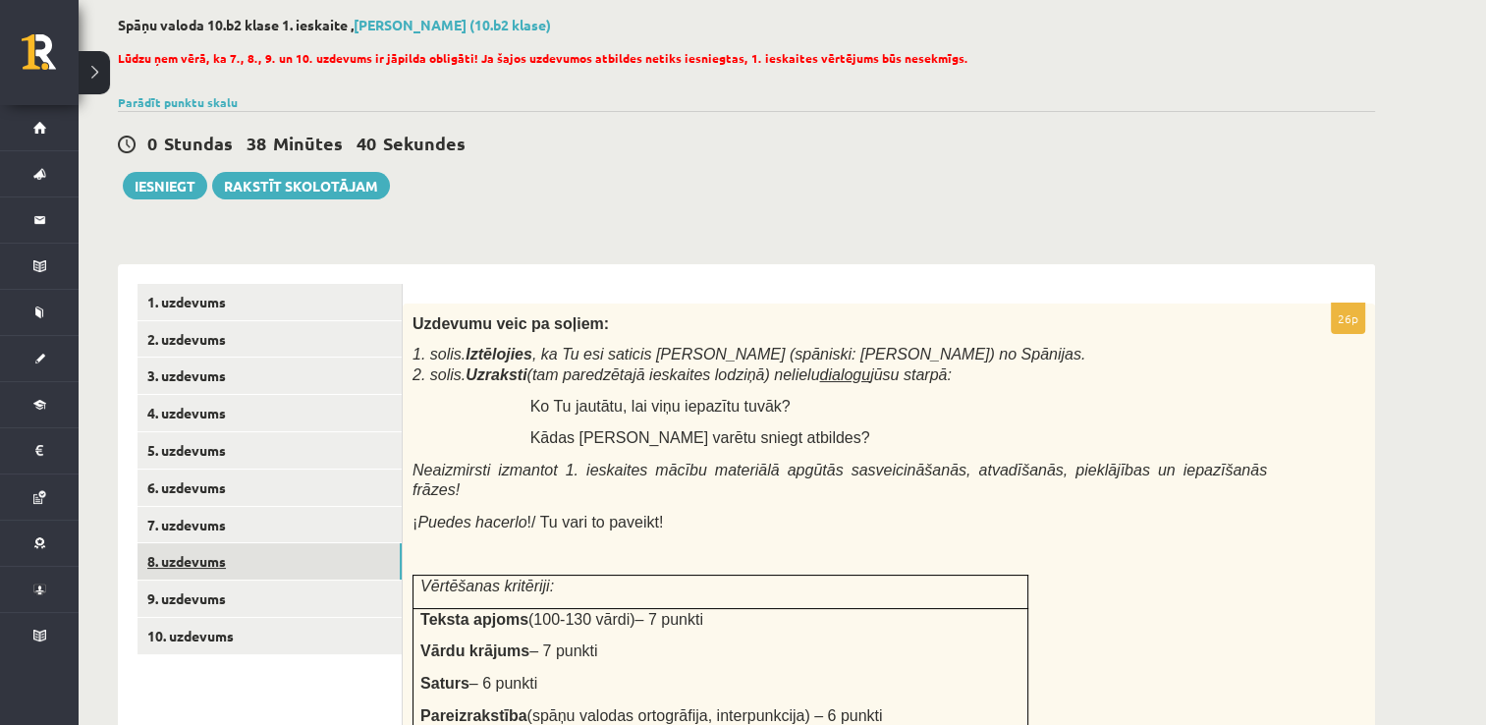
click at [287, 557] on link "8. uzdevums" at bounding box center [269, 561] width 264 height 36
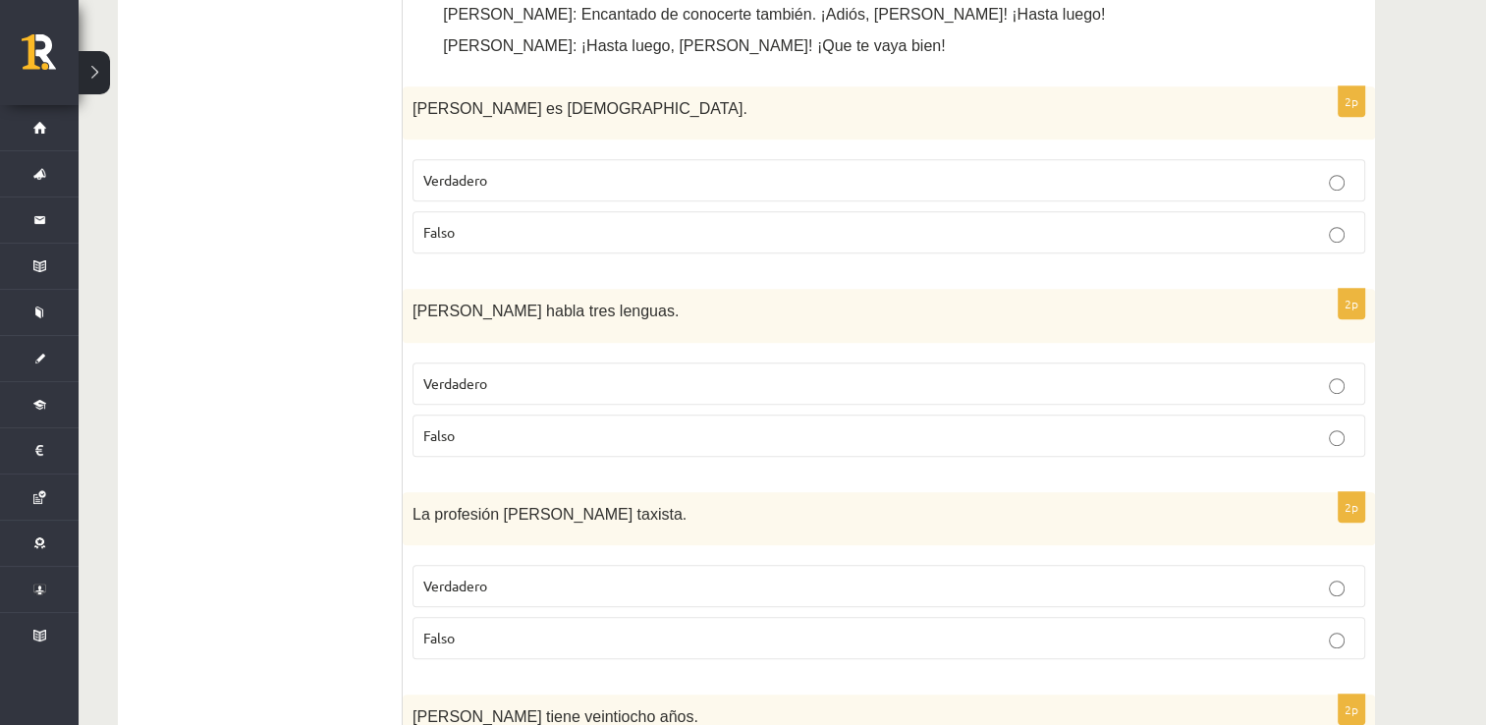
scroll to position [1178, 0]
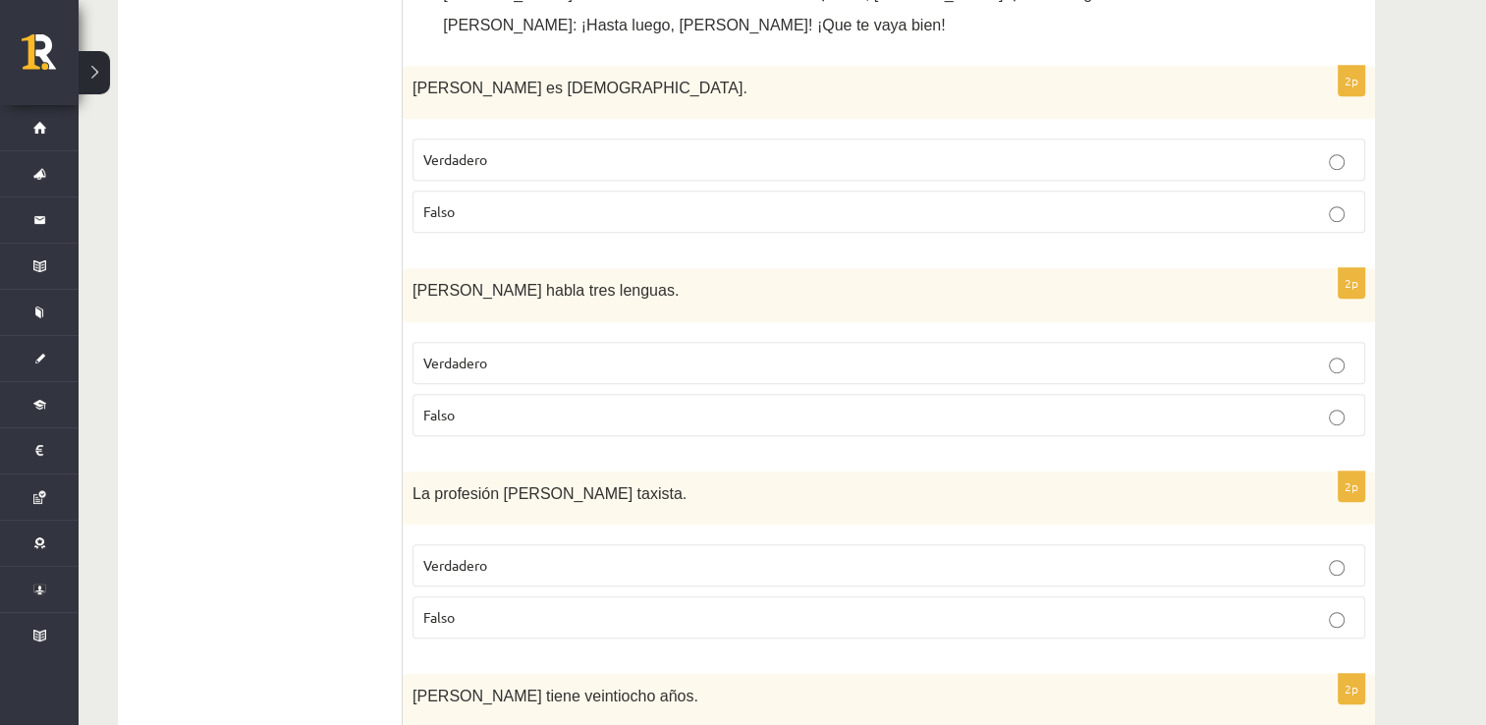
click at [551, 620] on p "Falso" at bounding box center [888, 617] width 931 height 21
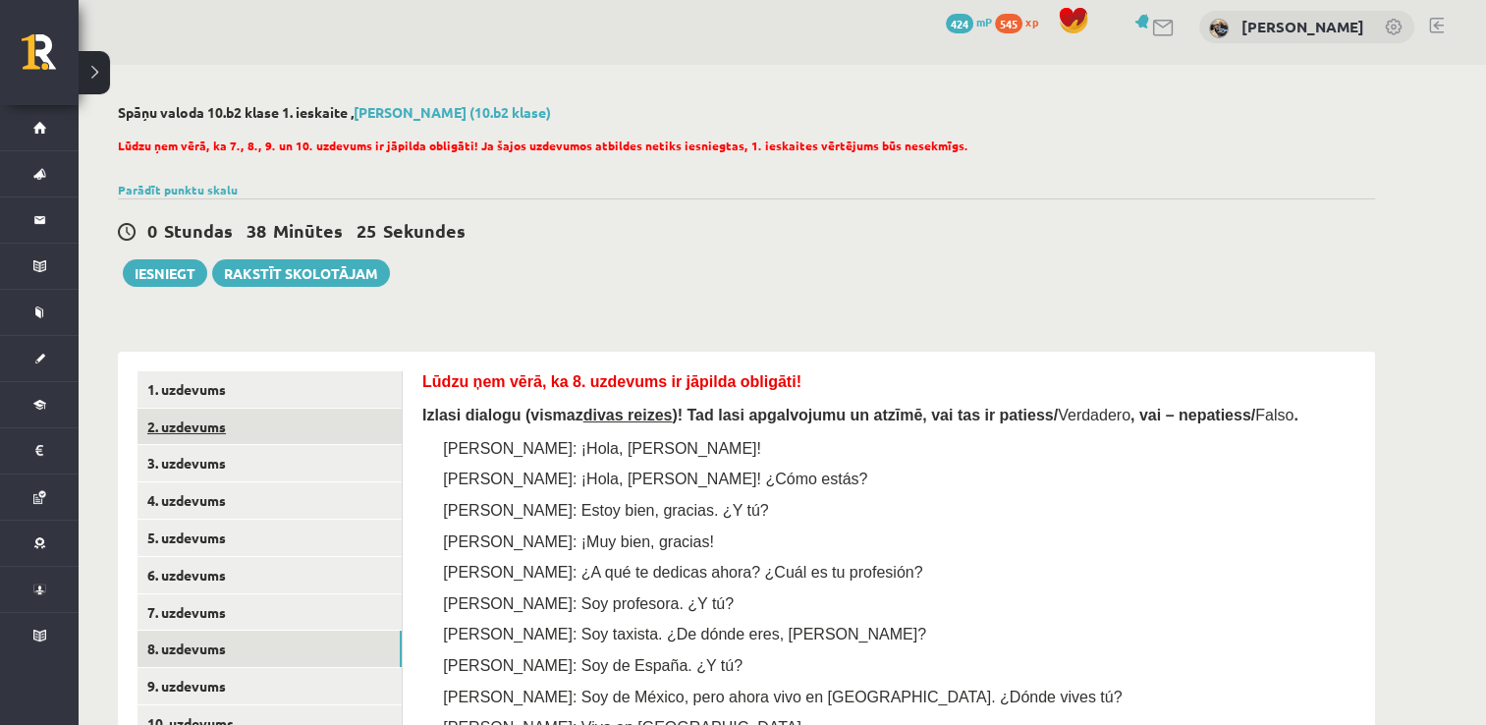
scroll to position [0, 0]
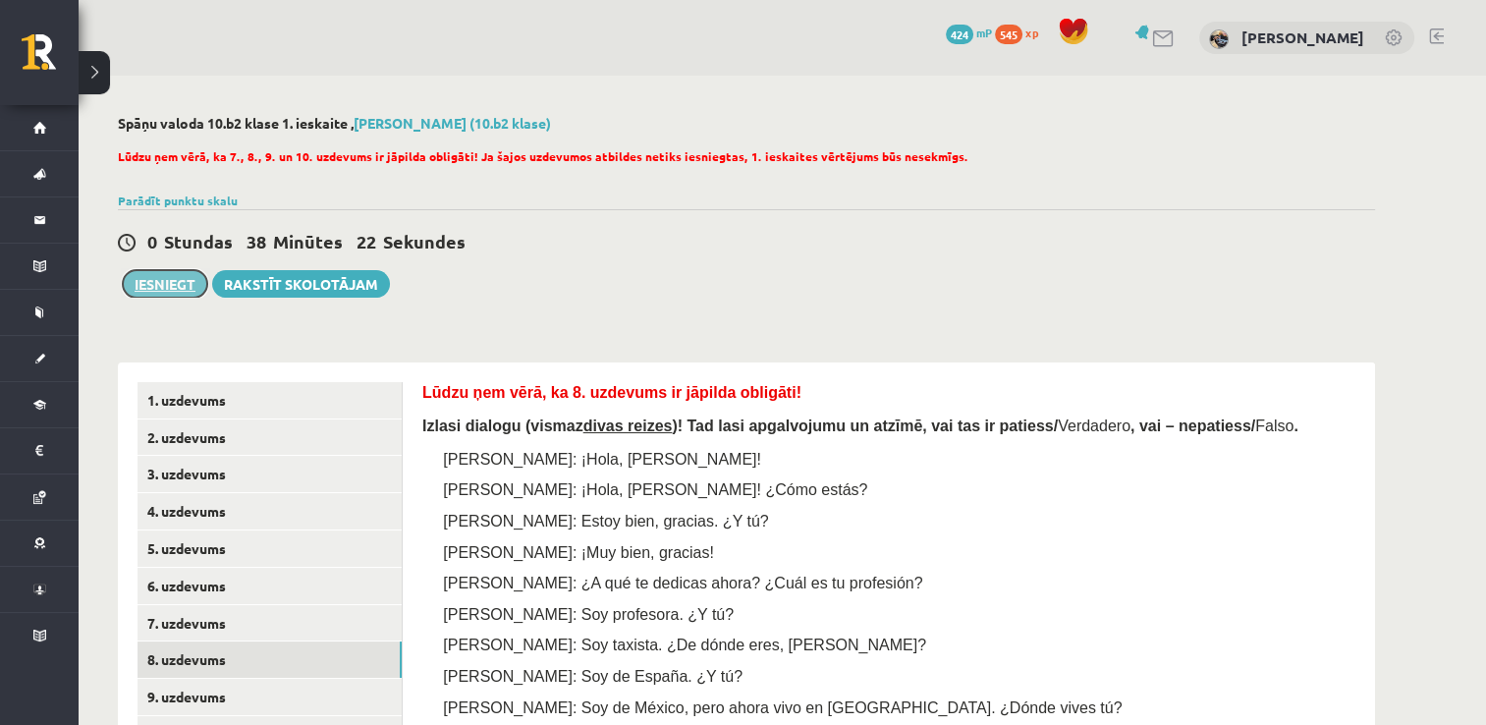
click at [183, 281] on button "Iesniegt" at bounding box center [165, 283] width 84 height 27
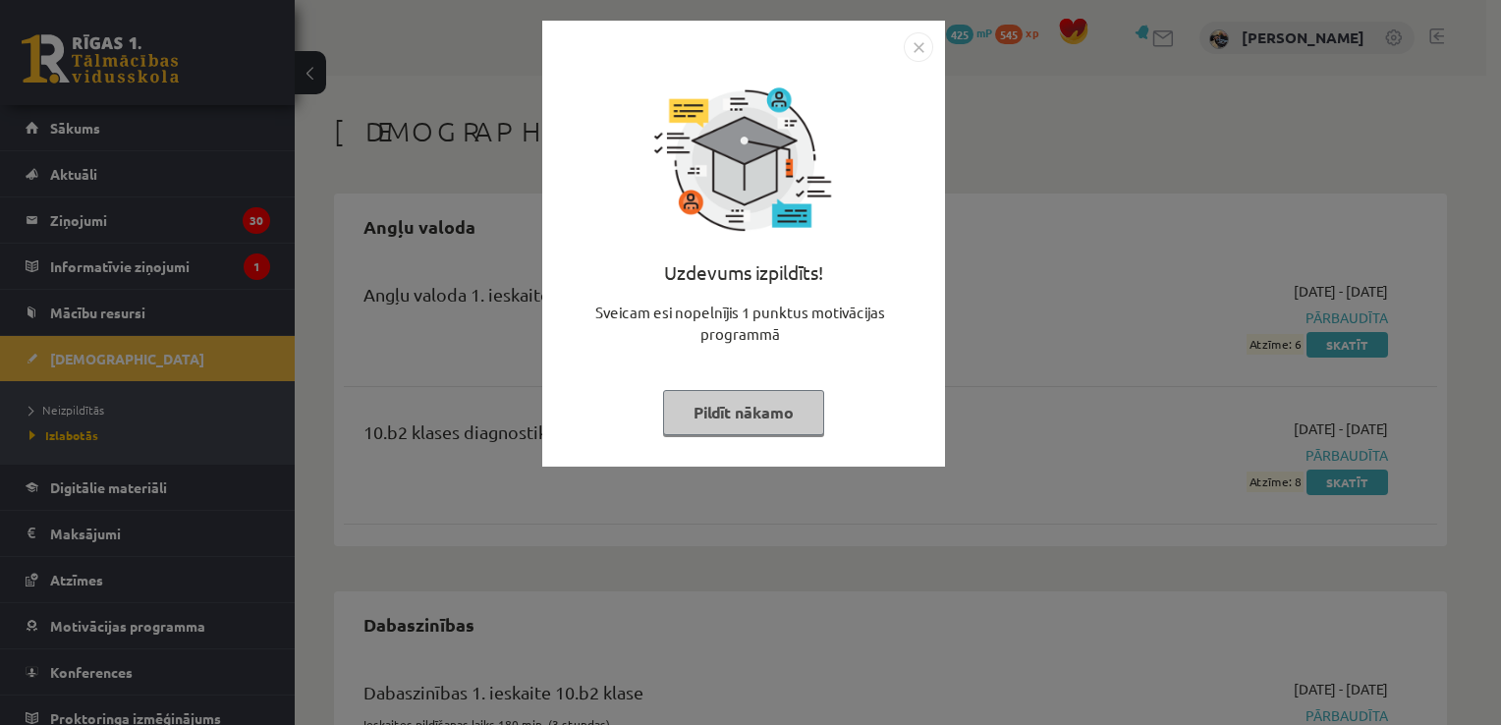
click at [789, 421] on button "Pildīt nākamo" at bounding box center [743, 412] width 161 height 45
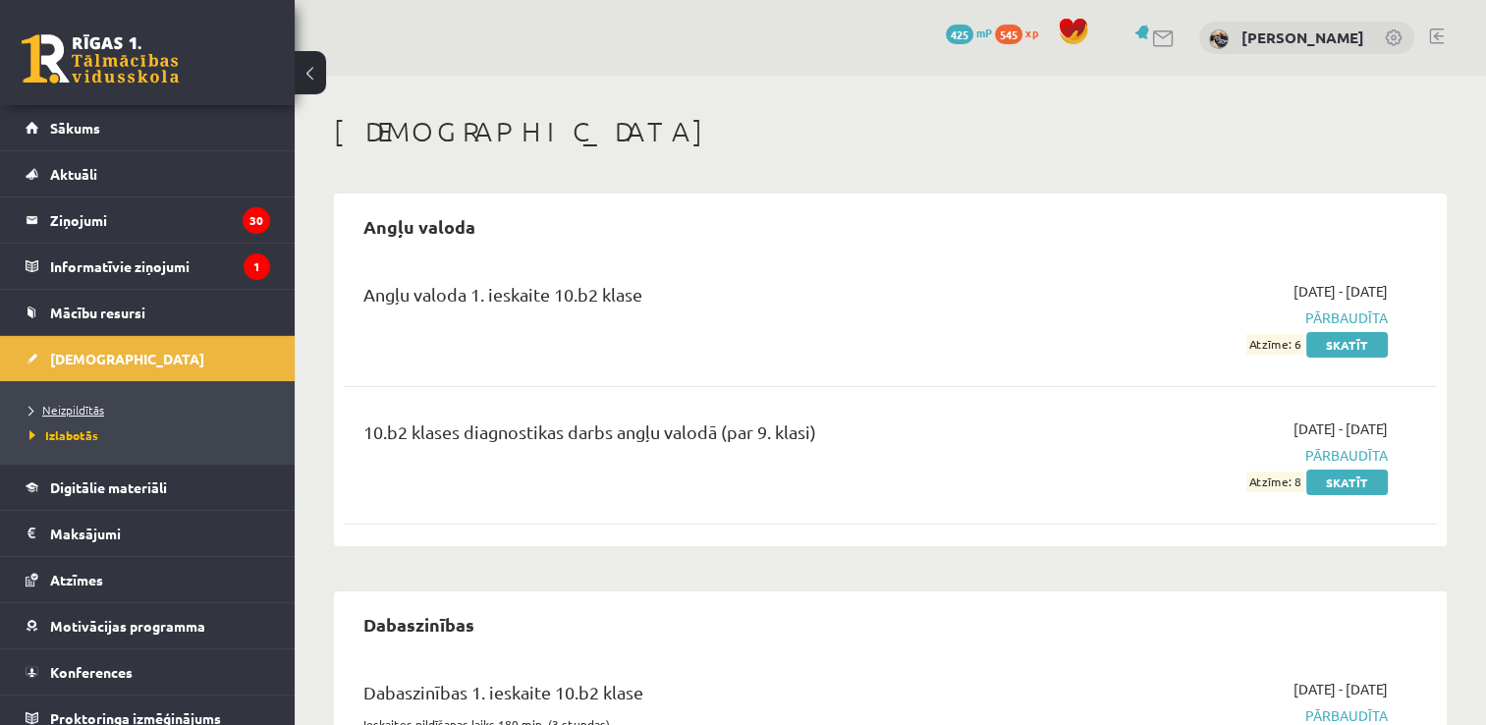
click at [83, 405] on span "Neizpildītās" at bounding box center [66, 410] width 75 height 16
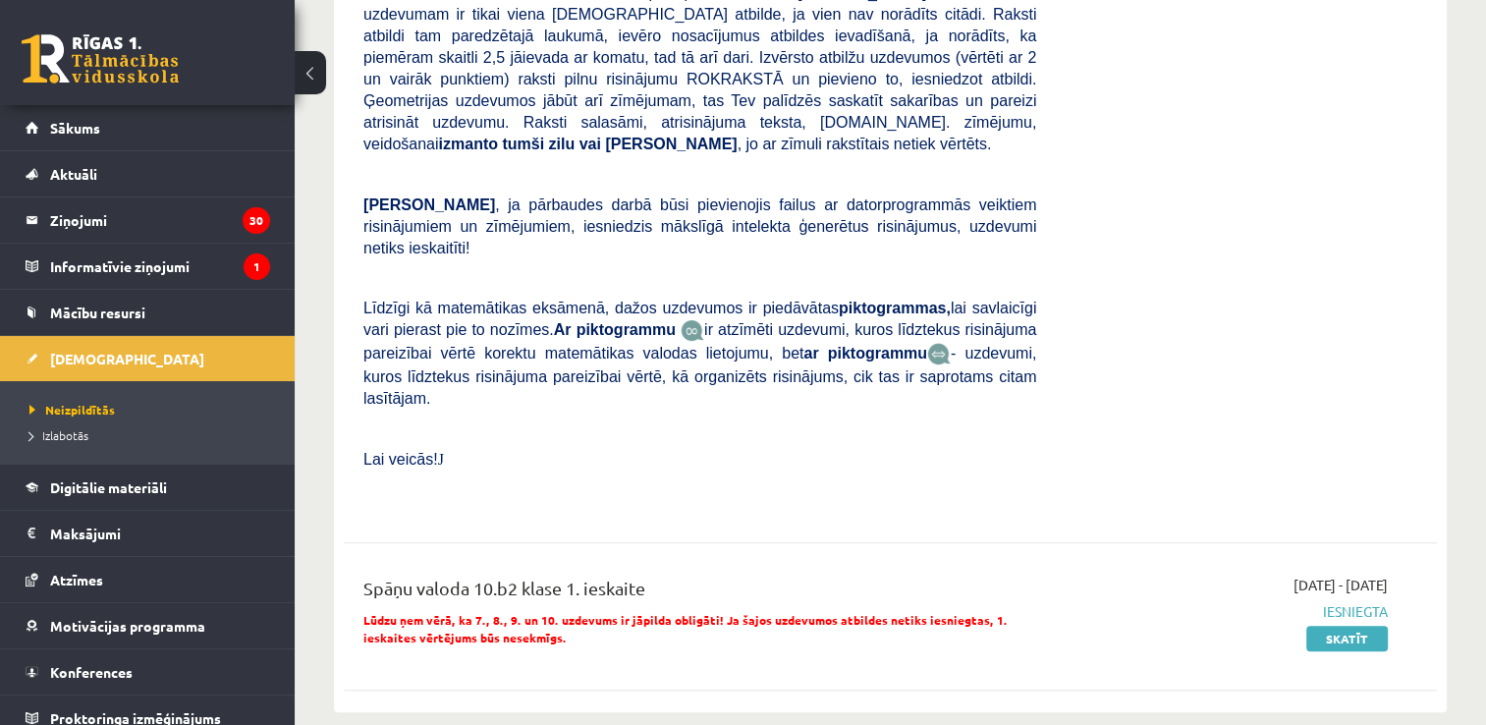
scroll to position [589, 0]
